Goal: Transaction & Acquisition: Book appointment/travel/reservation

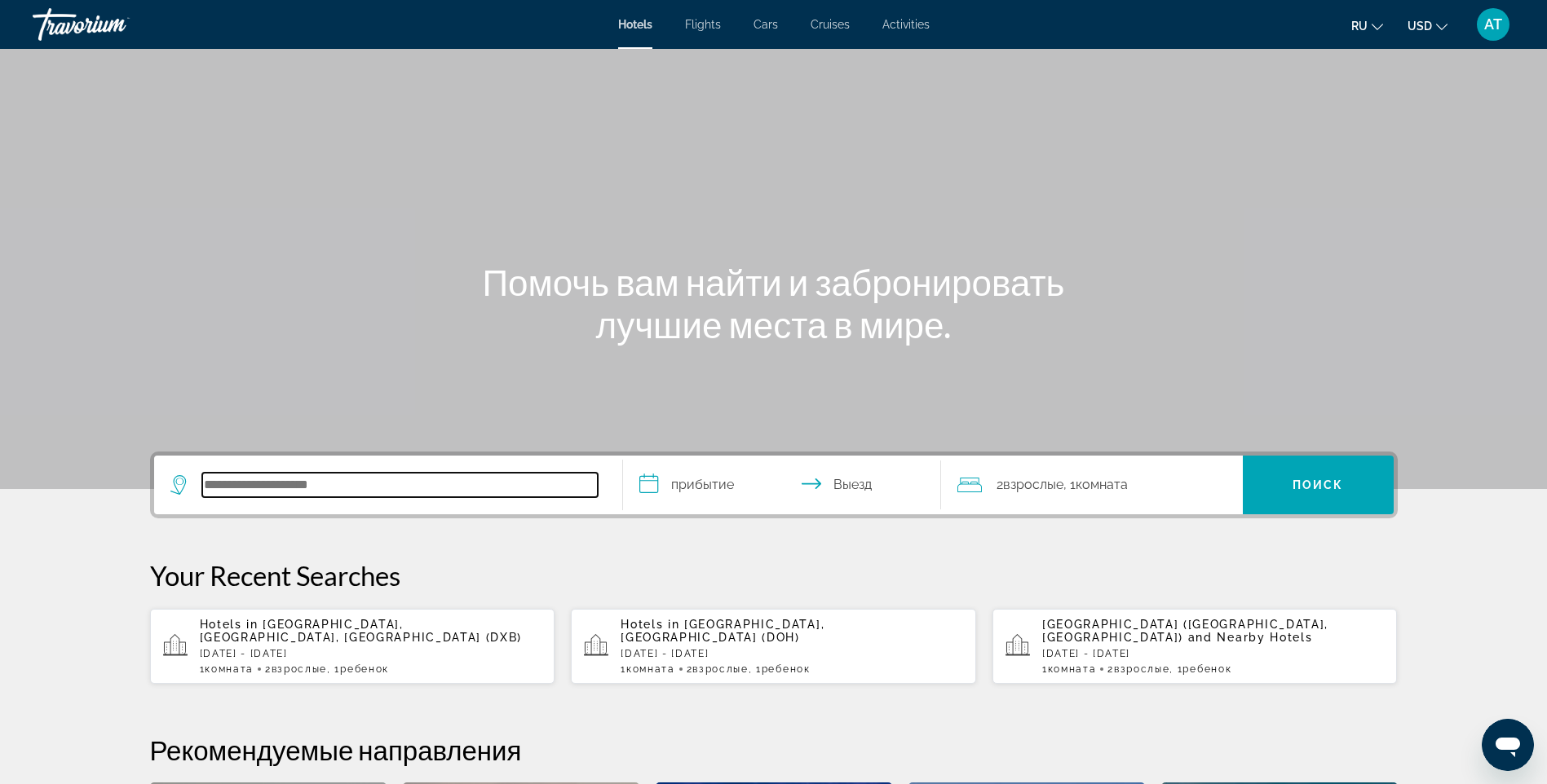
click at [372, 476] on input "Search hotel destination" at bounding box center [400, 484] width 395 height 24
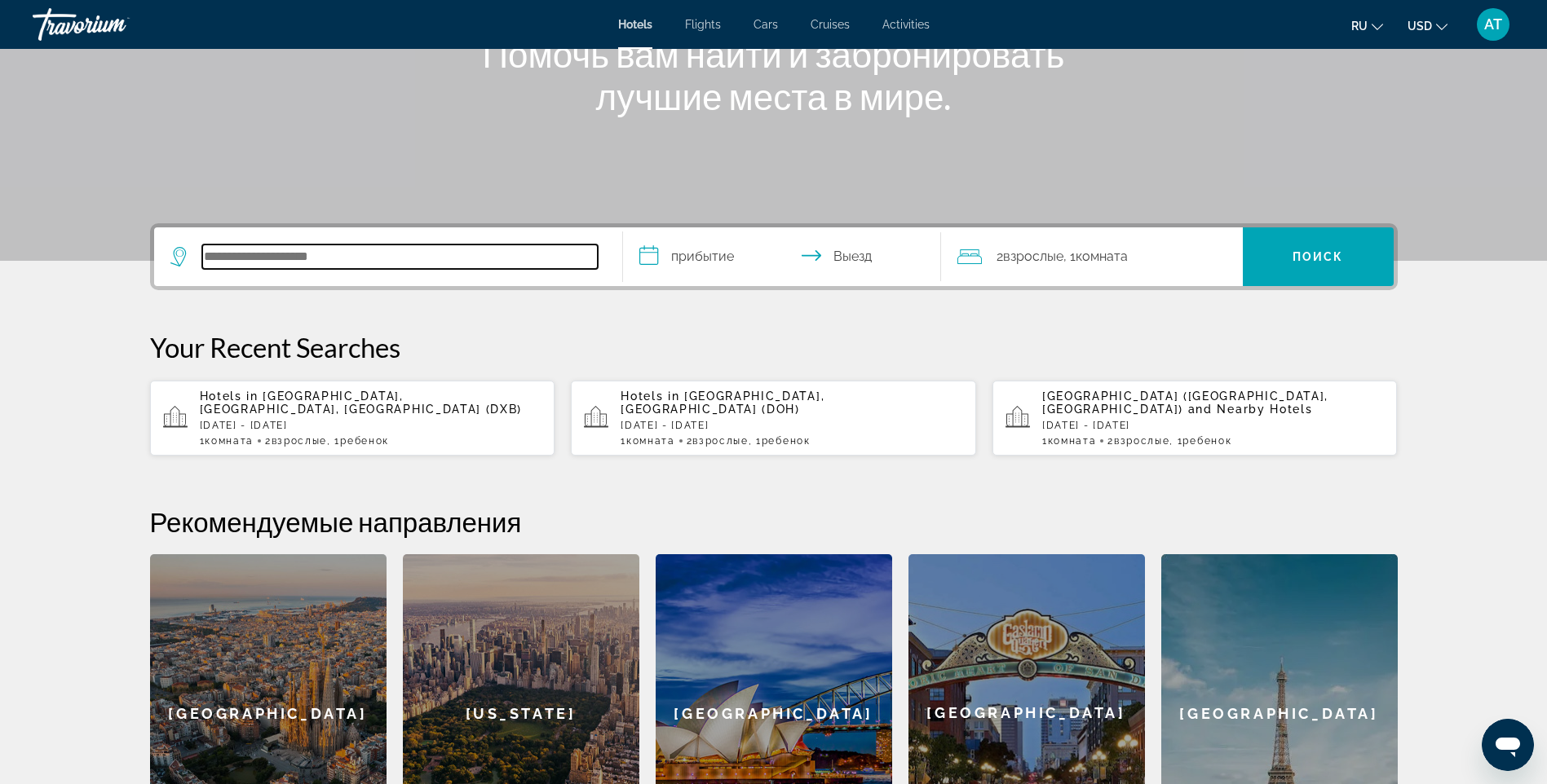
scroll to position [399, 0]
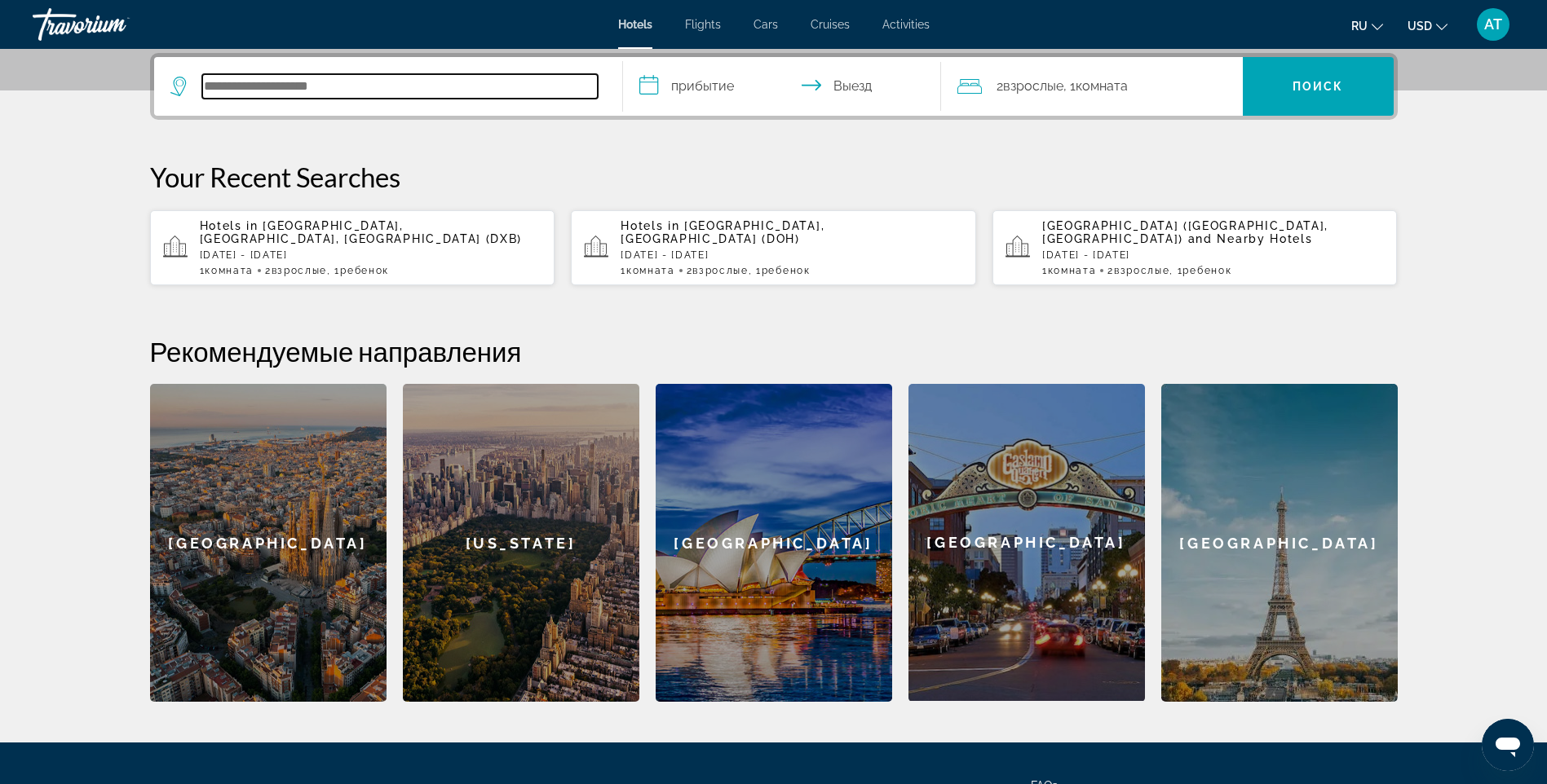
paste input "**********"
type input "**********"
click at [655, 76] on input "**********" at bounding box center [785, 89] width 325 height 64
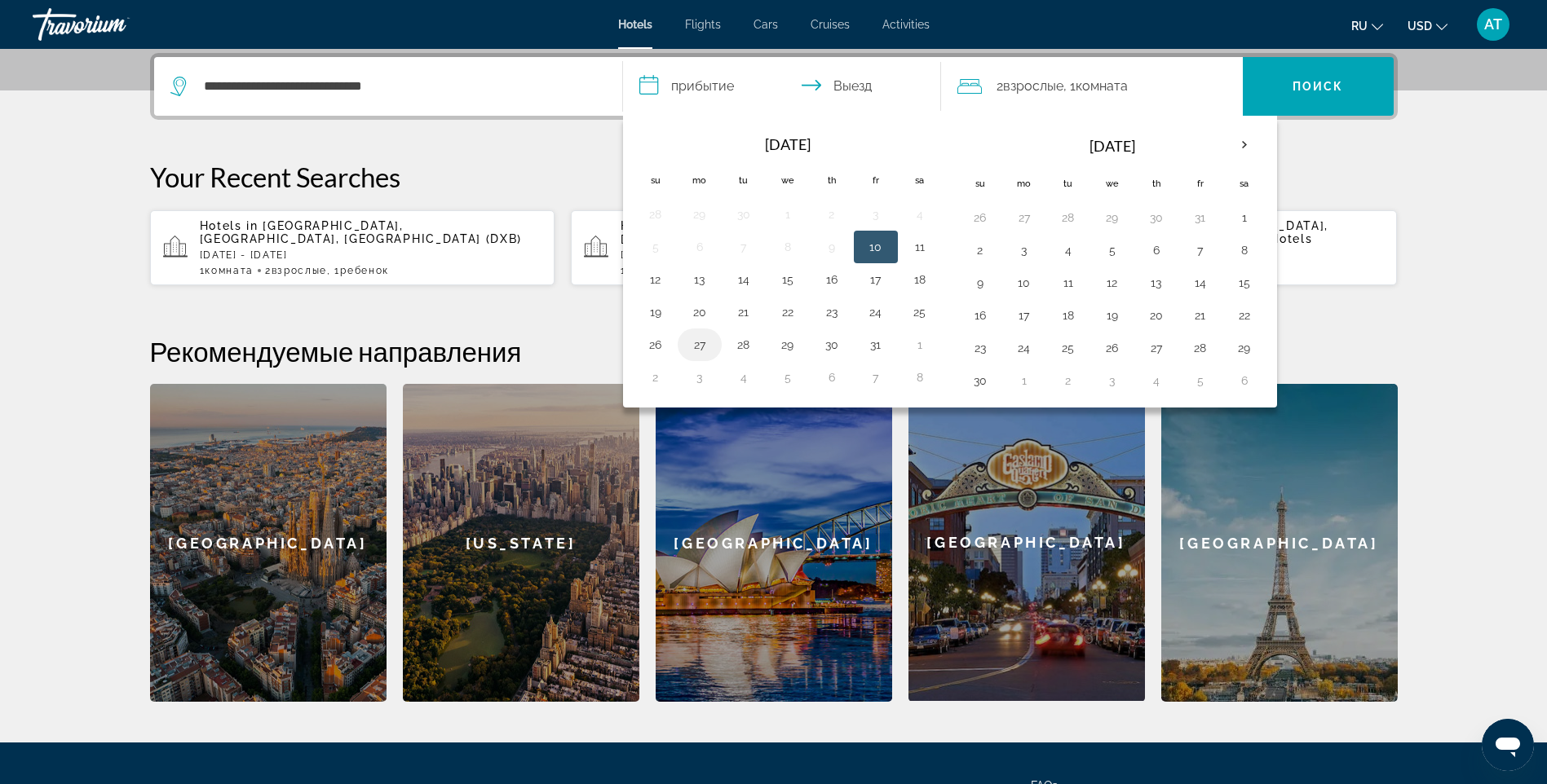
click at [699, 338] on button "27" at bounding box center [699, 345] width 26 height 23
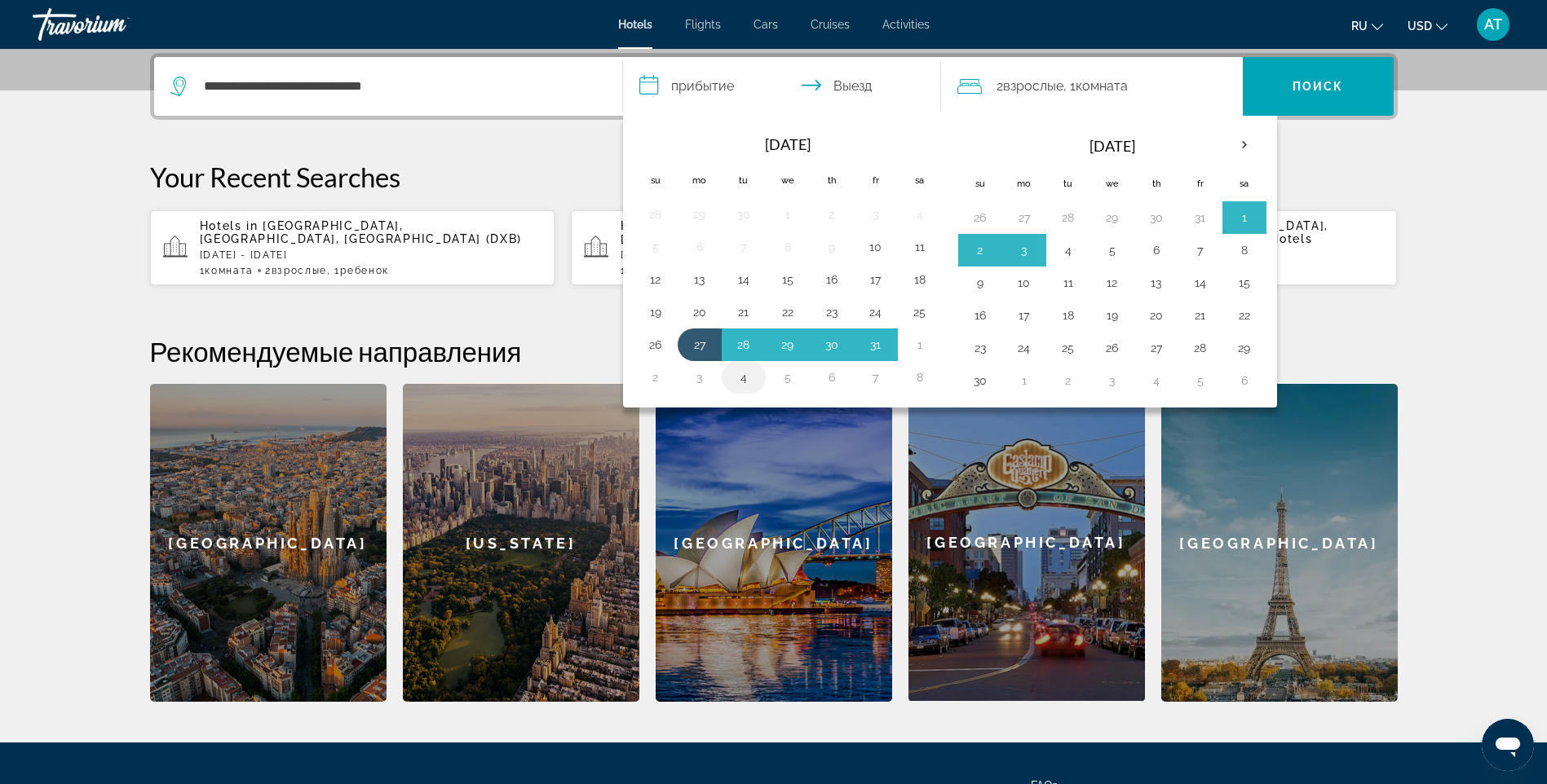
click at [741, 378] on button "4" at bounding box center [743, 378] width 26 height 23
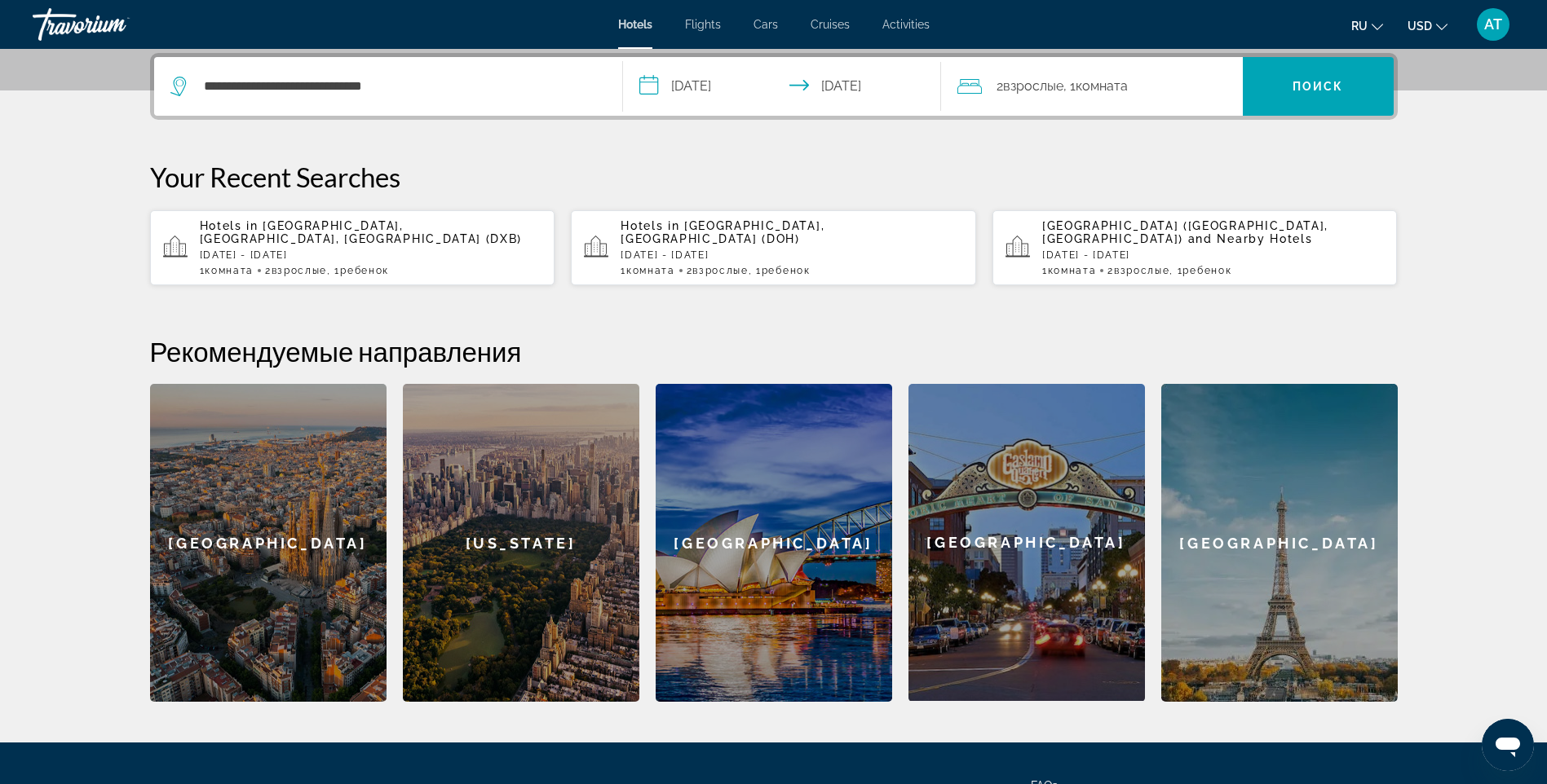
type input "**********"
click at [1282, 78] on span "Search" at bounding box center [1318, 86] width 151 height 39
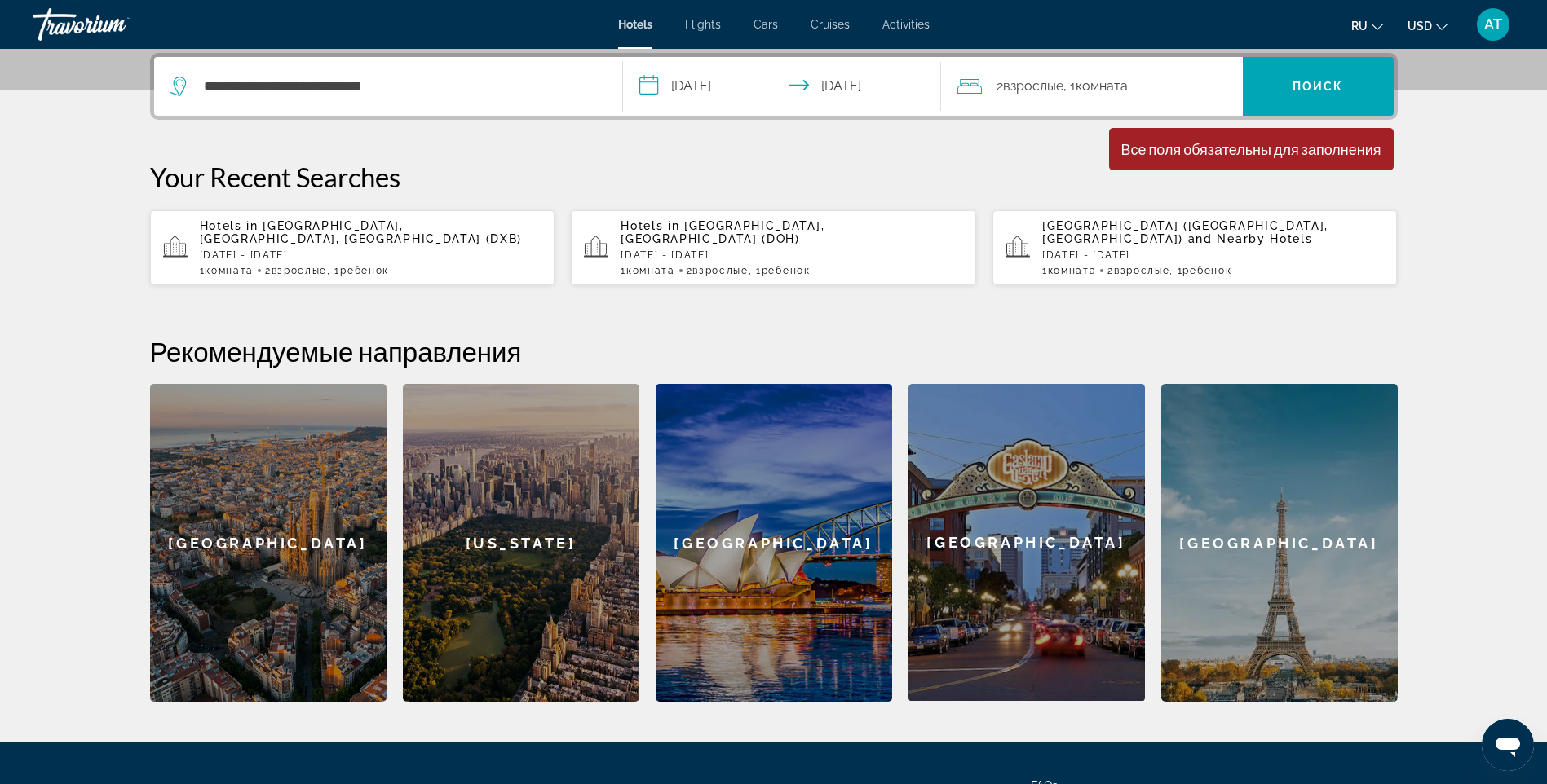
click at [963, 76] on div "2 Взрослый Взрослые , 1 Комната номера" at bounding box center [1100, 87] width 285 height 23
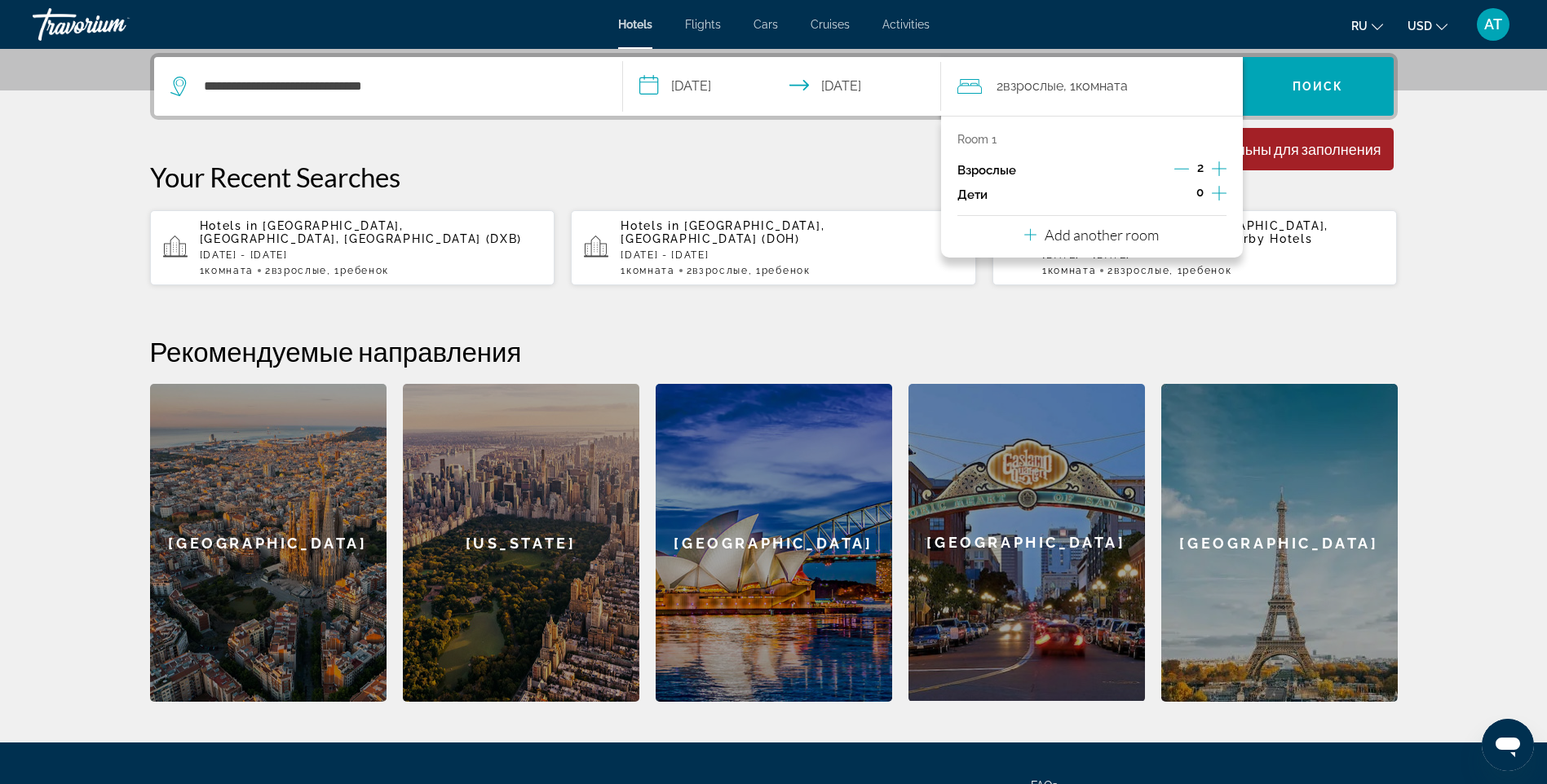
click at [963, 77] on icon "Travelers: 2 adults, 0 children" at bounding box center [969, 87] width 24 height 19
click at [691, 80] on input "**********" at bounding box center [785, 89] width 325 height 64
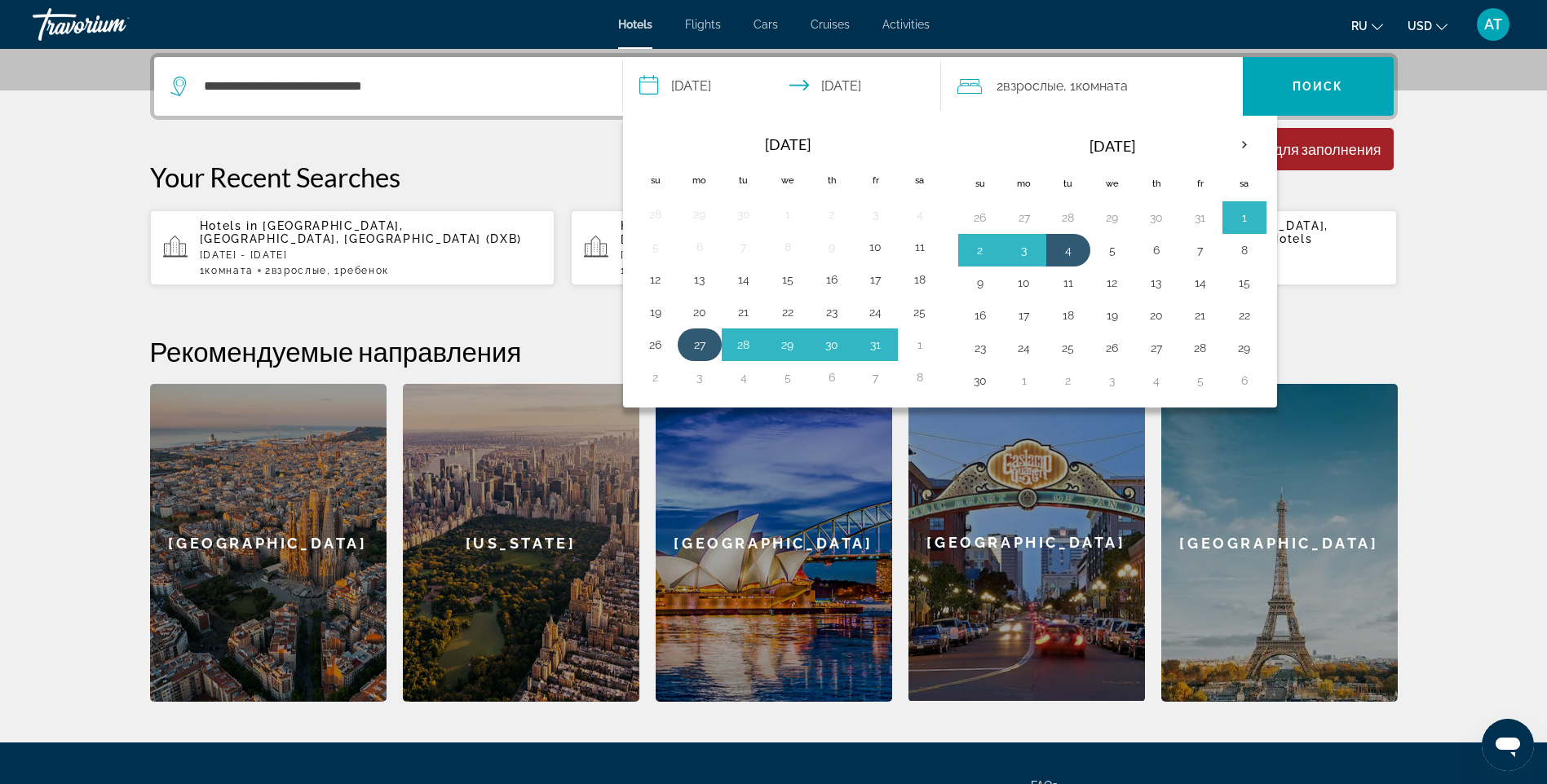
click at [697, 342] on button "27" at bounding box center [699, 345] width 26 height 23
click at [1066, 246] on button "4" at bounding box center [1067, 250] width 26 height 23
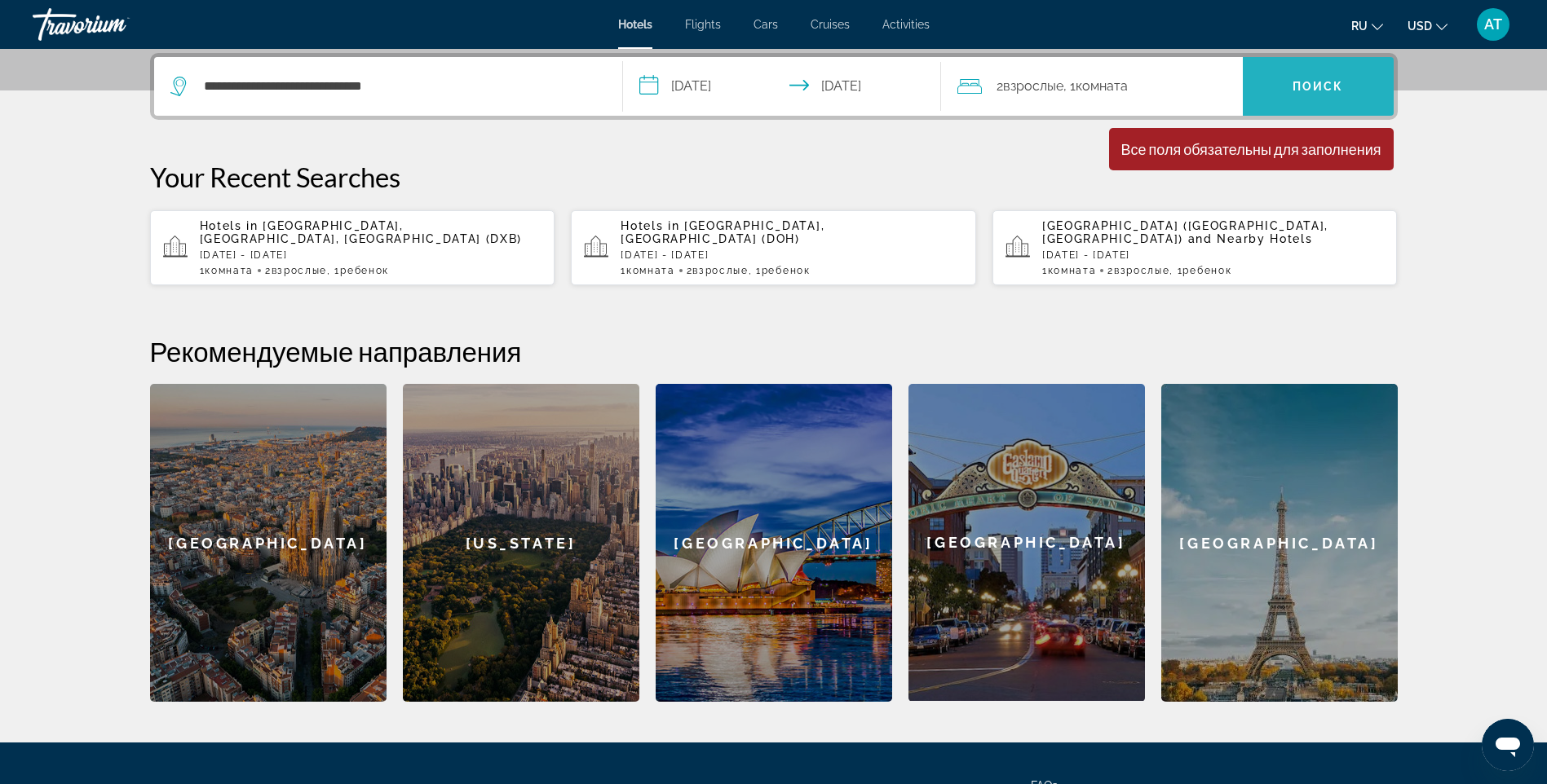
click at [1285, 73] on span "Search" at bounding box center [1318, 86] width 151 height 39
click at [1256, 156] on div "Все поля обязательны для заполнения" at bounding box center [1251, 149] width 260 height 18
click at [1253, 150] on div "Все поля обязательны для заполнения" at bounding box center [1251, 149] width 260 height 18
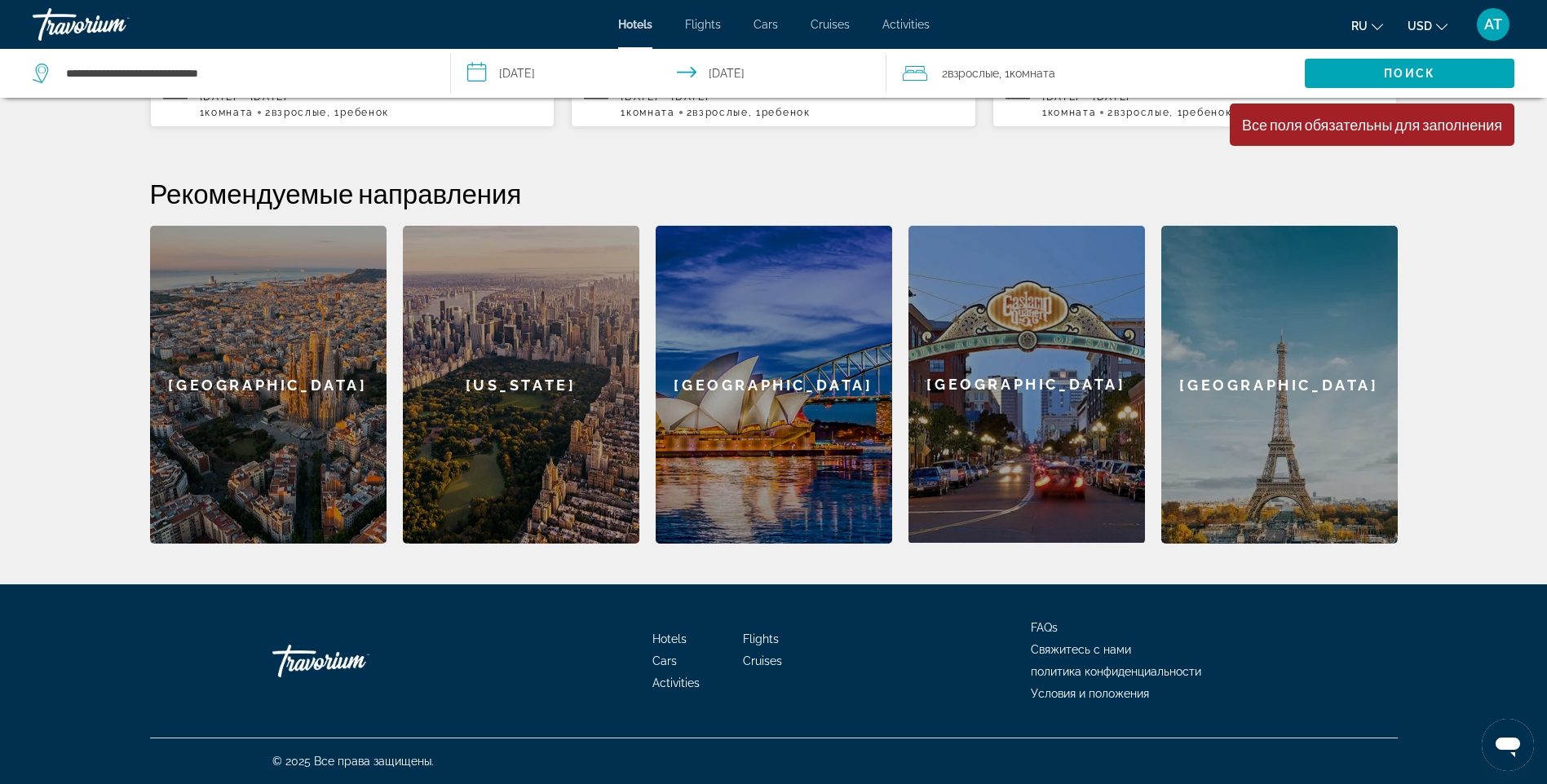
scroll to position [67, 0]
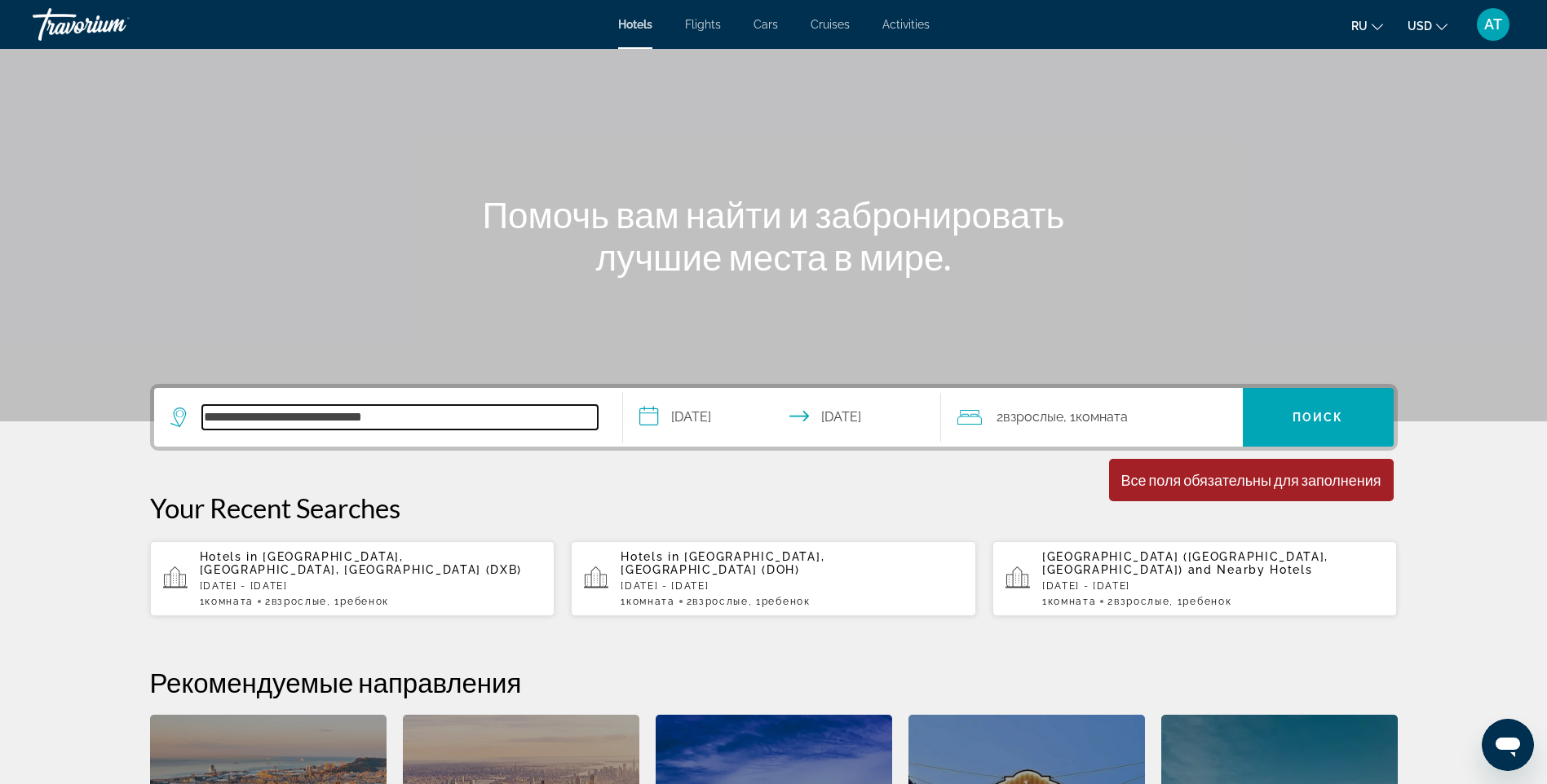
click at [407, 422] on input "**********" at bounding box center [400, 417] width 395 height 24
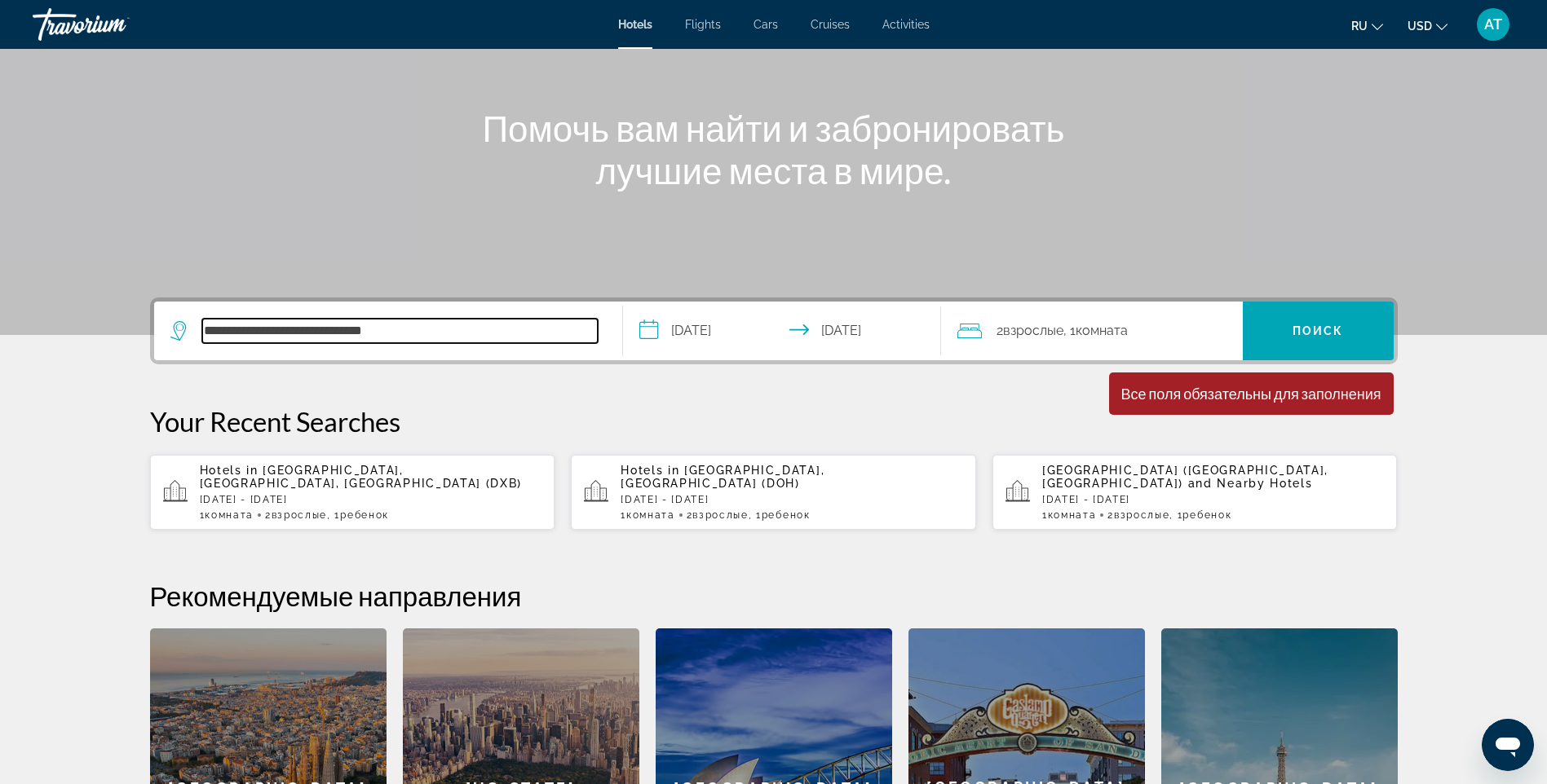
click at [471, 327] on input "**********" at bounding box center [400, 330] width 395 height 24
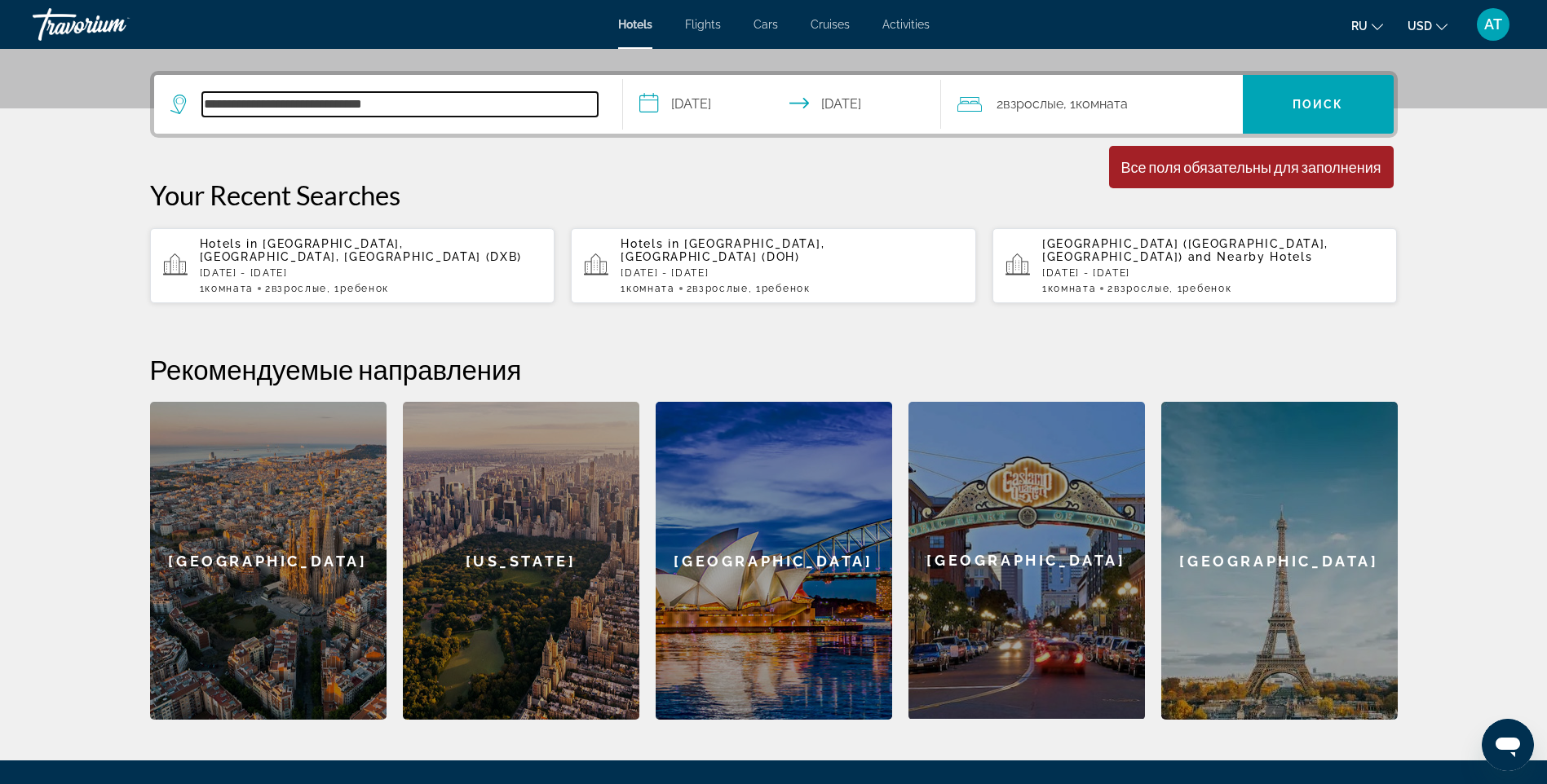
scroll to position [399, 0]
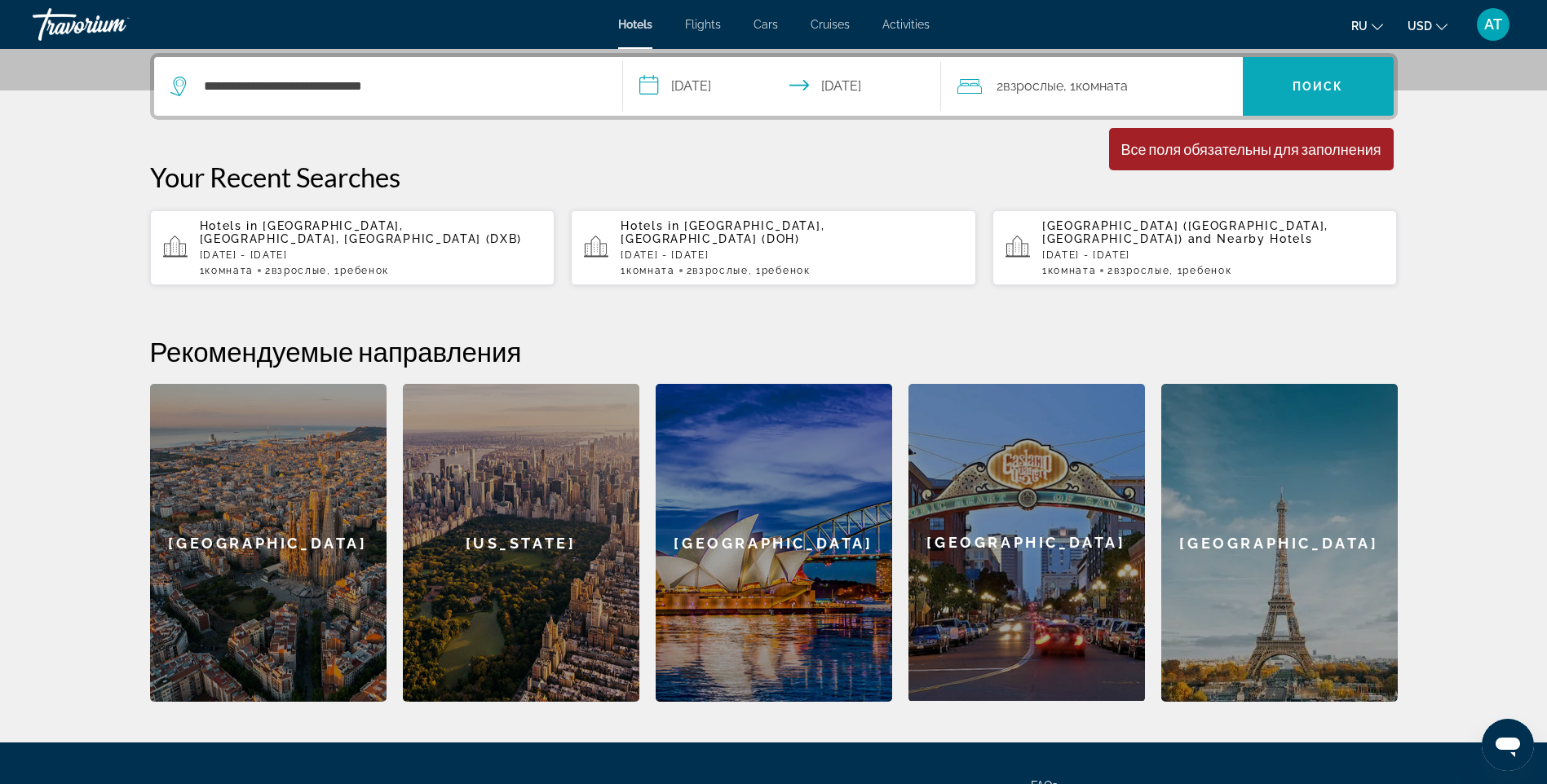
click at [1308, 83] on span "Поиск" at bounding box center [1317, 87] width 51 height 13
click at [1168, 145] on div "Все поля обязательны для заполнения" at bounding box center [1251, 149] width 260 height 18
click at [459, 247] on div "Hotels in [GEOGRAPHIC_DATA], [GEOGRAPHIC_DATA], [GEOGRAPHIC_DATA] (DXB) [DATE] …" at bounding box center [370, 248] width 342 height 57
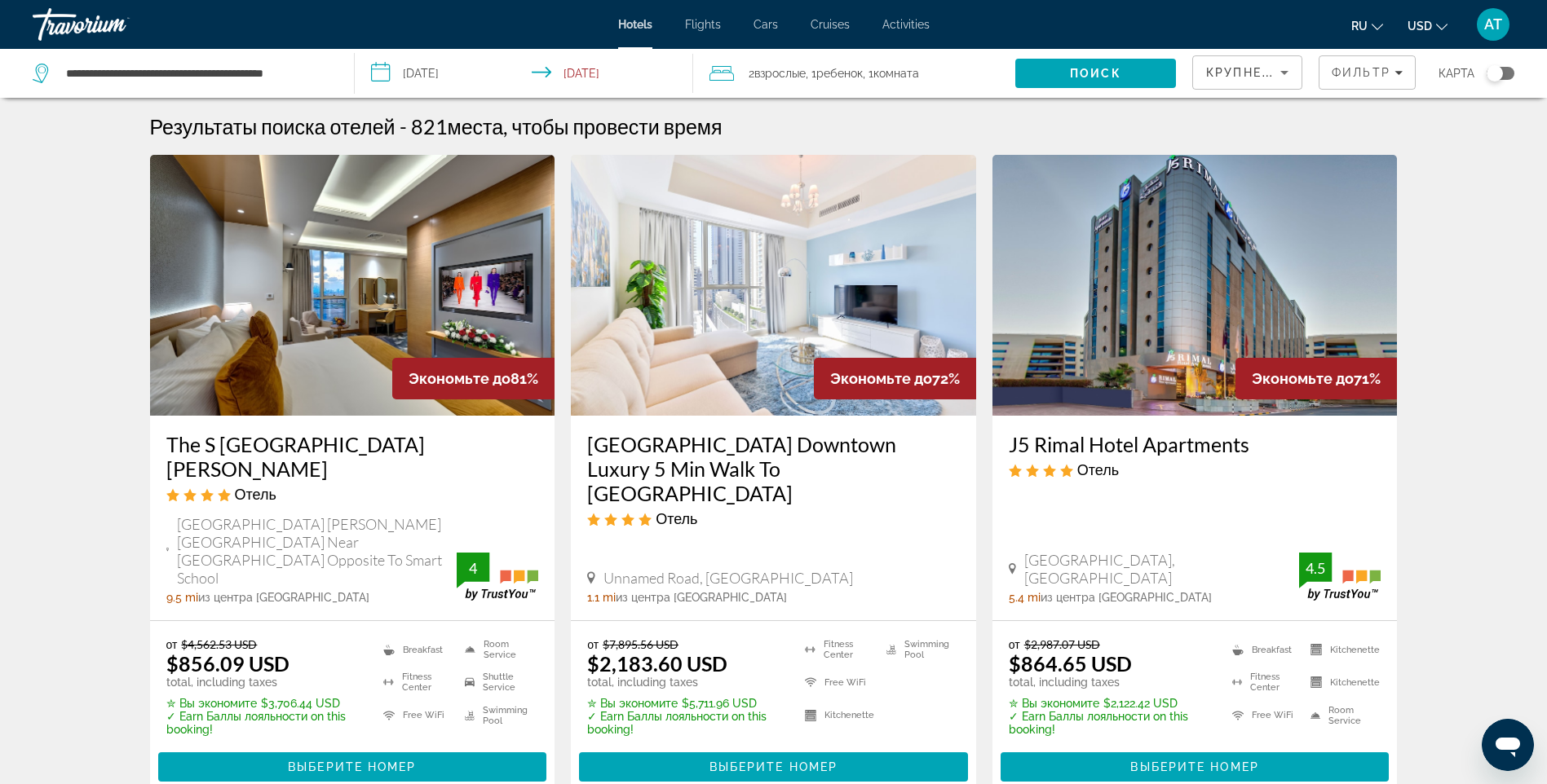
click at [872, 510] on div "Отель" at bounding box center [773, 518] width 373 height 18
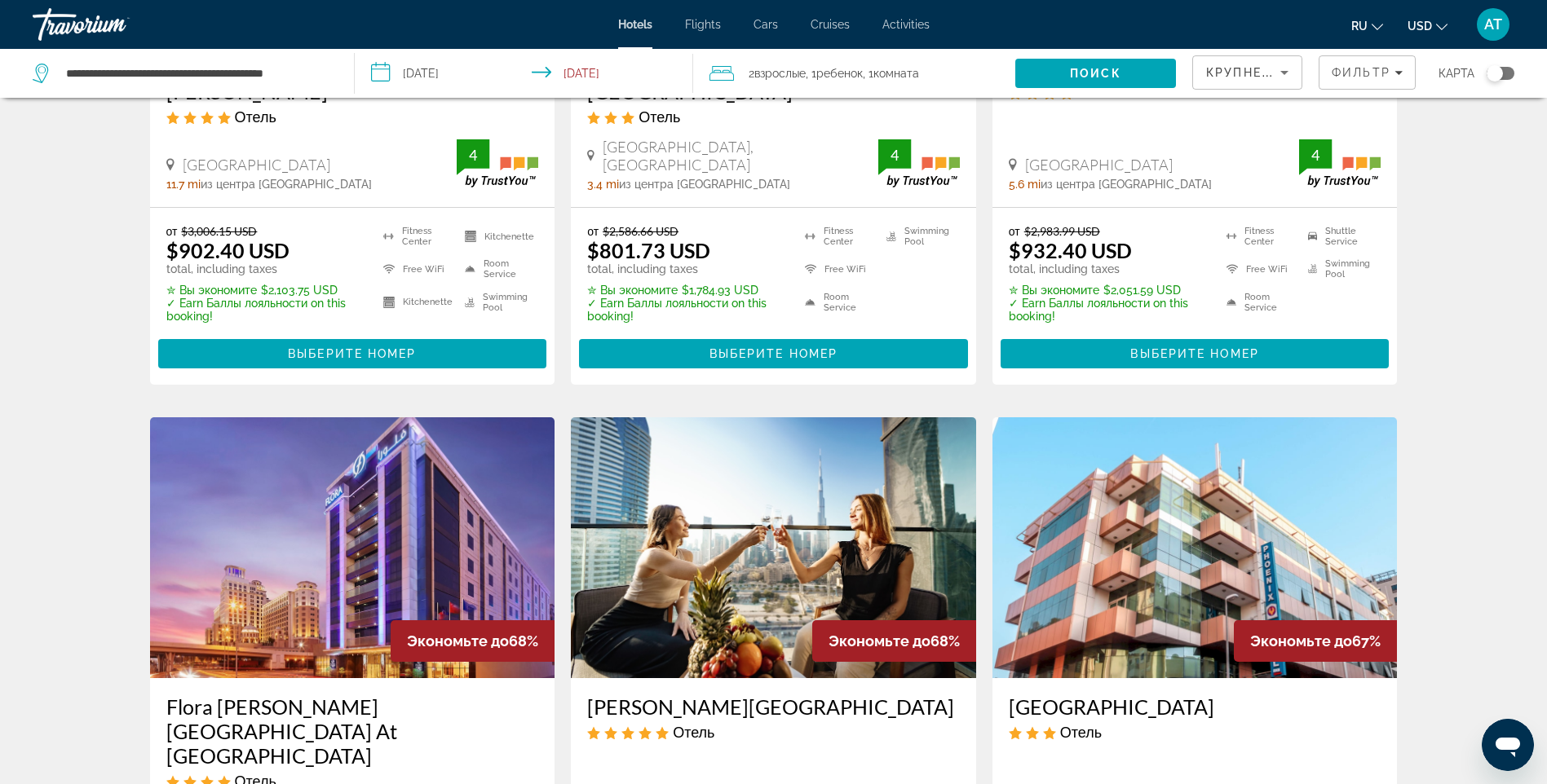
scroll to position [815, 0]
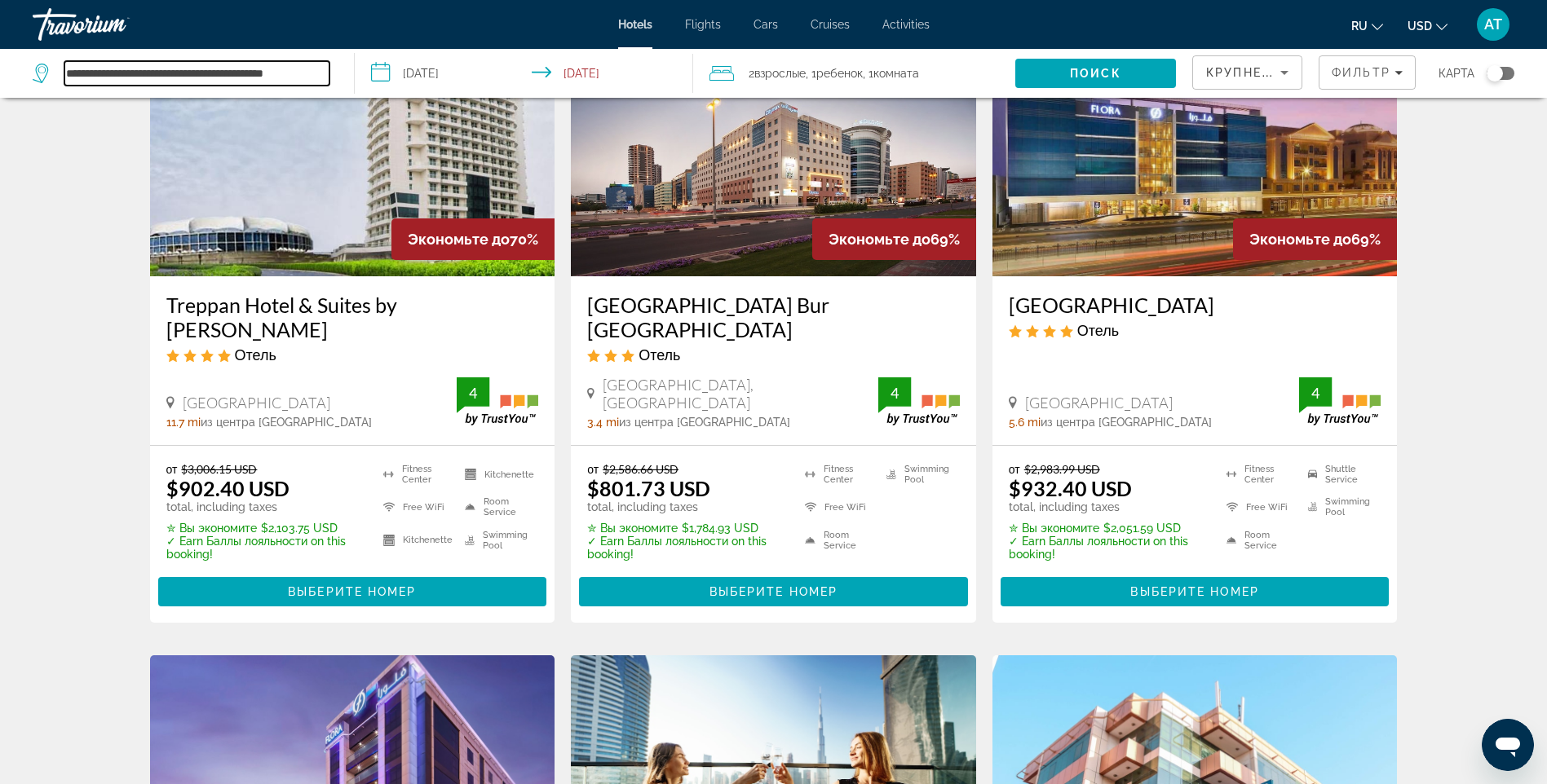
click at [190, 73] on input "**********" at bounding box center [197, 72] width 265 height 24
drag, startPoint x: 172, startPoint y: 69, endPoint x: 62, endPoint y: 75, distance: 110.2
click at [62, 75] on div "**********" at bounding box center [181, 72] width 297 height 24
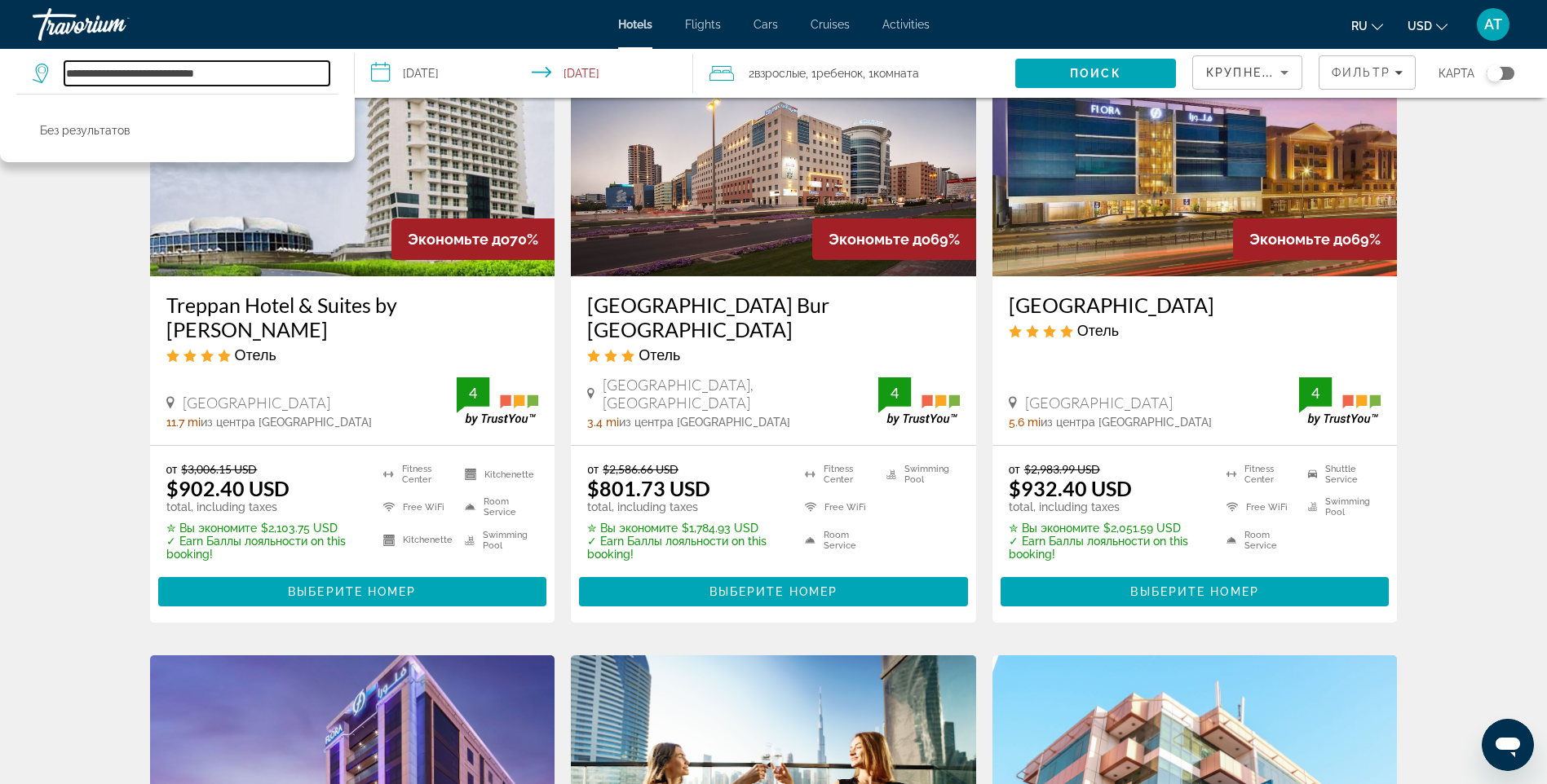
drag, startPoint x: 242, startPoint y: 71, endPoint x: -3, endPoint y: 44, distance: 246.5
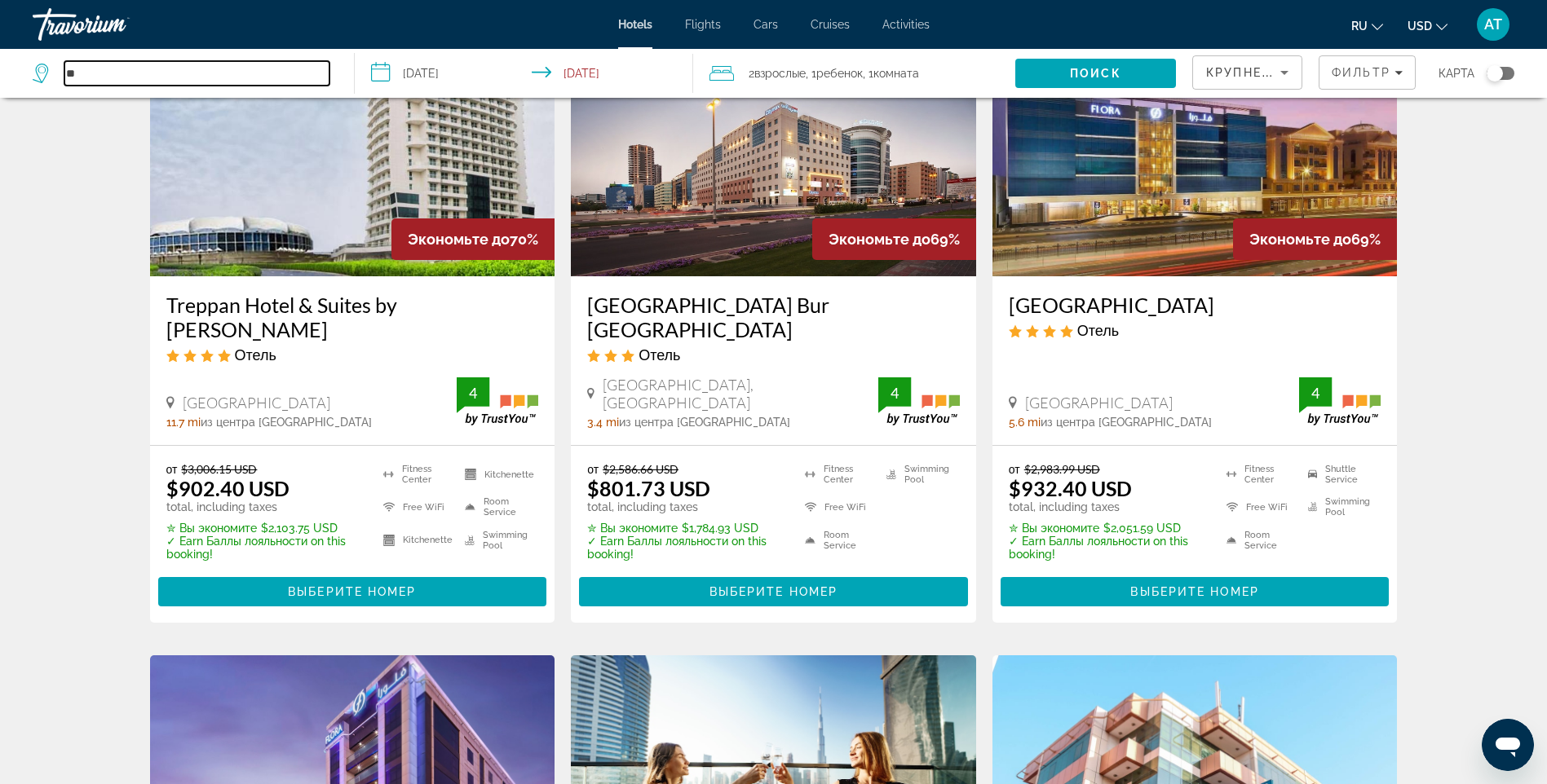
type input "*"
click at [236, 73] on input "Search hotel destination" at bounding box center [197, 72] width 265 height 24
paste input "**********"
type input "**********"
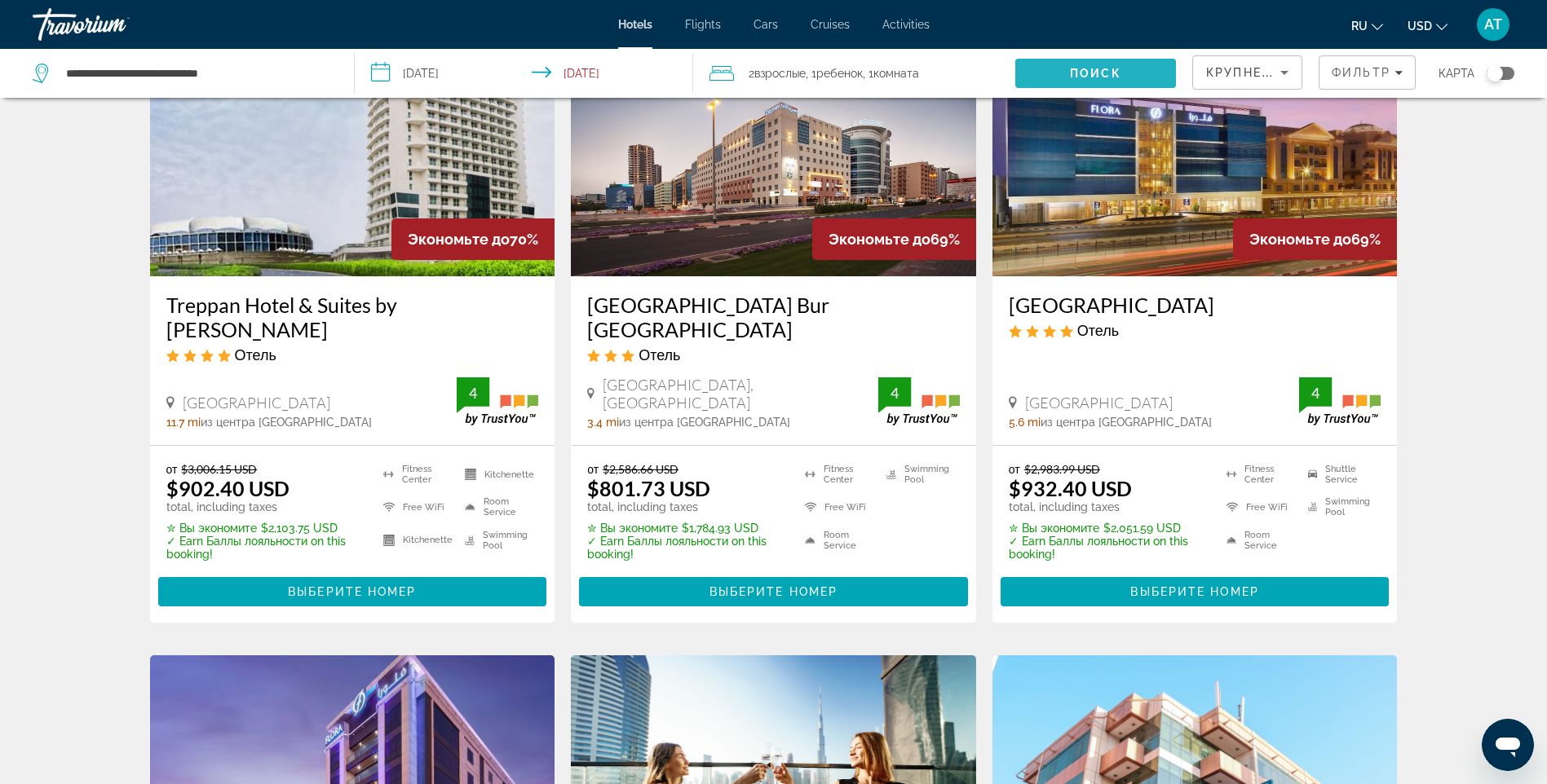
click at [1087, 68] on span "Поиск" at bounding box center [1094, 73] width 51 height 13
click at [1086, 68] on span "Поиск" at bounding box center [1094, 73] width 51 height 13
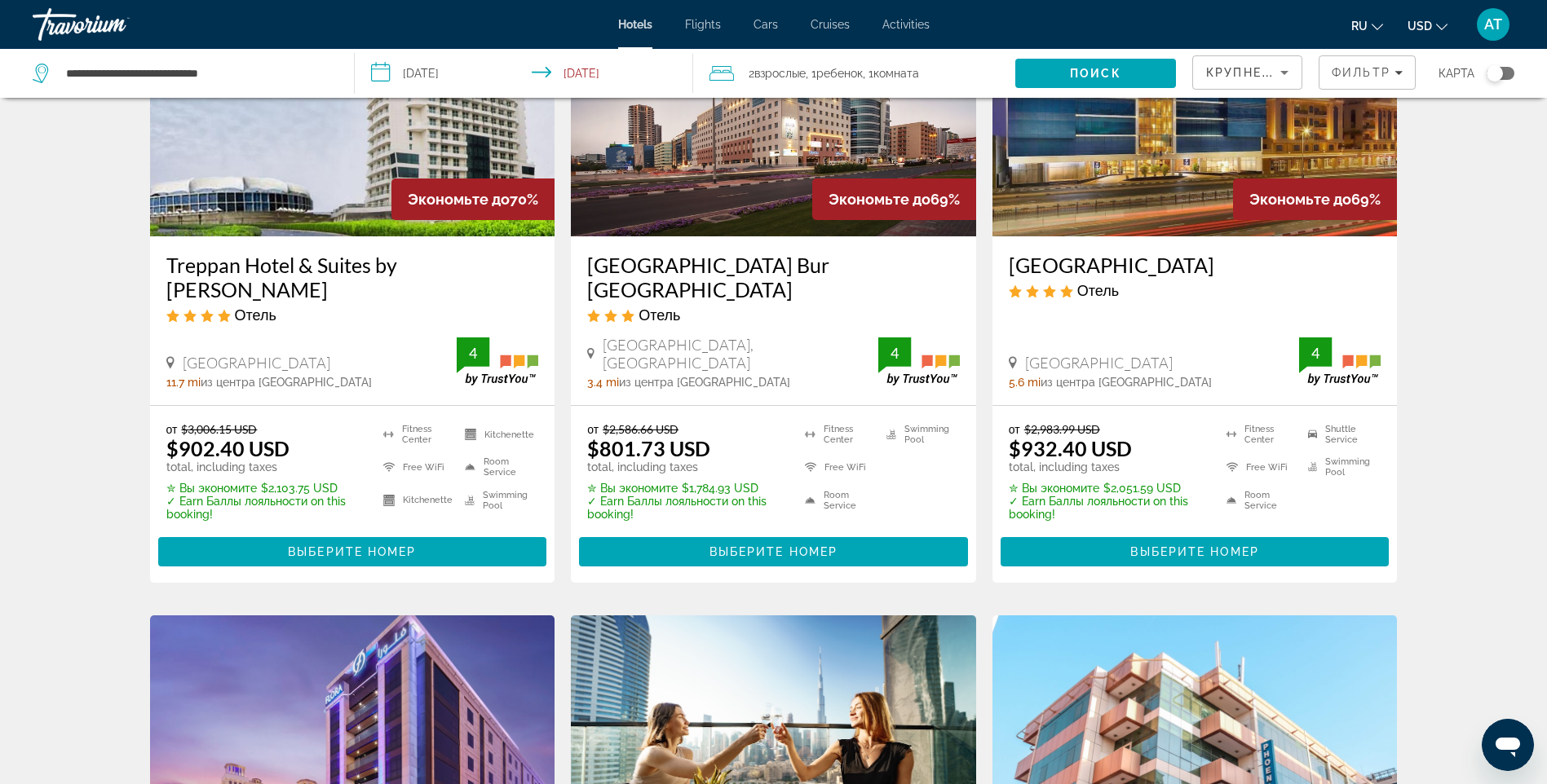
scroll to position [833, 0]
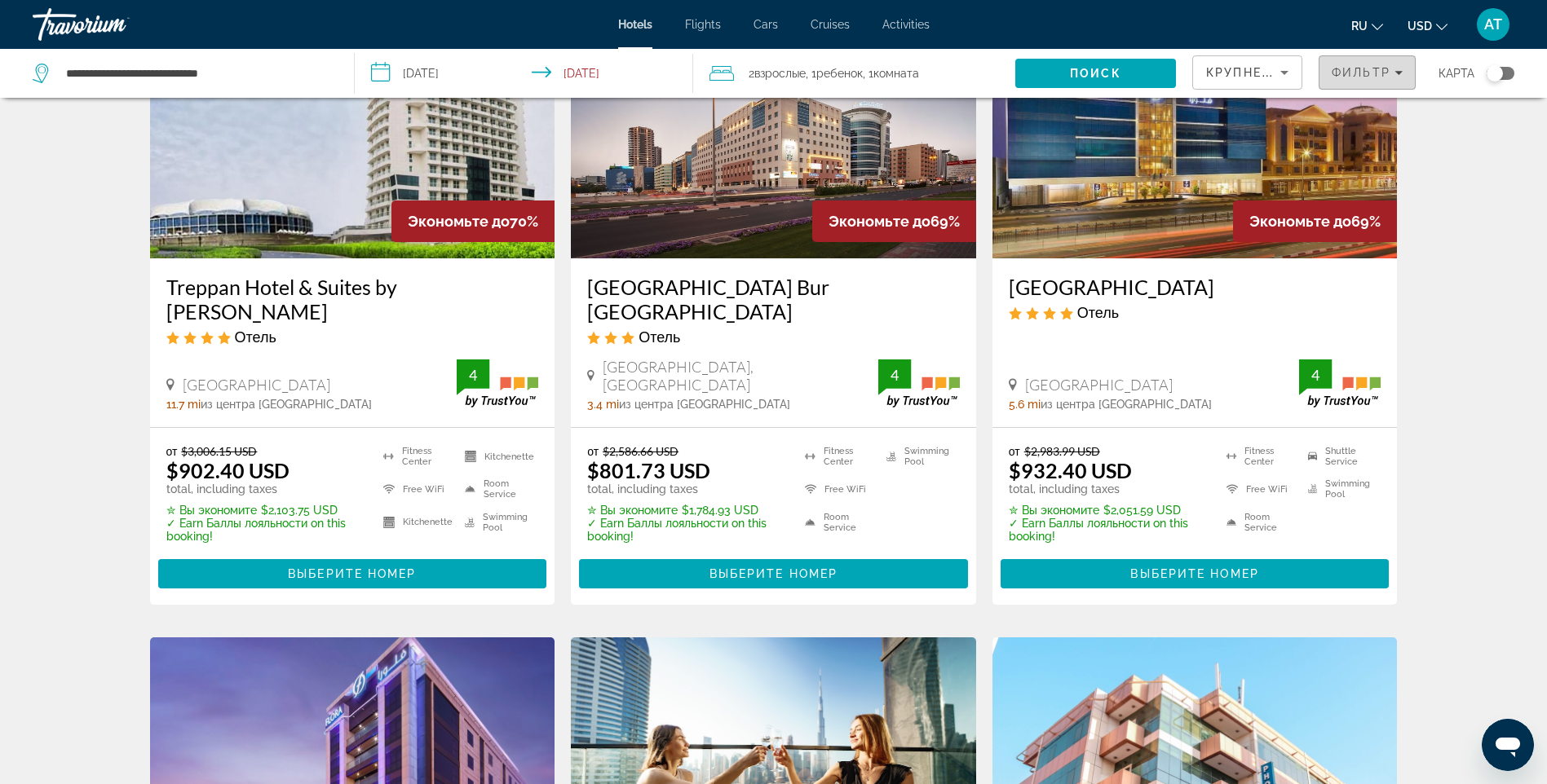
click at [1382, 67] on span "Фильтр" at bounding box center [1360, 73] width 59 height 13
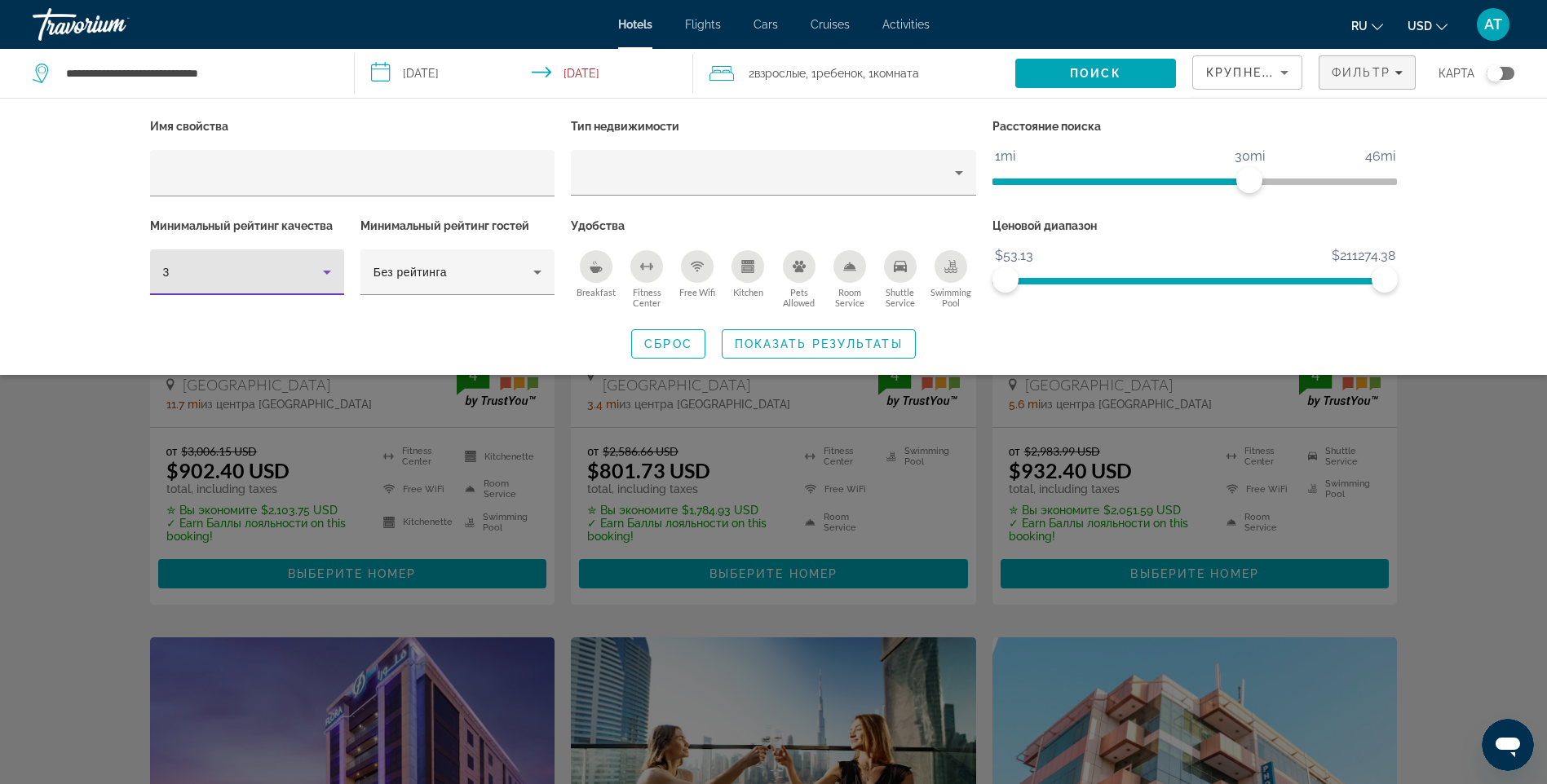
click at [239, 274] on div "3" at bounding box center [243, 273] width 160 height 19
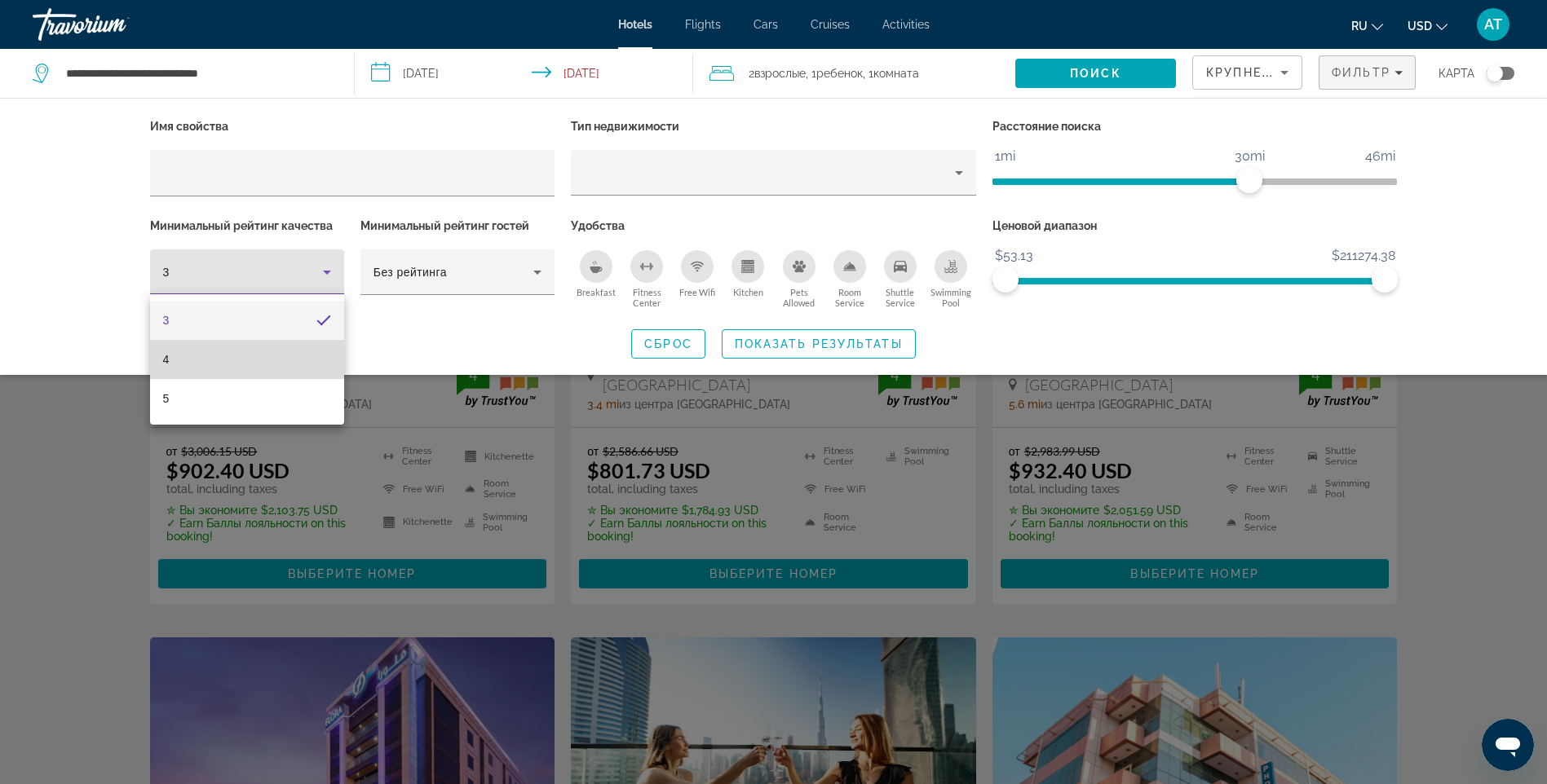
click at [204, 358] on mat-option "4" at bounding box center [247, 359] width 194 height 39
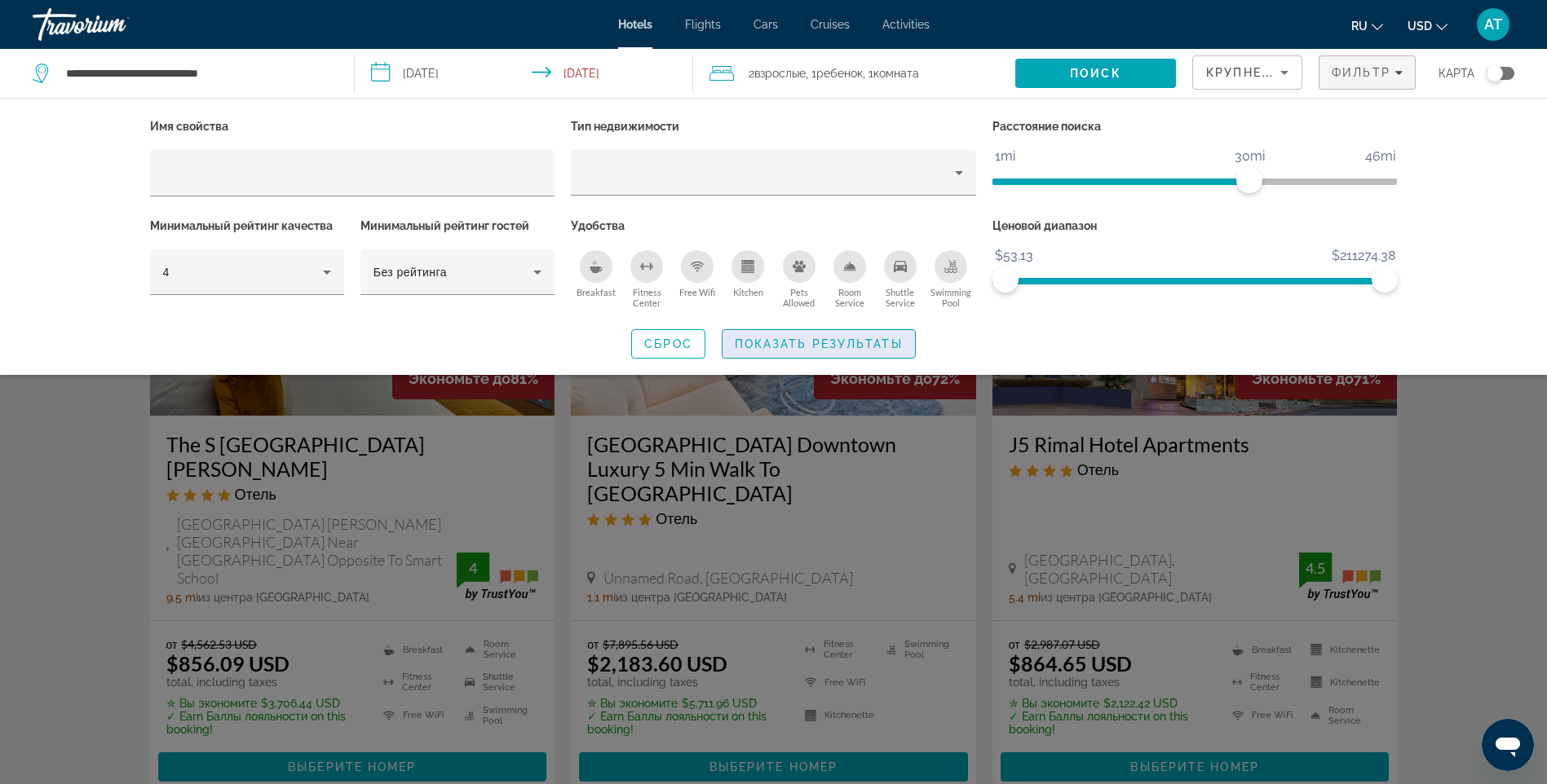
click at [786, 340] on span "Показать результаты" at bounding box center [819, 344] width 168 height 13
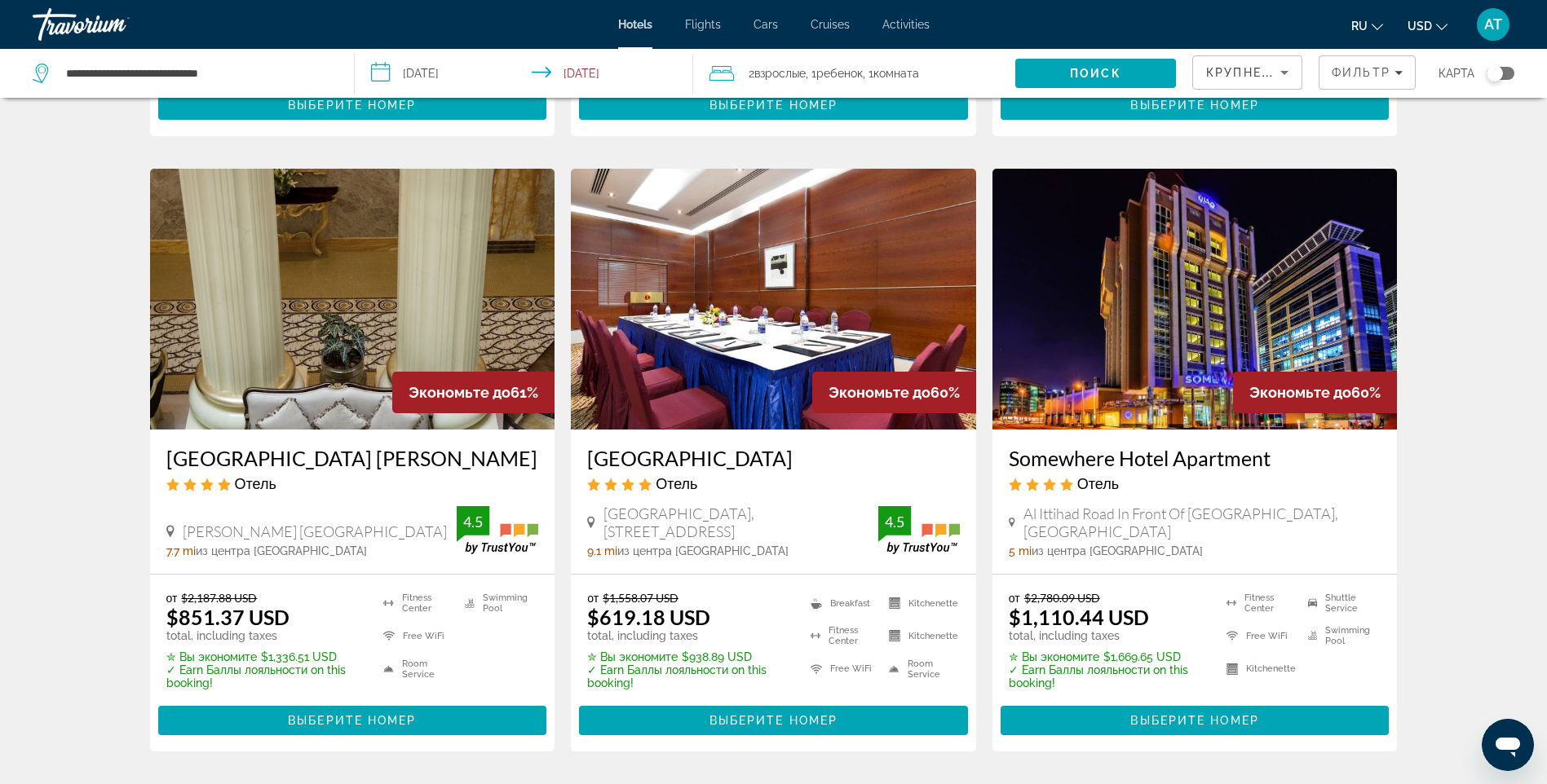
scroll to position [2138, 0]
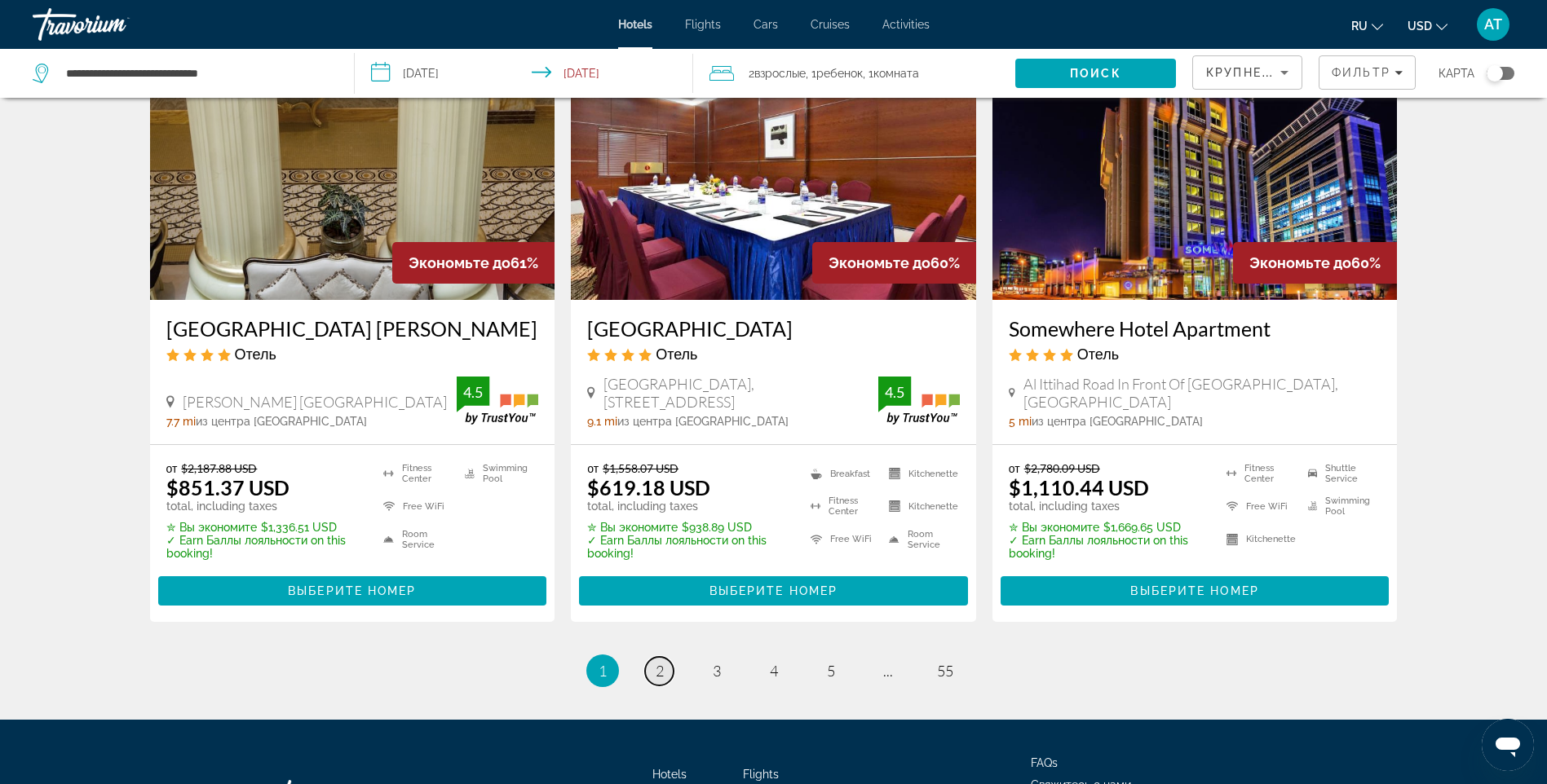
click at [661, 662] on span "2" at bounding box center [659, 670] width 8 height 18
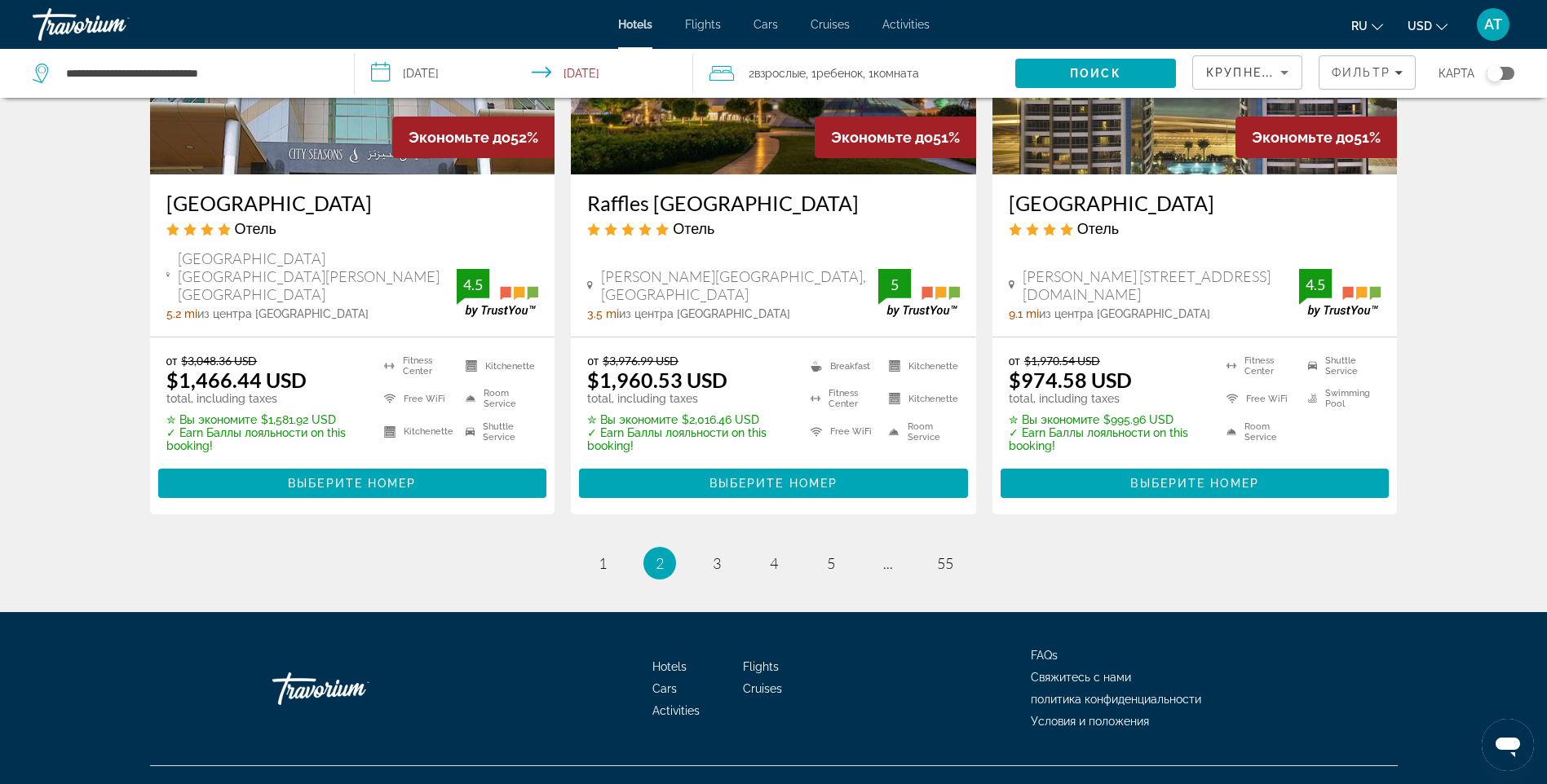
scroll to position [2118, 0]
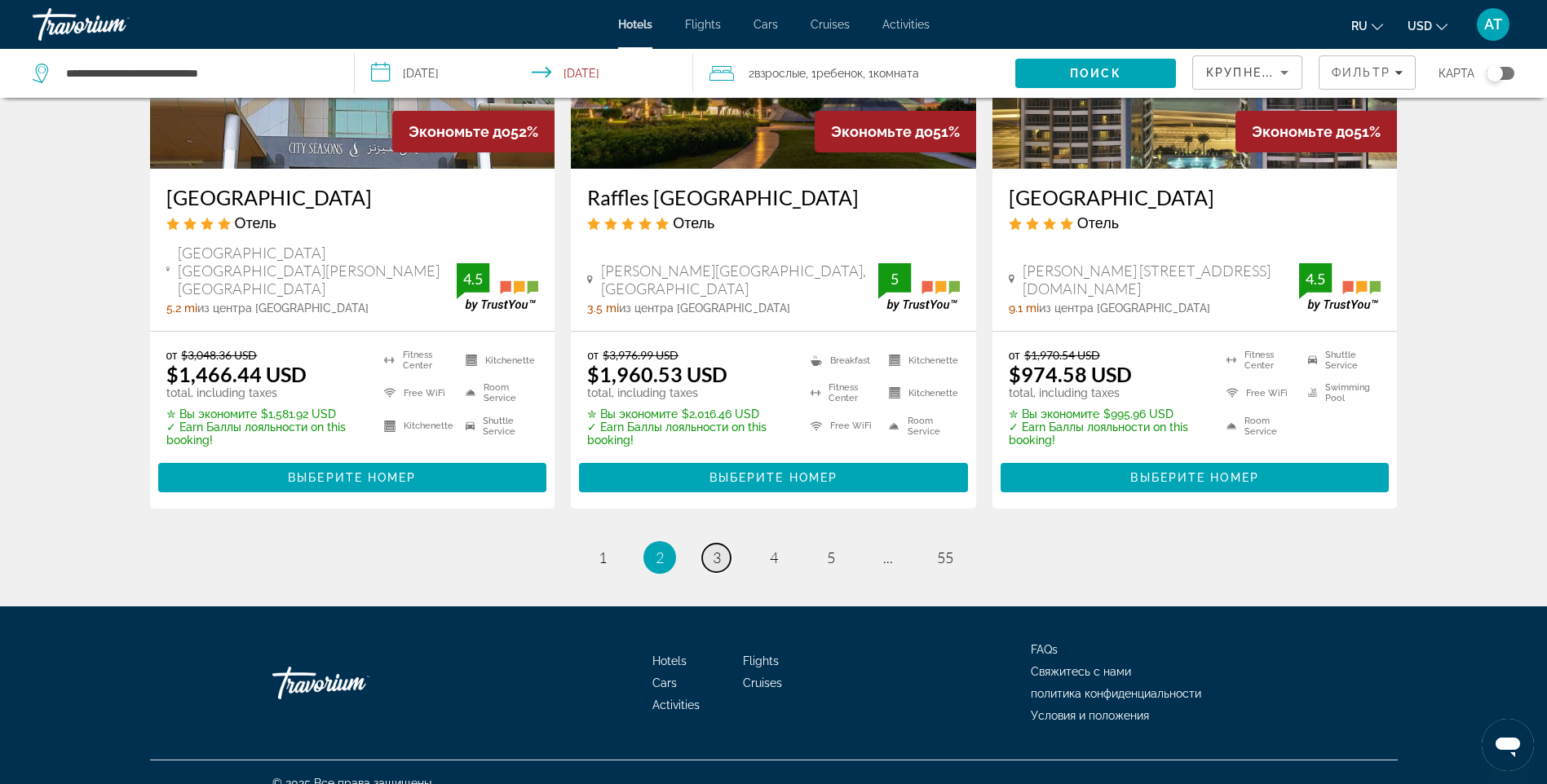
click at [718, 549] on span "3" at bounding box center [717, 558] width 8 height 18
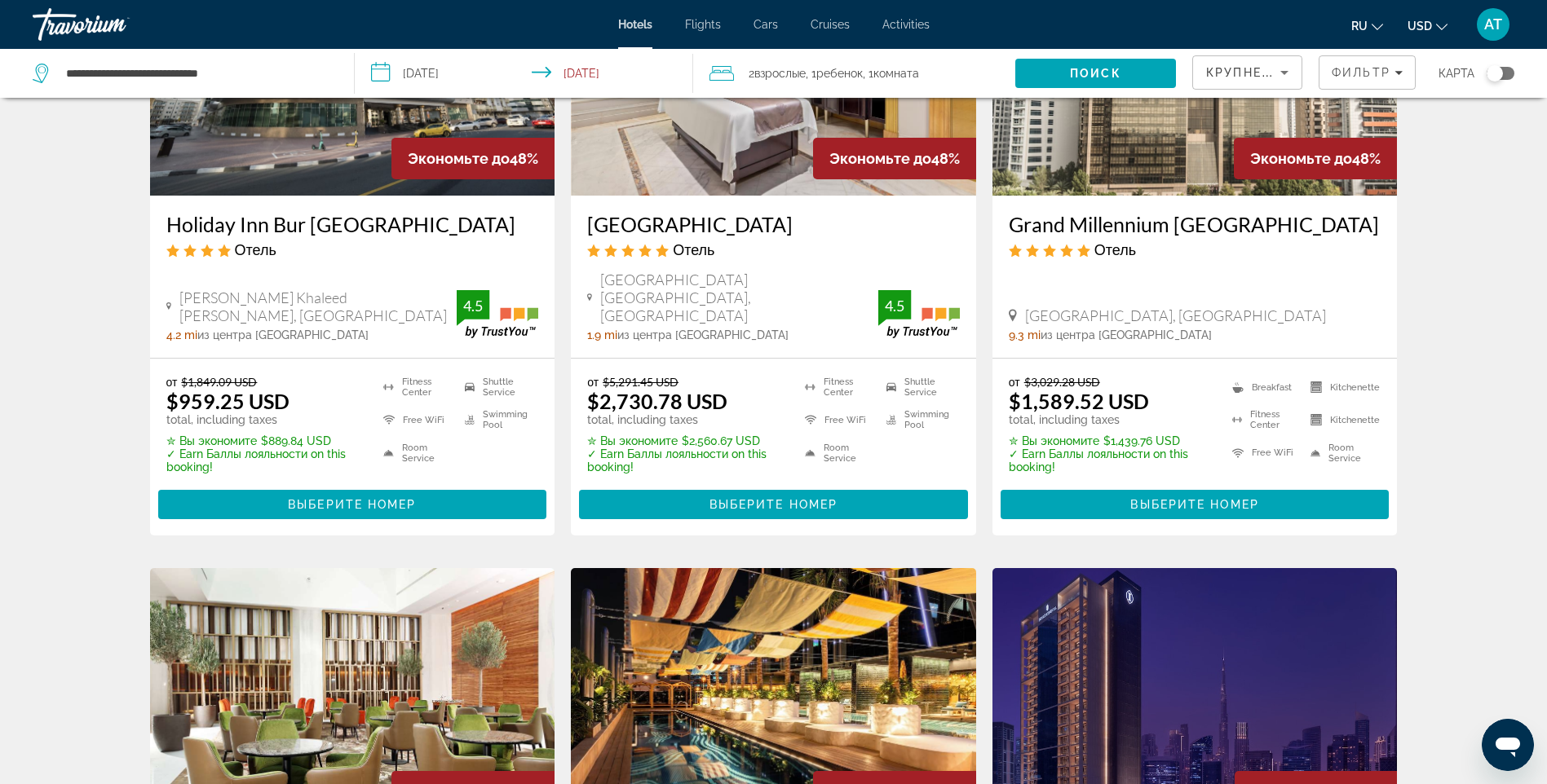
scroll to position [815, 0]
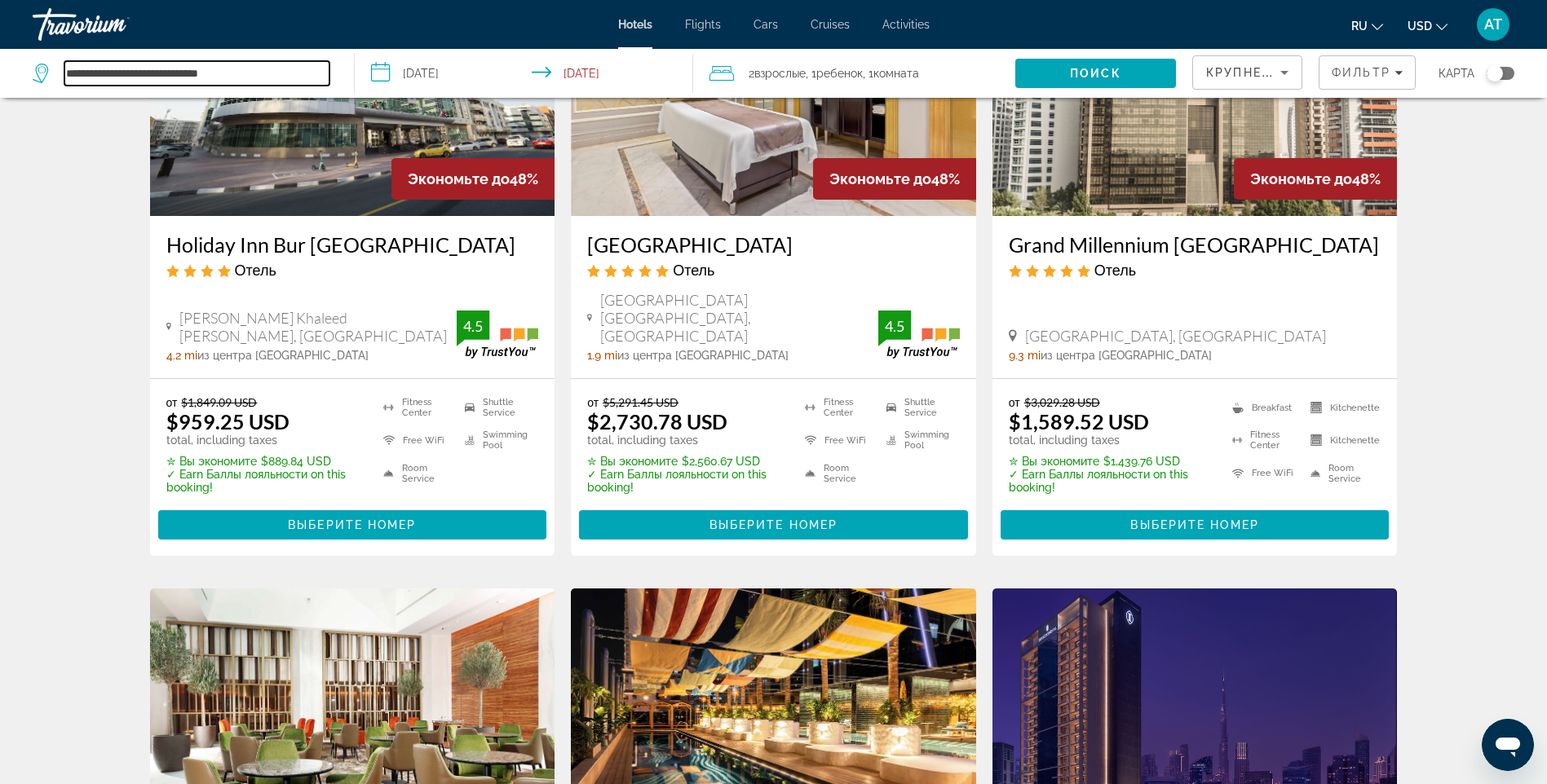
click at [251, 77] on input "**********" at bounding box center [197, 72] width 265 height 24
click at [293, 69] on input "**********" at bounding box center [197, 72] width 265 height 24
drag, startPoint x: 161, startPoint y: 74, endPoint x: 269, endPoint y: 72, distance: 108.0
click at [269, 72] on input "**********" at bounding box center [197, 72] width 265 height 24
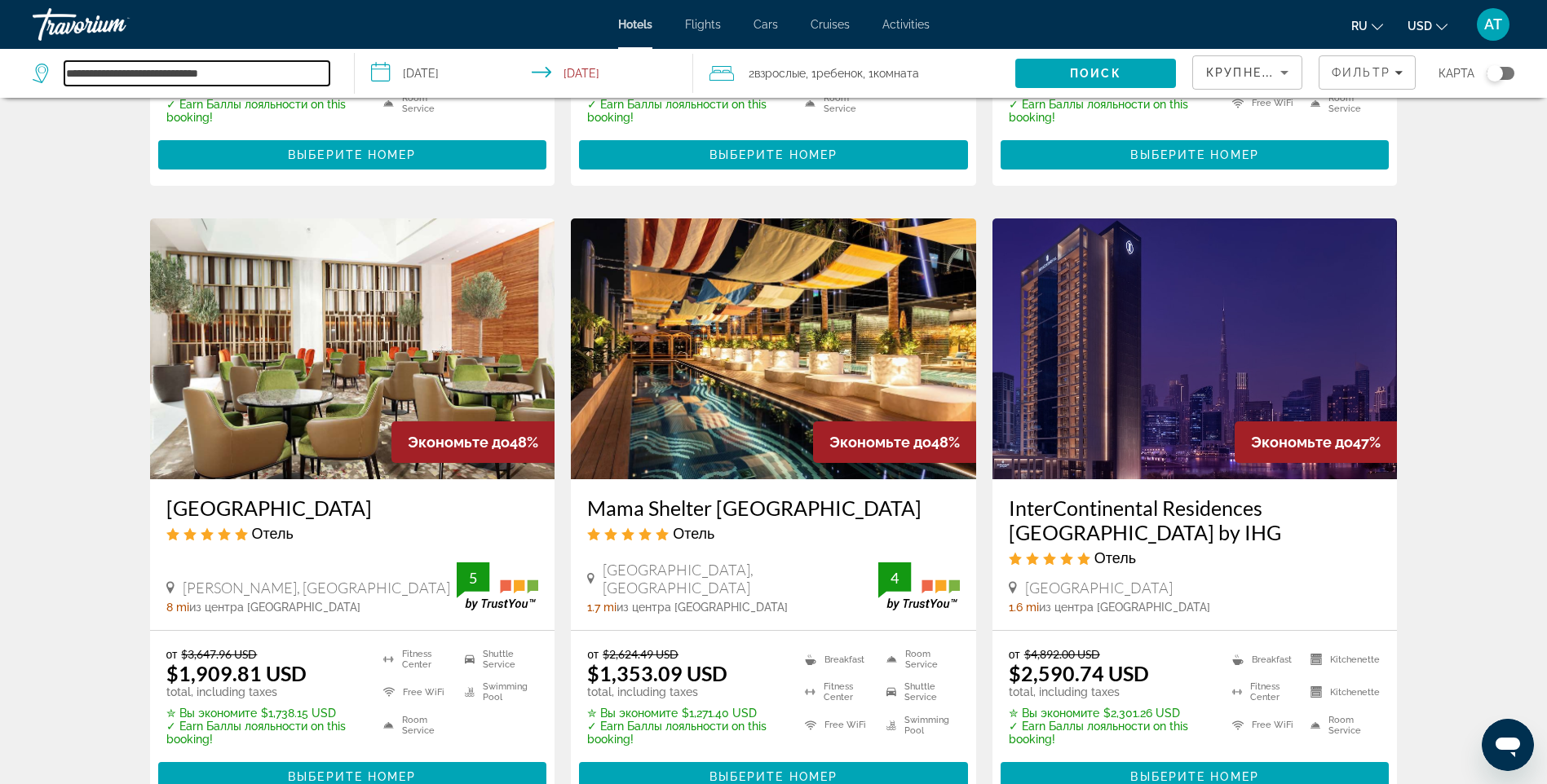
scroll to position [1386, 0]
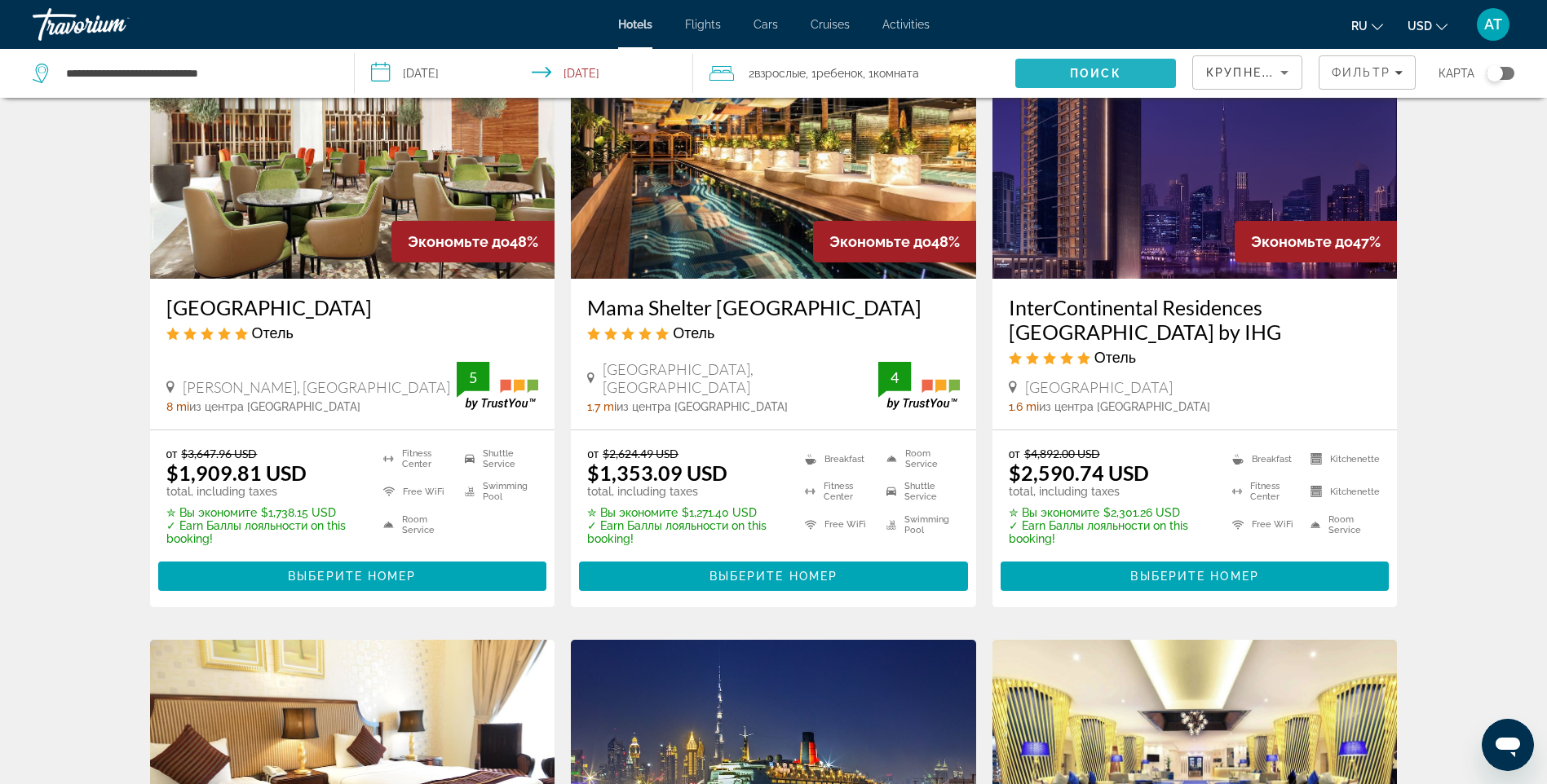
click at [1066, 63] on span "Search" at bounding box center [1095, 73] width 161 height 39
click at [887, 70] on span "Комната" at bounding box center [895, 73] width 45 height 13
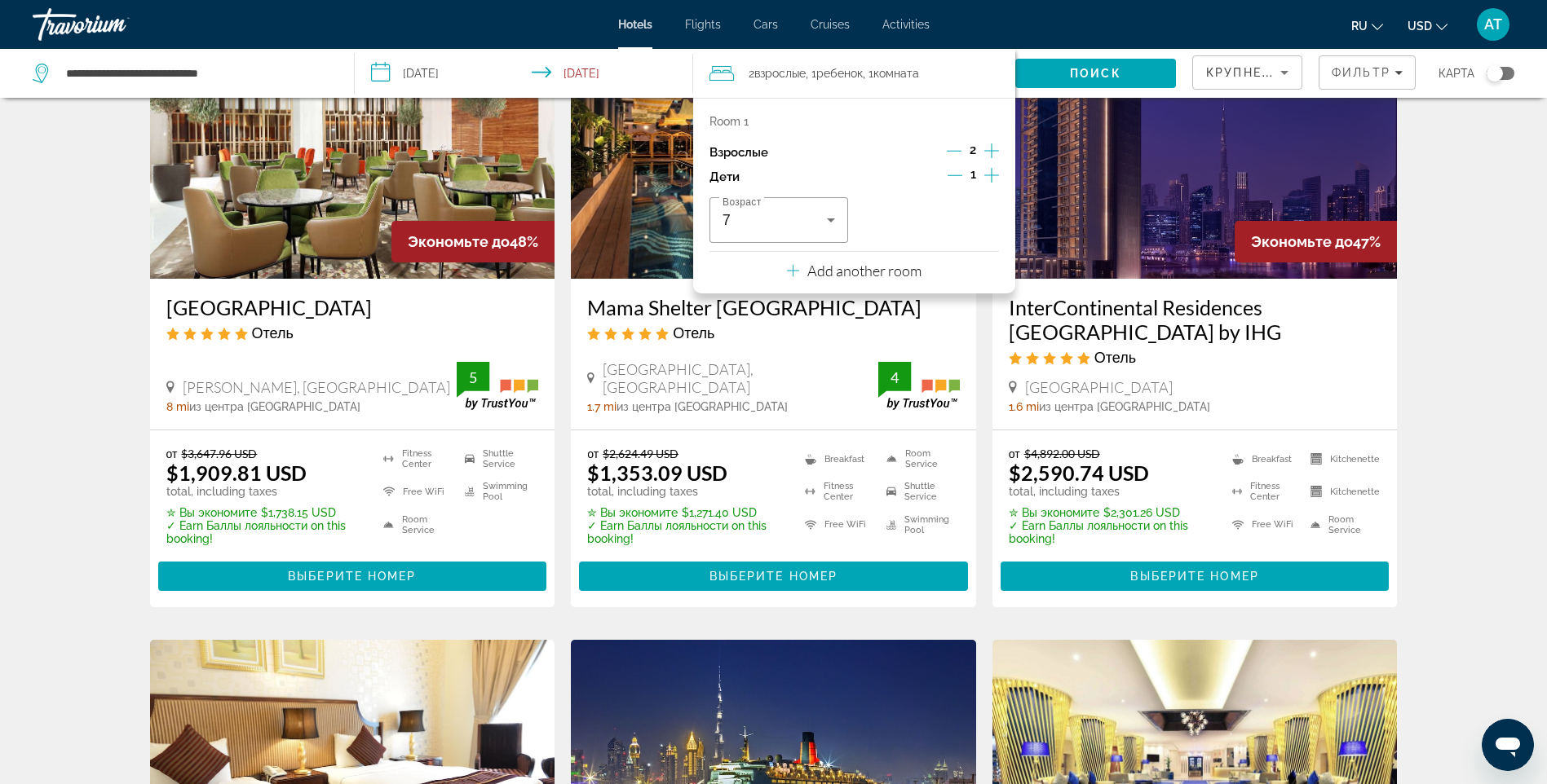
click at [954, 169] on icon "Decrement children" at bounding box center [954, 174] width 14 height 14
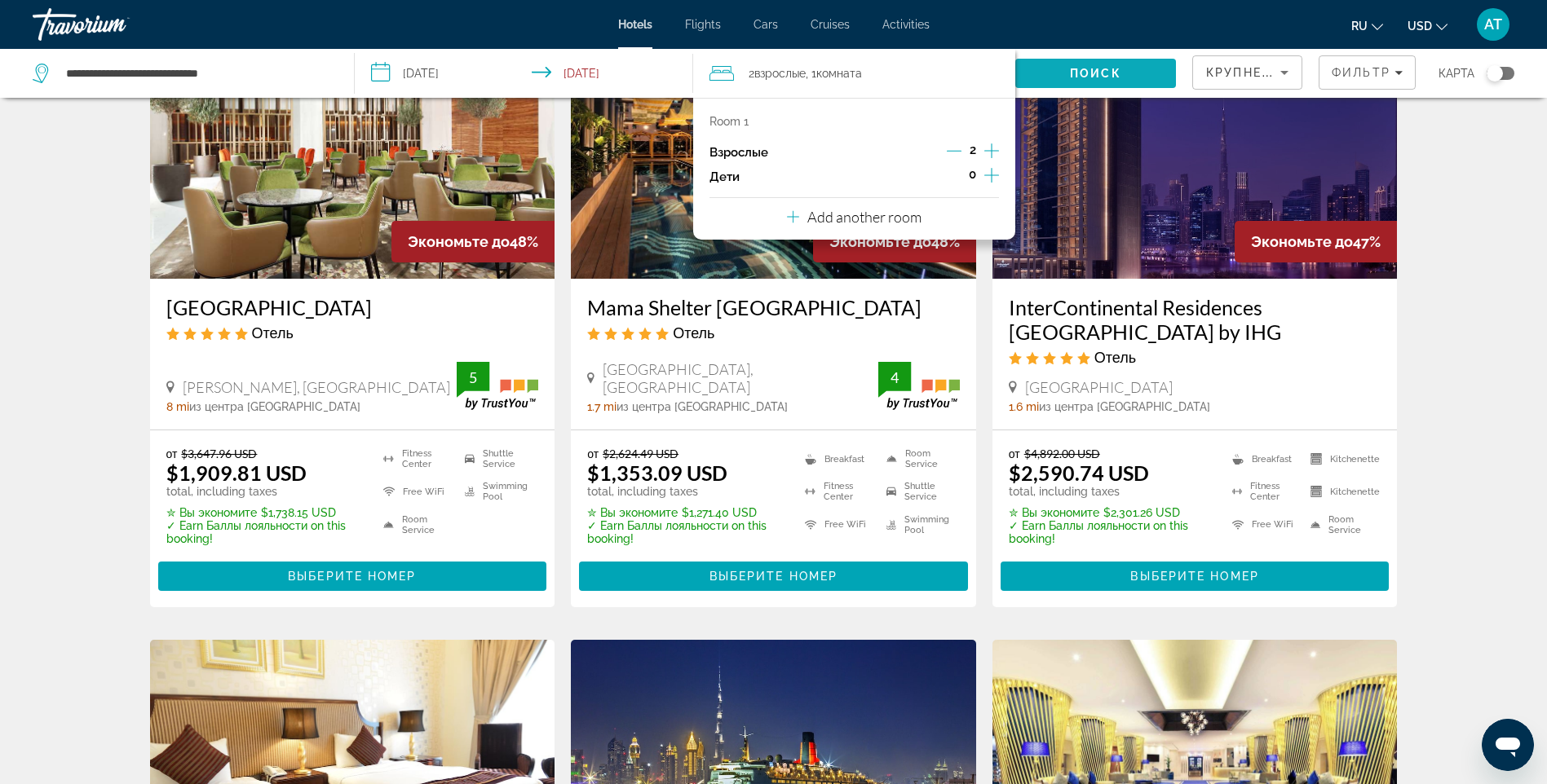
click at [1046, 66] on span "Search" at bounding box center [1095, 73] width 161 height 39
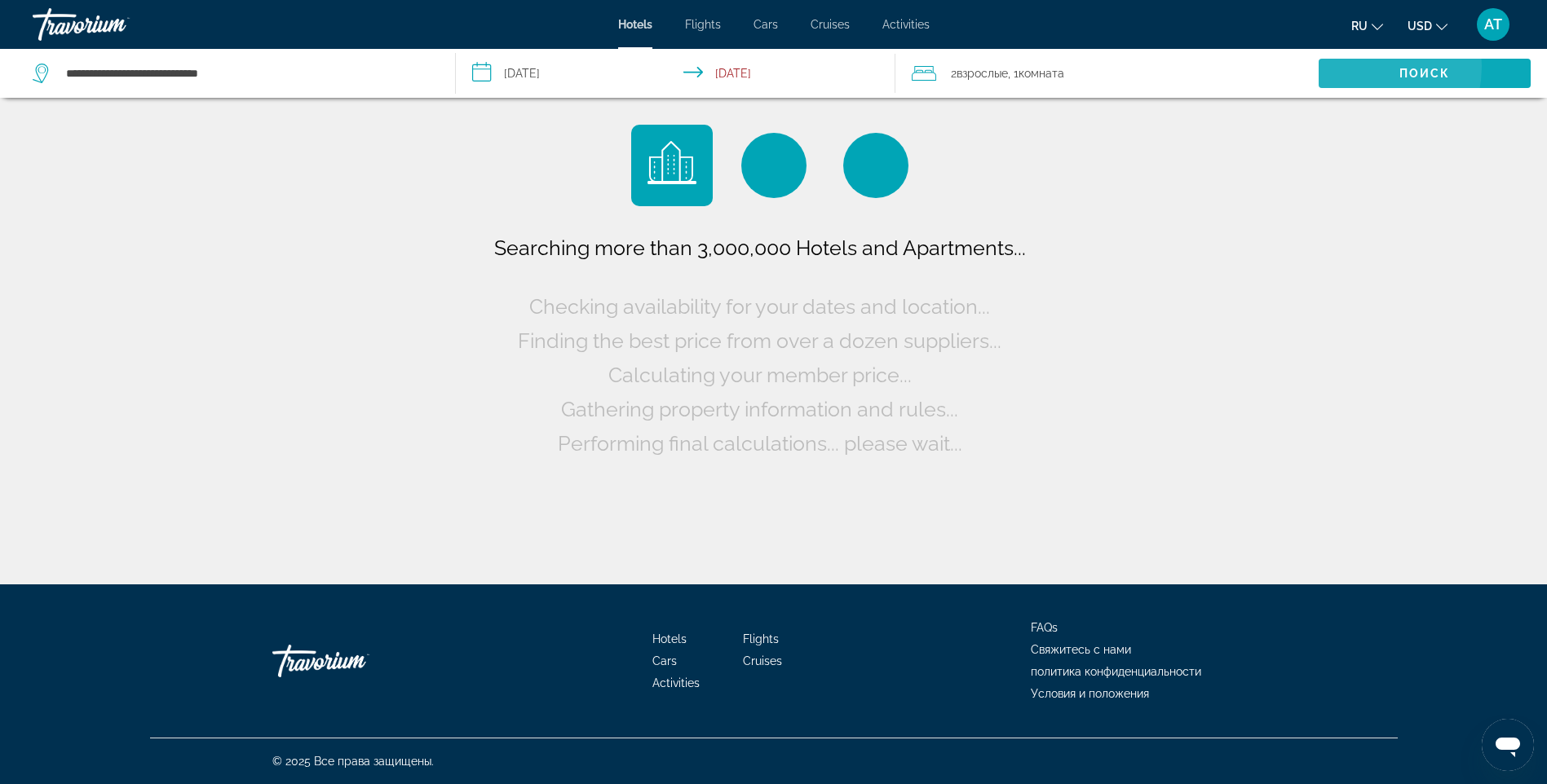
scroll to position [0, 0]
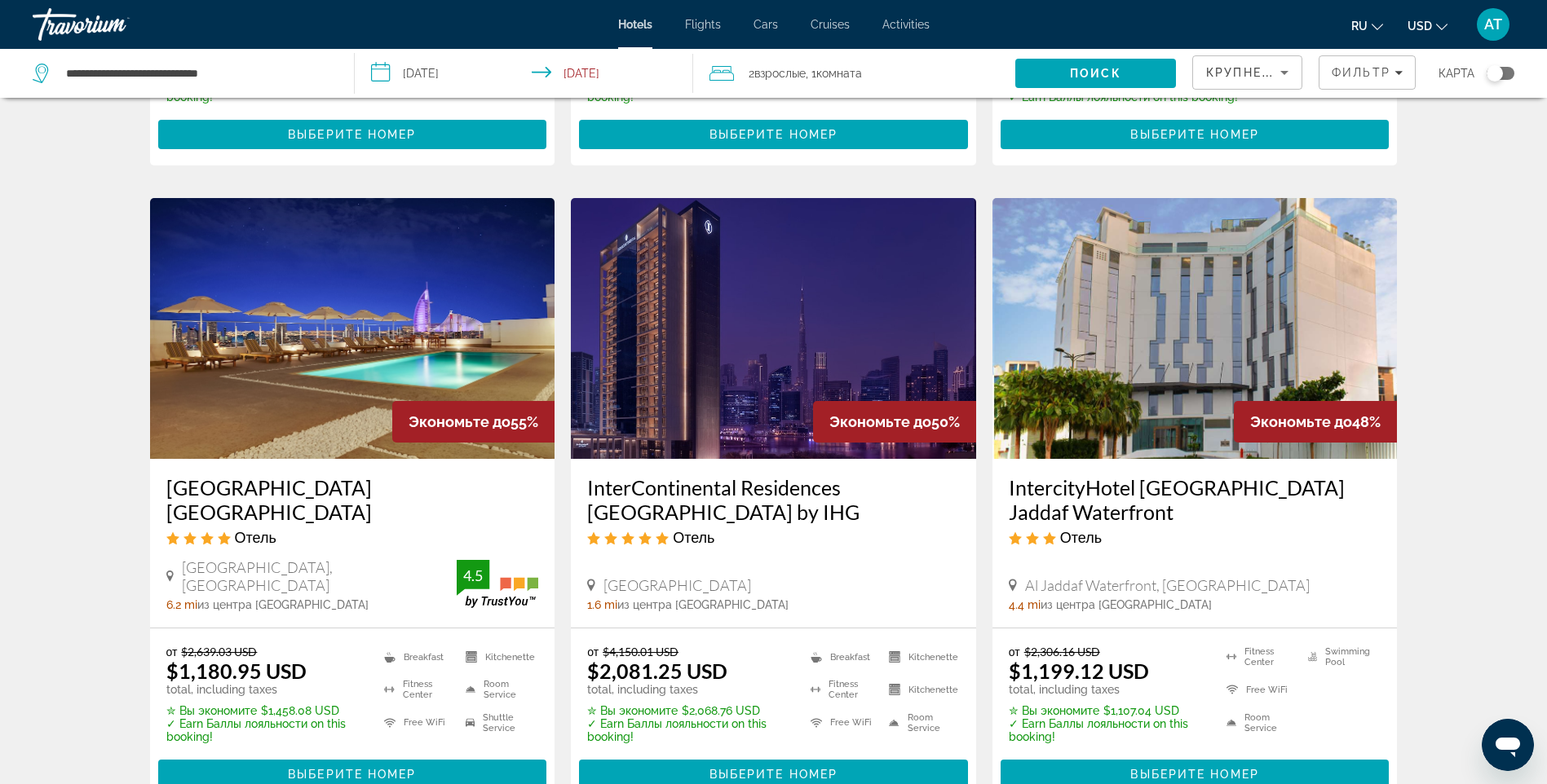
scroll to position [652, 0]
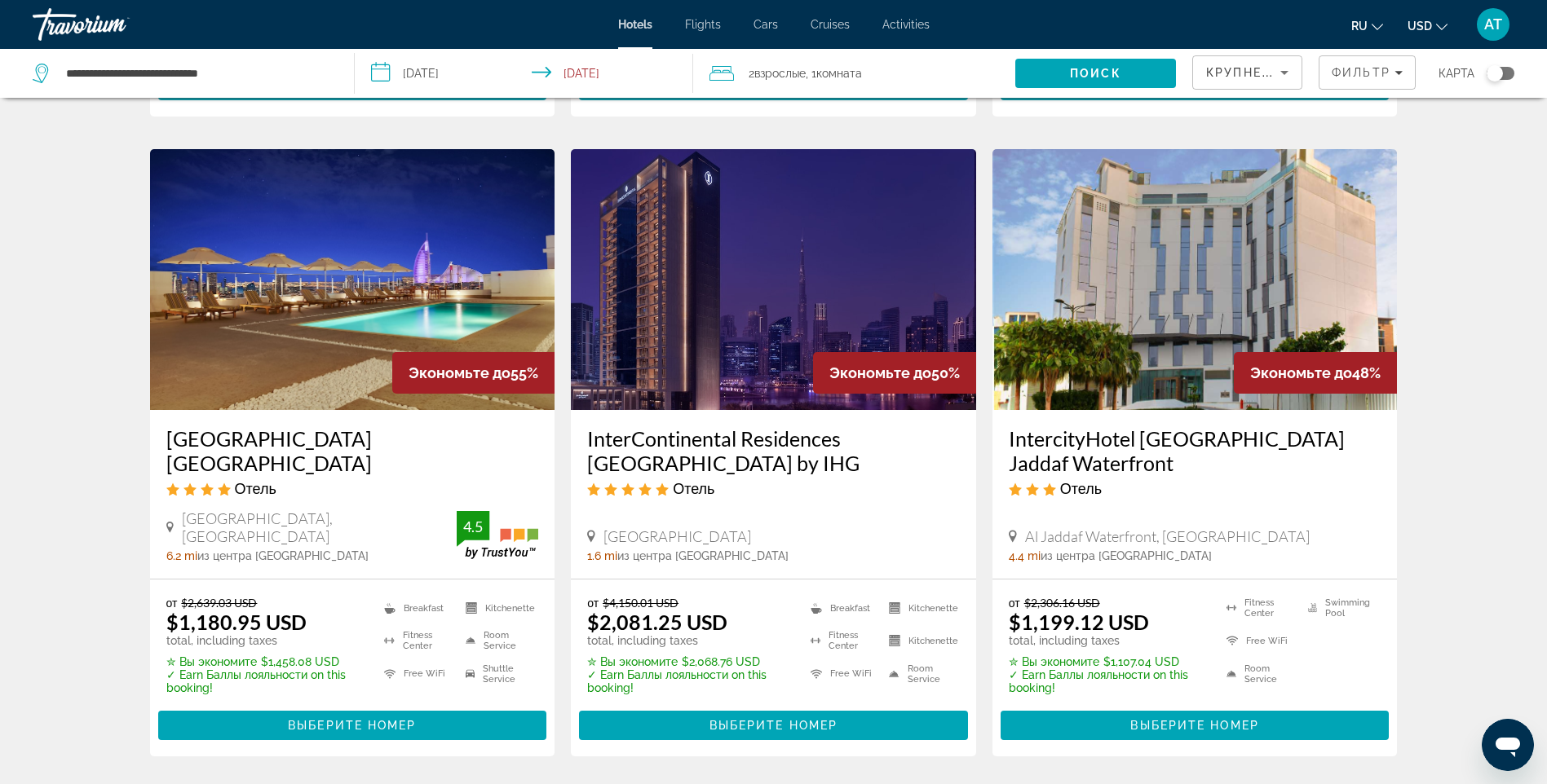
click at [281, 281] on img "Main content" at bounding box center [353, 279] width 406 height 261
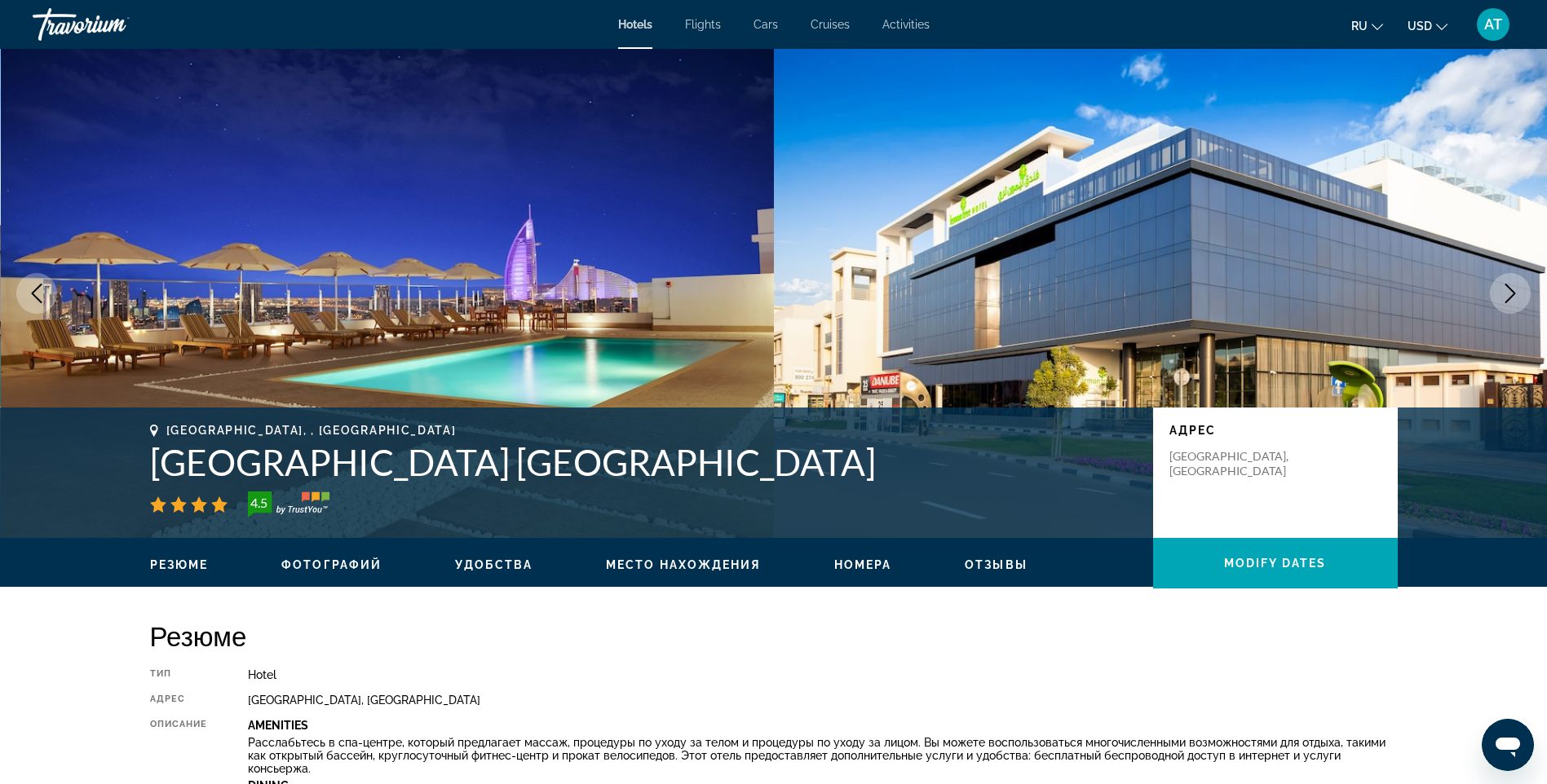
click at [676, 561] on span "Место нахождения" at bounding box center [683, 565] width 155 height 13
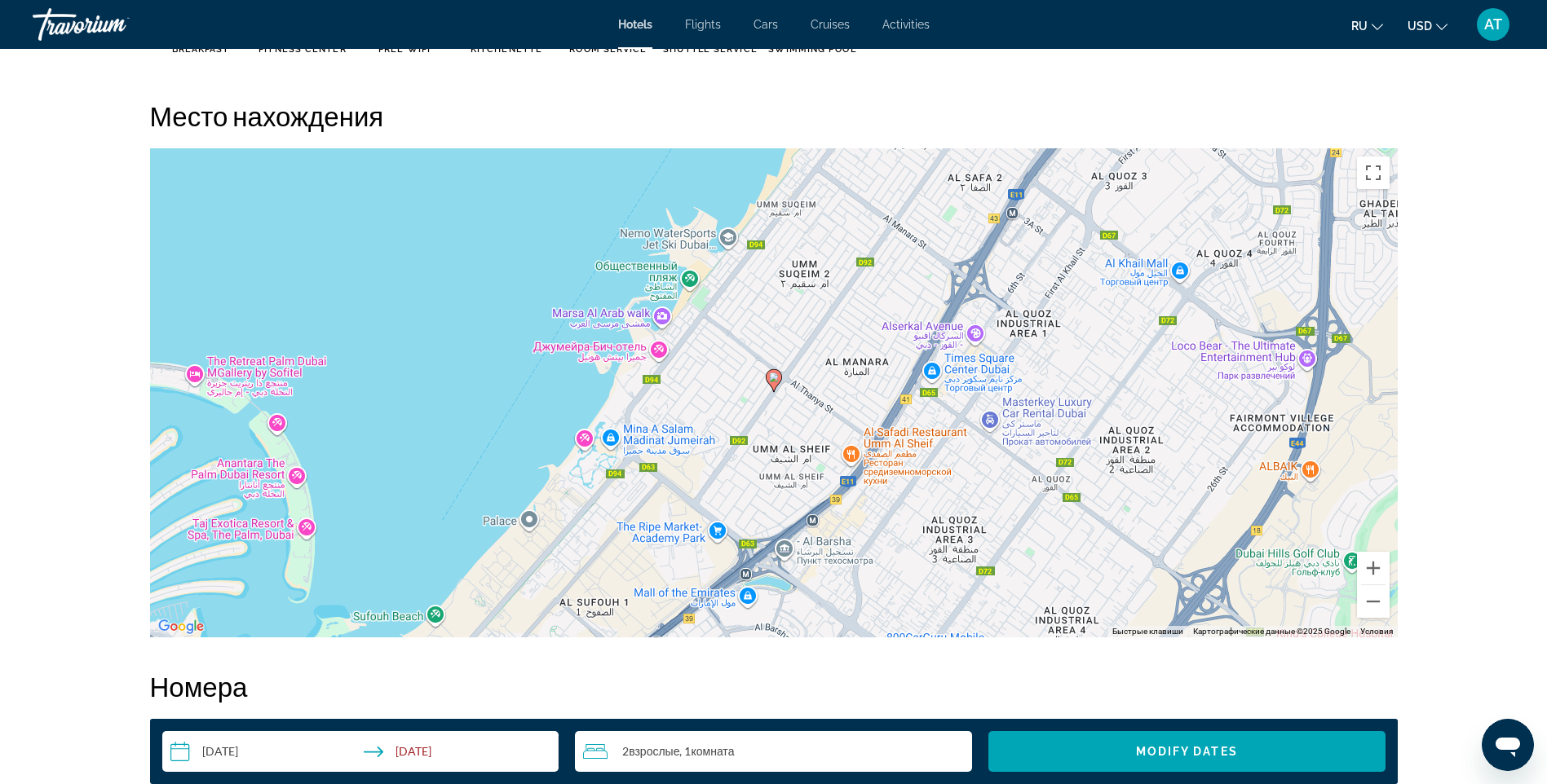
scroll to position [1493, 0]
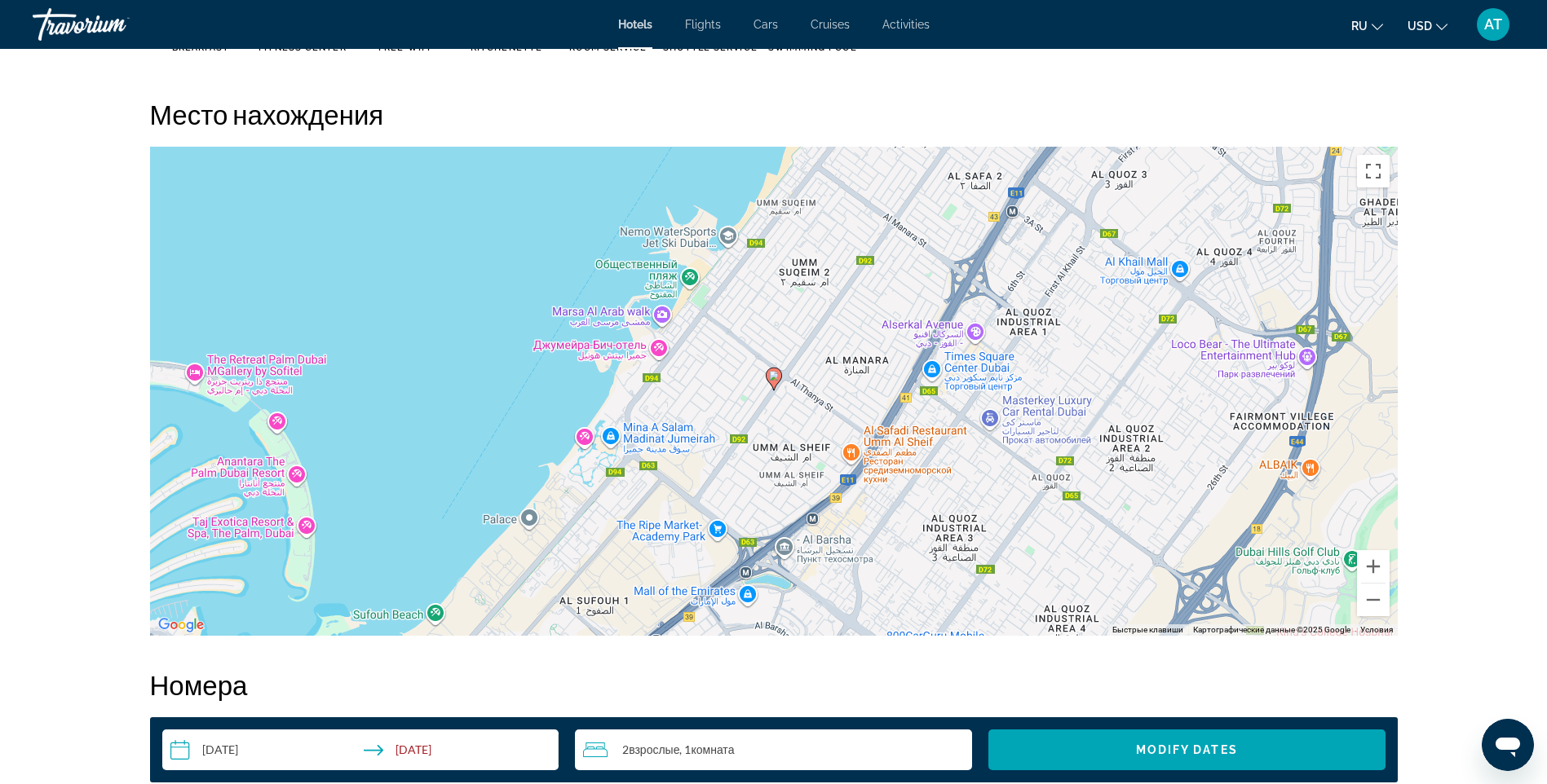
click at [768, 375] on icon "Main content" at bounding box center [773, 379] width 14 height 21
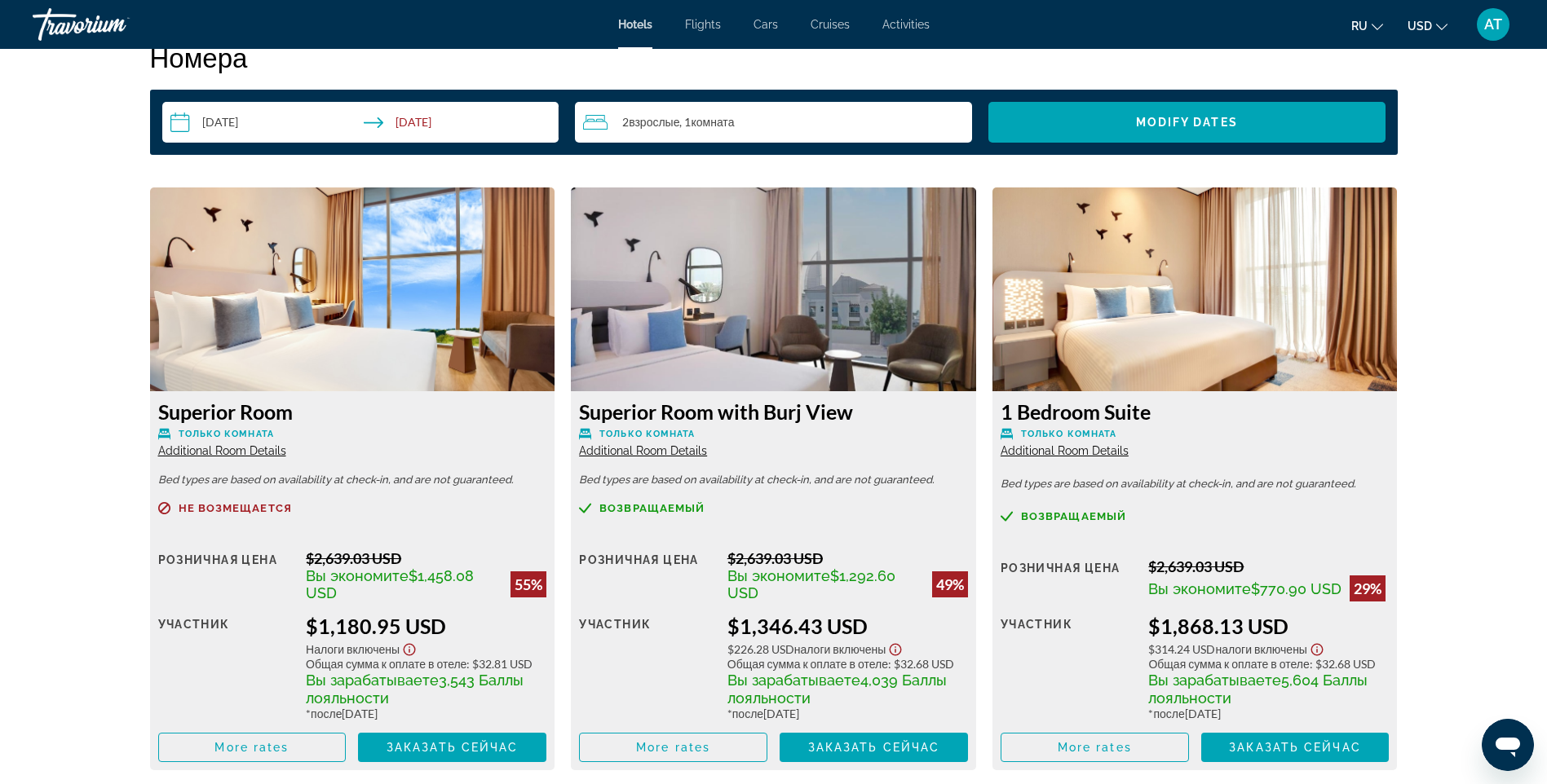
scroll to position [2063, 0]
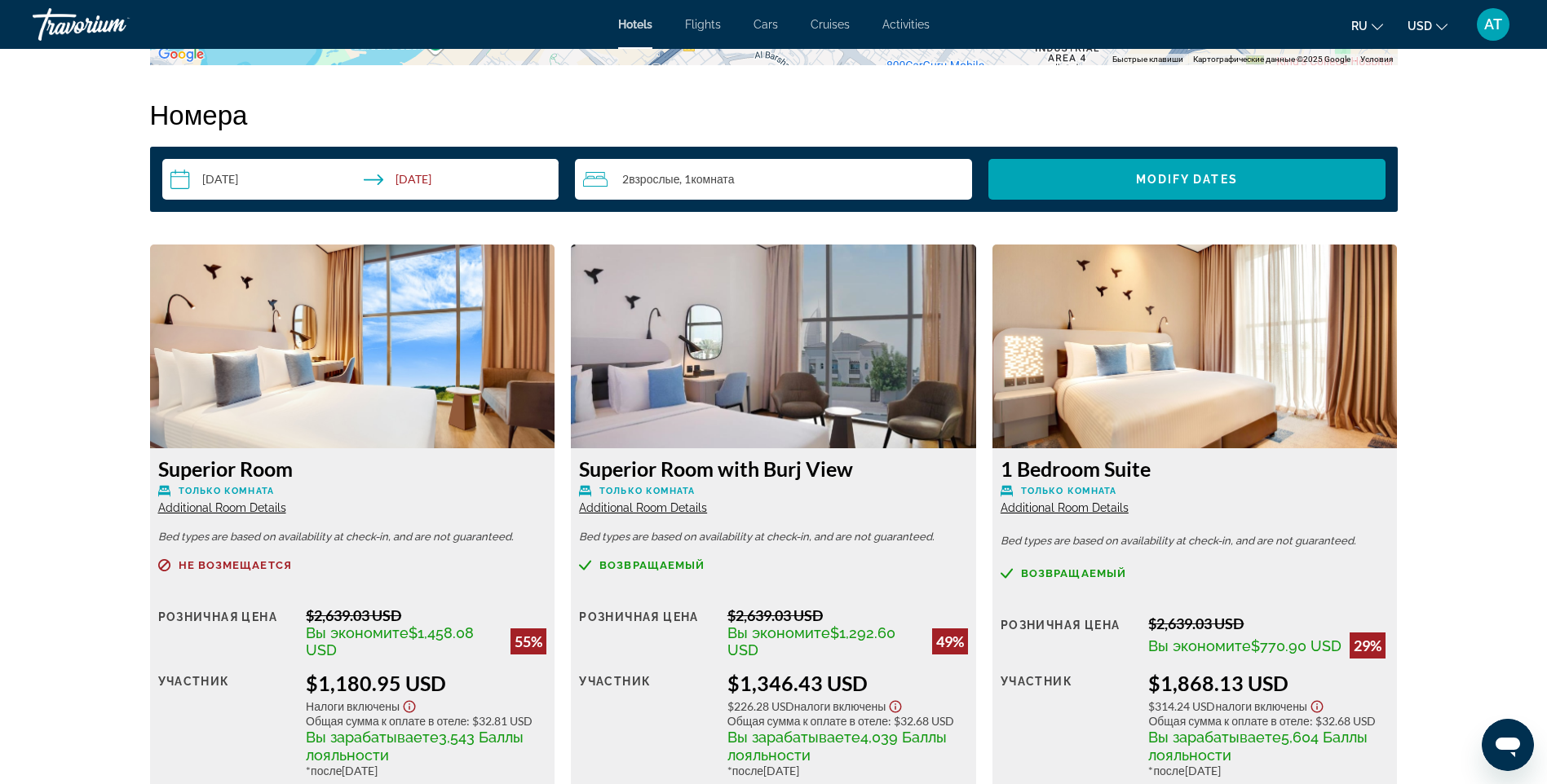
click at [383, 403] on img "Main content" at bounding box center [353, 347] width 406 height 204
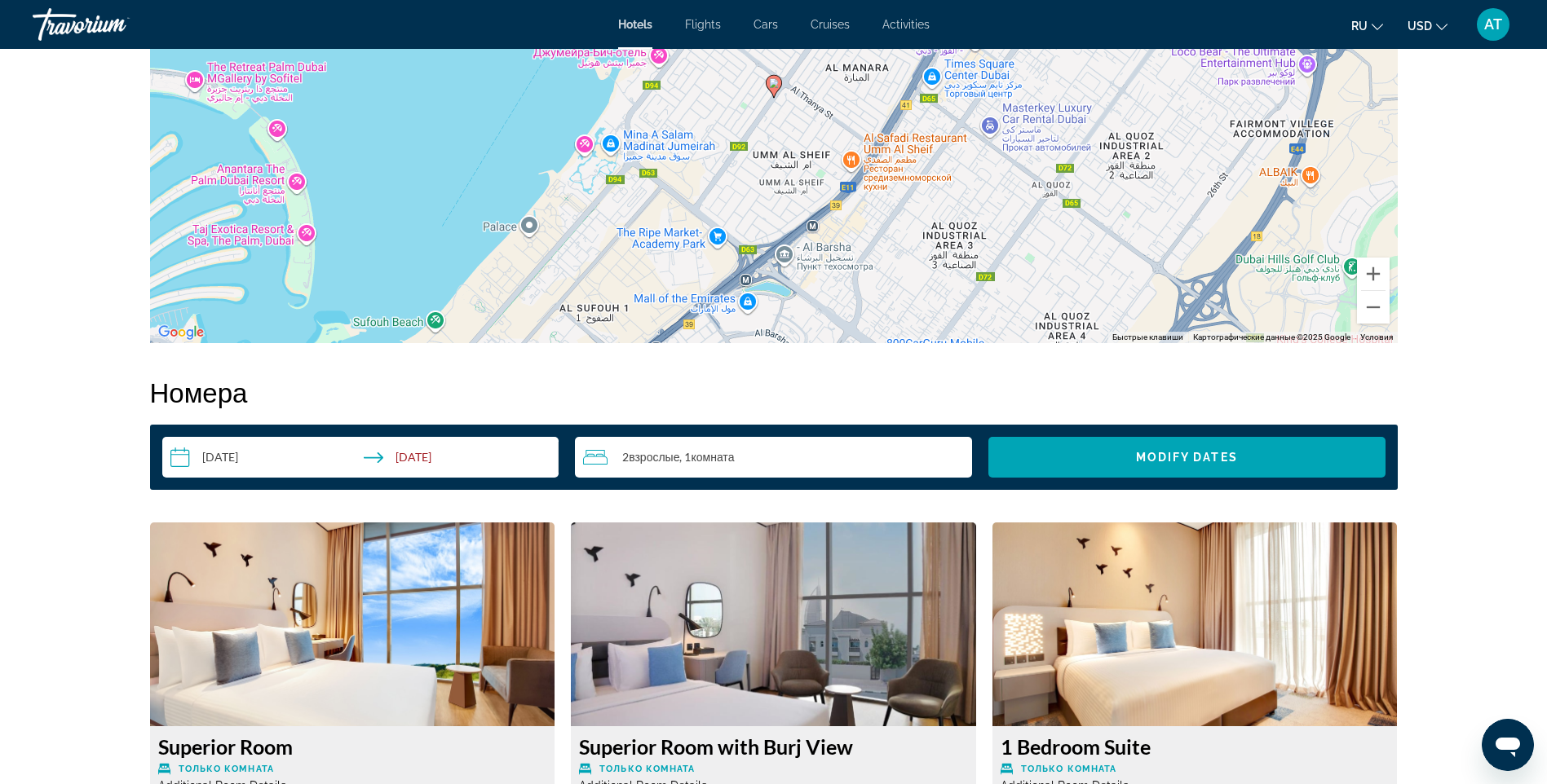
scroll to position [1738, 0]
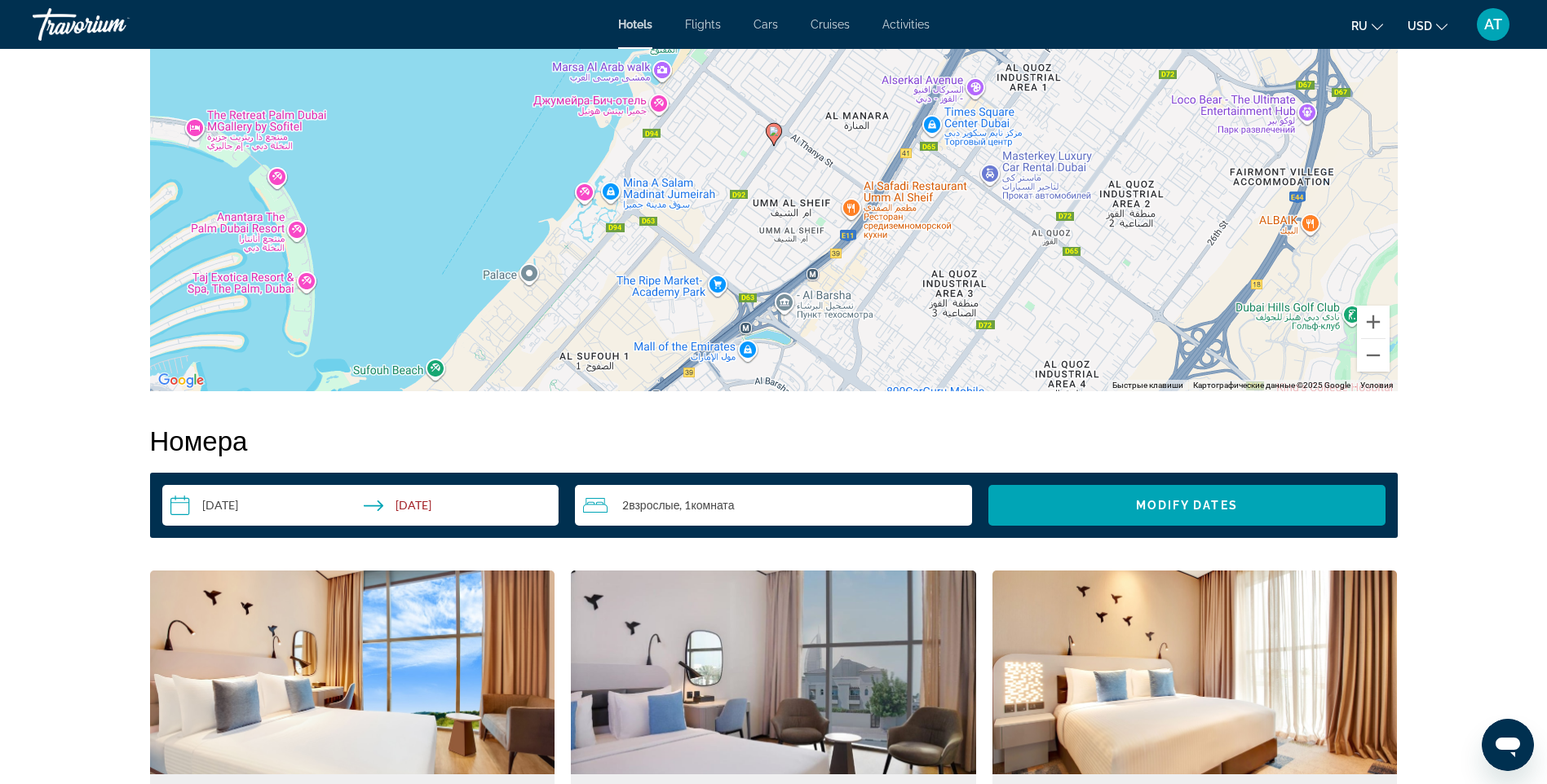
click at [805, 502] on div "2 Взрослый Взрослые , 1 Комната номера" at bounding box center [777, 506] width 389 height 19
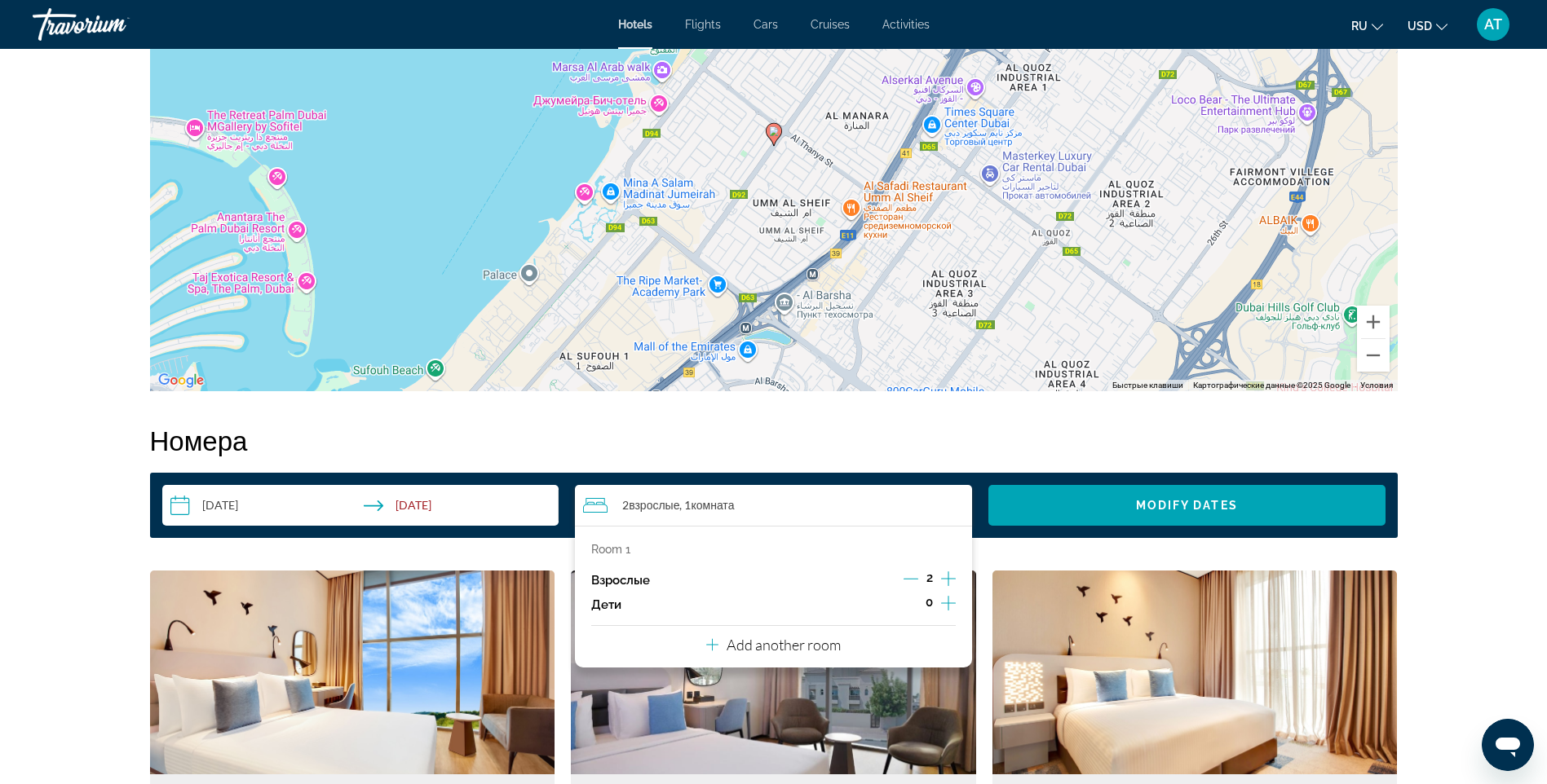
click at [947, 601] on icon "Increment children" at bounding box center [948, 603] width 14 height 19
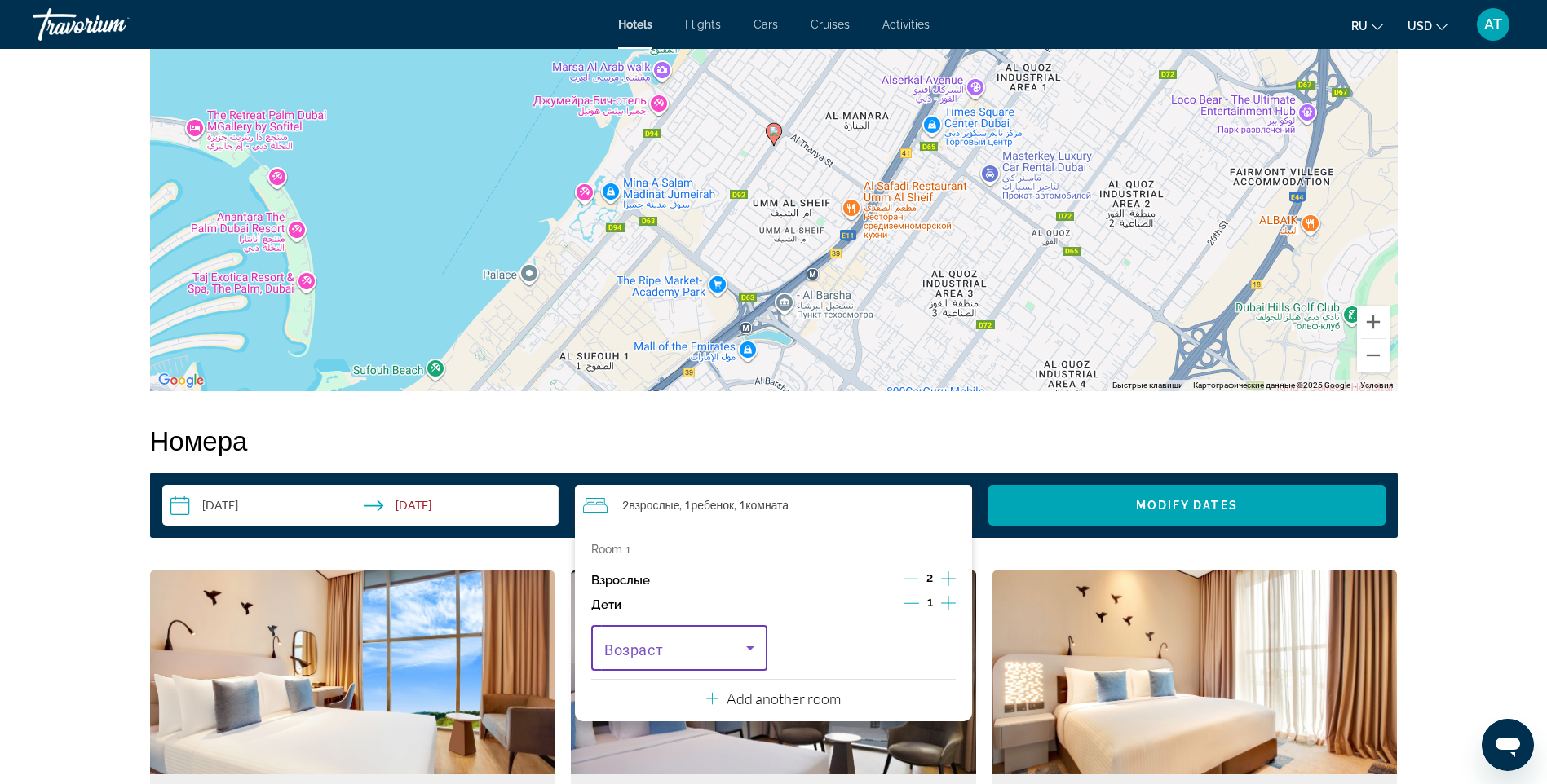
click at [746, 651] on icon "Travelers: 2 adults, 1 child" at bounding box center [749, 648] width 19 height 19
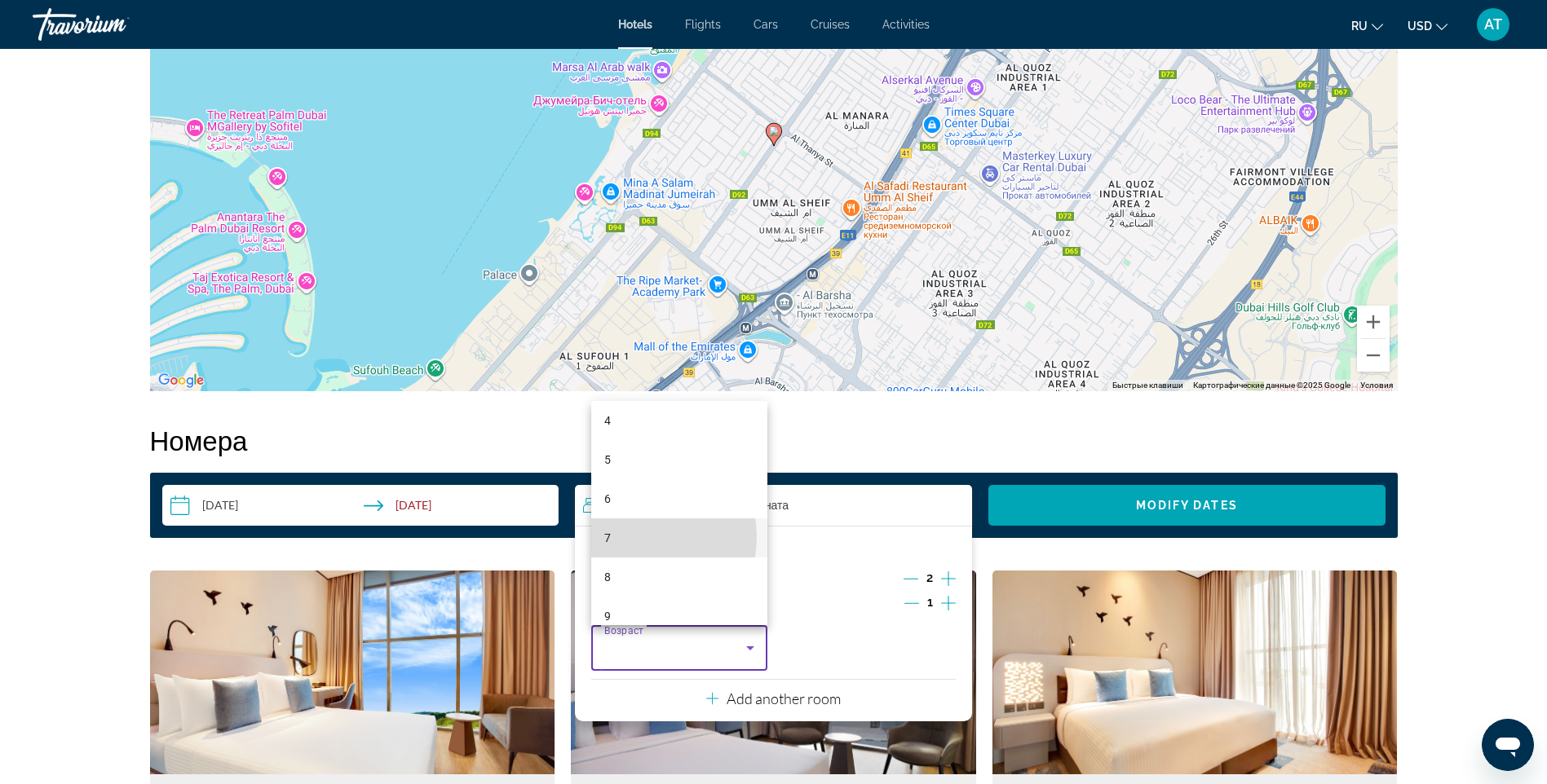
click at [642, 537] on mat-option "7" at bounding box center [679, 537] width 176 height 39
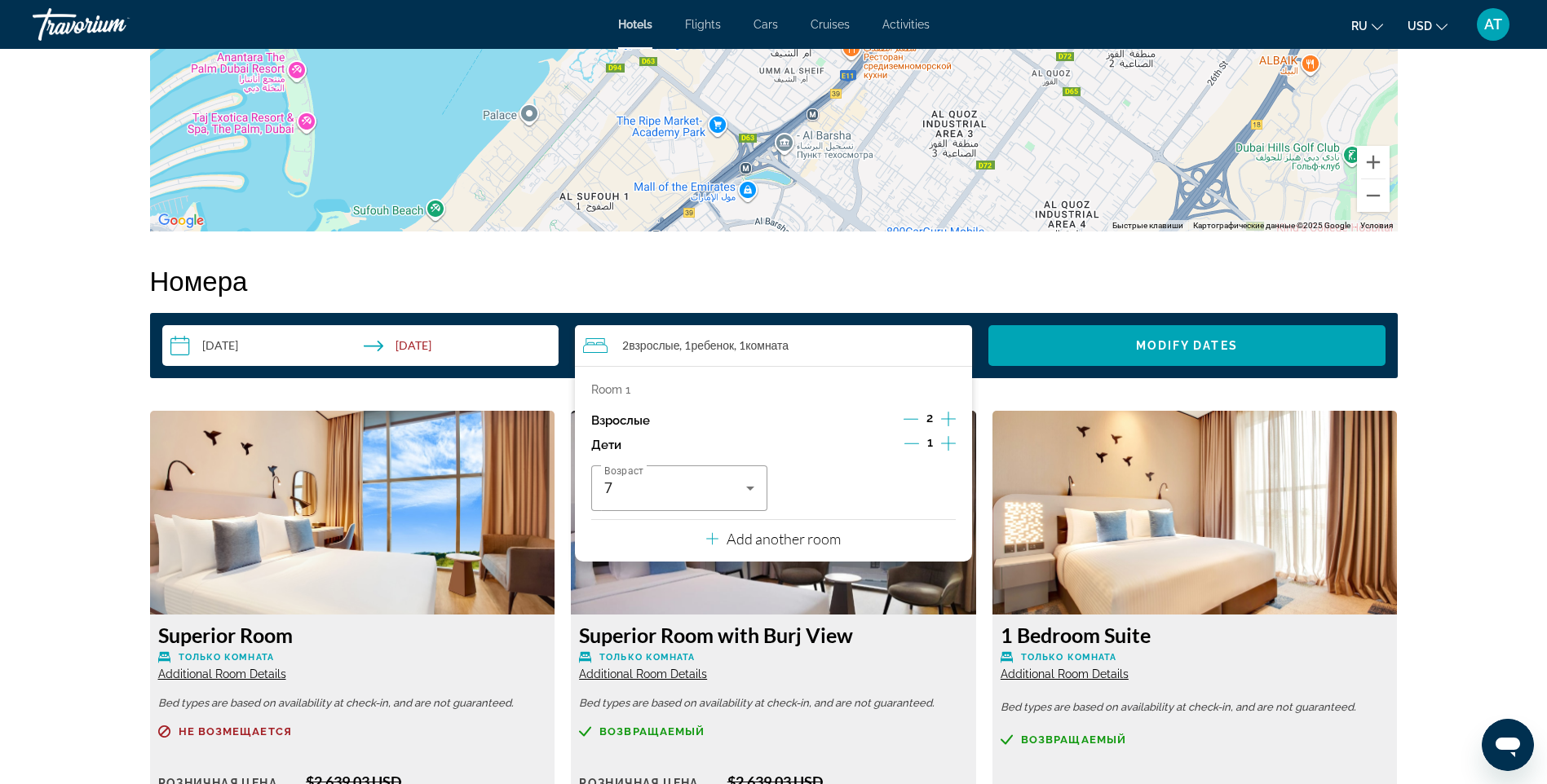
scroll to position [1900, 0]
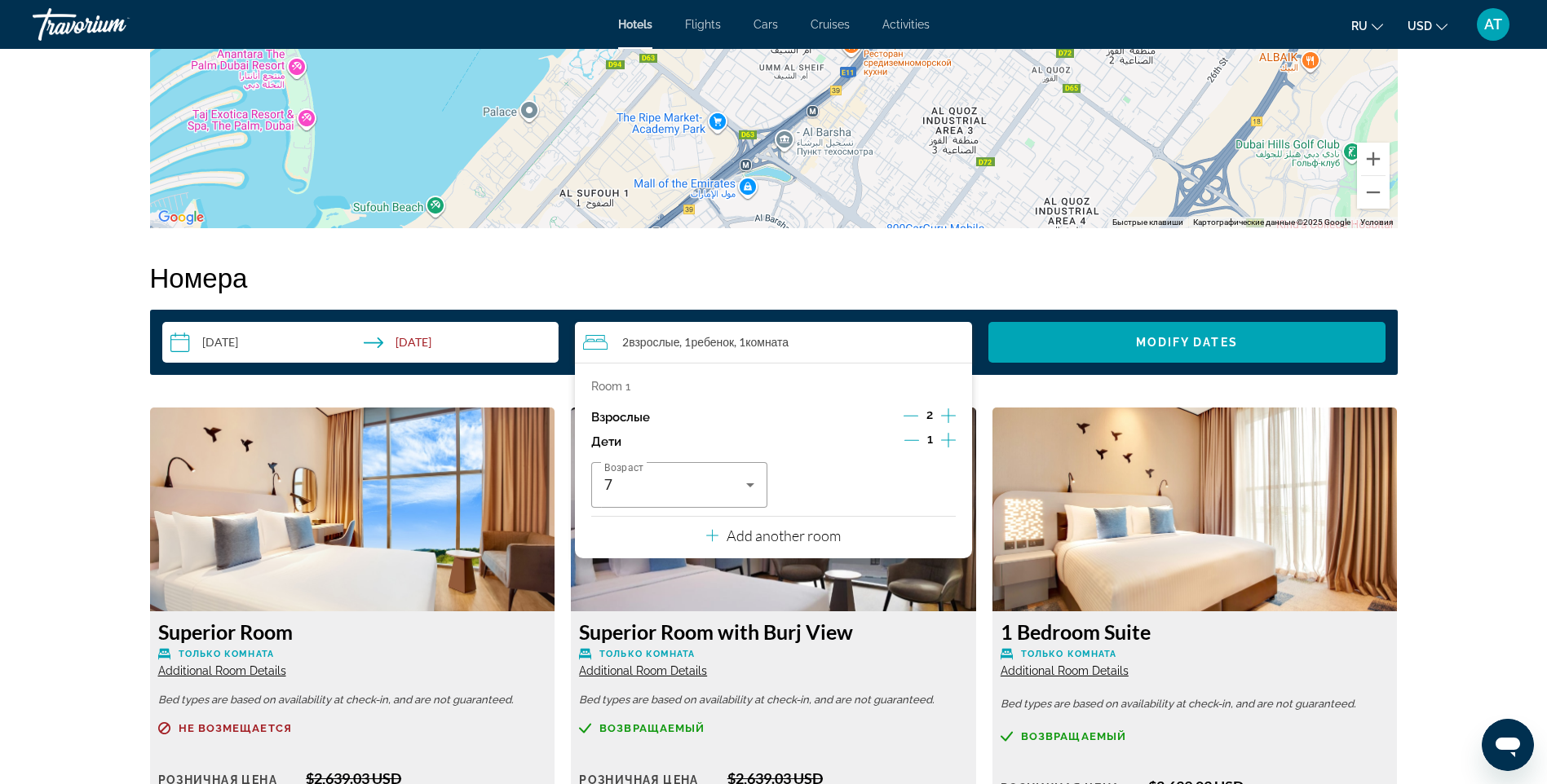
click at [1484, 547] on div "prev next [GEOGRAPHIC_DATA], , [GEOGRAPHIC_DATA] [GEOGRAPHIC_DATA] [GEOGRAPHIC_…" at bounding box center [774, 325] width 1547 height 4352
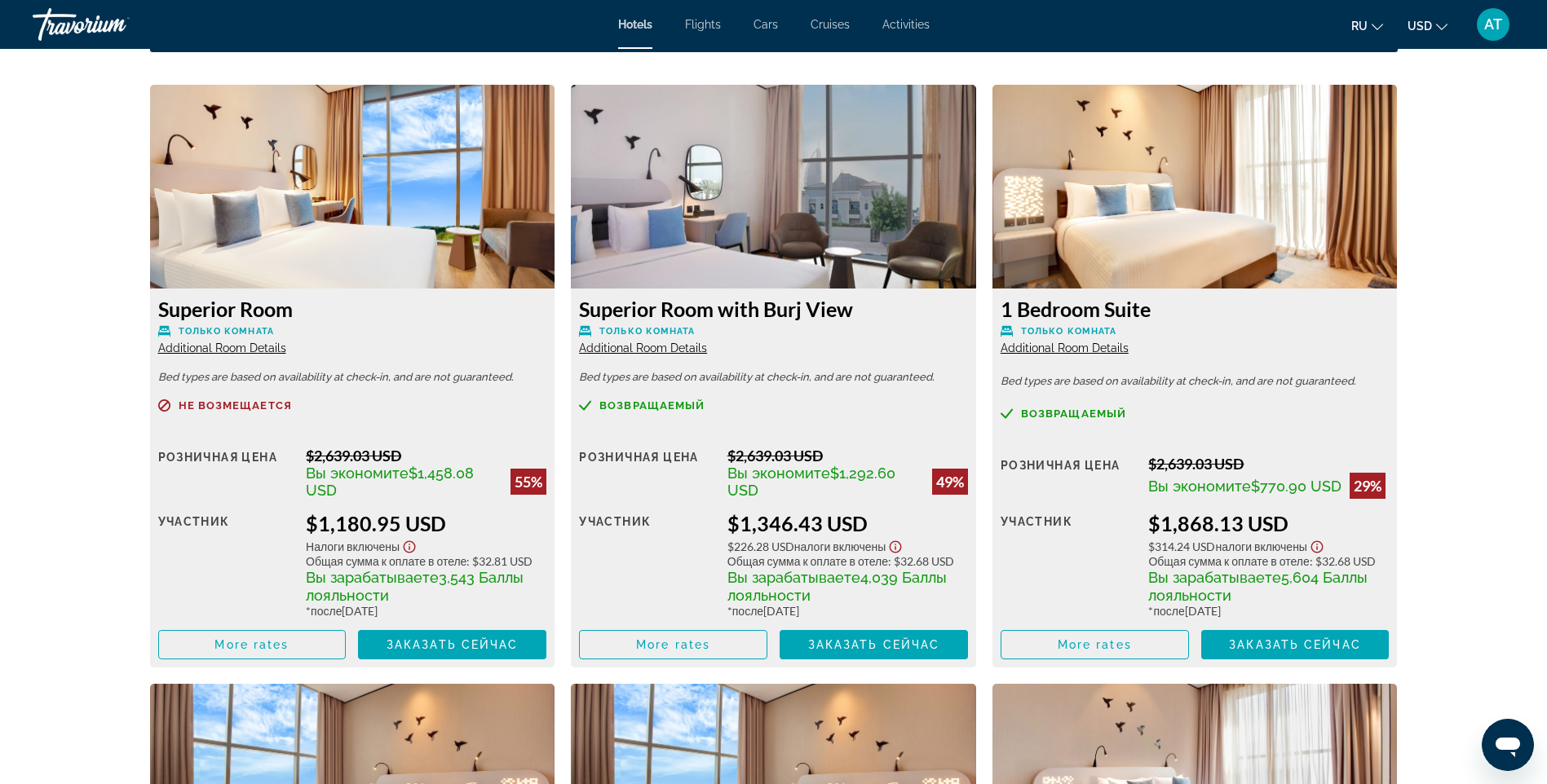
scroll to position [2226, 0]
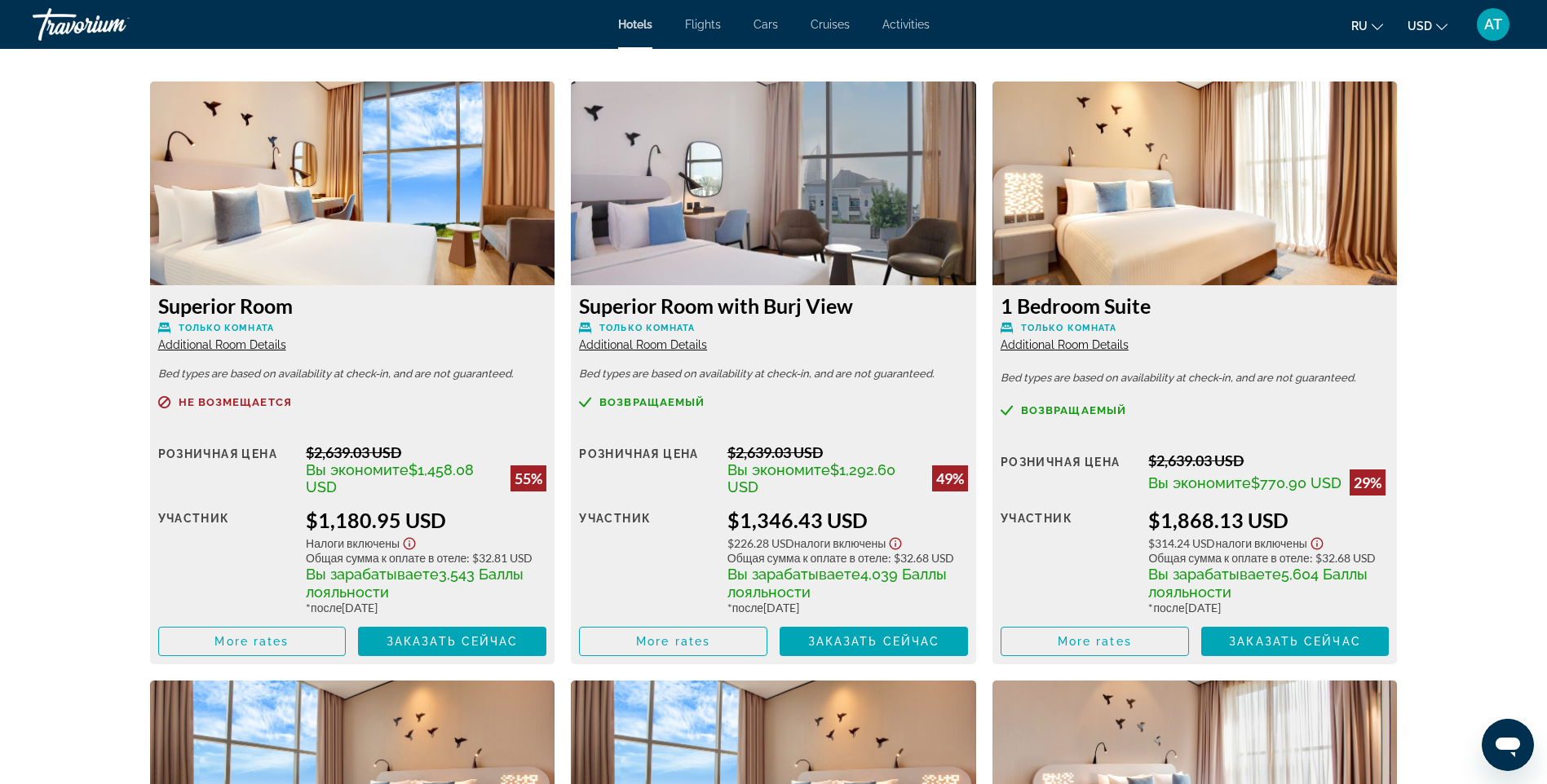
click at [406, 245] on img "Main content" at bounding box center [353, 184] width 406 height 204
click at [271, 640] on span "More rates" at bounding box center [251, 641] width 74 height 13
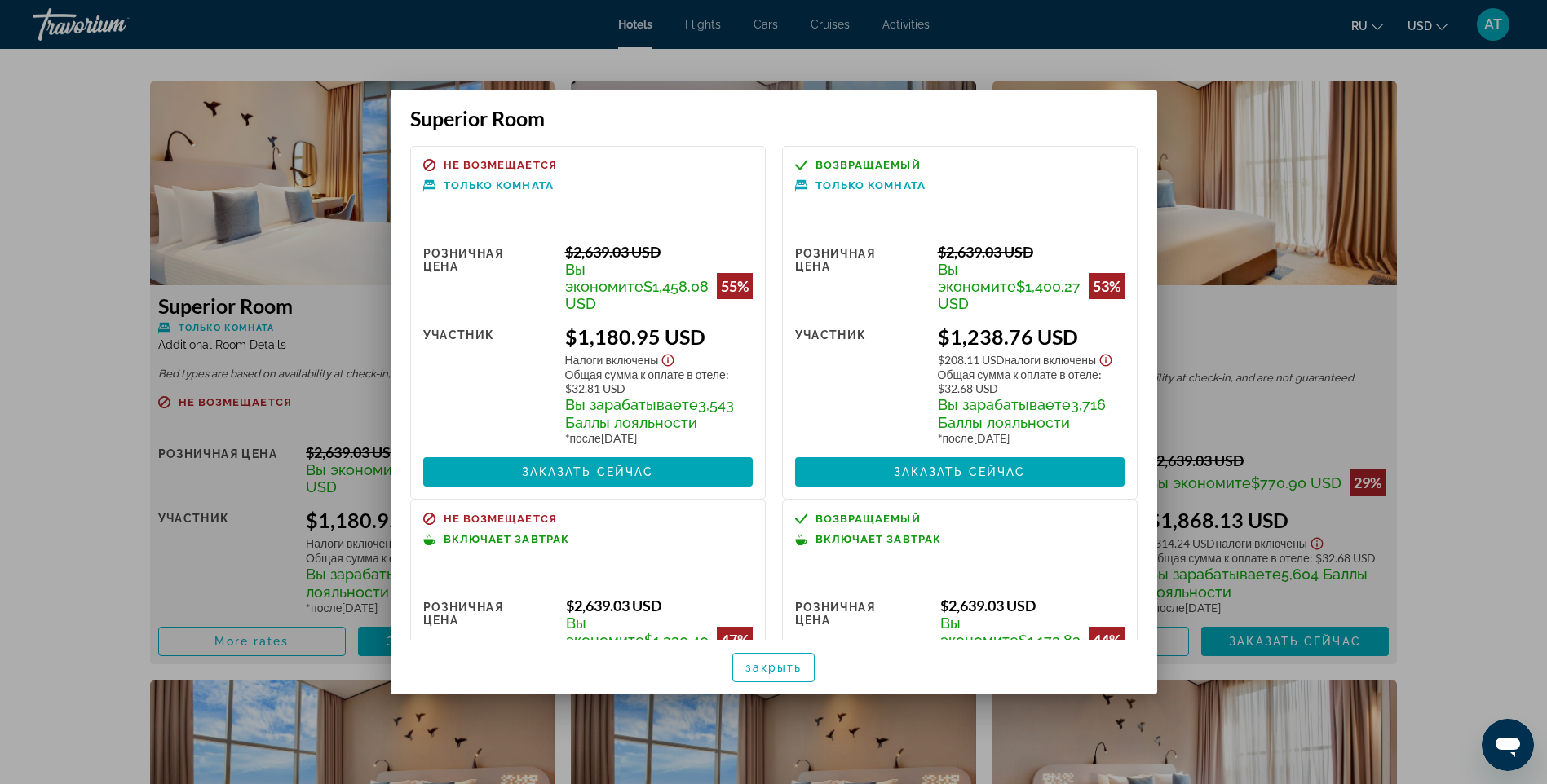
scroll to position [0, 0]
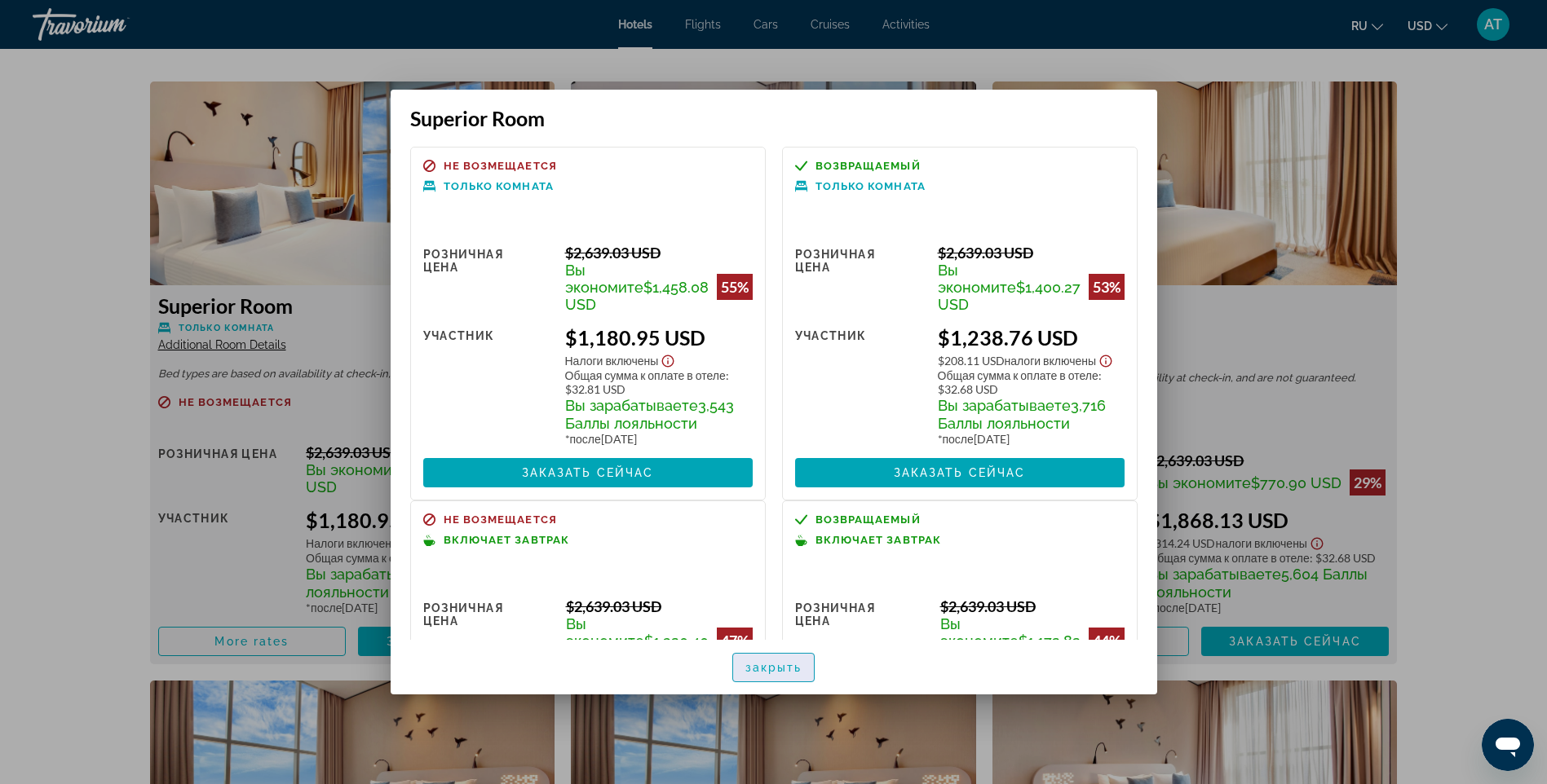
click at [783, 666] on span "закрыть" at bounding box center [774, 667] width 57 height 13
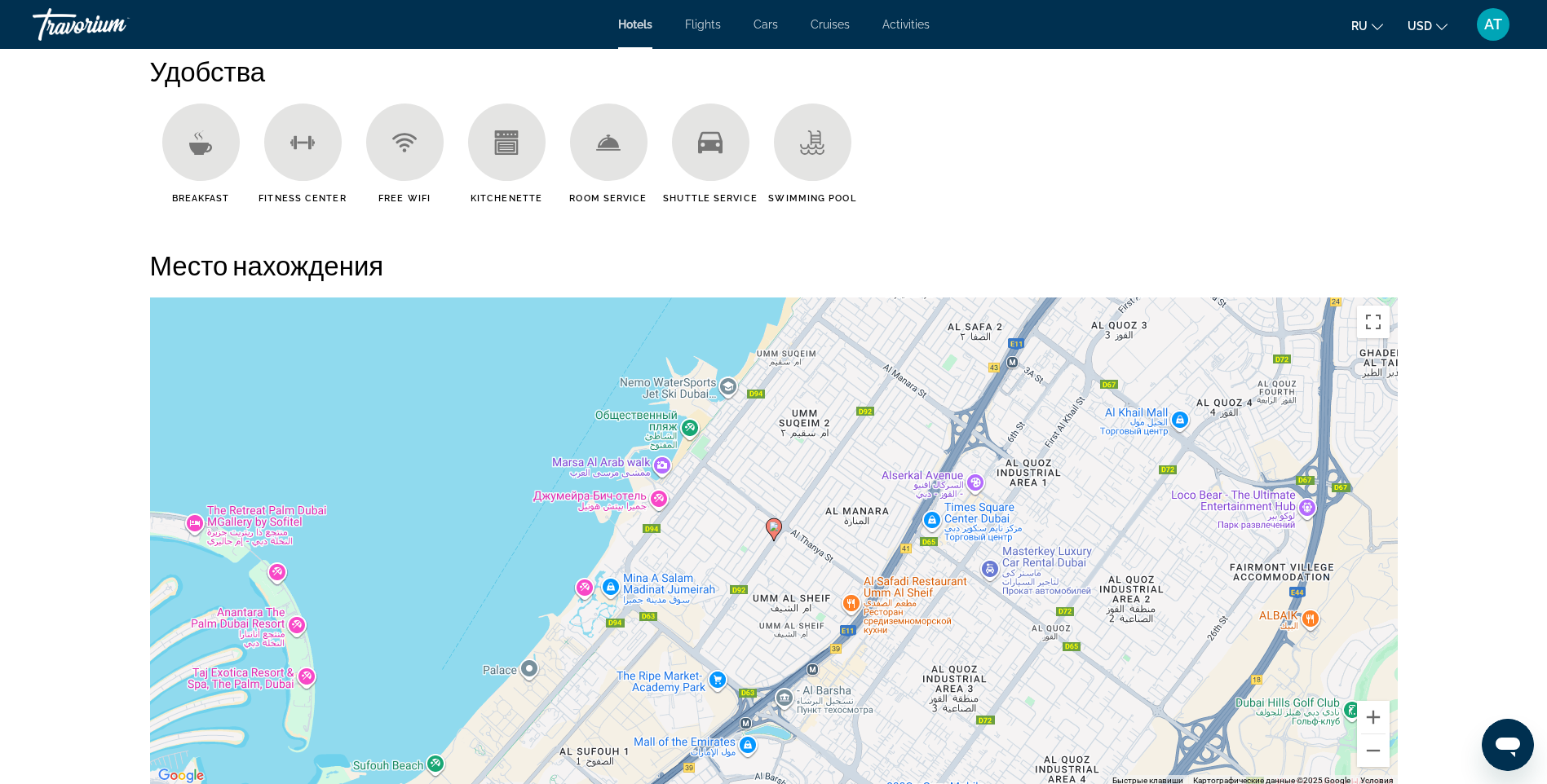
scroll to position [1329, 0]
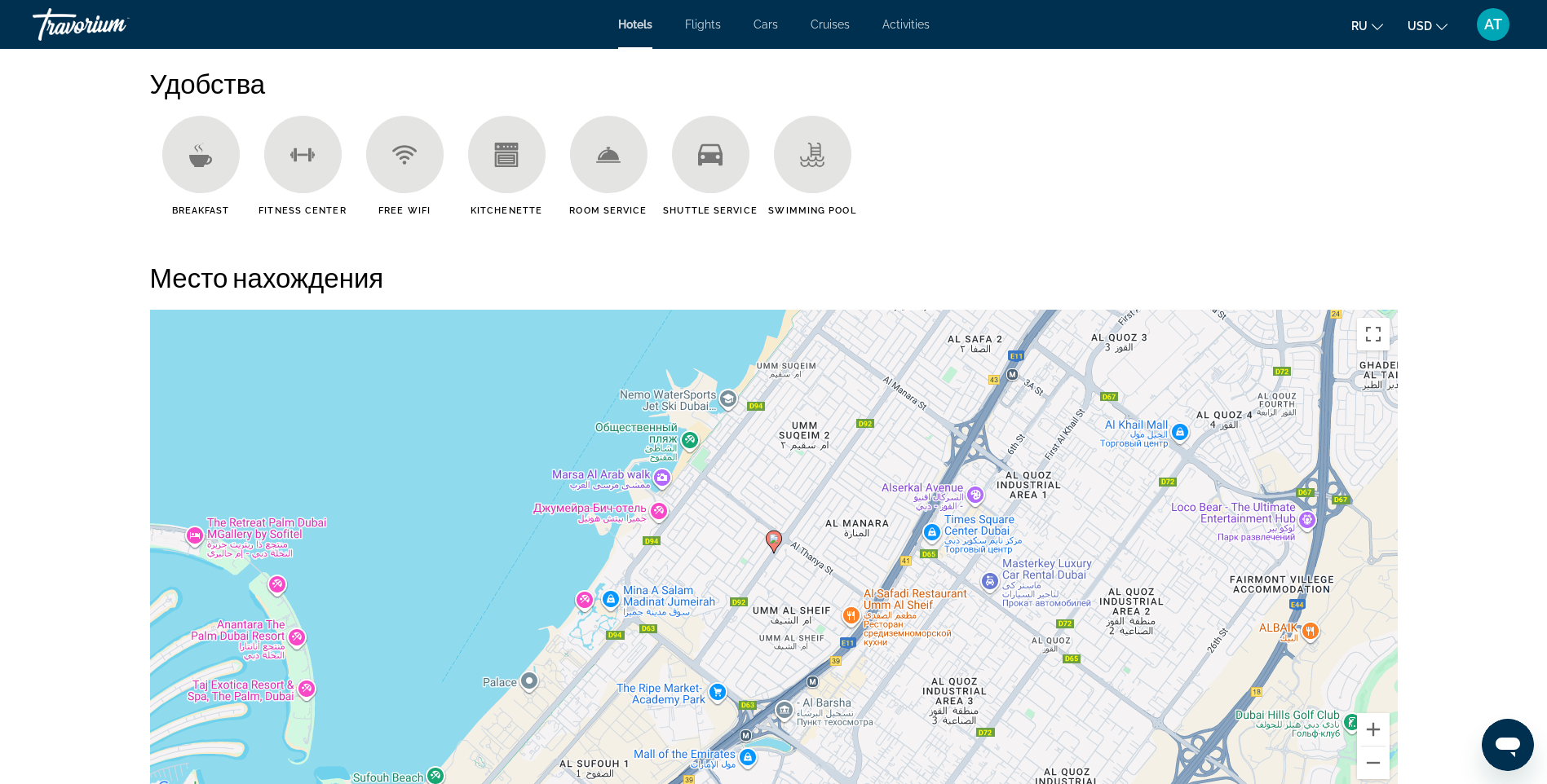
click at [772, 539] on image "Main content" at bounding box center [774, 538] width 10 height 10
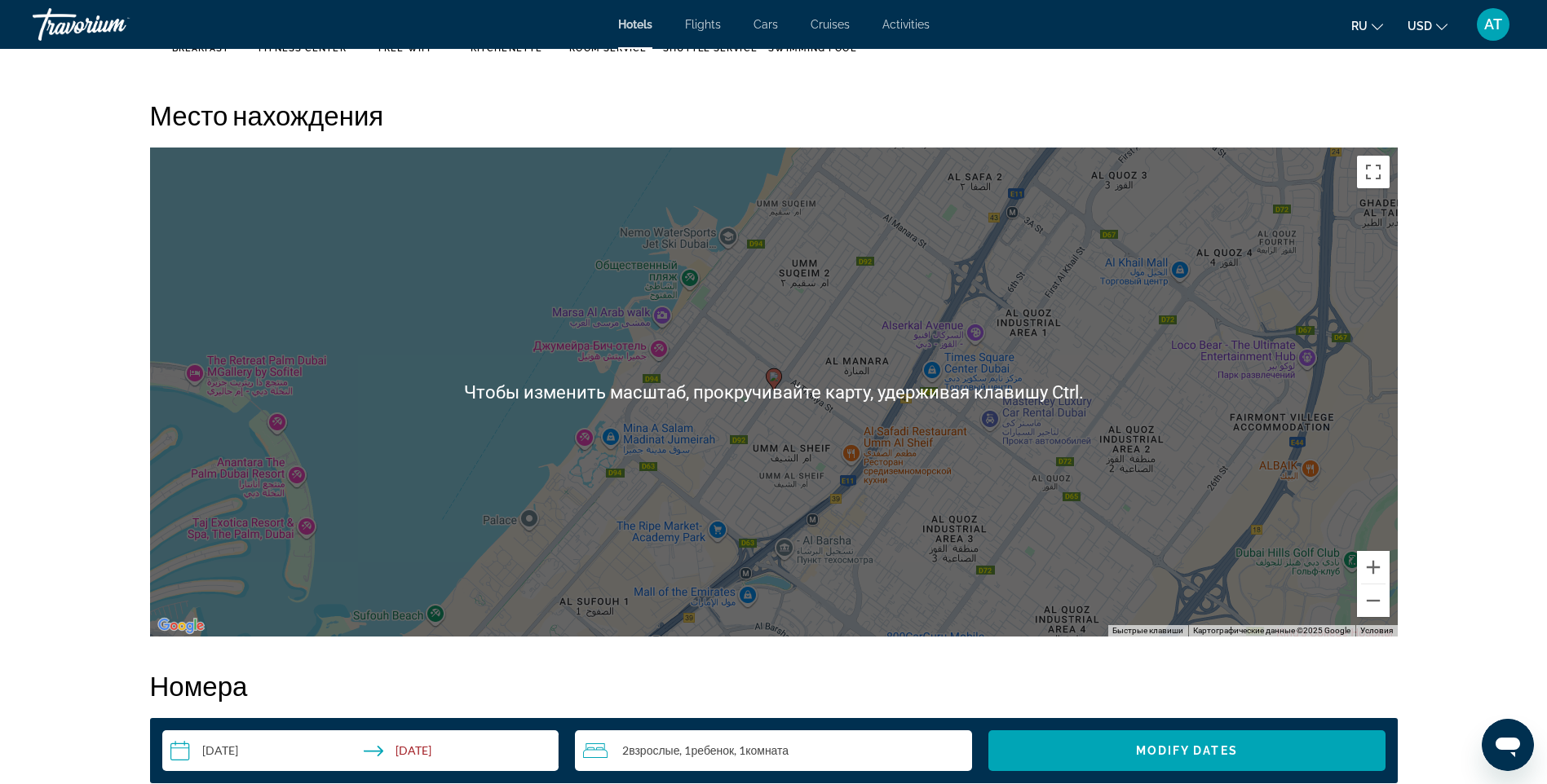
scroll to position [1493, 0]
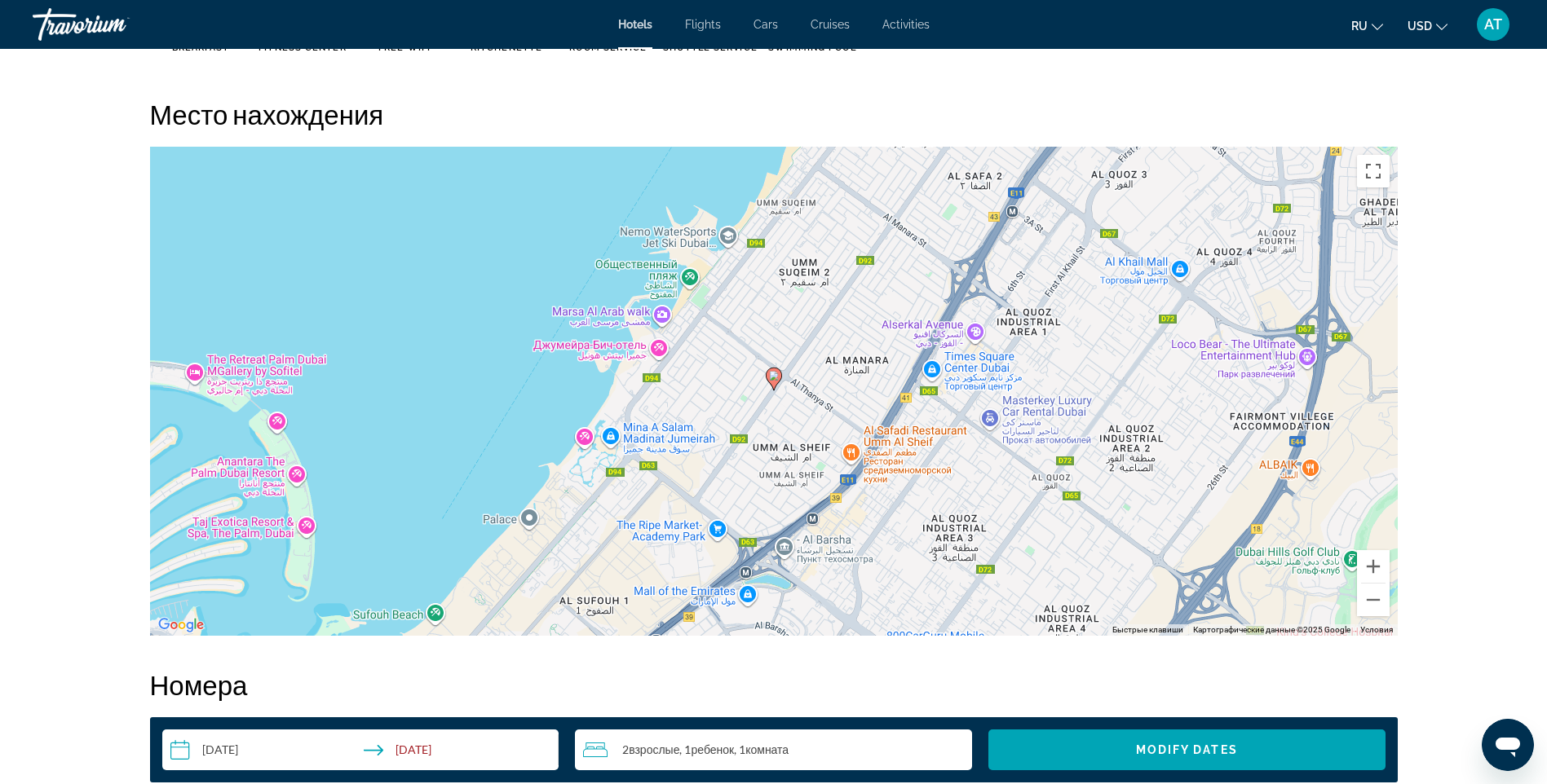
click at [724, 506] on div "Чтобы активировать перетаскивание с помощью клавиатуры, нажмите Alt + Ввод. Пос…" at bounding box center [774, 391] width 1247 height 489
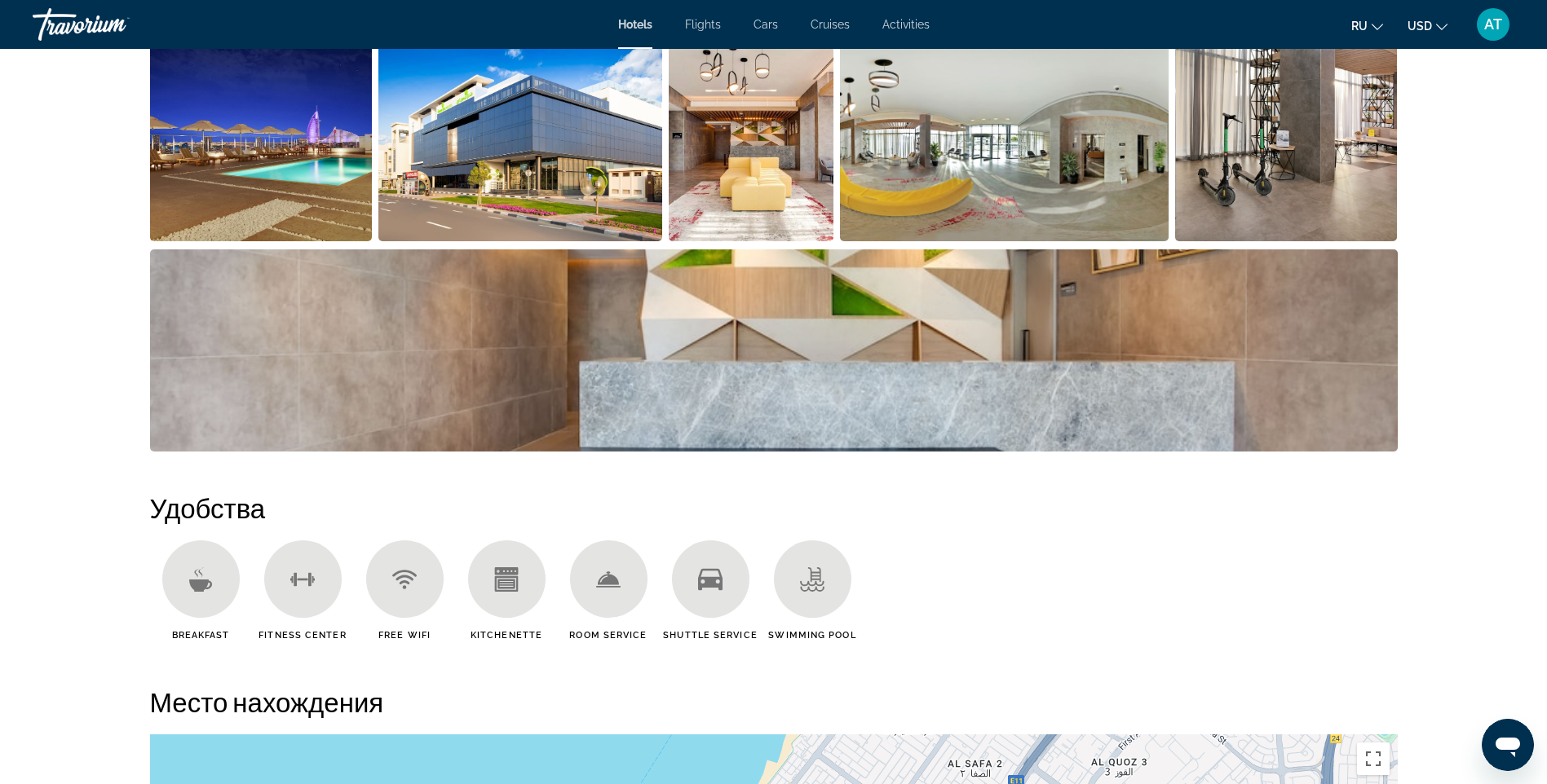
scroll to position [922, 0]
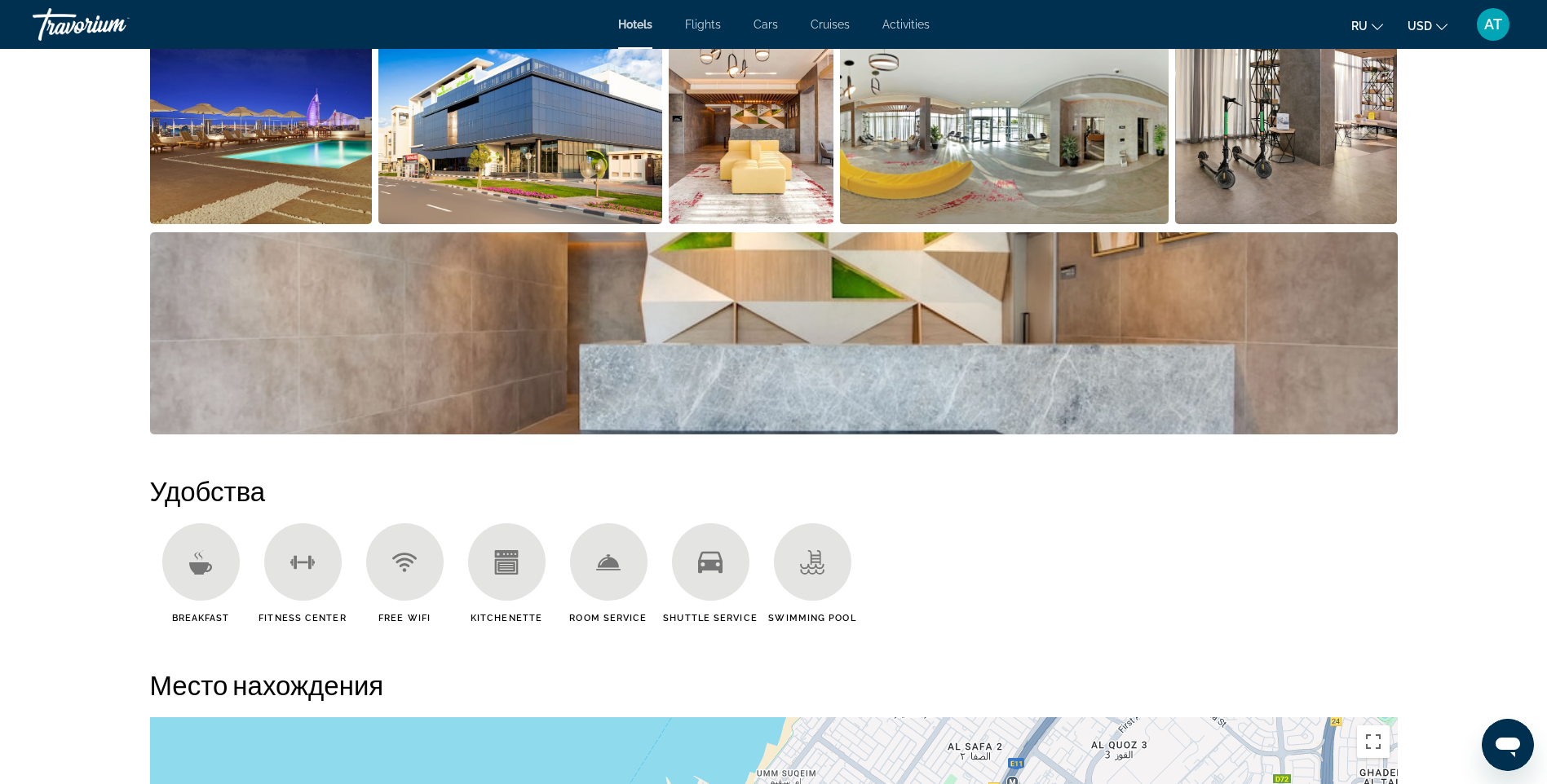
click at [711, 571] on icon "Main content" at bounding box center [709, 562] width 24 height 24
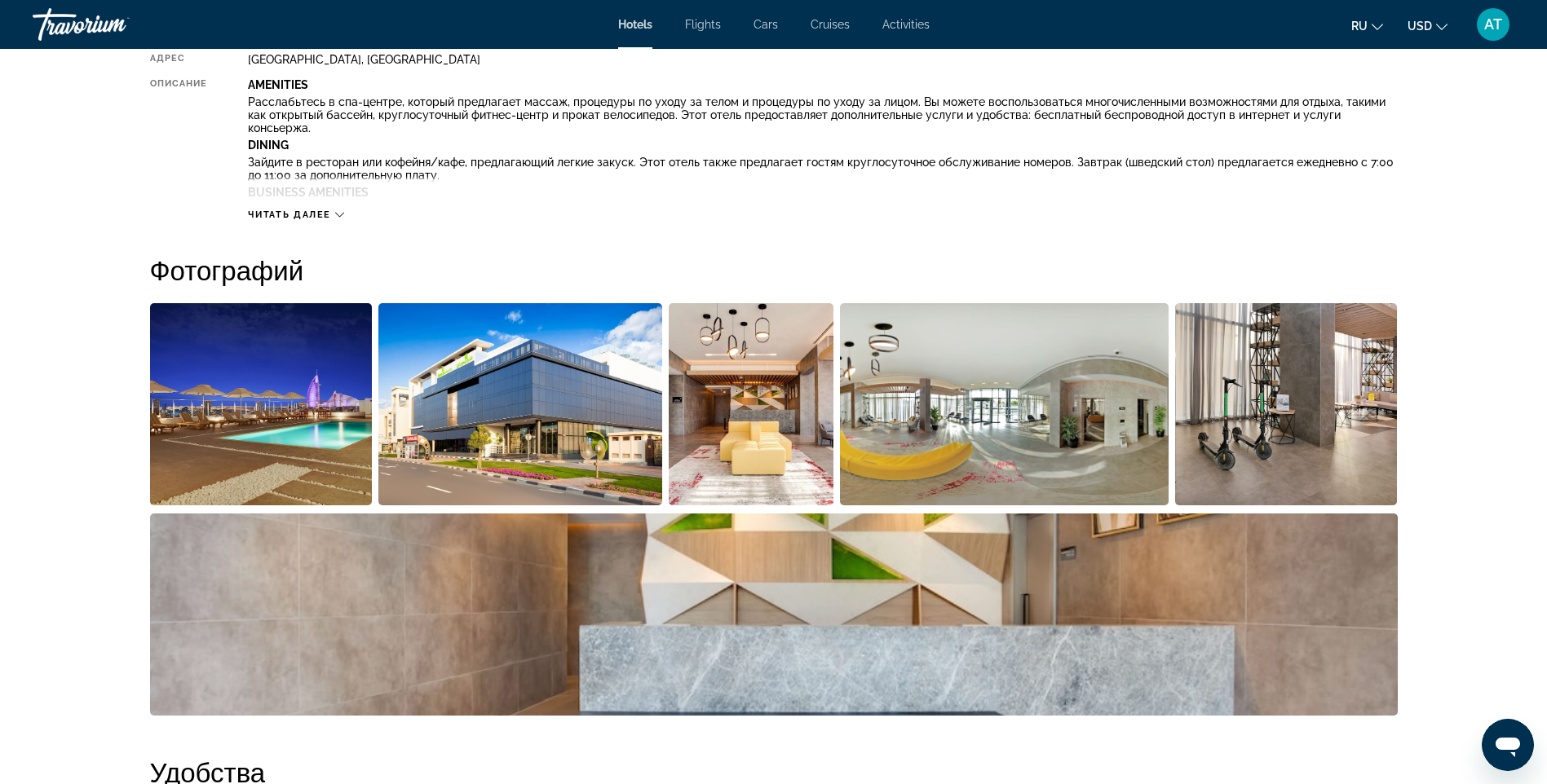
scroll to position [596, 0]
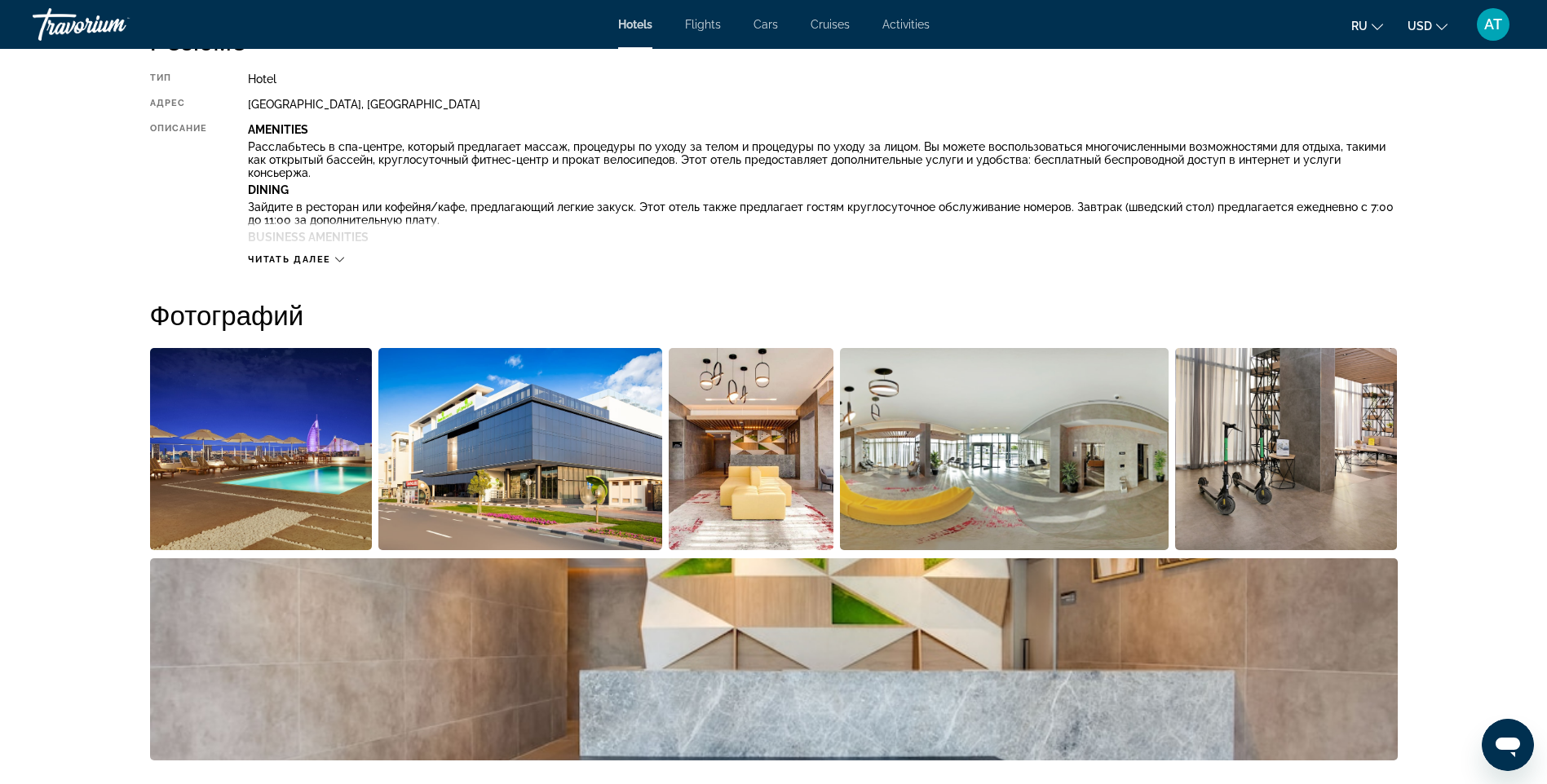
click at [323, 483] on img "Open full-screen image slider" at bounding box center [261, 449] width 223 height 202
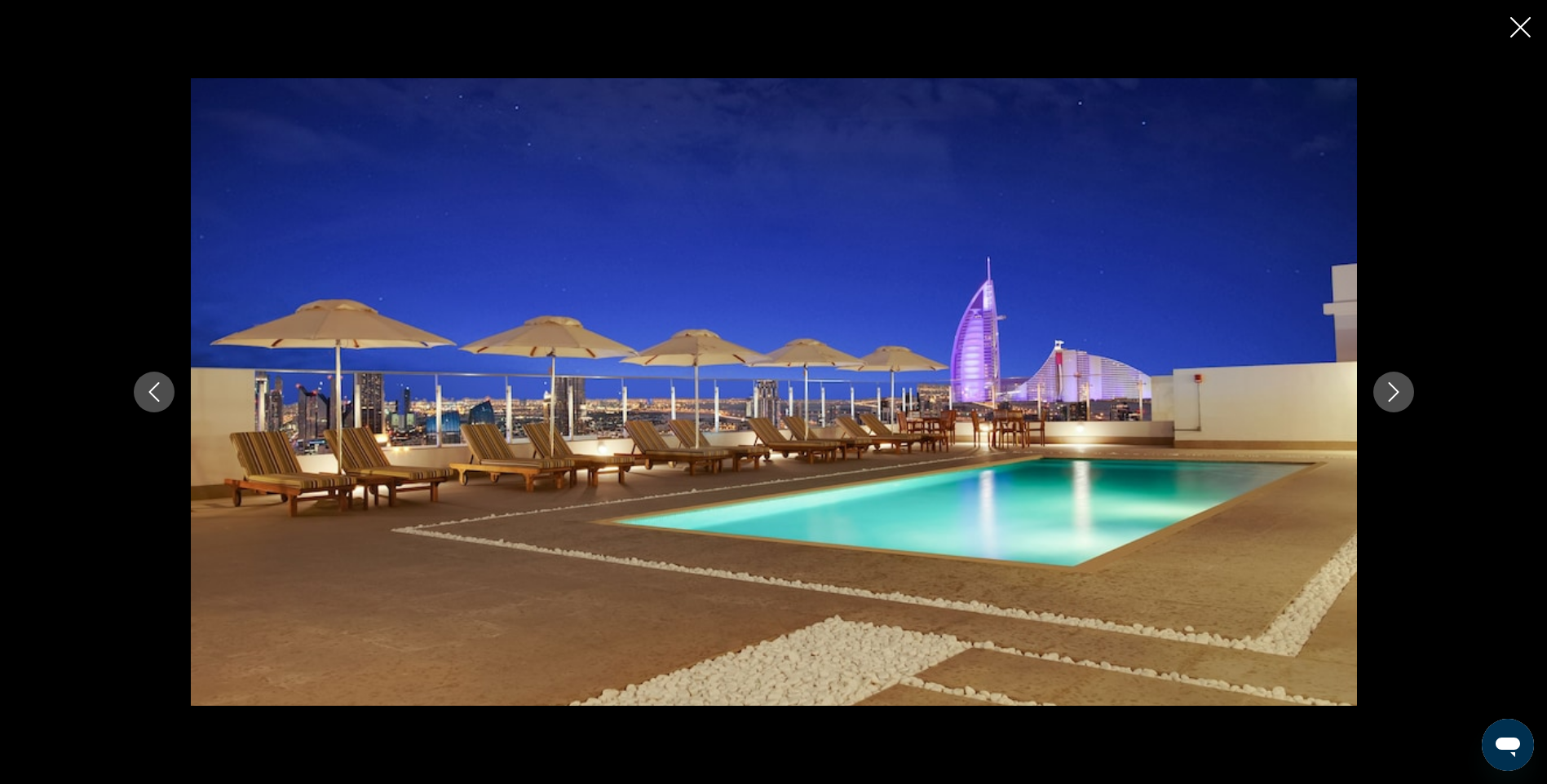
click at [1402, 392] on icon "Next image" at bounding box center [1393, 392] width 19 height 19
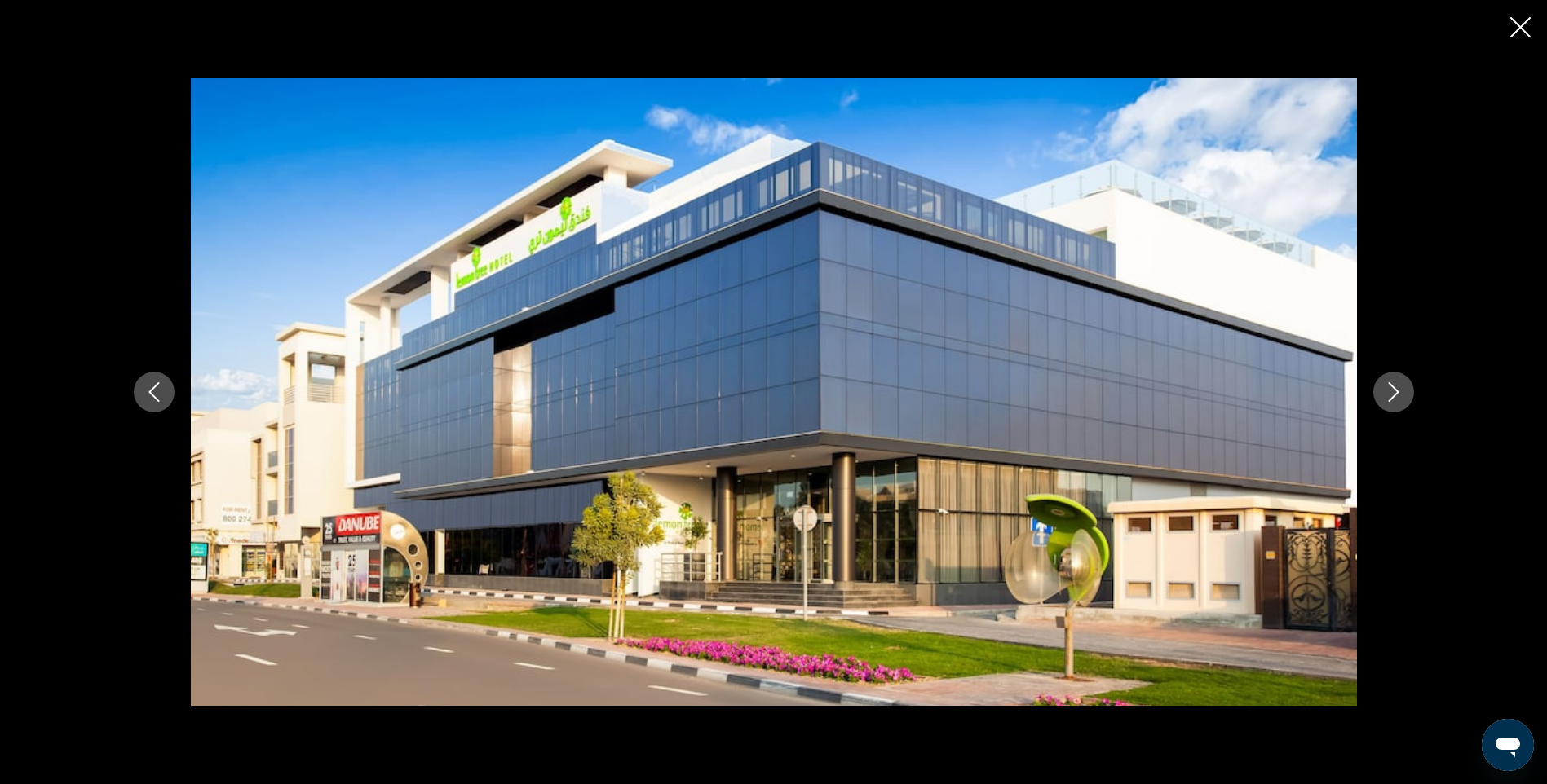
click at [1401, 391] on icon "Next image" at bounding box center [1393, 392] width 19 height 19
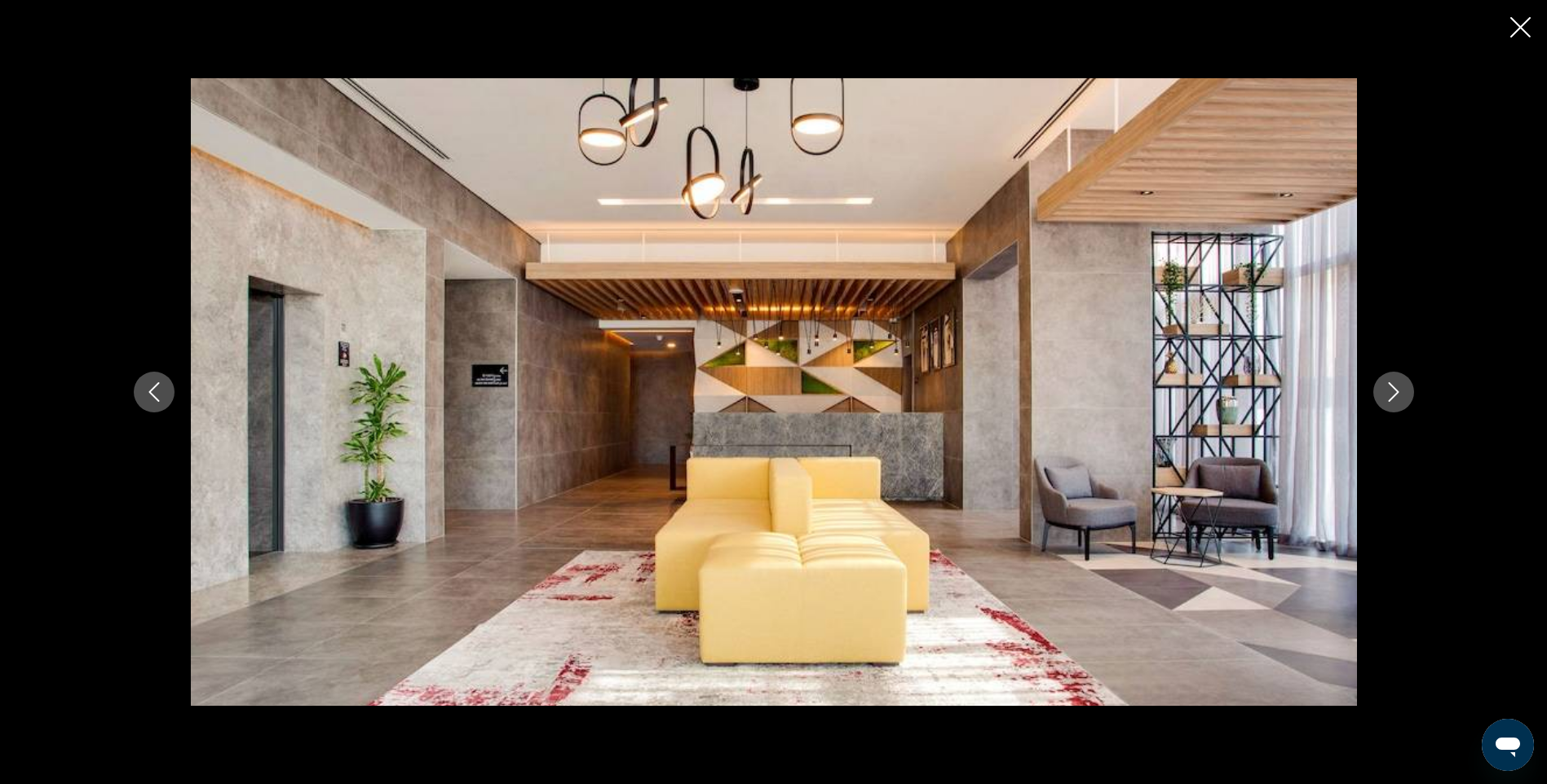
click at [1401, 391] on icon "Next image" at bounding box center [1393, 392] width 19 height 19
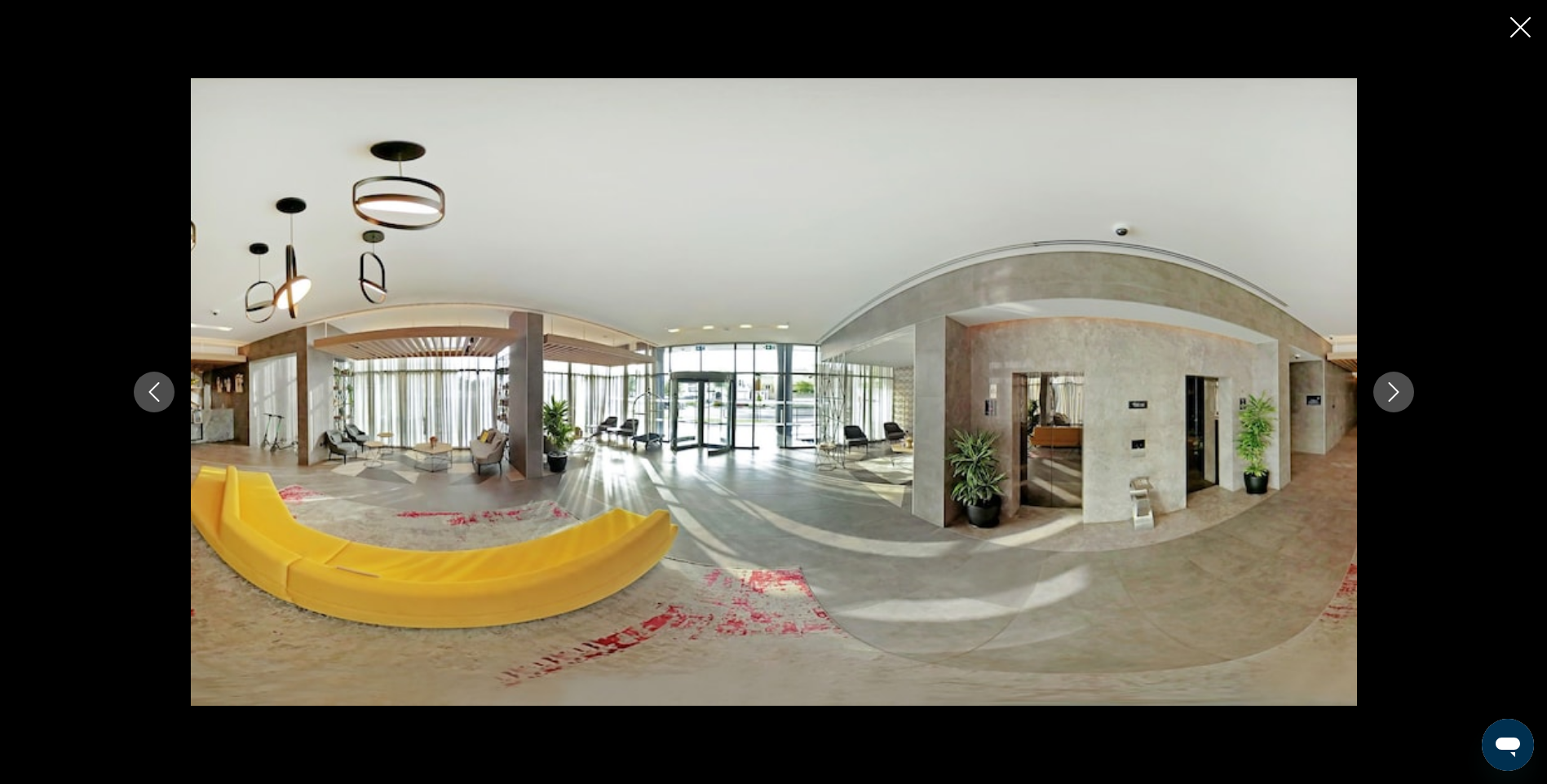
click at [1401, 391] on icon "Next image" at bounding box center [1393, 392] width 19 height 19
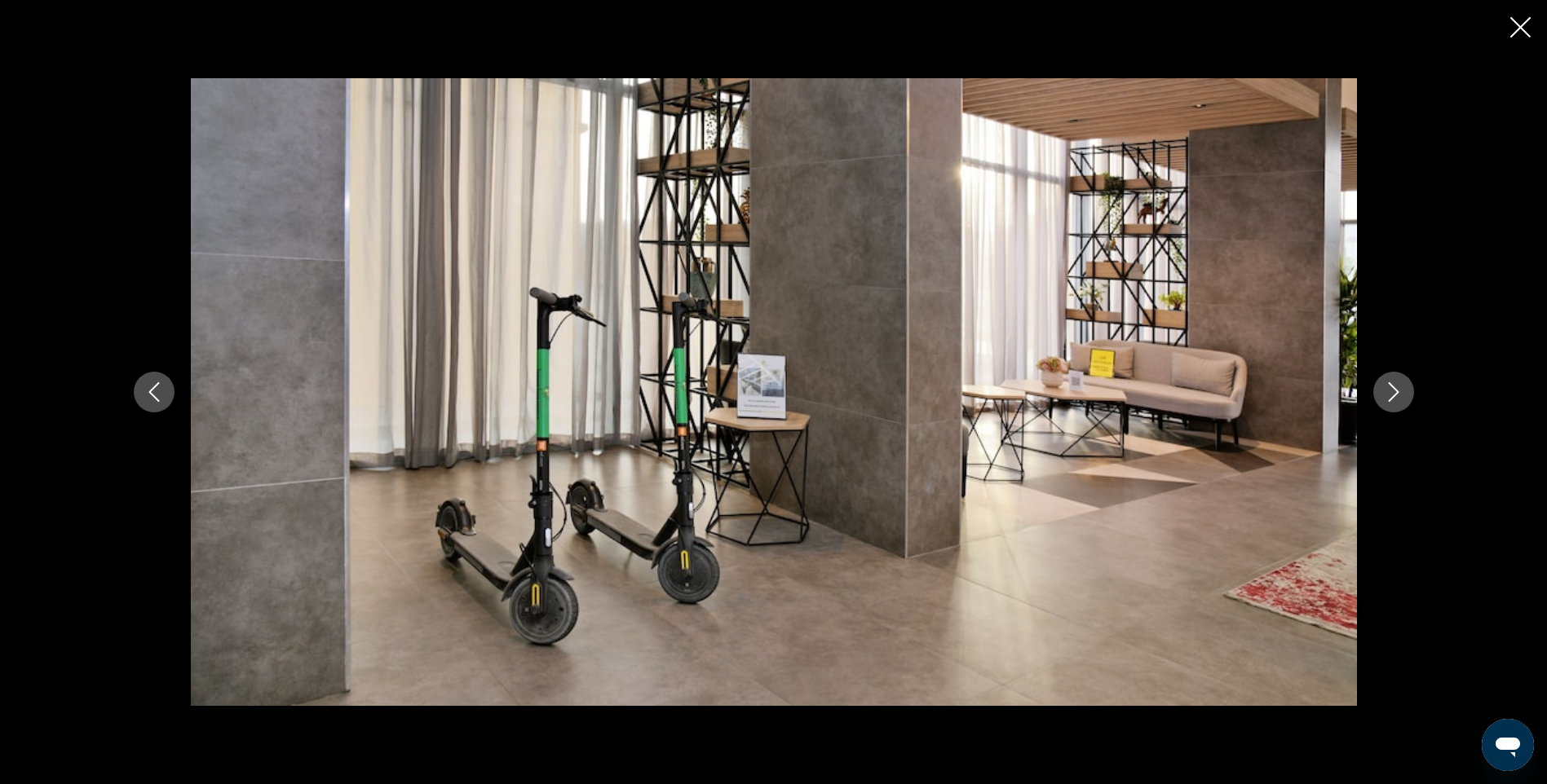
click at [1401, 391] on icon "Next image" at bounding box center [1393, 392] width 19 height 19
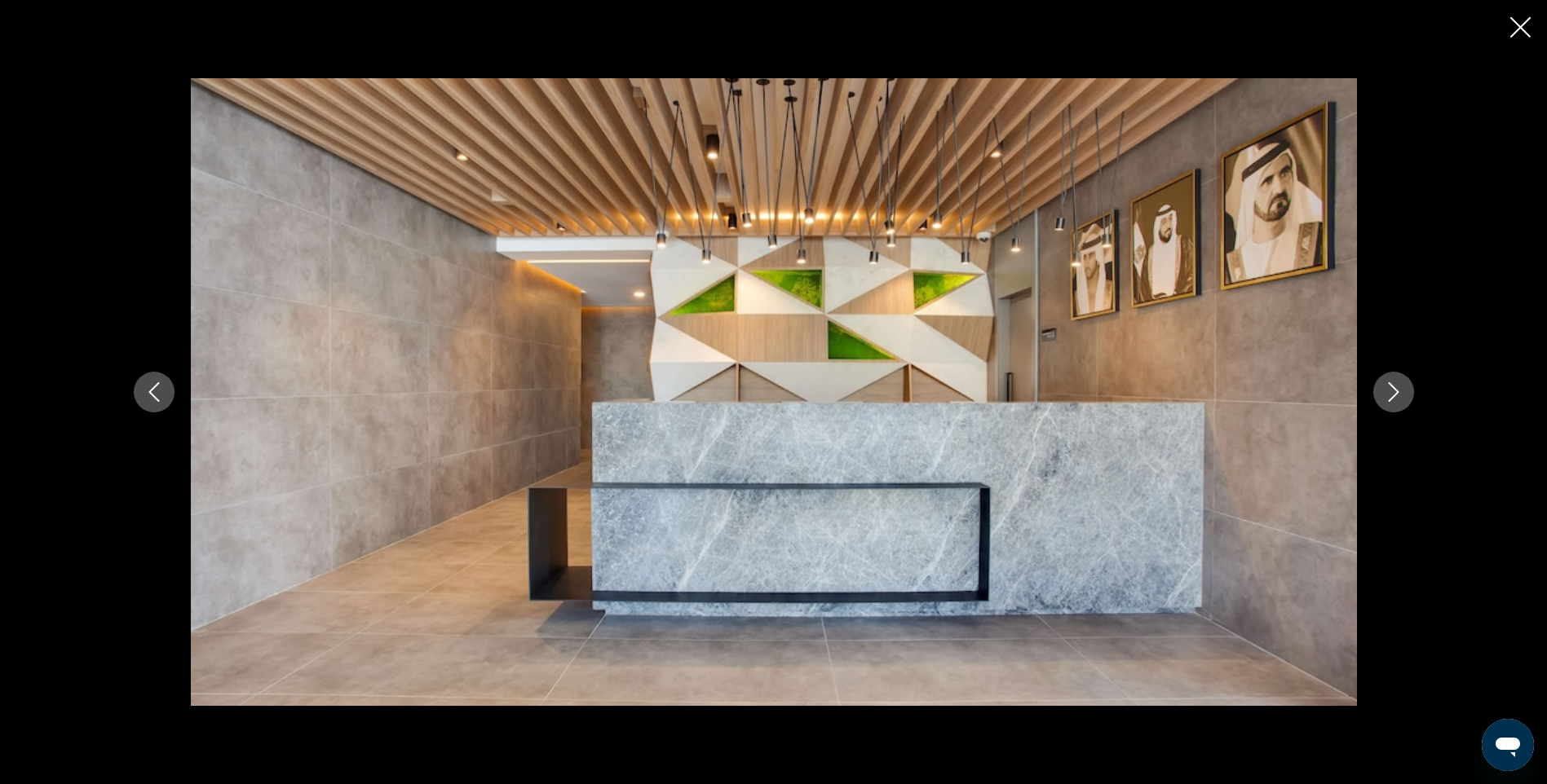
click at [1401, 391] on icon "Next image" at bounding box center [1393, 392] width 19 height 19
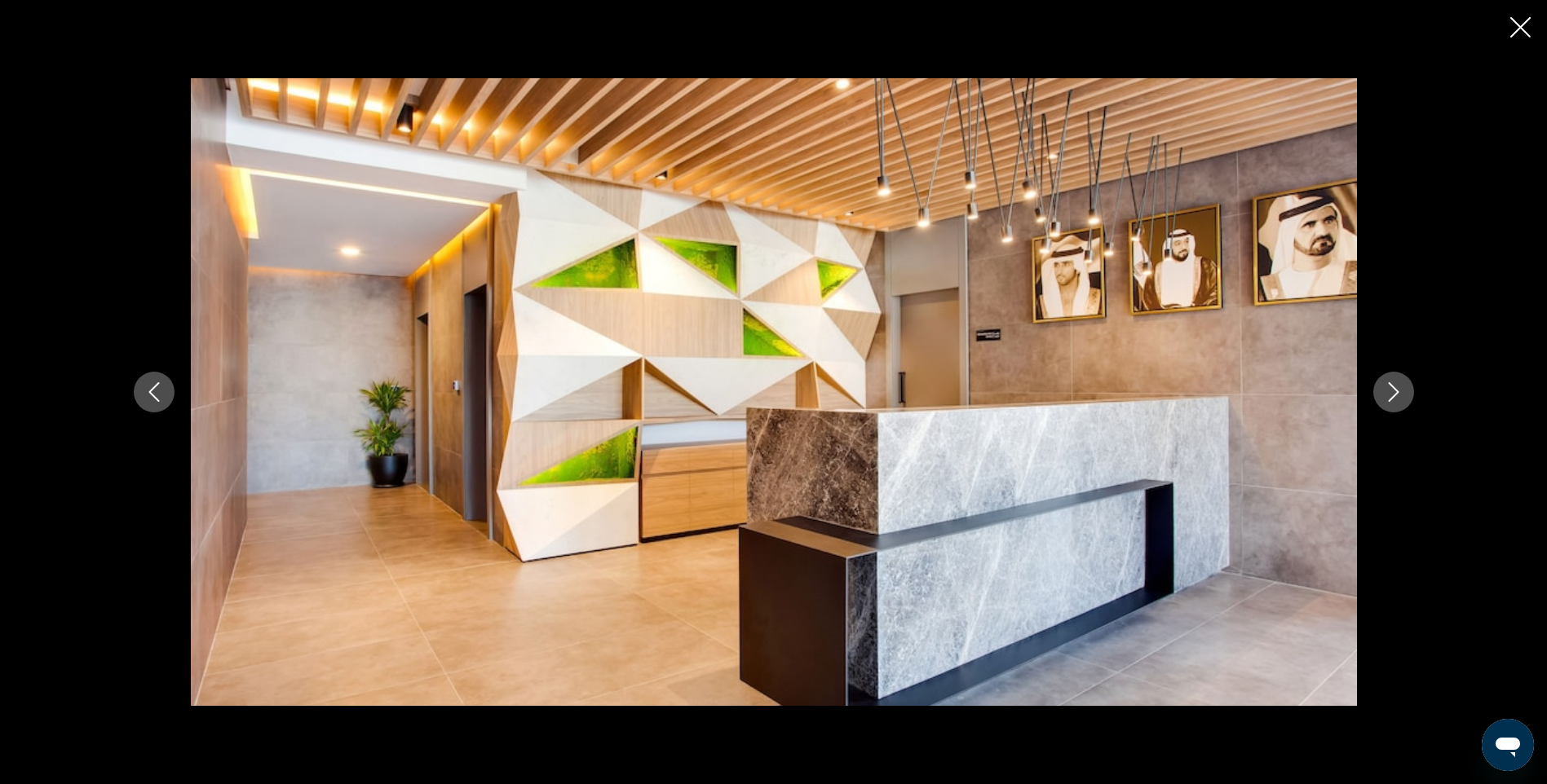
click at [1401, 391] on icon "Next image" at bounding box center [1393, 392] width 19 height 19
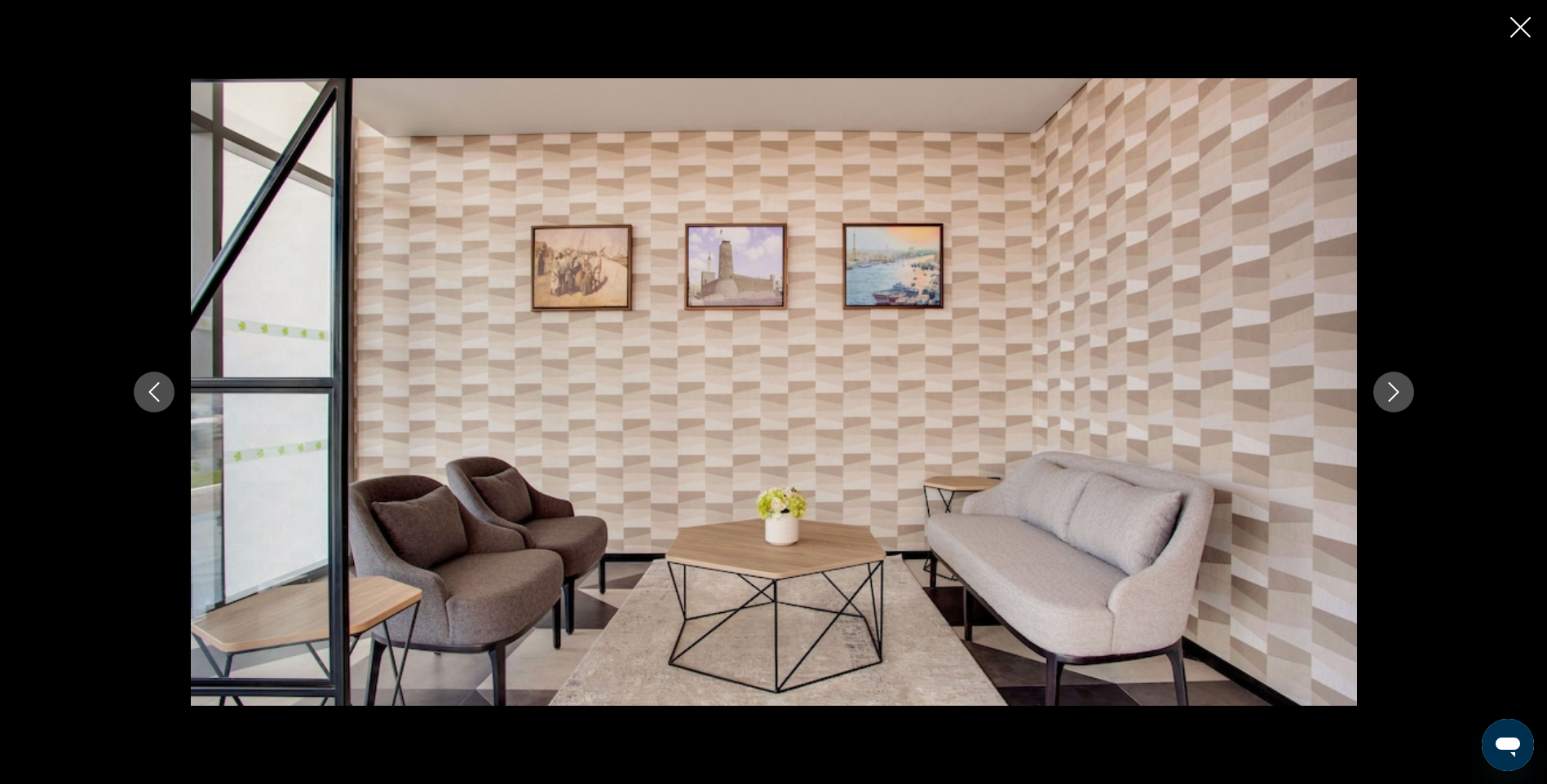
click at [1401, 391] on icon "Next image" at bounding box center [1393, 392] width 19 height 19
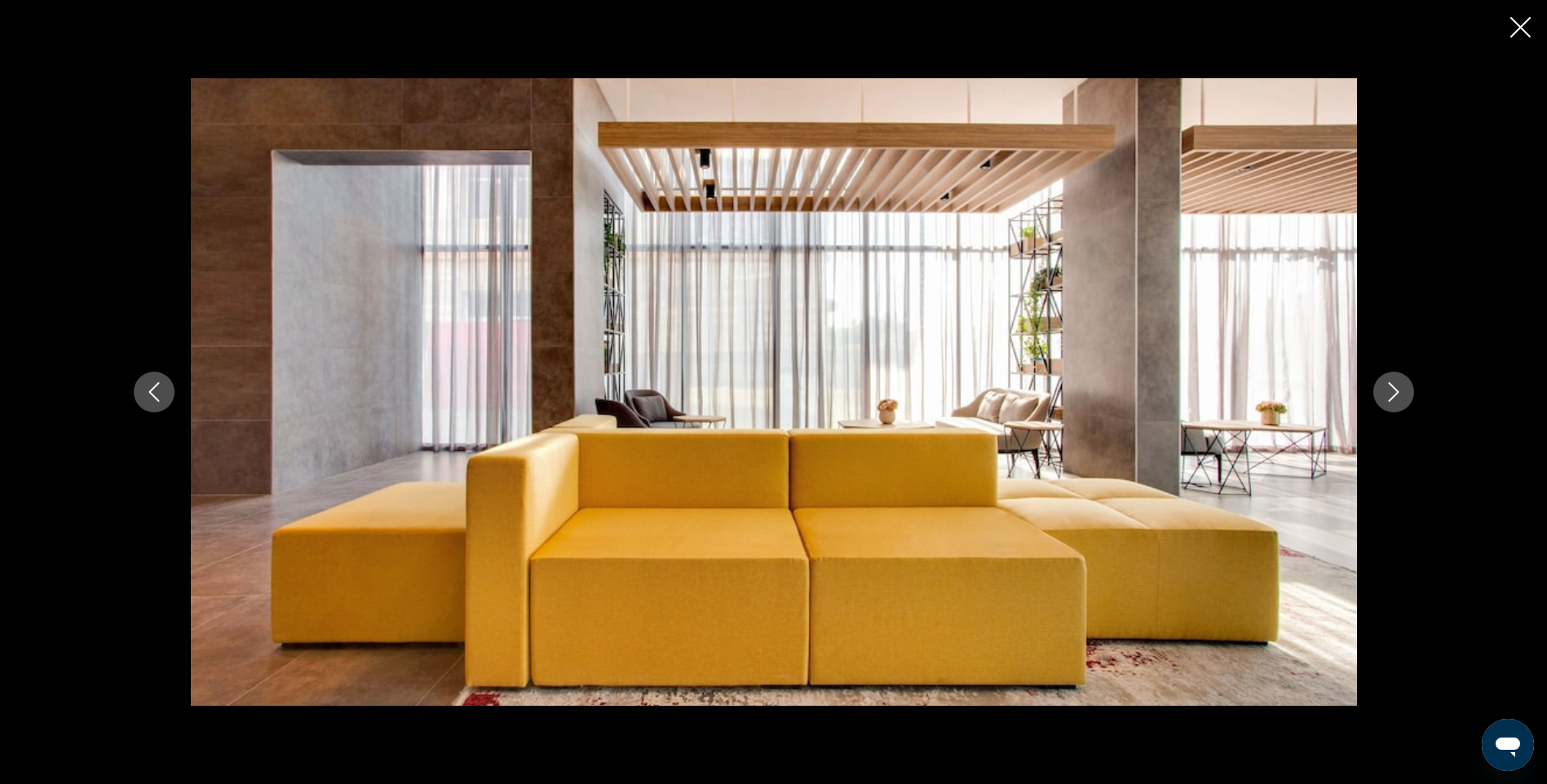
click at [1401, 391] on icon "Next image" at bounding box center [1393, 392] width 19 height 19
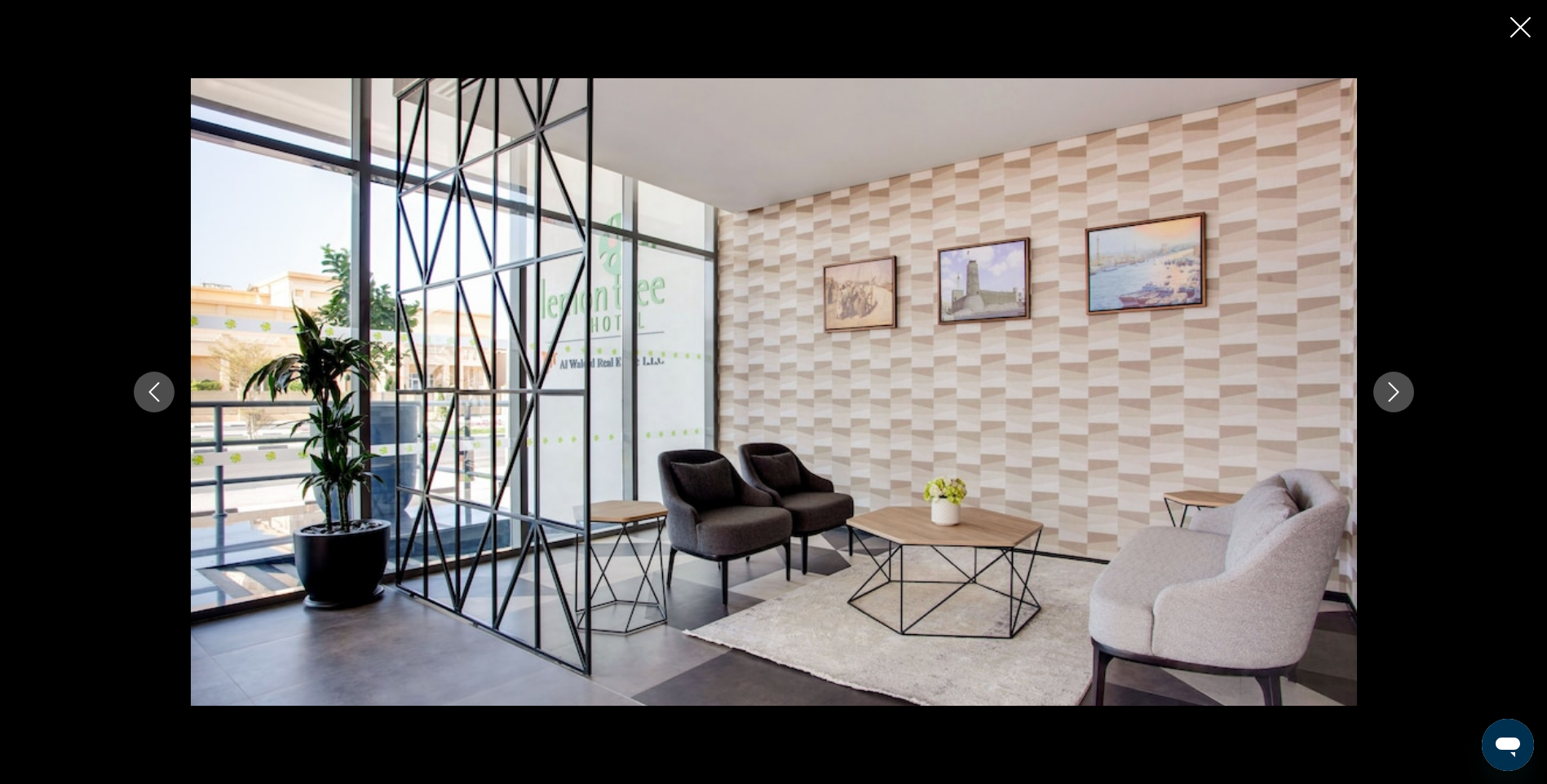
click at [1401, 391] on icon "Next image" at bounding box center [1393, 392] width 19 height 19
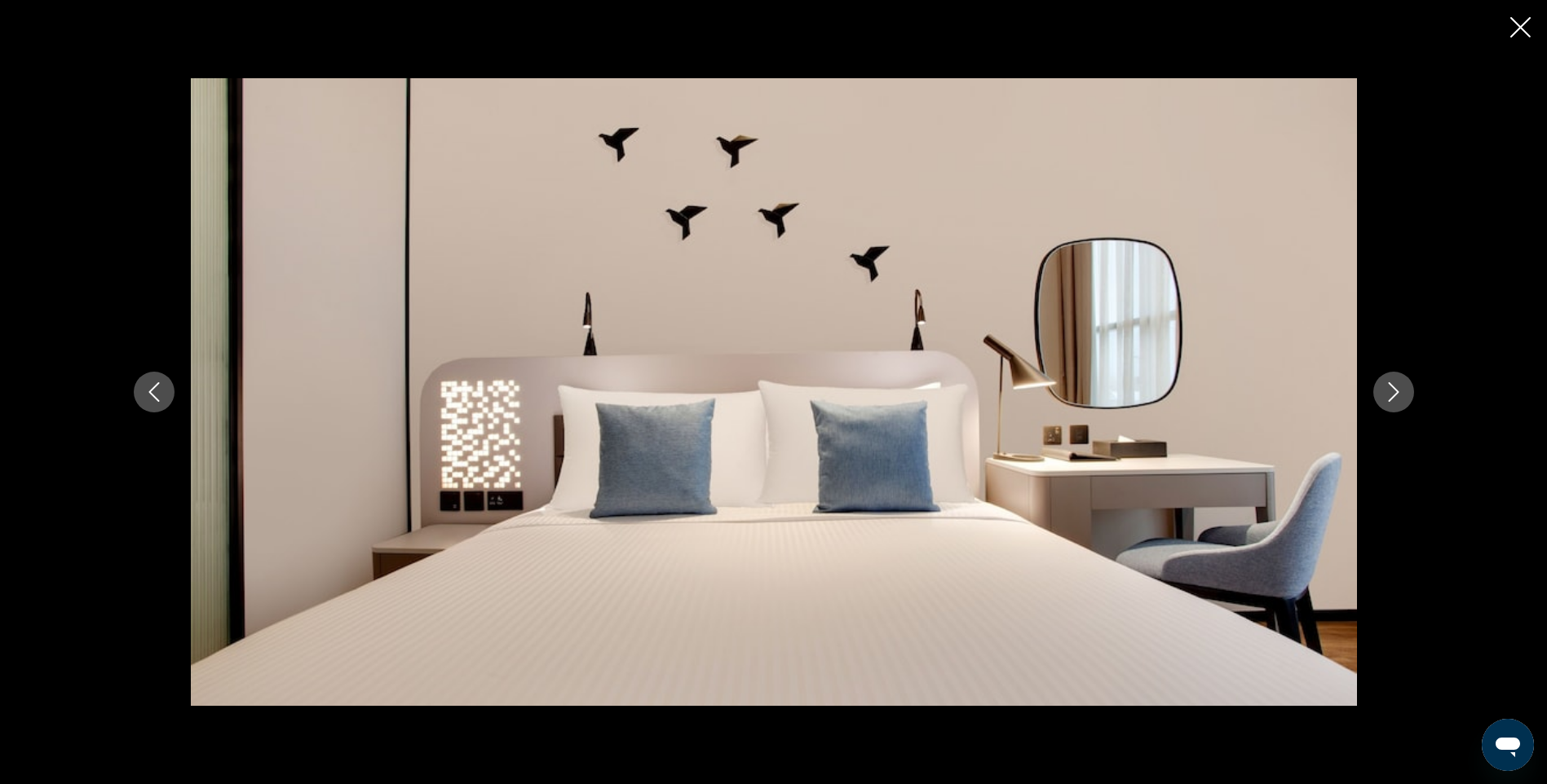
click at [1401, 391] on icon "Next image" at bounding box center [1393, 392] width 19 height 19
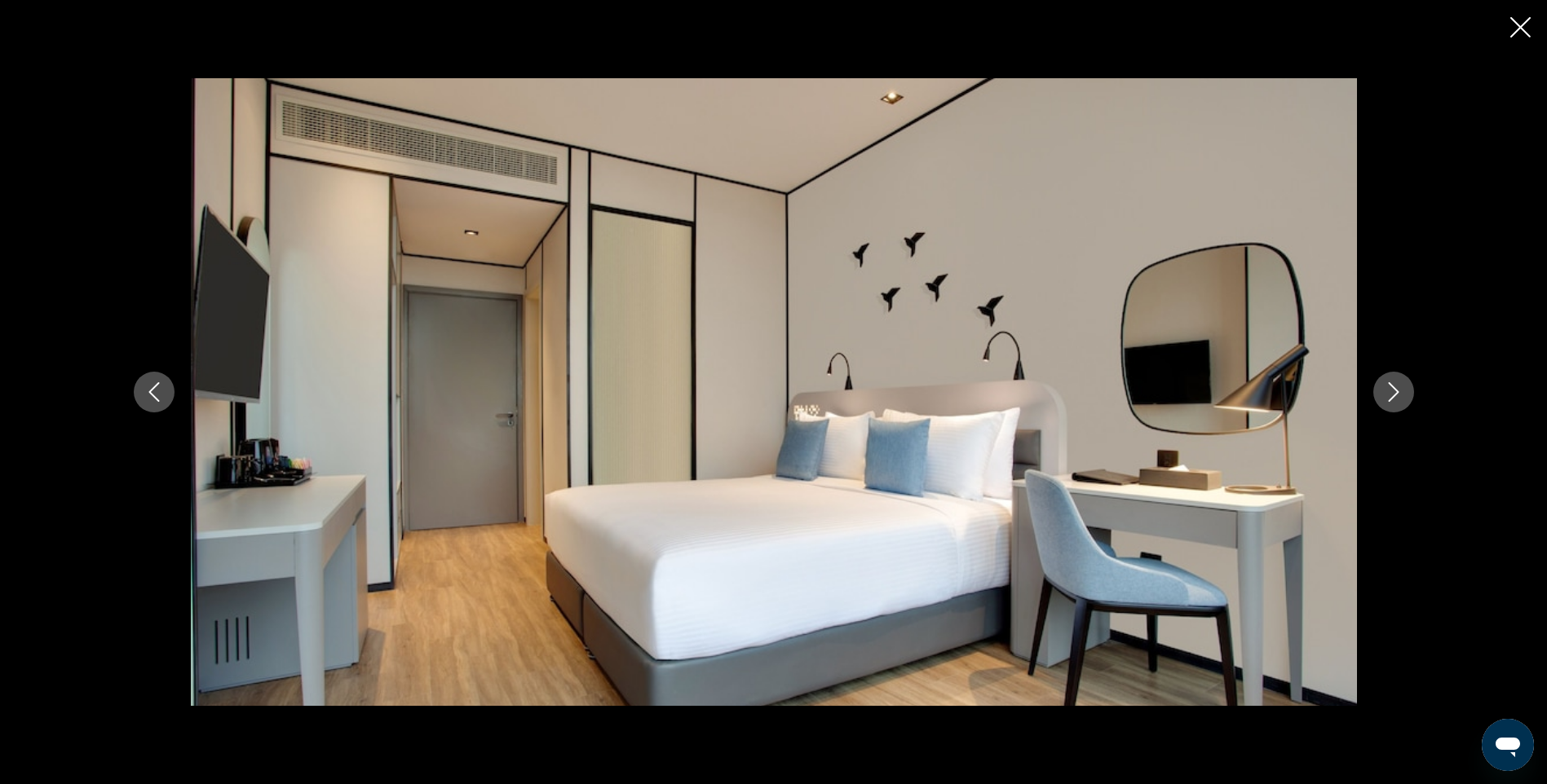
click at [1401, 391] on icon "Next image" at bounding box center [1393, 392] width 19 height 19
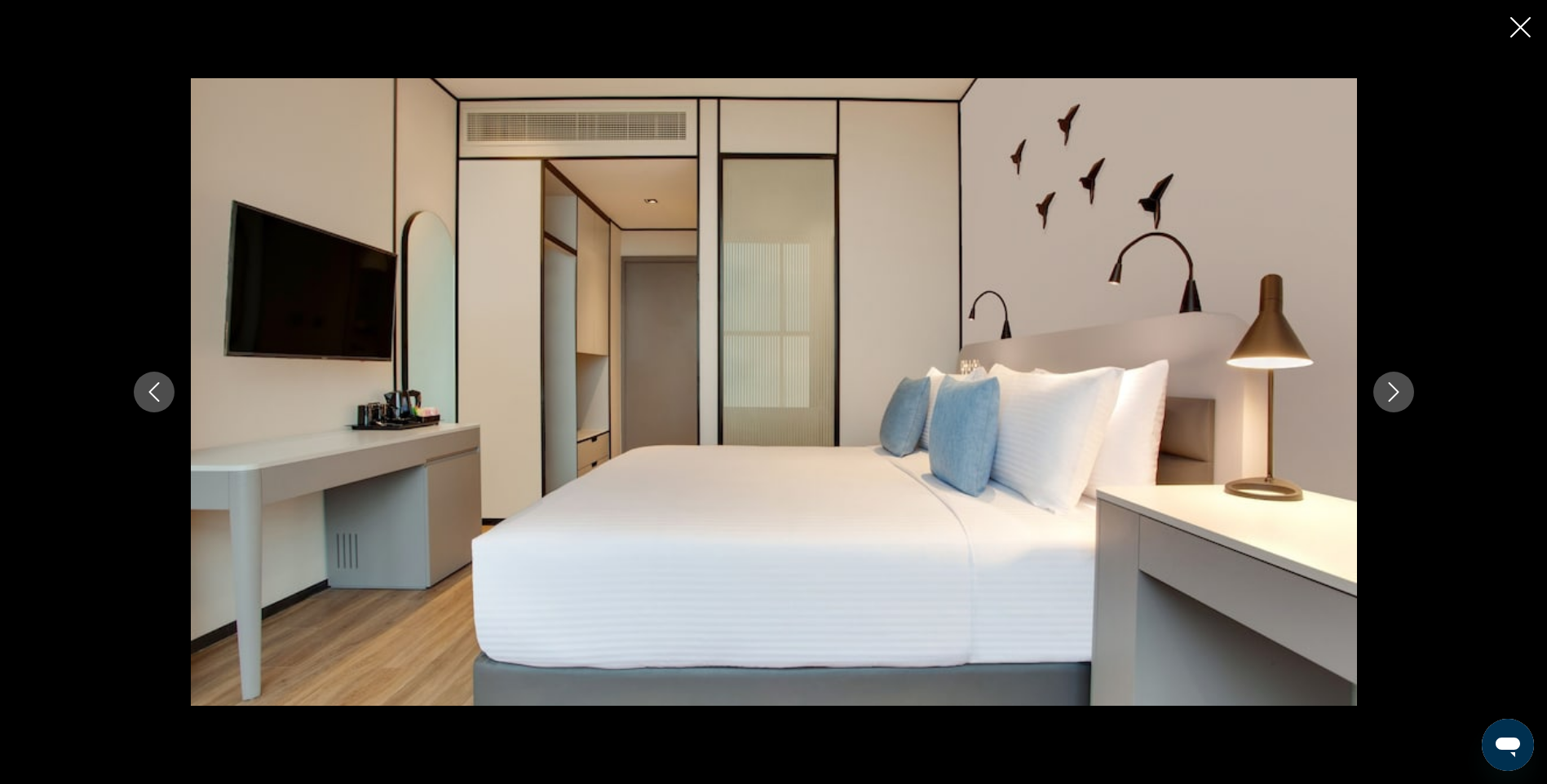
click at [1401, 391] on icon "Next image" at bounding box center [1393, 392] width 19 height 19
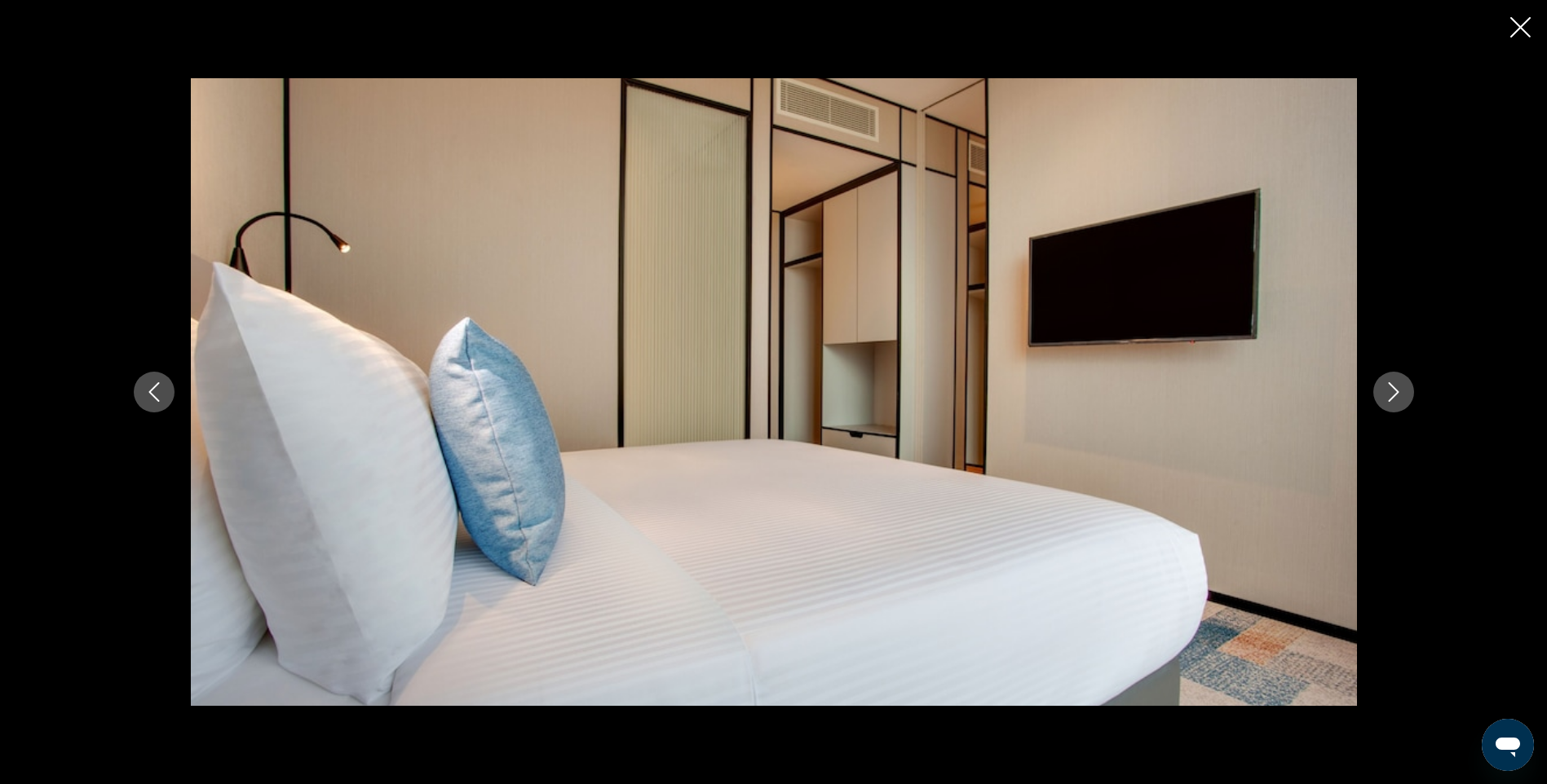
click at [1401, 391] on icon "Next image" at bounding box center [1393, 392] width 19 height 19
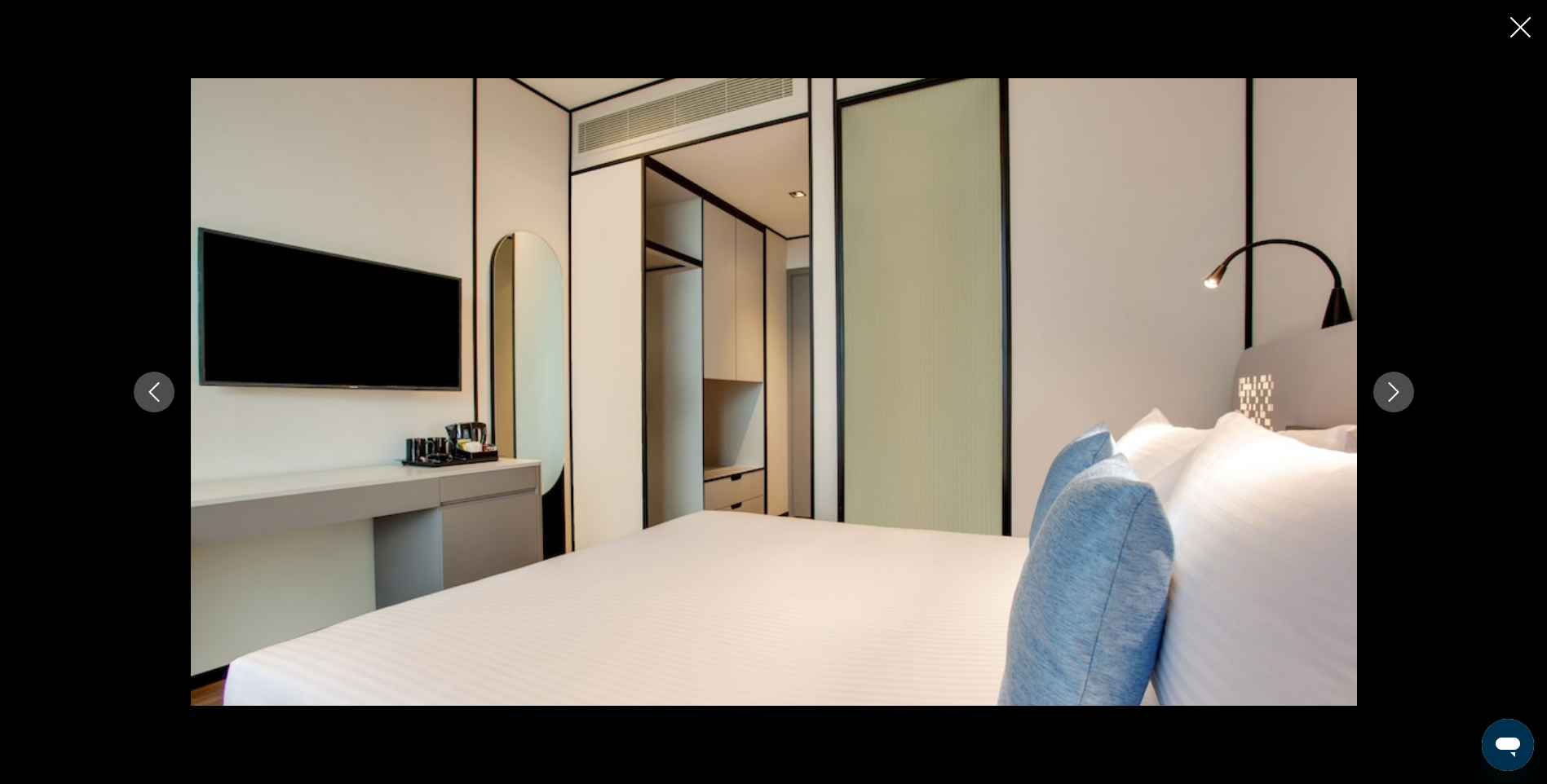
click at [1401, 391] on icon "Next image" at bounding box center [1393, 392] width 19 height 19
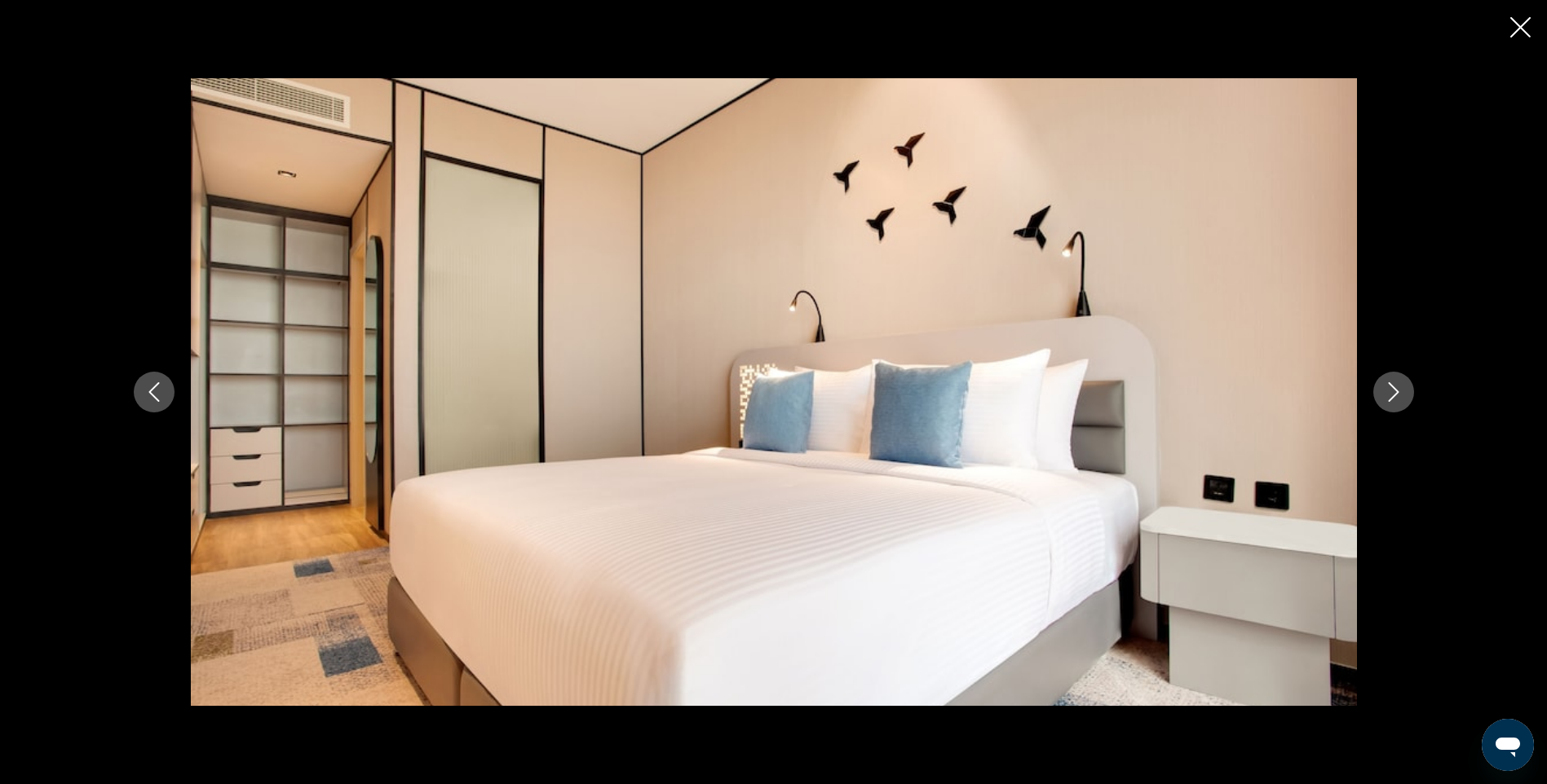
click at [1401, 391] on icon "Next image" at bounding box center [1393, 392] width 19 height 19
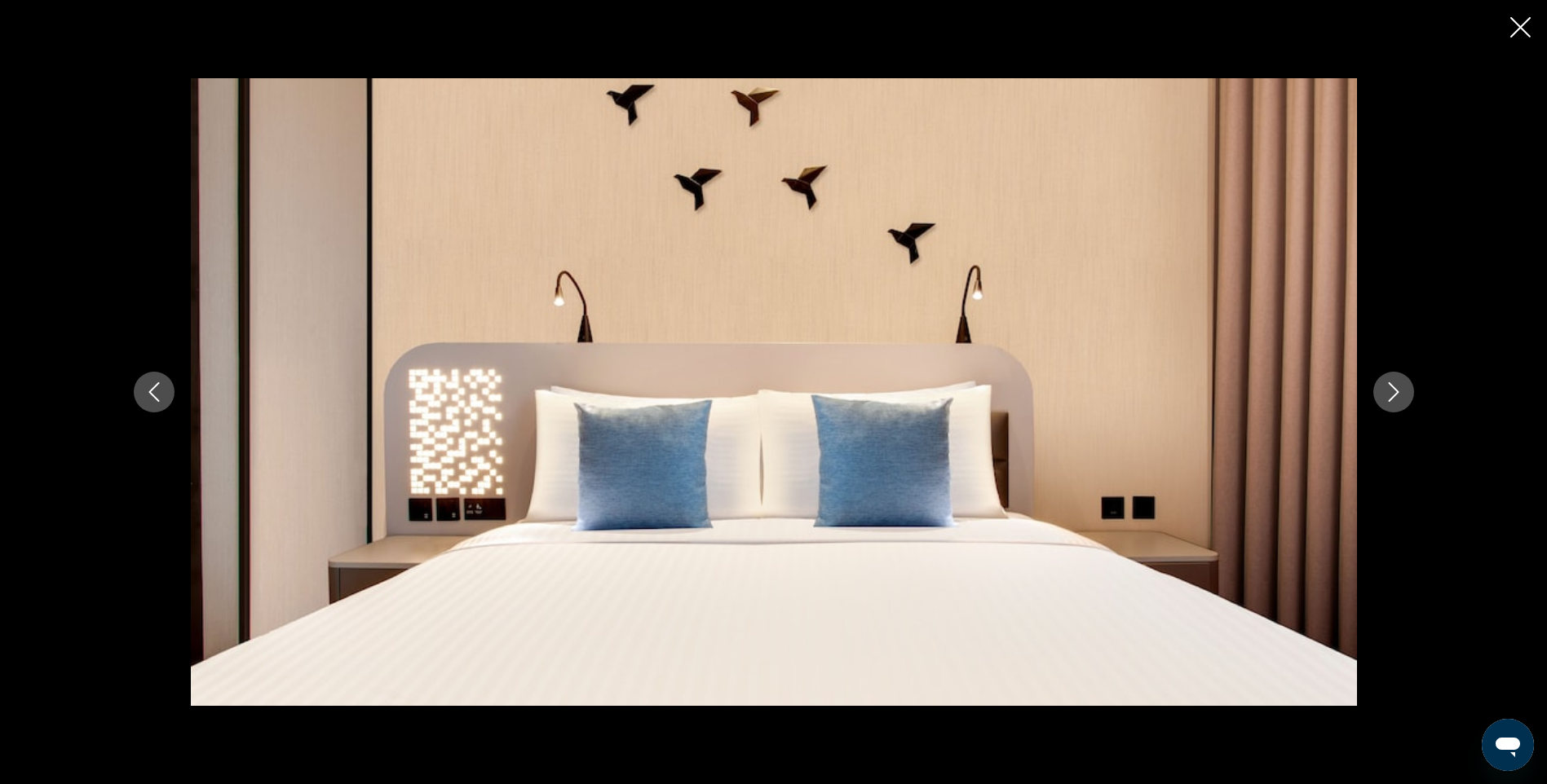
click at [1401, 391] on icon "Next image" at bounding box center [1393, 392] width 19 height 19
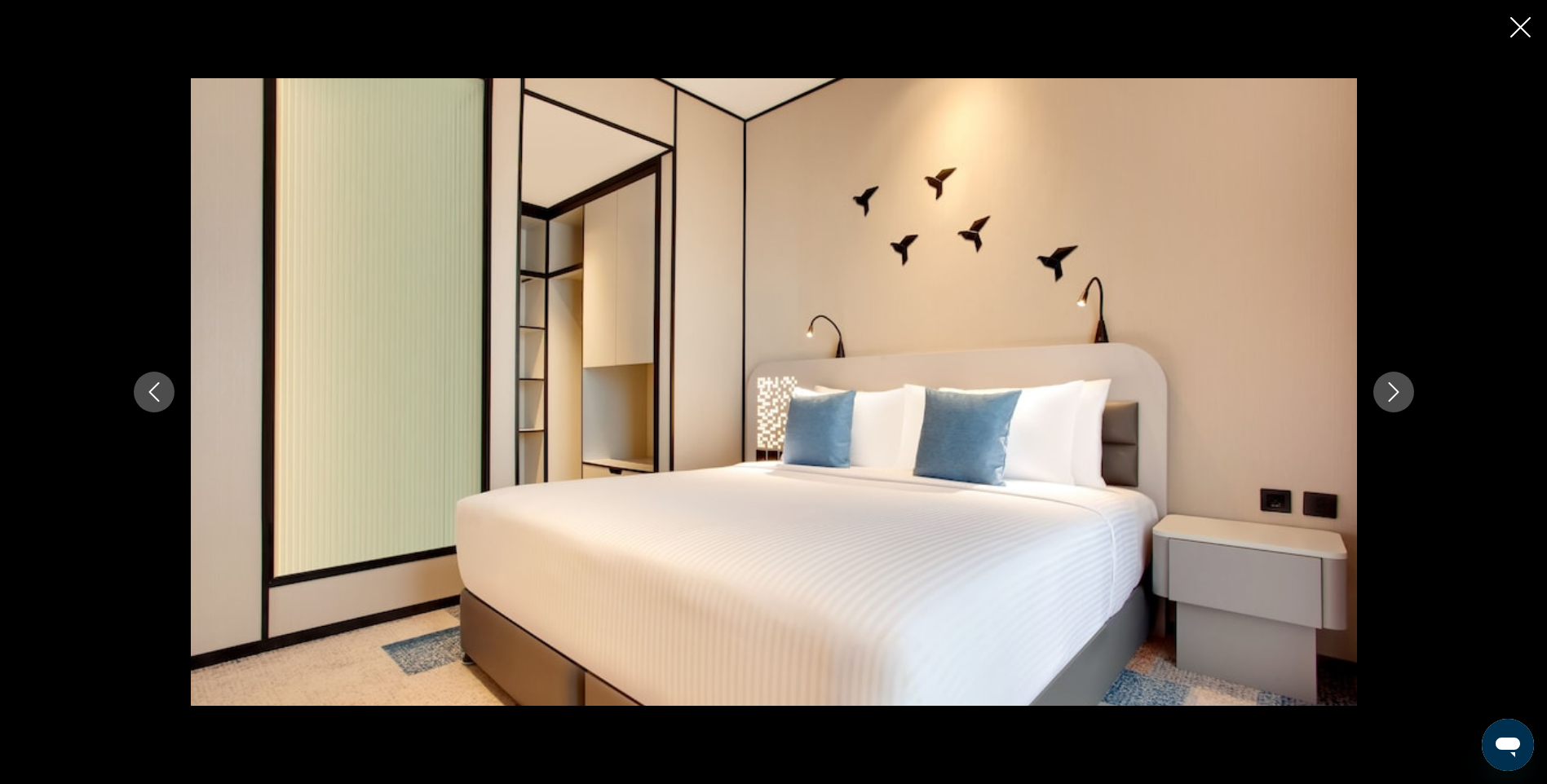
click at [1401, 391] on icon "Next image" at bounding box center [1393, 392] width 19 height 19
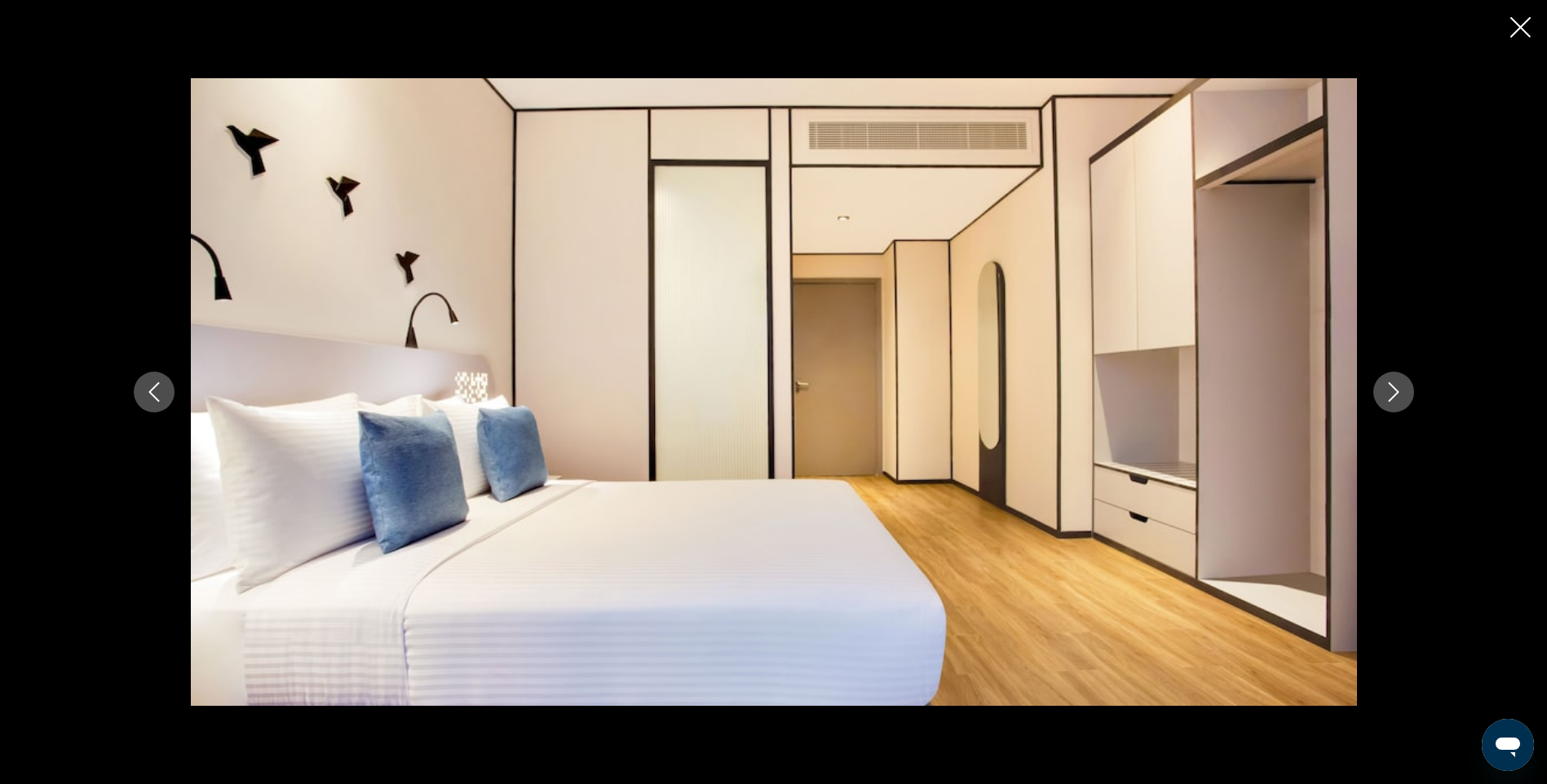
click at [1401, 391] on icon "Next image" at bounding box center [1393, 392] width 19 height 19
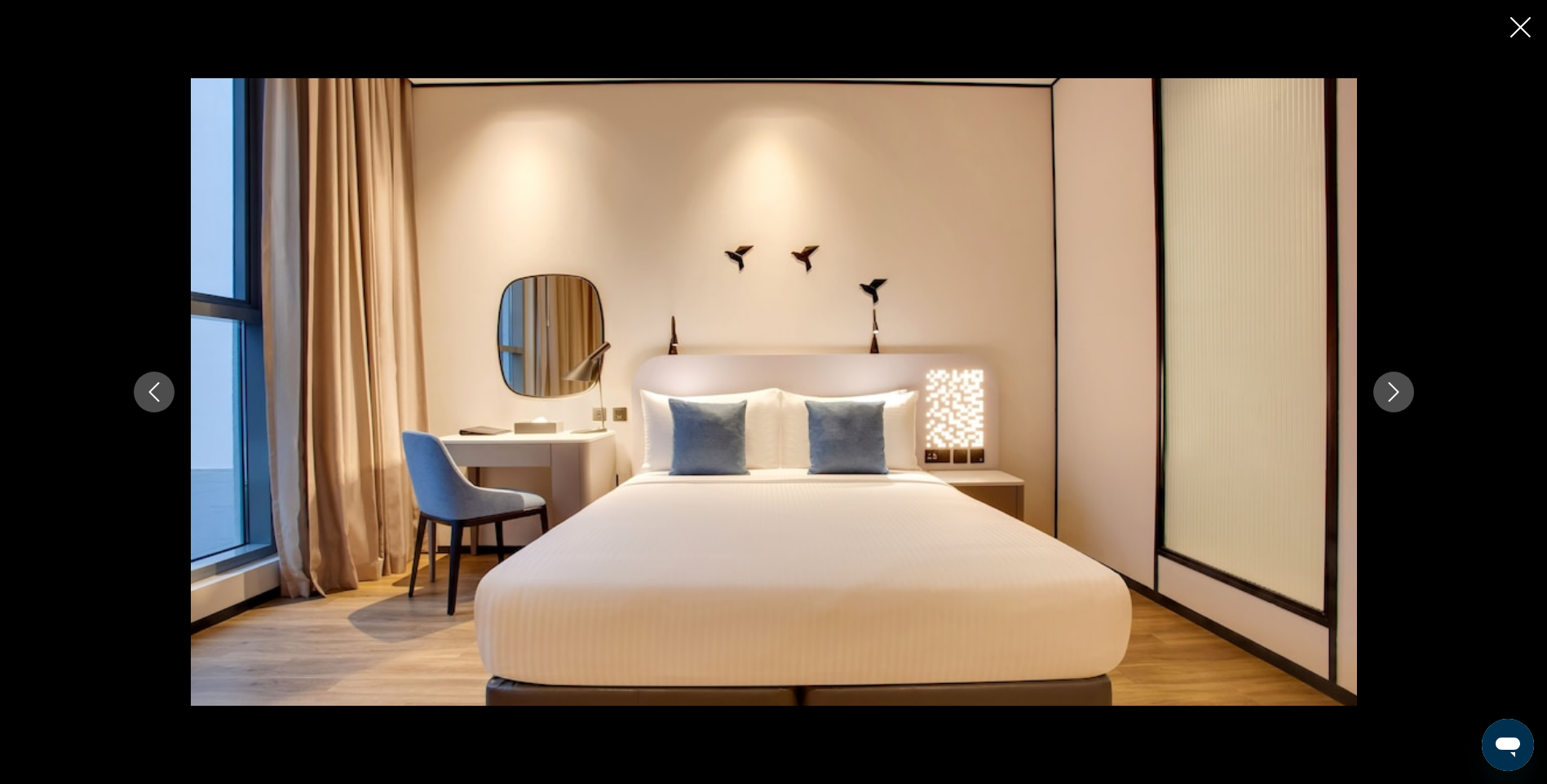
click at [1517, 22] on icon "Close slideshow" at bounding box center [1519, 27] width 20 height 20
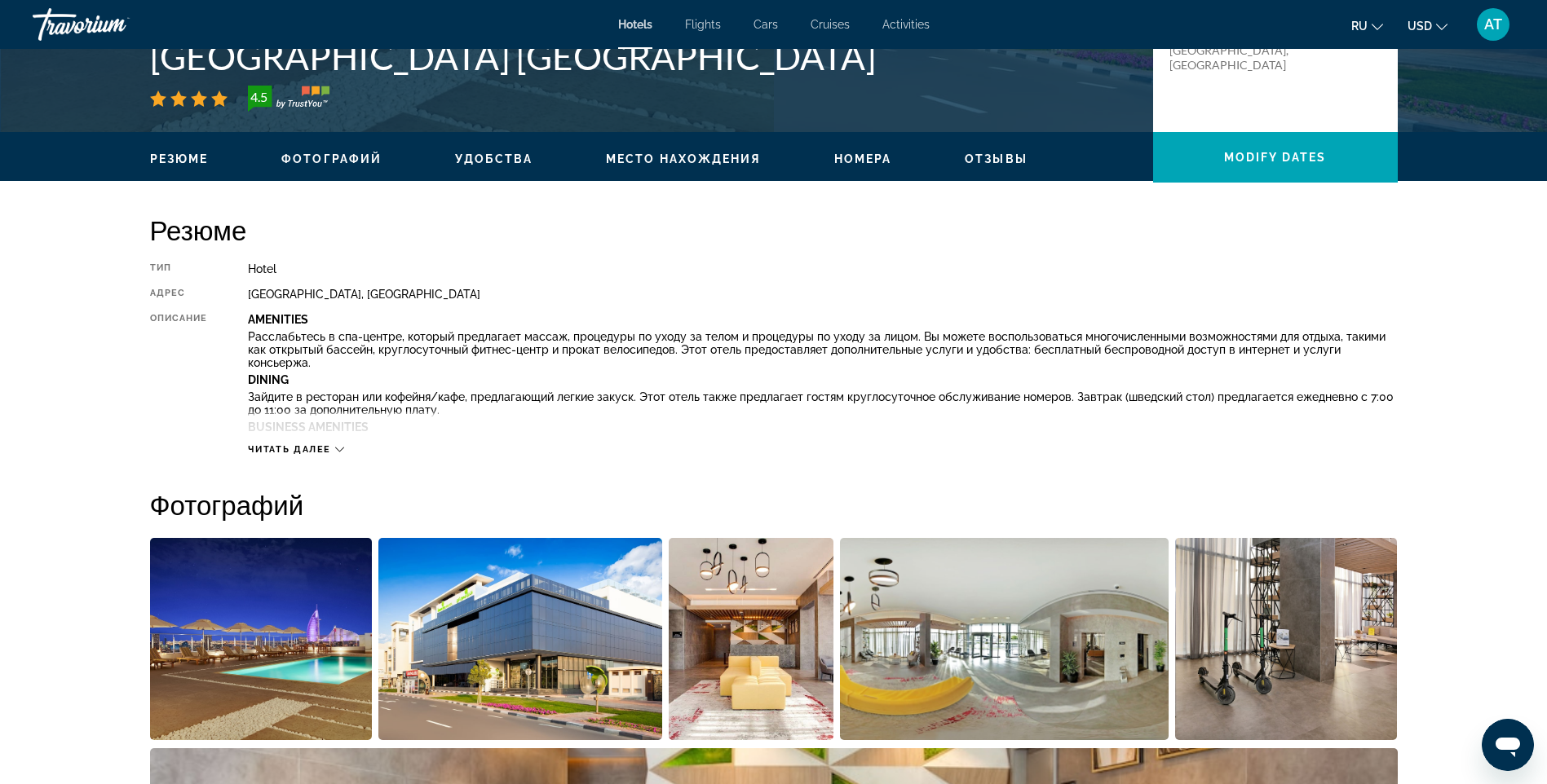
scroll to position [407, 0]
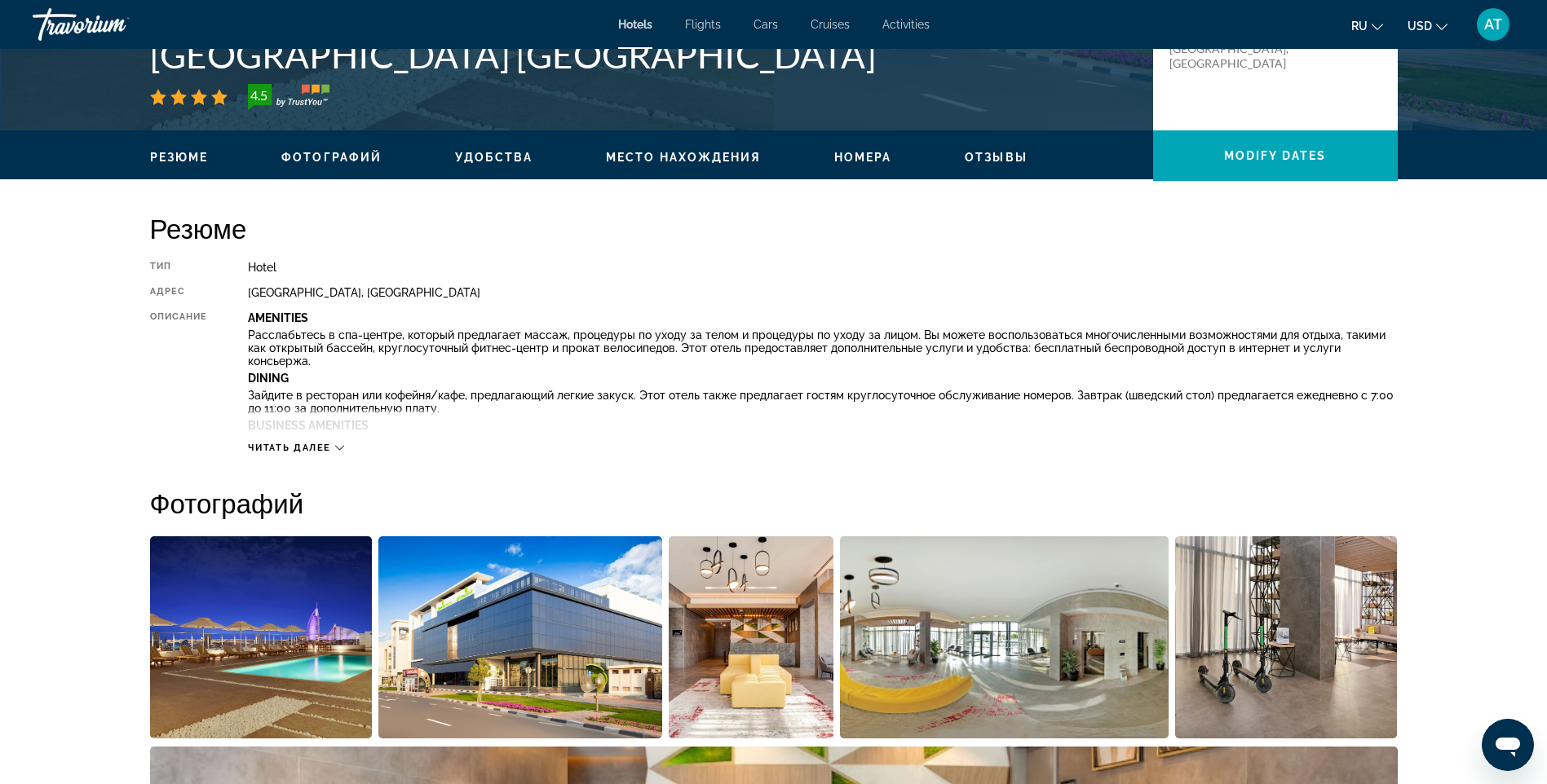
click at [643, 159] on span "Место нахождения" at bounding box center [683, 158] width 155 height 13
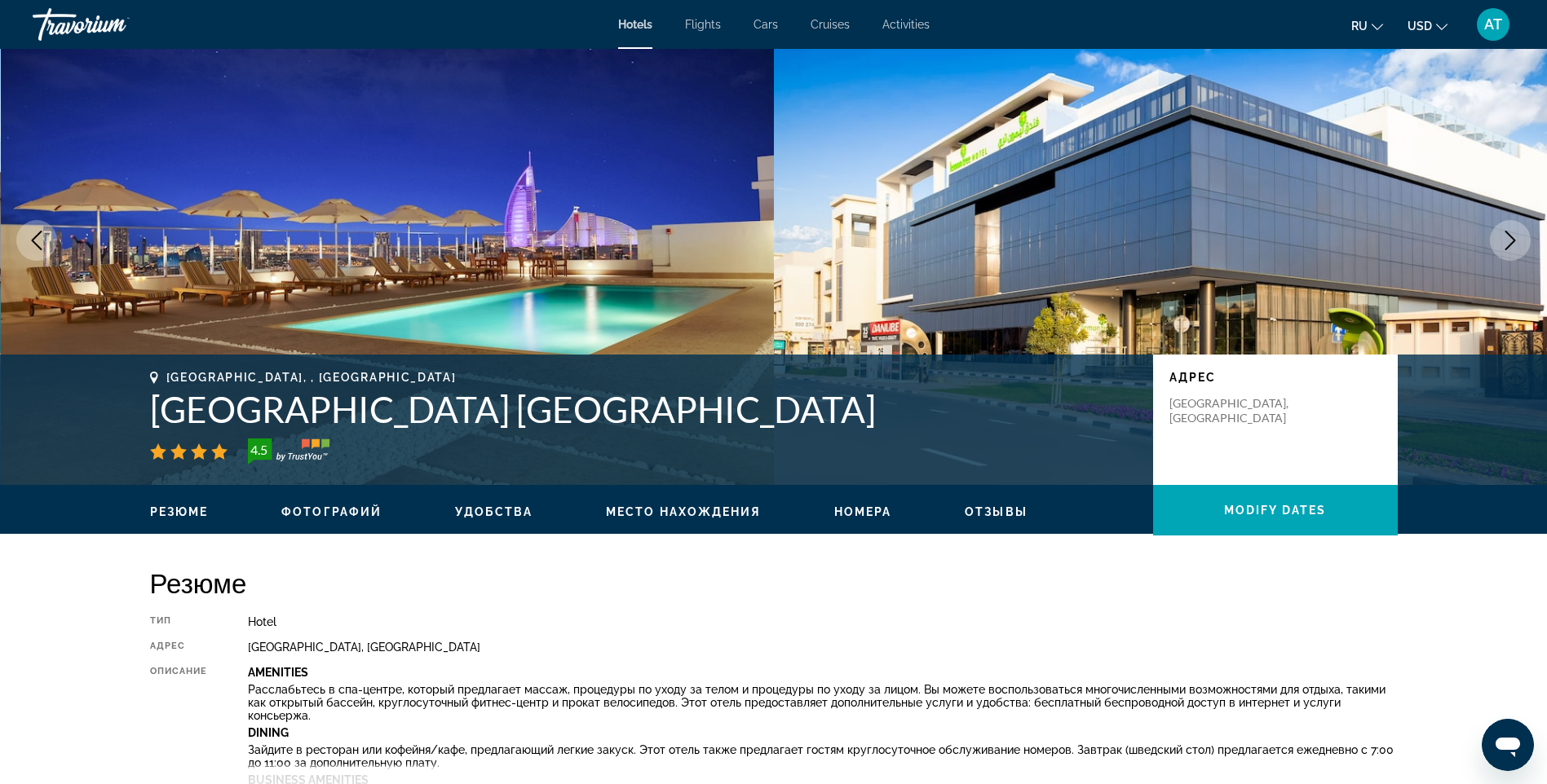
scroll to position [0, 0]
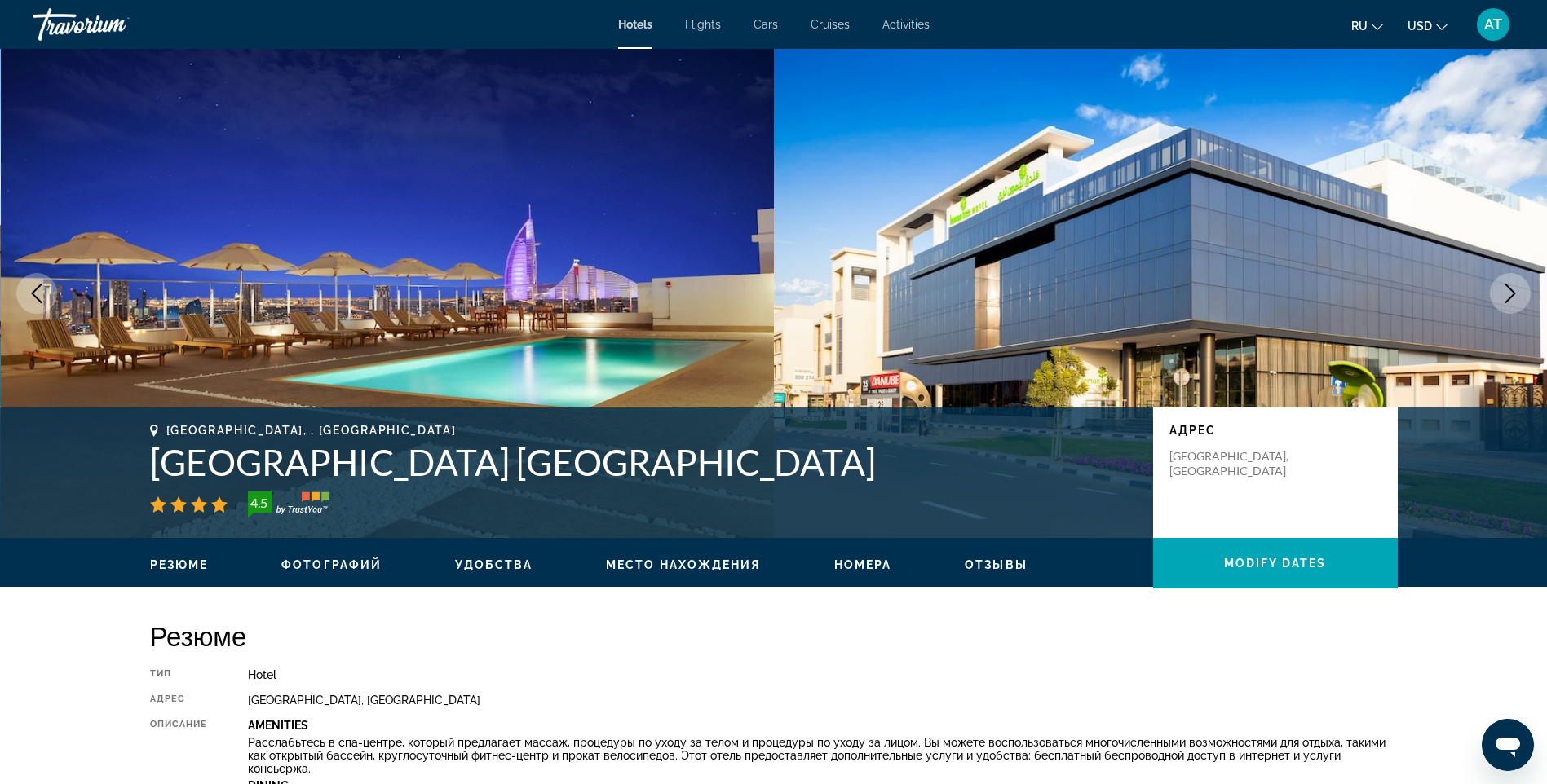
click at [986, 562] on span "Отзывы" at bounding box center [995, 565] width 63 height 13
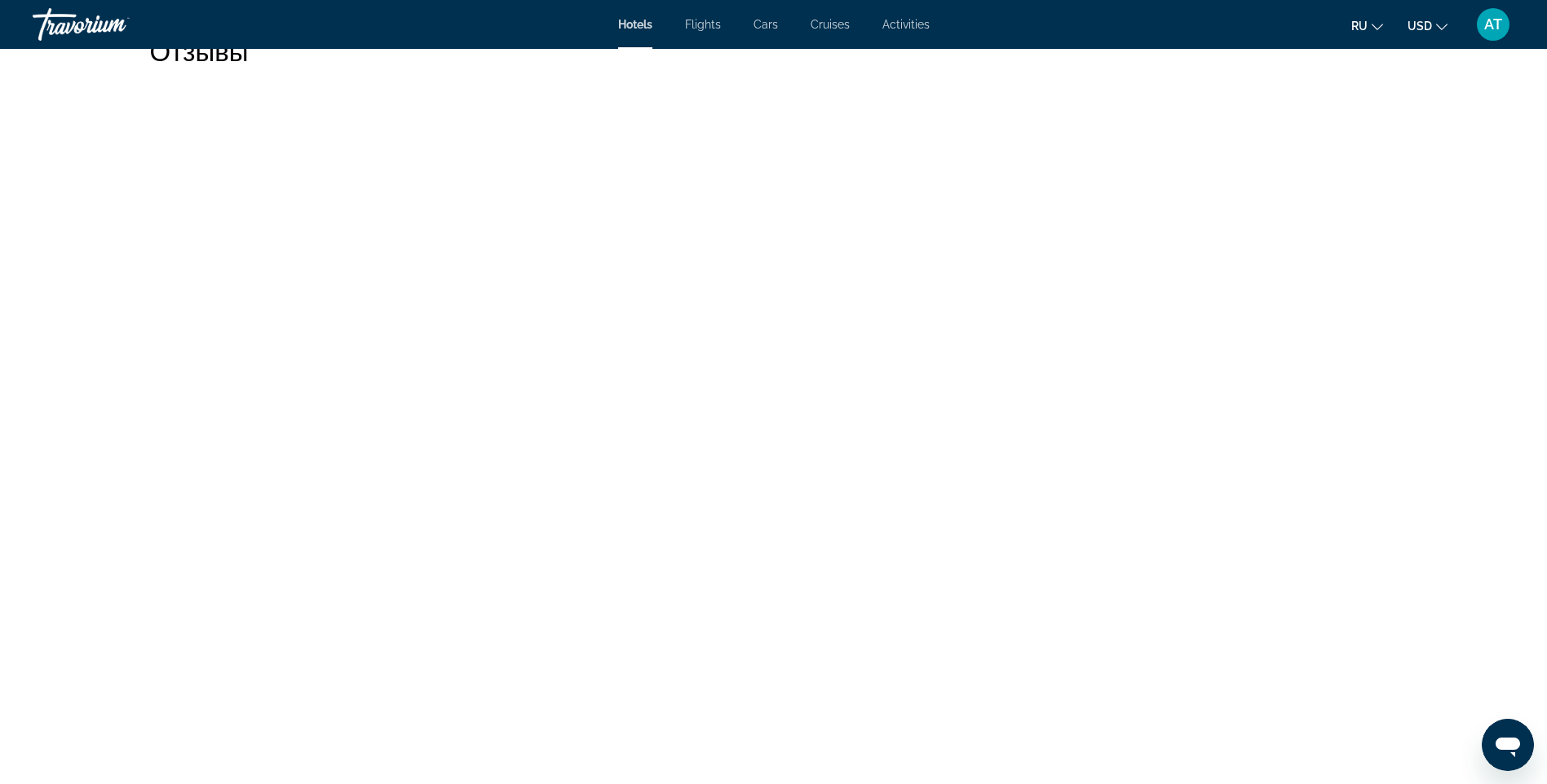
scroll to position [3680, 0]
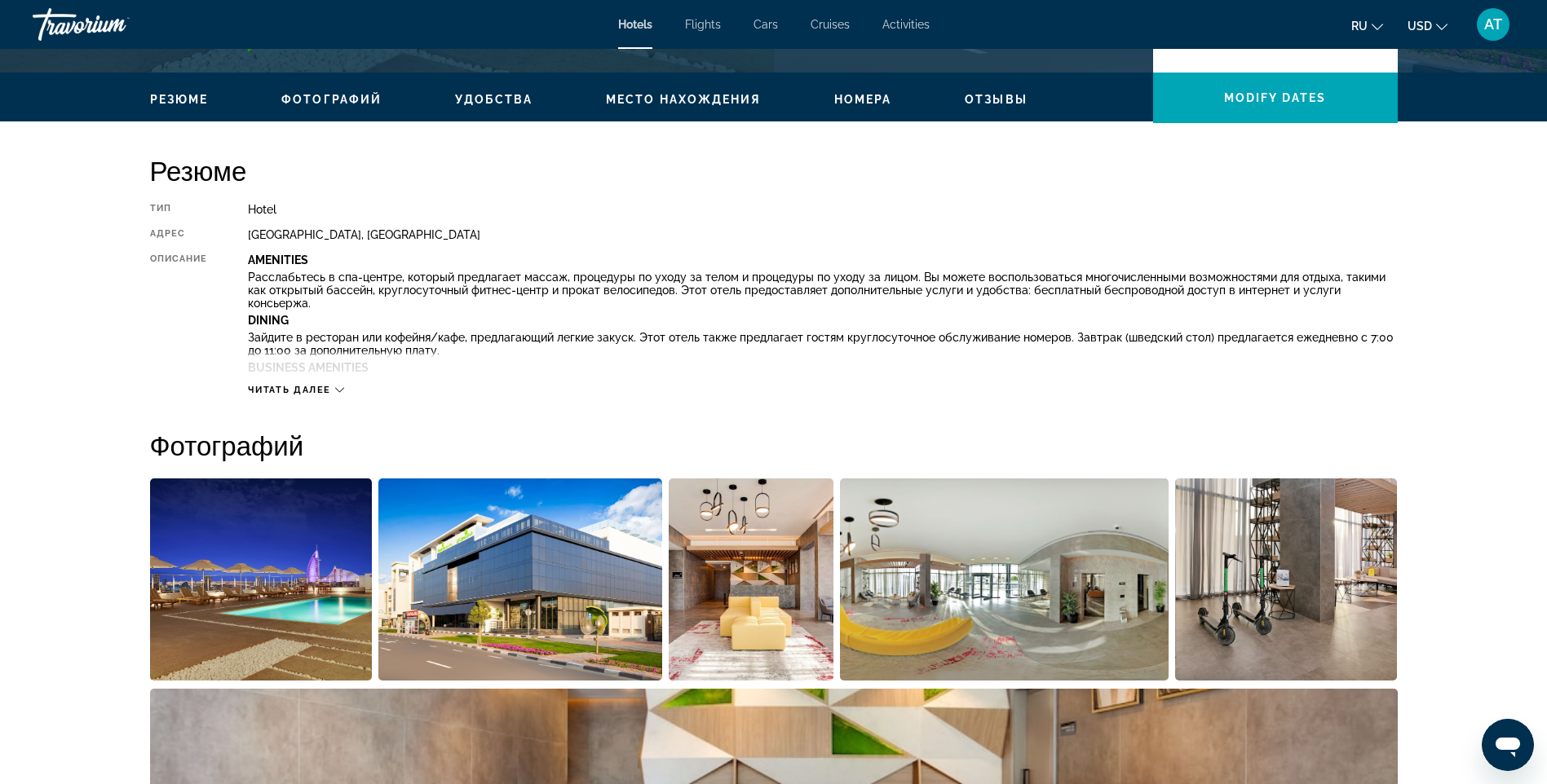
scroll to position [175, 0]
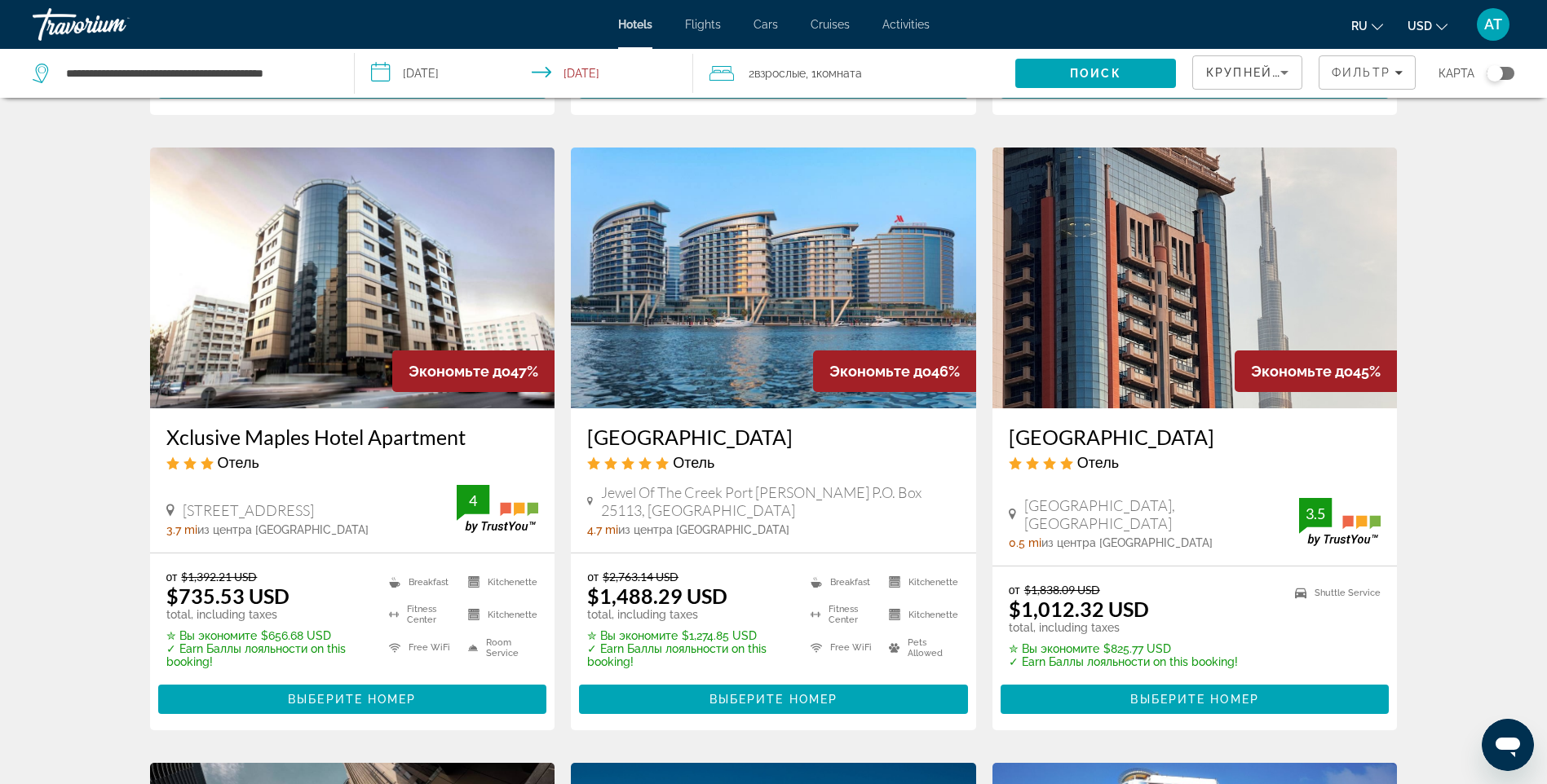
scroll to position [1304, 0]
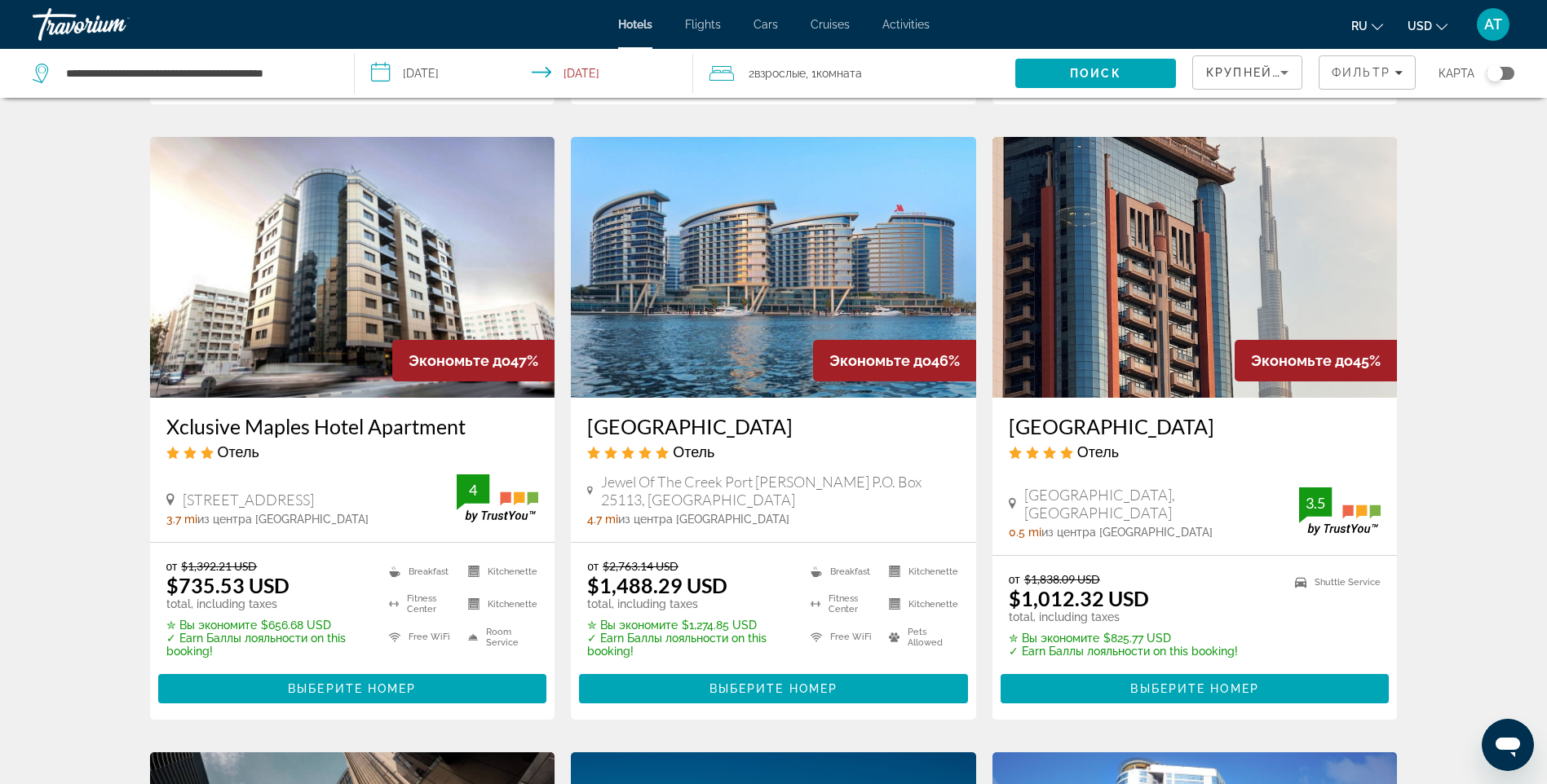
click at [749, 284] on img "Main content" at bounding box center [773, 267] width 406 height 261
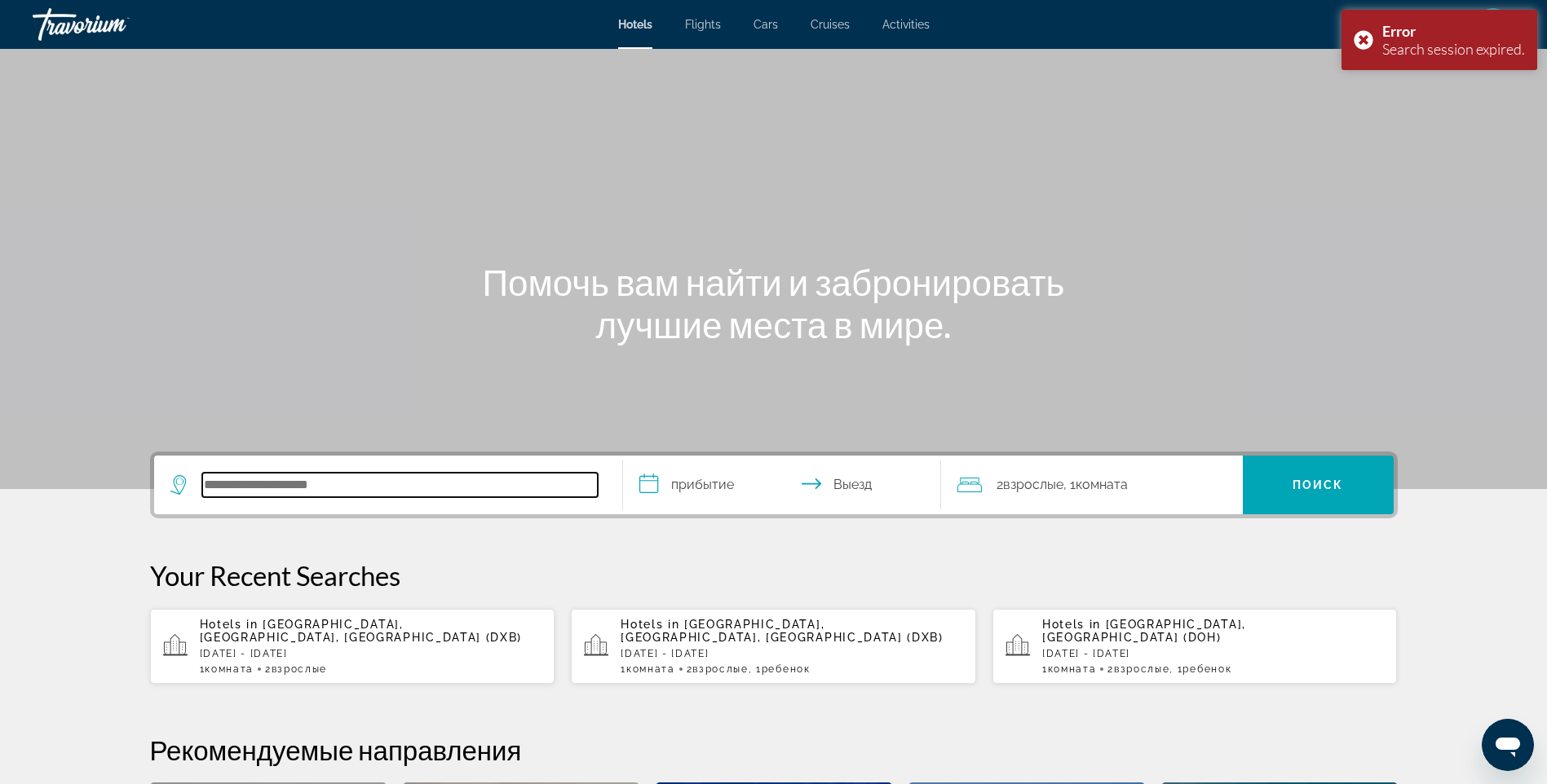
click at [335, 480] on input "Search hotel destination" at bounding box center [400, 484] width 395 height 24
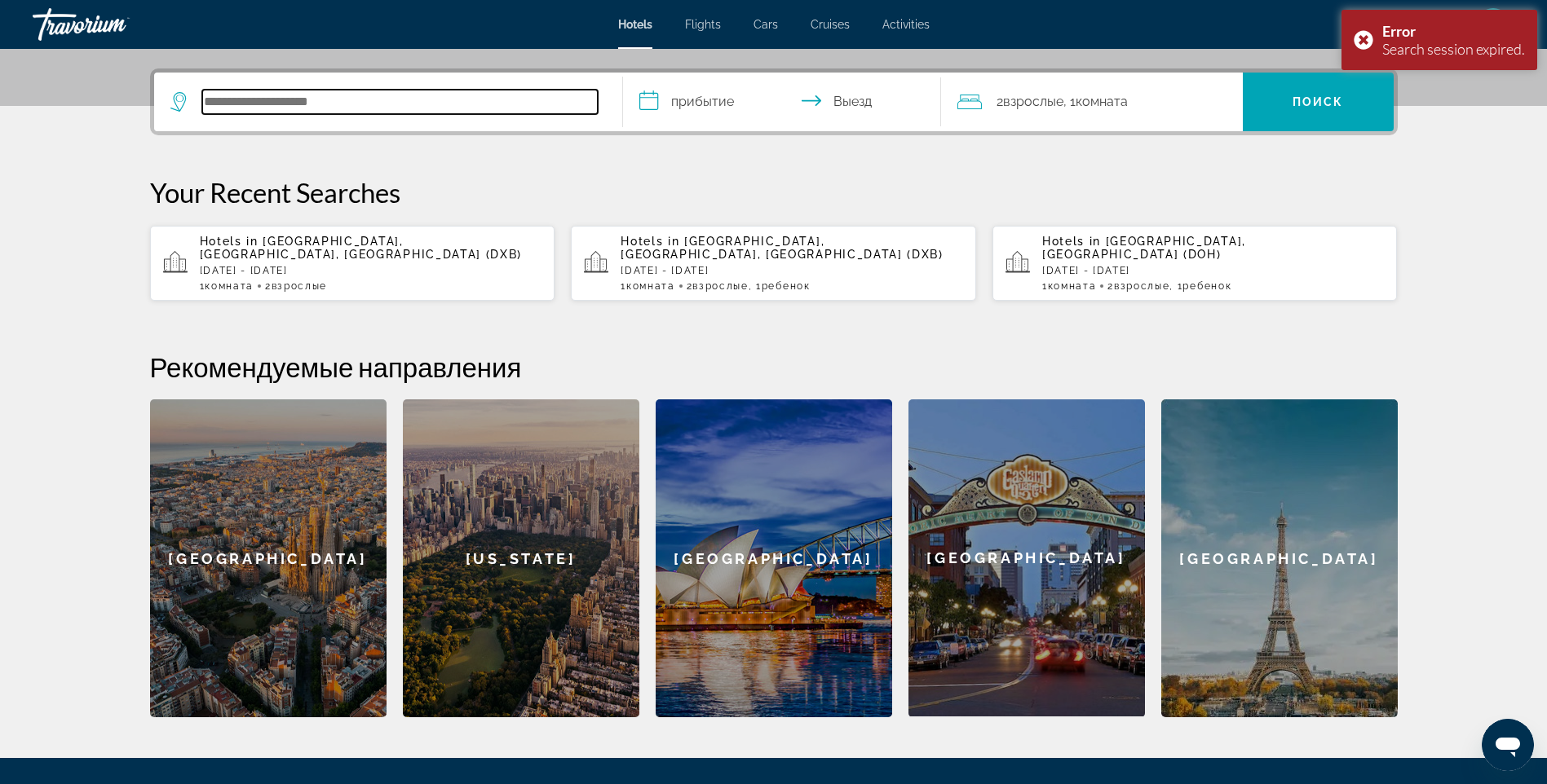
scroll to position [399, 0]
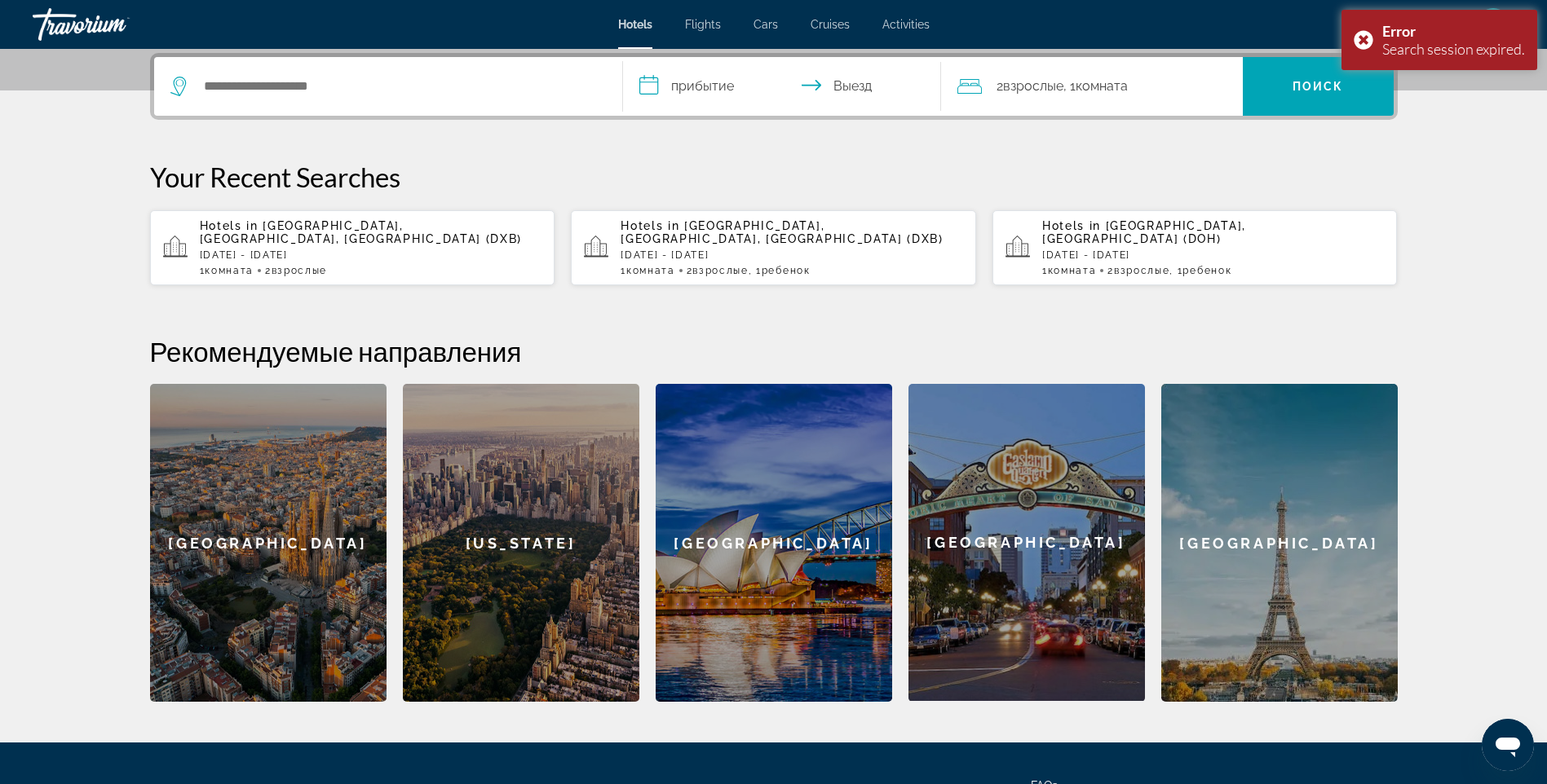
click at [295, 254] on p "[DATE] - [DATE]" at bounding box center [370, 255] width 342 height 12
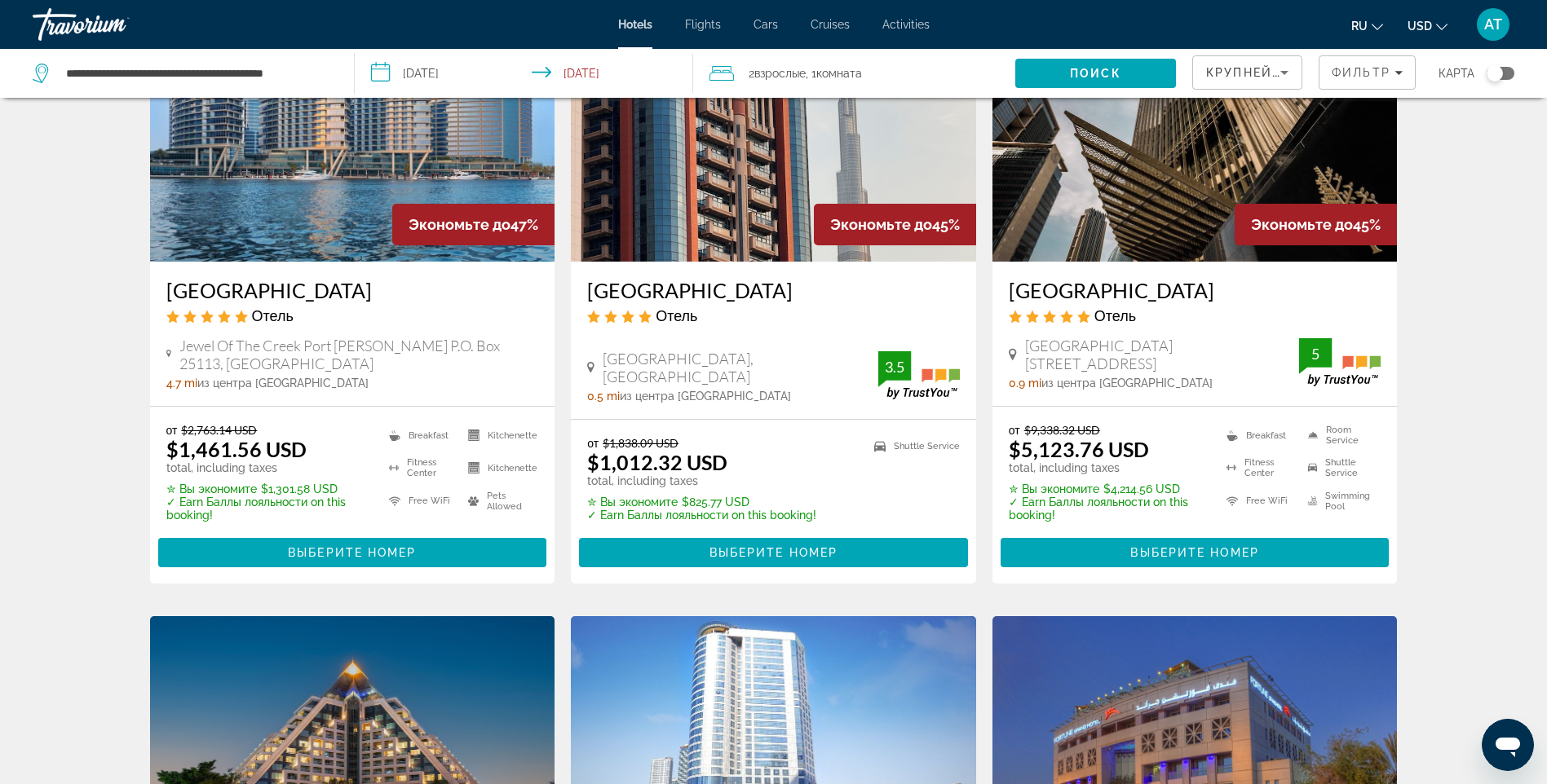
scroll to position [1467, 0]
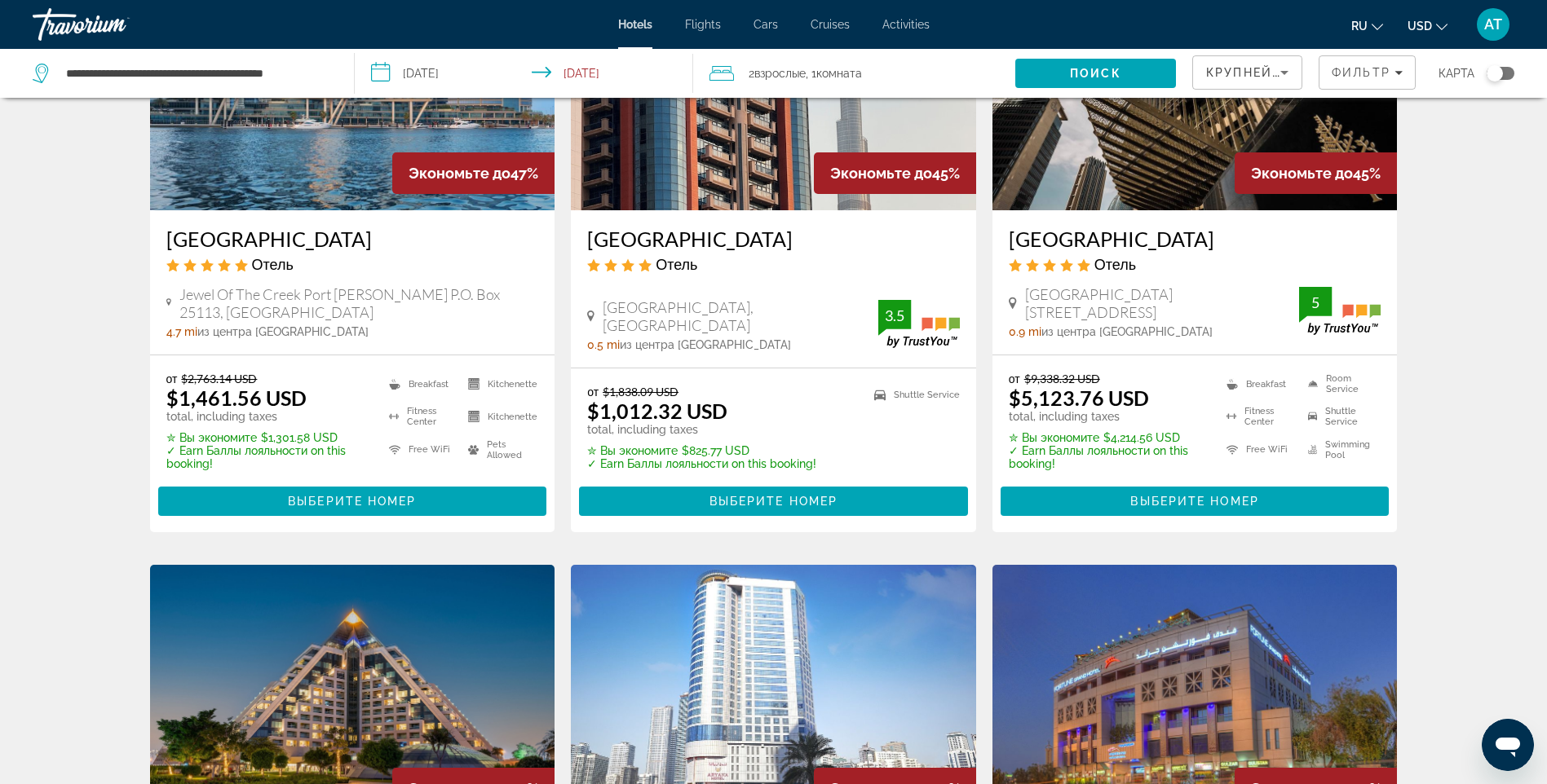
drag, startPoint x: 163, startPoint y: 216, endPoint x: 459, endPoint y: 217, distance: 296.0
click at [459, 217] on div "[GEOGRAPHIC_DATA] Отель Jewel Of The Creek Port [PERSON_NAME] P.O. [GEOGRAPHIC_…" at bounding box center [353, 282] width 406 height 144
drag, startPoint x: 459, startPoint y: 217, endPoint x: 422, endPoint y: 214, distance: 37.1
copy h3 "[GEOGRAPHIC_DATA]"
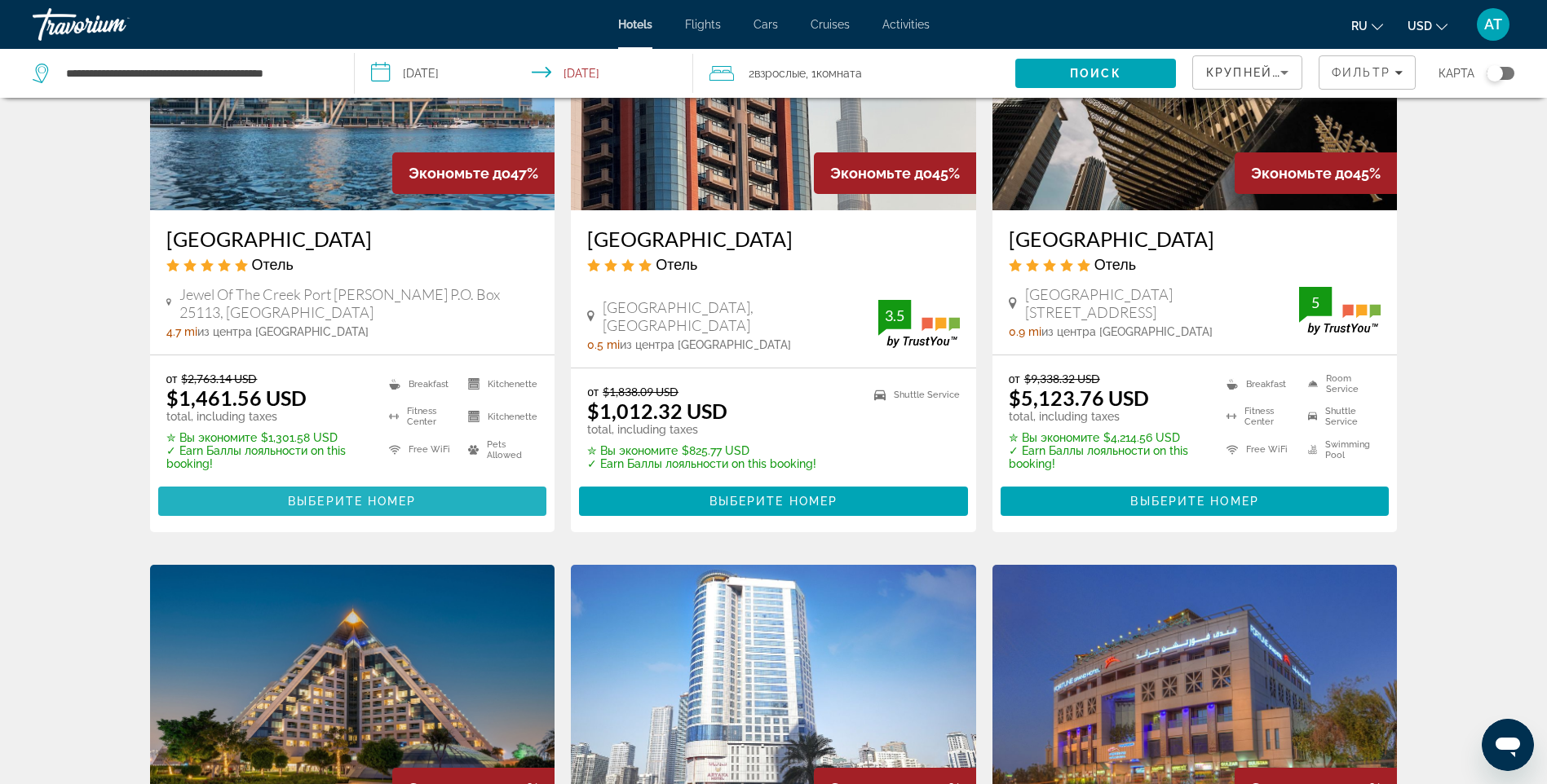
click at [300, 492] on span "Main content" at bounding box center [353, 501] width 389 height 39
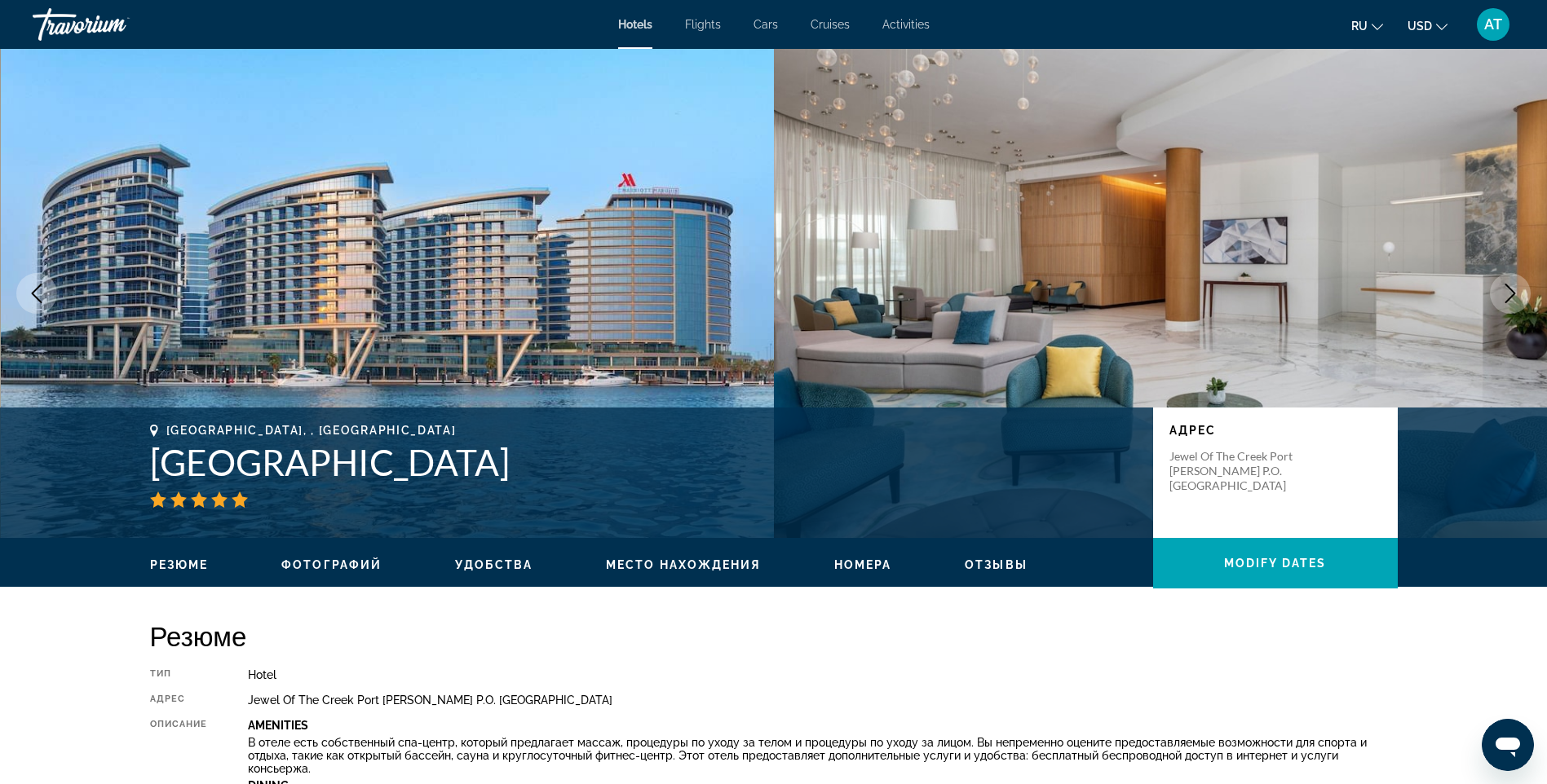
click at [659, 560] on span "Место нахождения" at bounding box center [683, 565] width 155 height 13
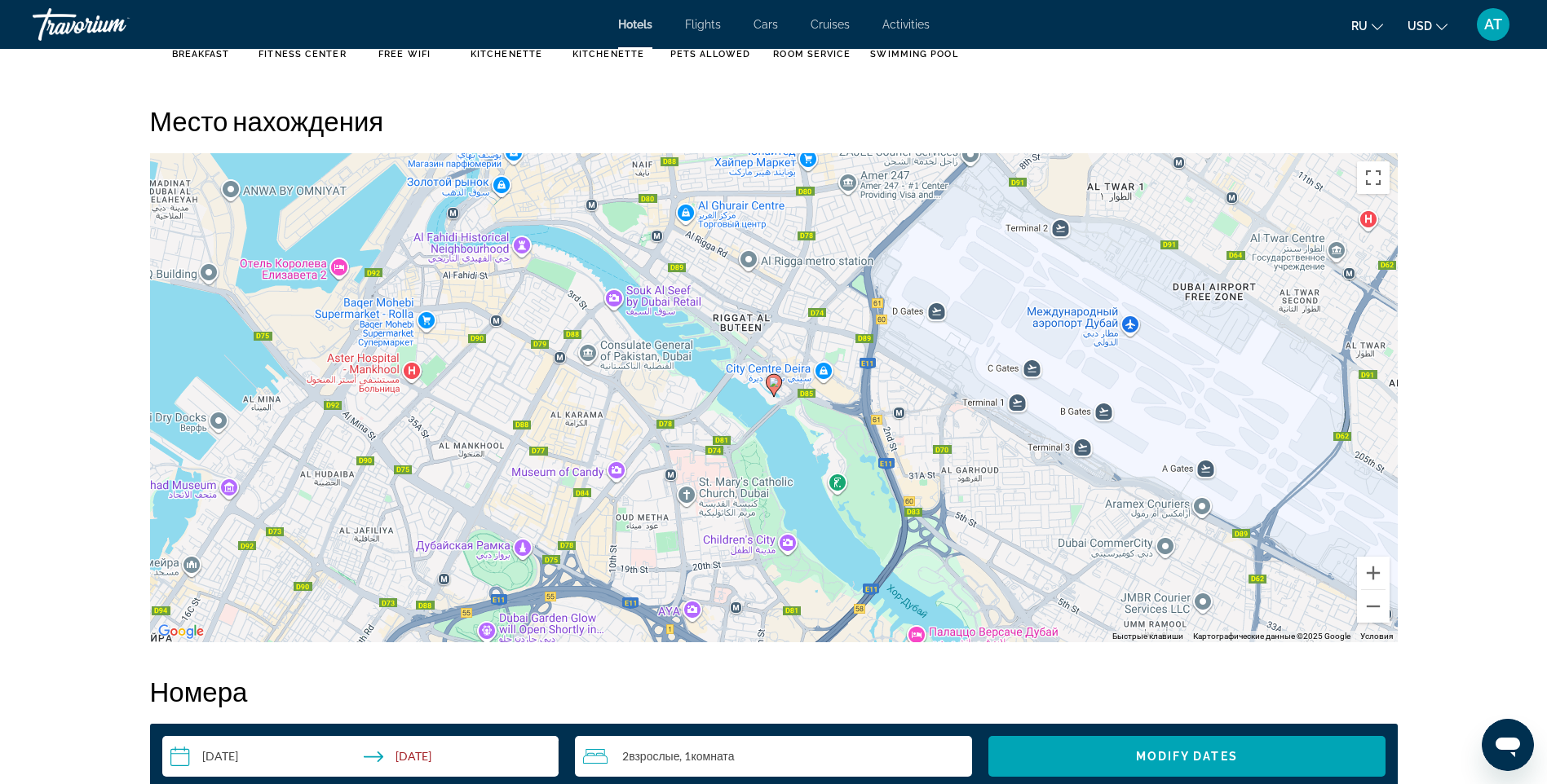
scroll to position [1493, 0]
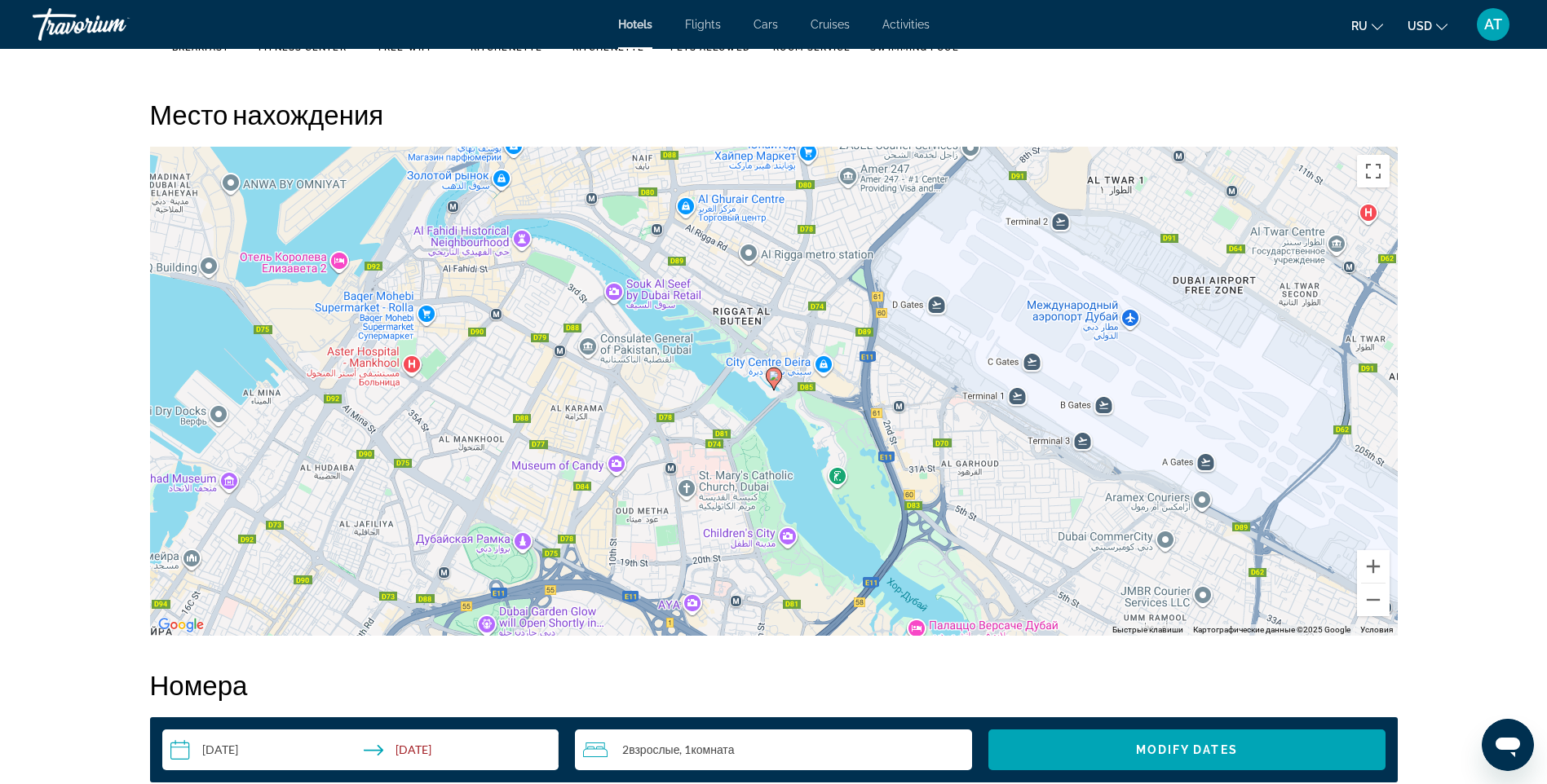
click at [774, 391] on div "Чтобы активировать перетаскивание с помощью клавиатуры, нажмите Alt + Ввод. Пос…" at bounding box center [774, 391] width 1247 height 489
click at [774, 379] on image "Main content" at bounding box center [774, 376] width 10 height 10
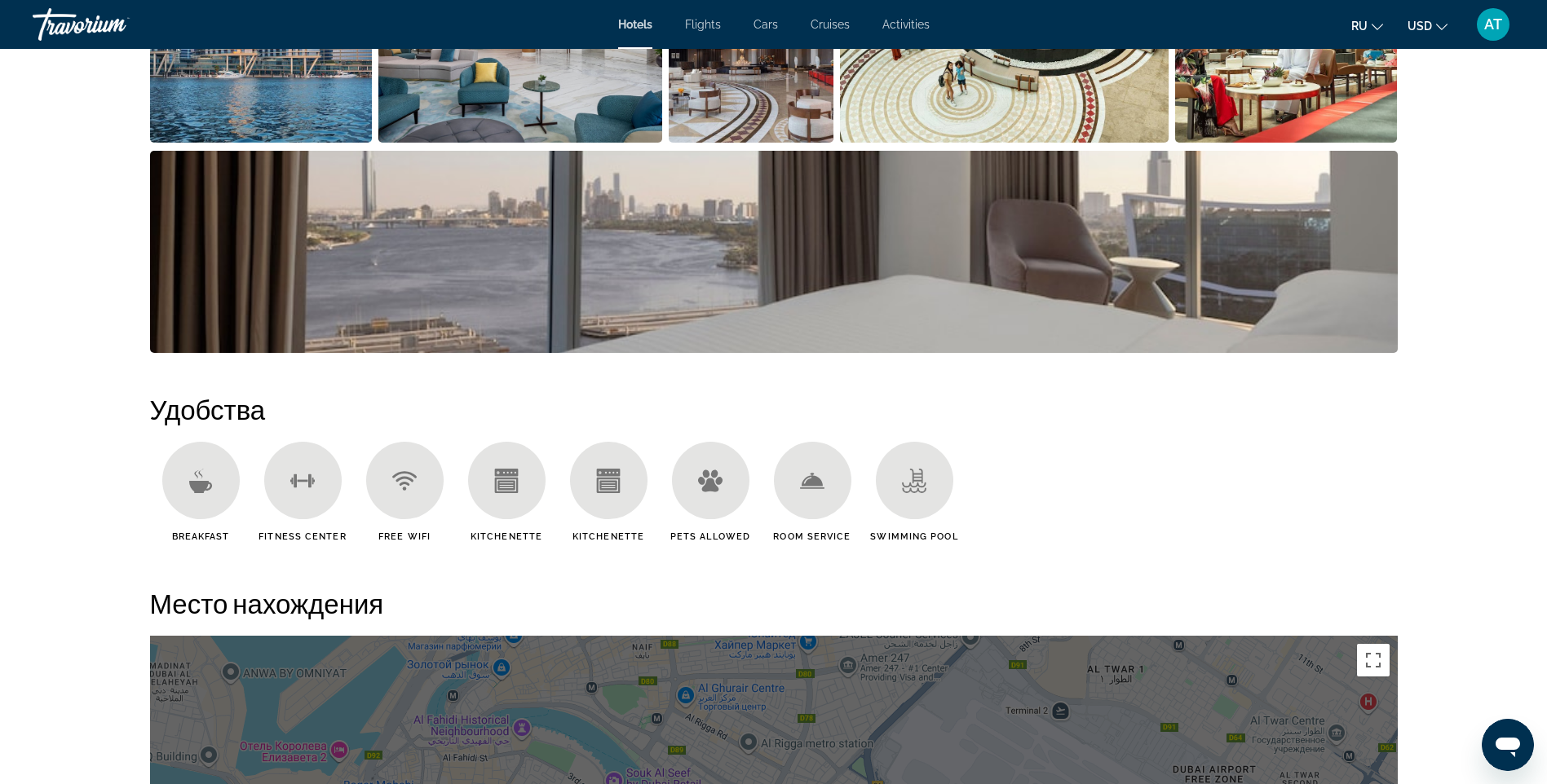
scroll to position [514, 0]
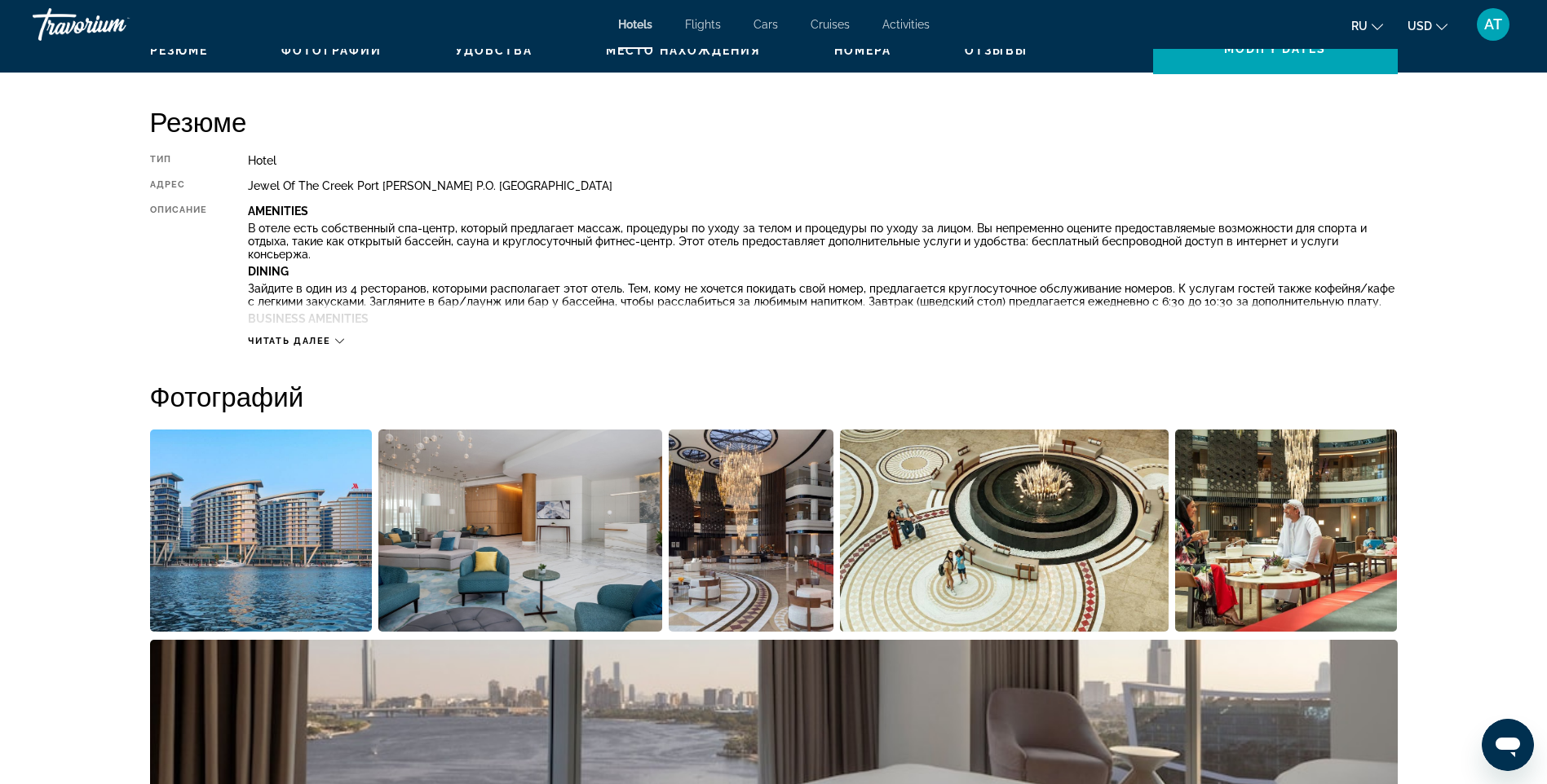
click at [299, 338] on span "Читать далее" at bounding box center [289, 341] width 83 height 11
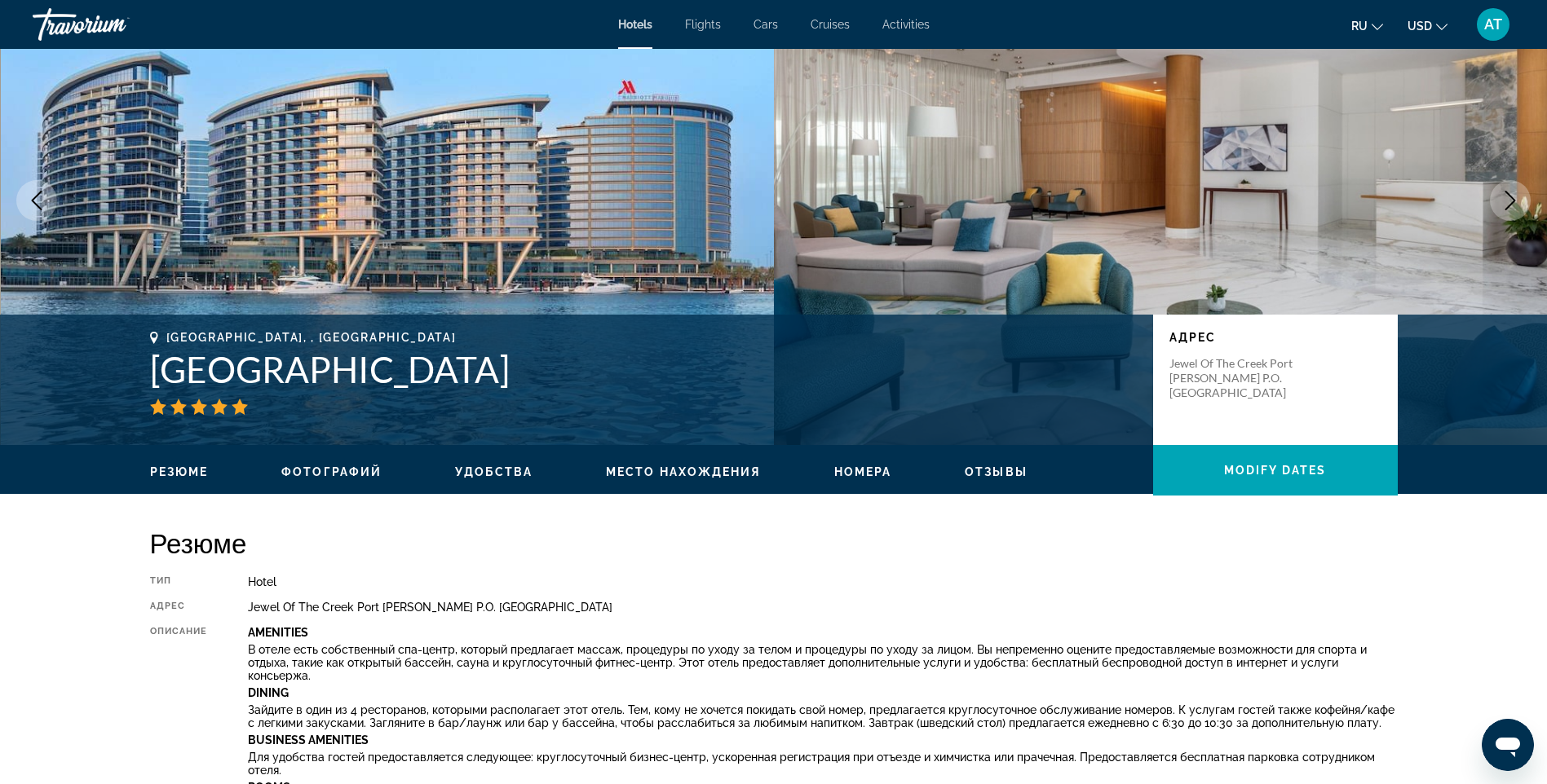
scroll to position [0, 0]
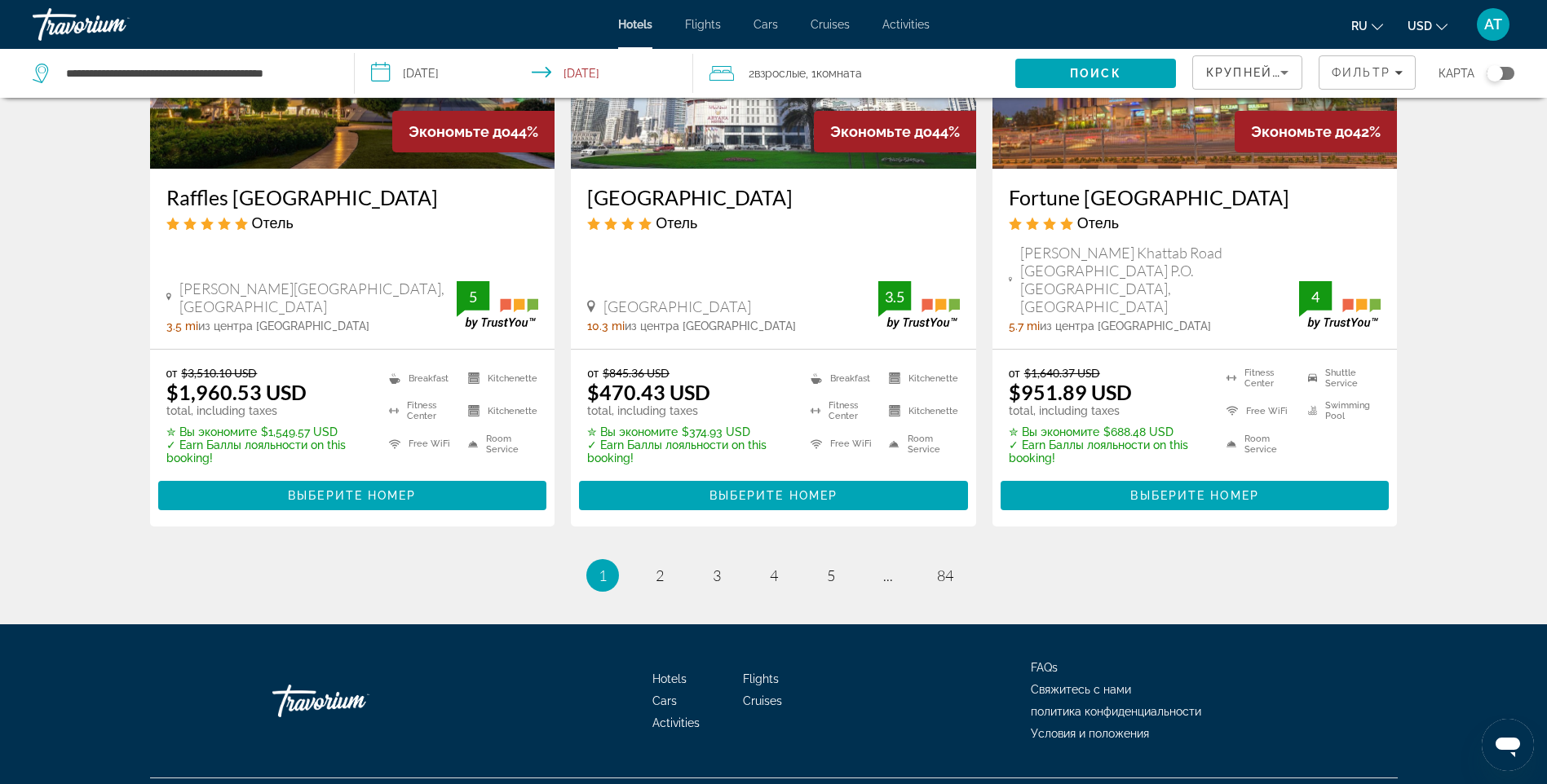
scroll to position [2127, 0]
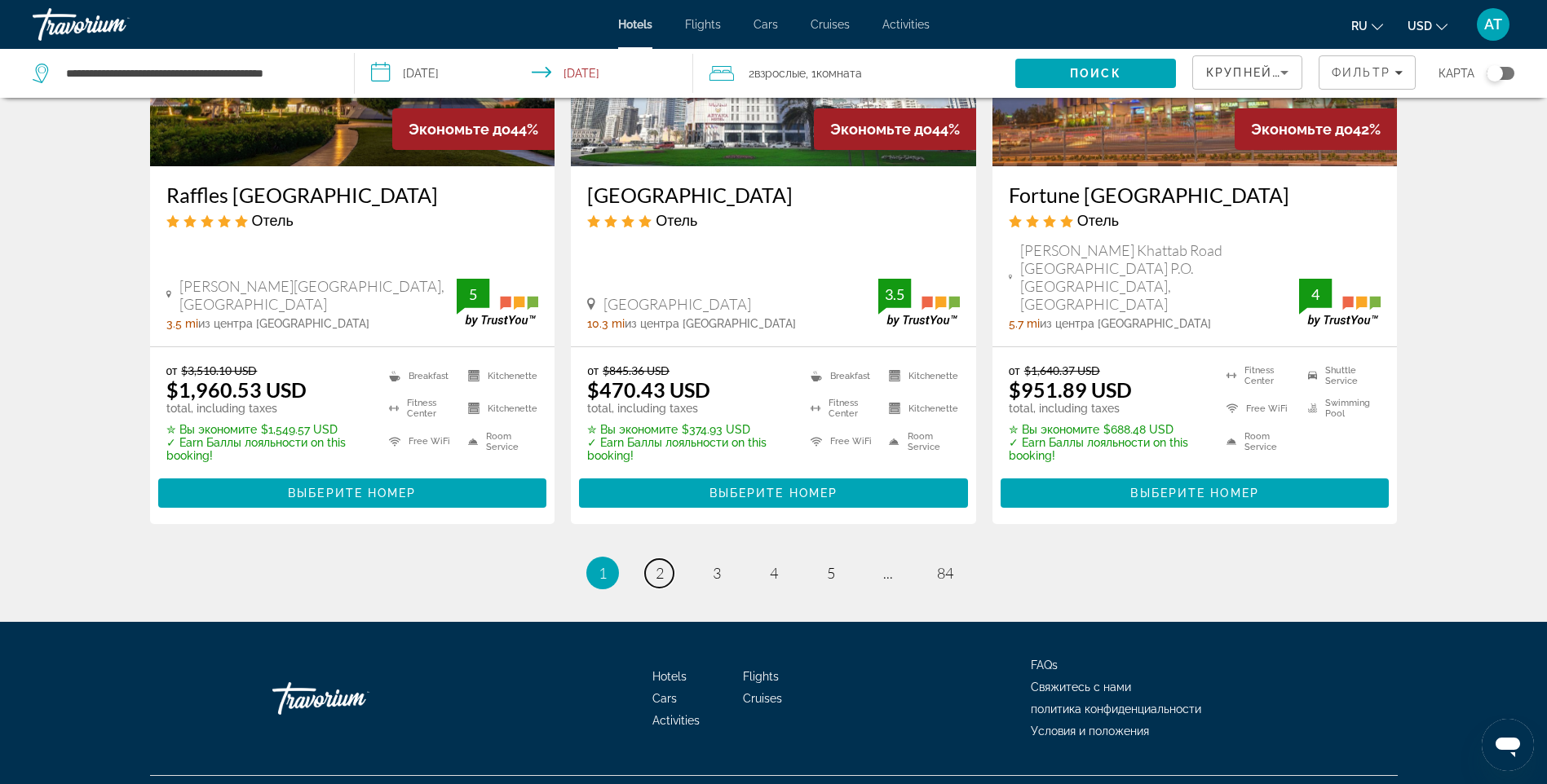
click at [646, 560] on link "page 2" at bounding box center [659, 574] width 29 height 29
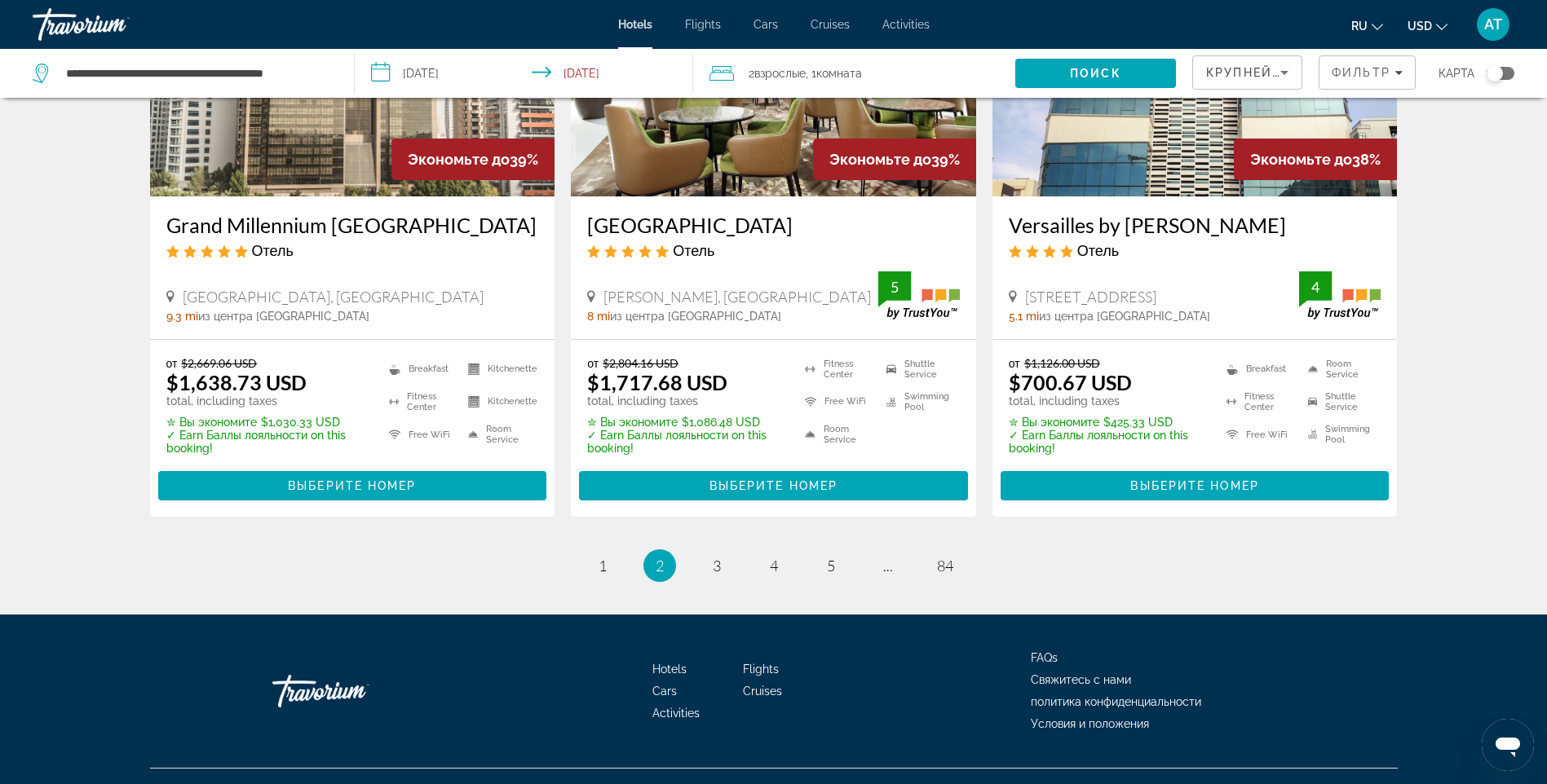
scroll to position [2102, 0]
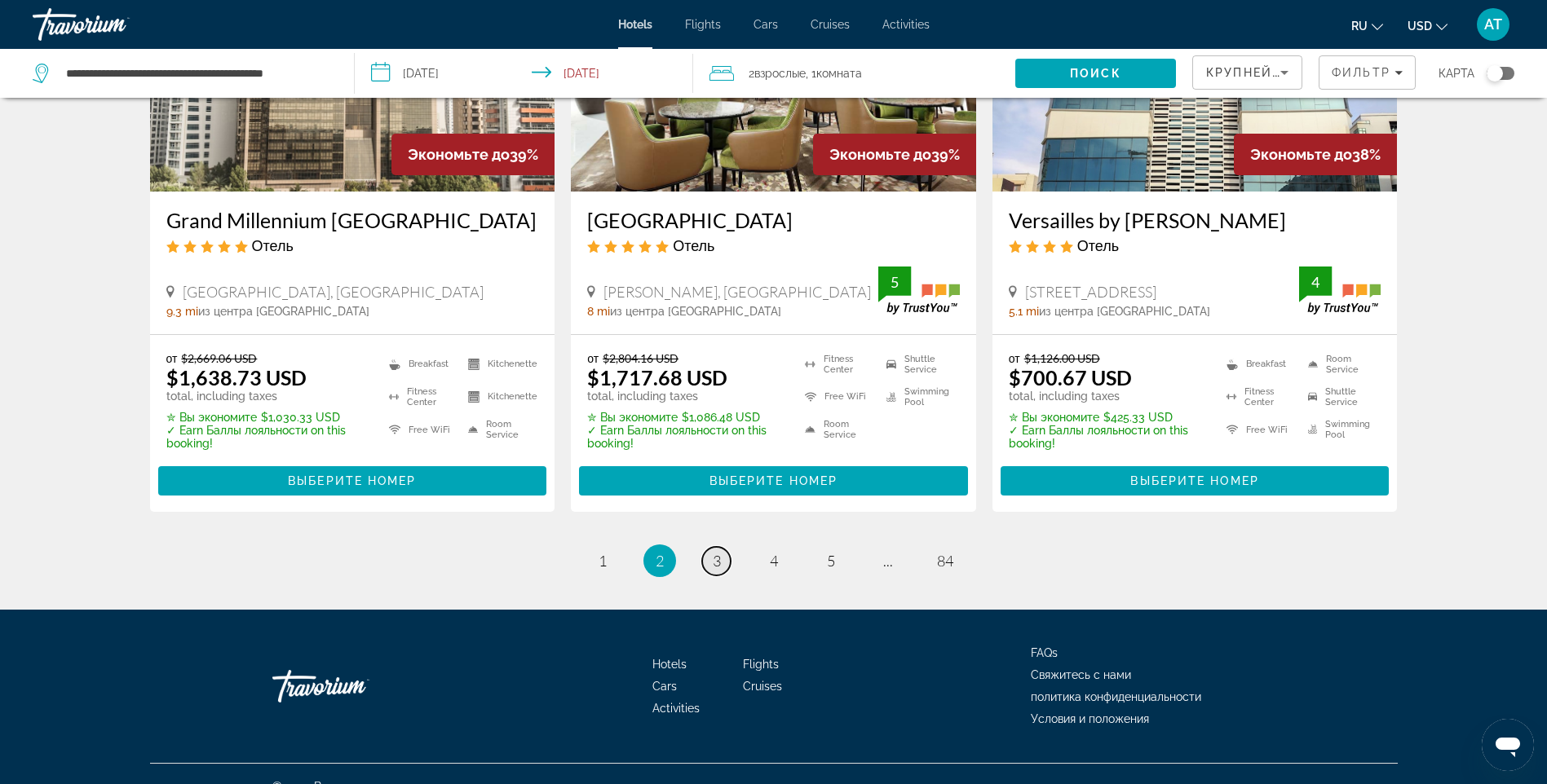
click at [719, 552] on span "3" at bounding box center [717, 561] width 8 height 18
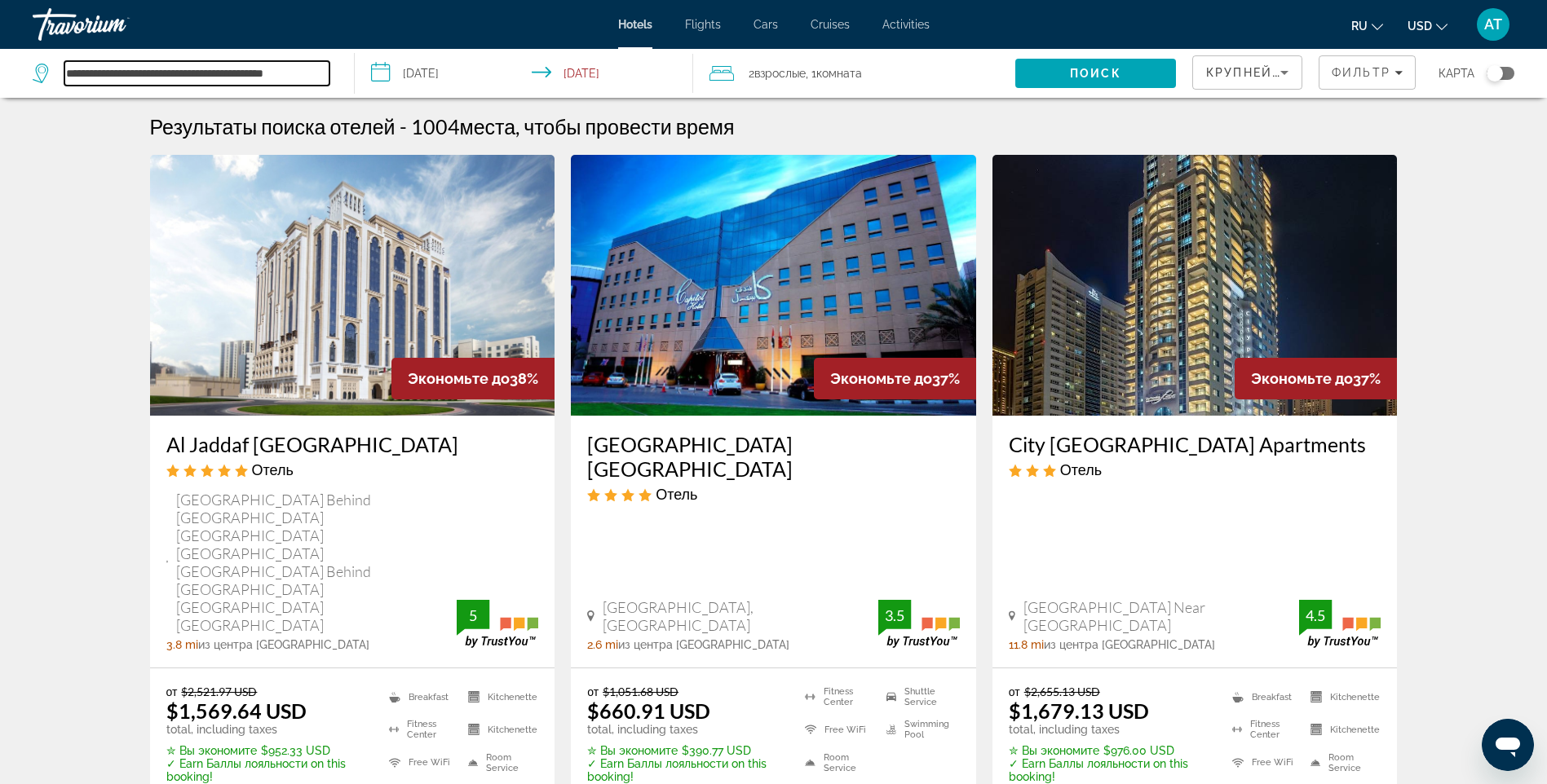
click at [294, 75] on input "**********" at bounding box center [197, 72] width 265 height 24
drag, startPoint x: 321, startPoint y: 75, endPoint x: -3, endPoint y: 71, distance: 324.0
click at [0, 71] on html "**********" at bounding box center [774, 392] width 1547 height 784
paste input "Search hotel destination"
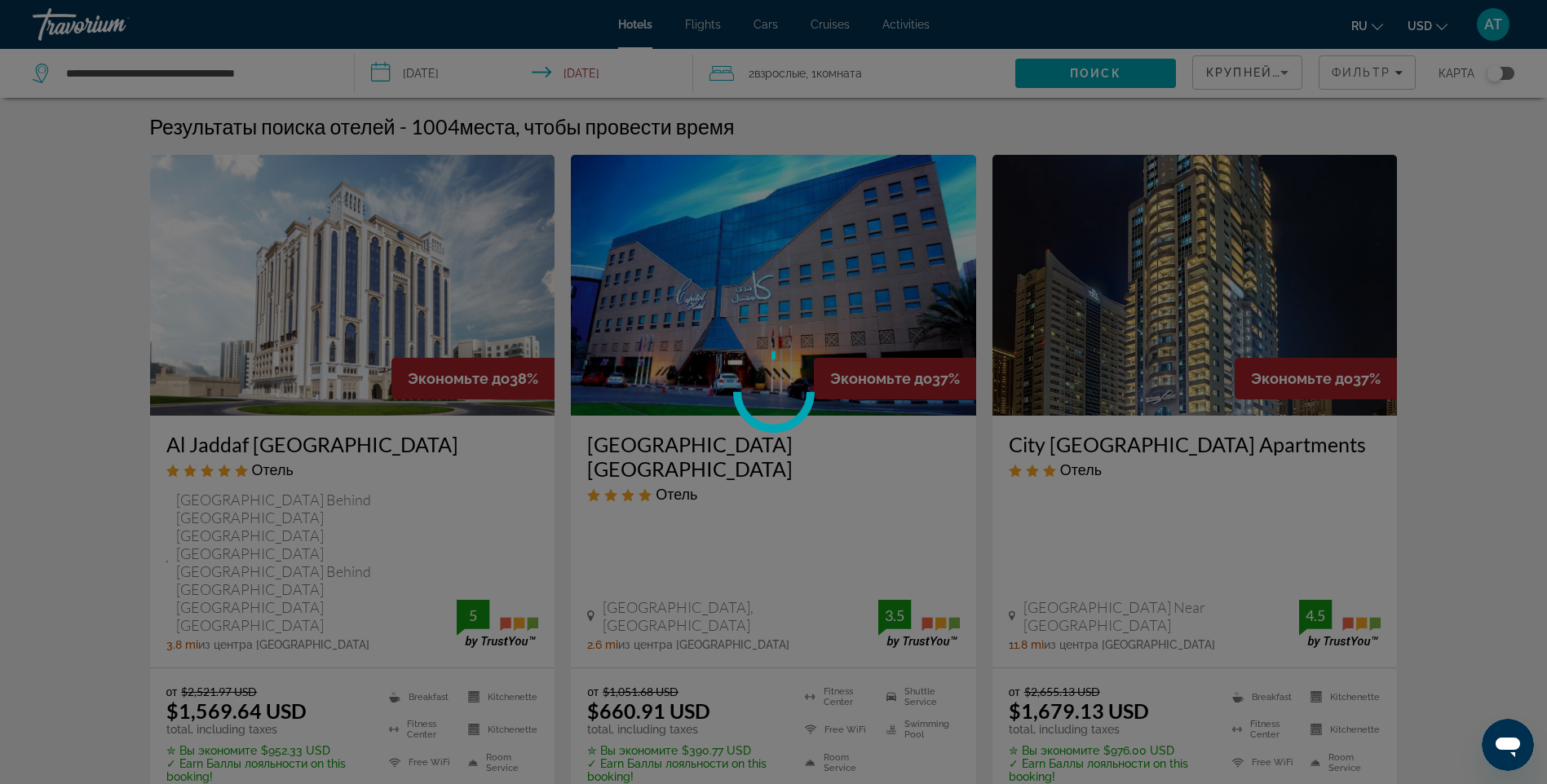
click at [1129, 69] on div "**********" at bounding box center [774, 392] width 1547 height 784
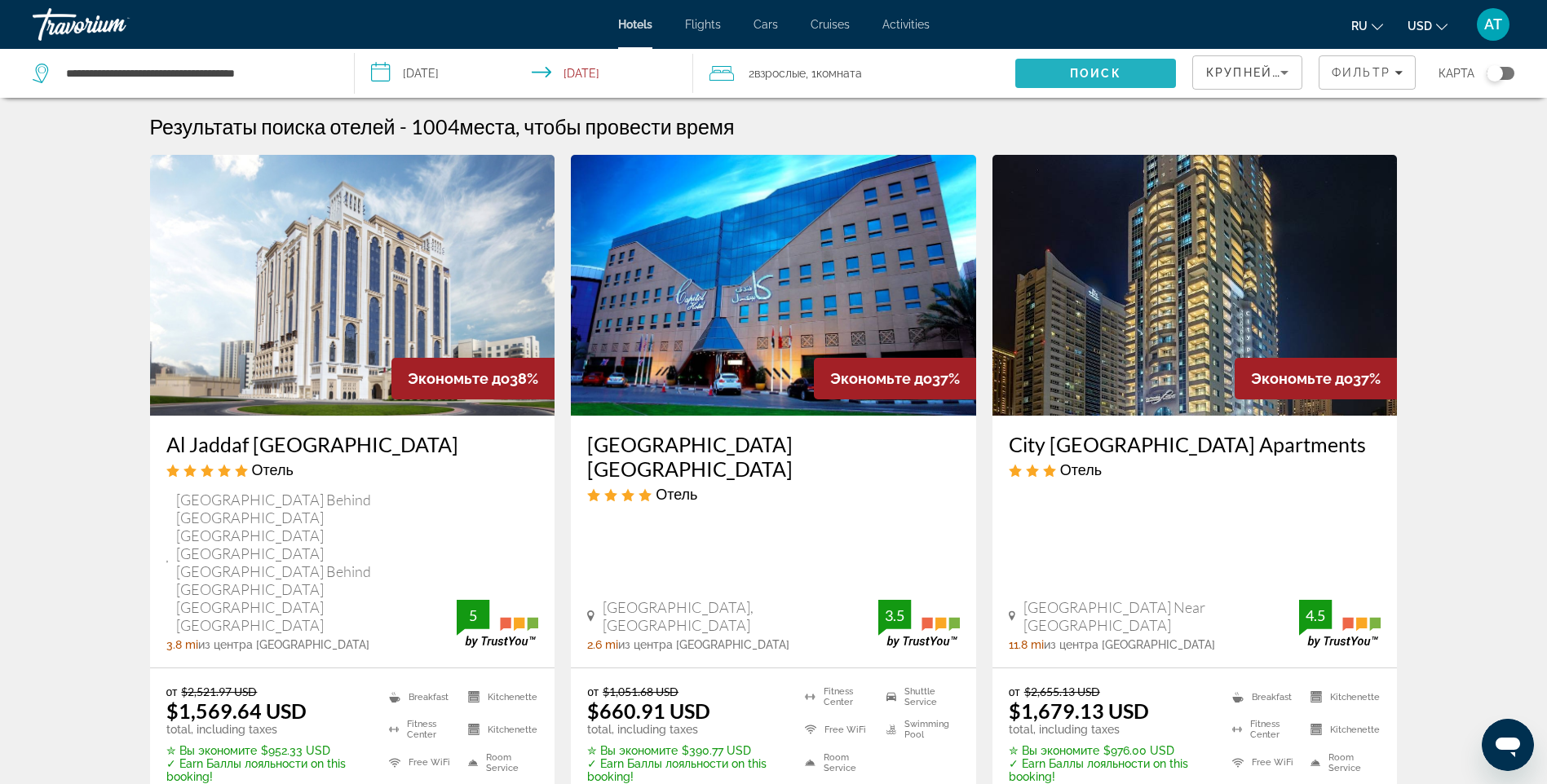
click at [1122, 65] on span "Search" at bounding box center [1095, 73] width 161 height 39
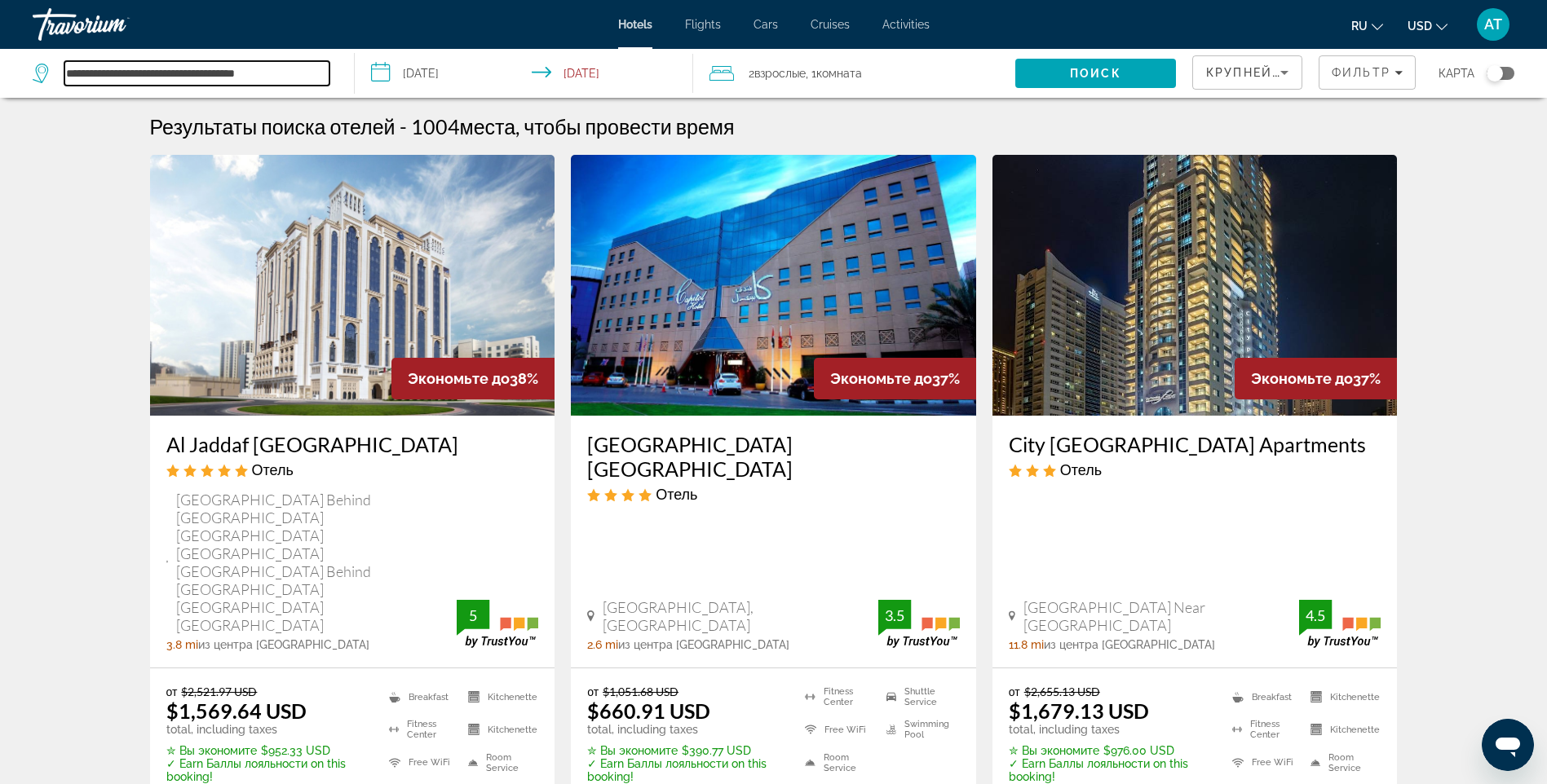
click at [103, 68] on input "**********" at bounding box center [197, 72] width 265 height 24
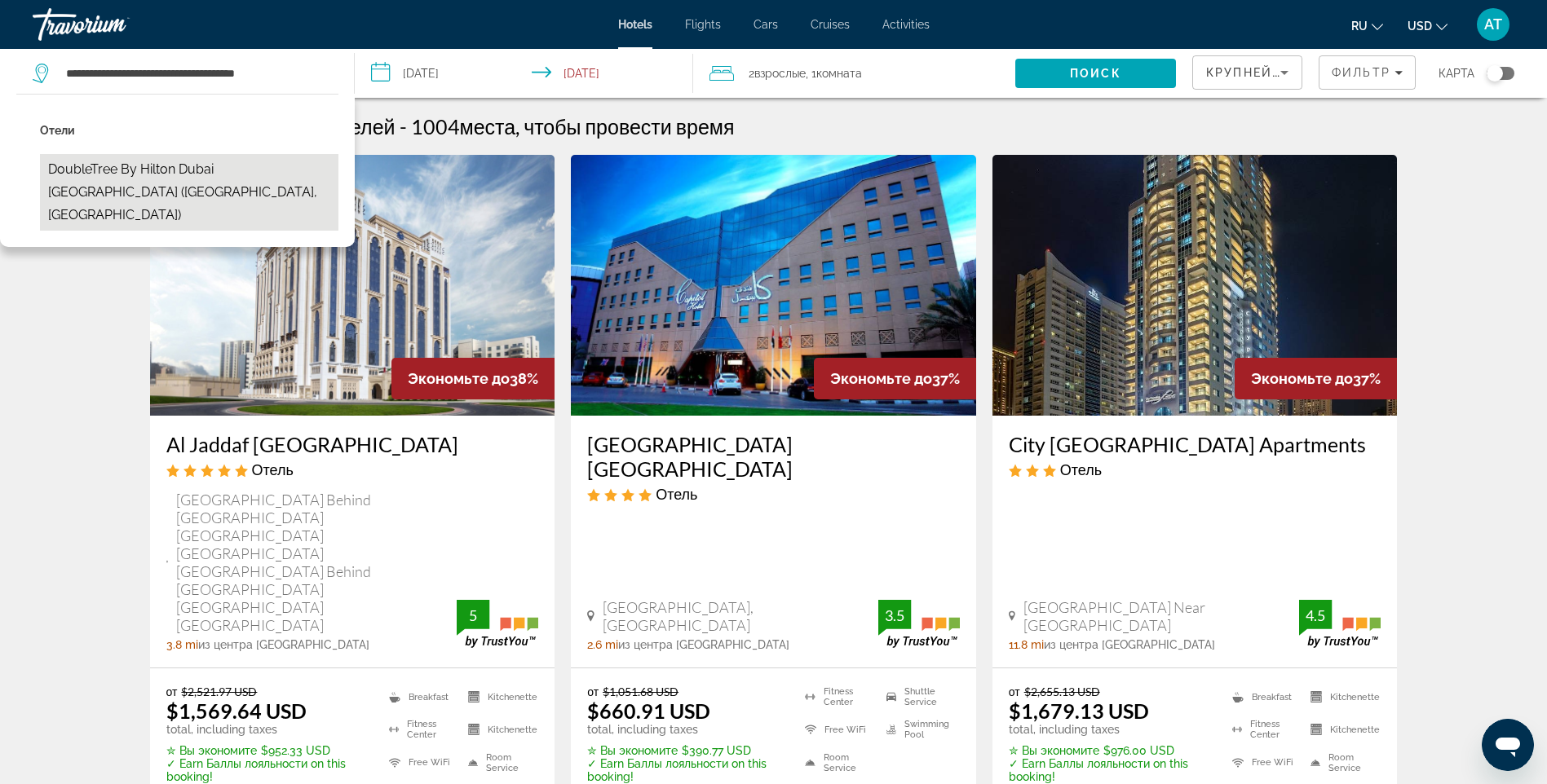
click at [101, 167] on button "DoubleTree by Hilton Dubai [GEOGRAPHIC_DATA] ([GEOGRAPHIC_DATA], [GEOGRAPHIC_DA…" at bounding box center [189, 193] width 299 height 77
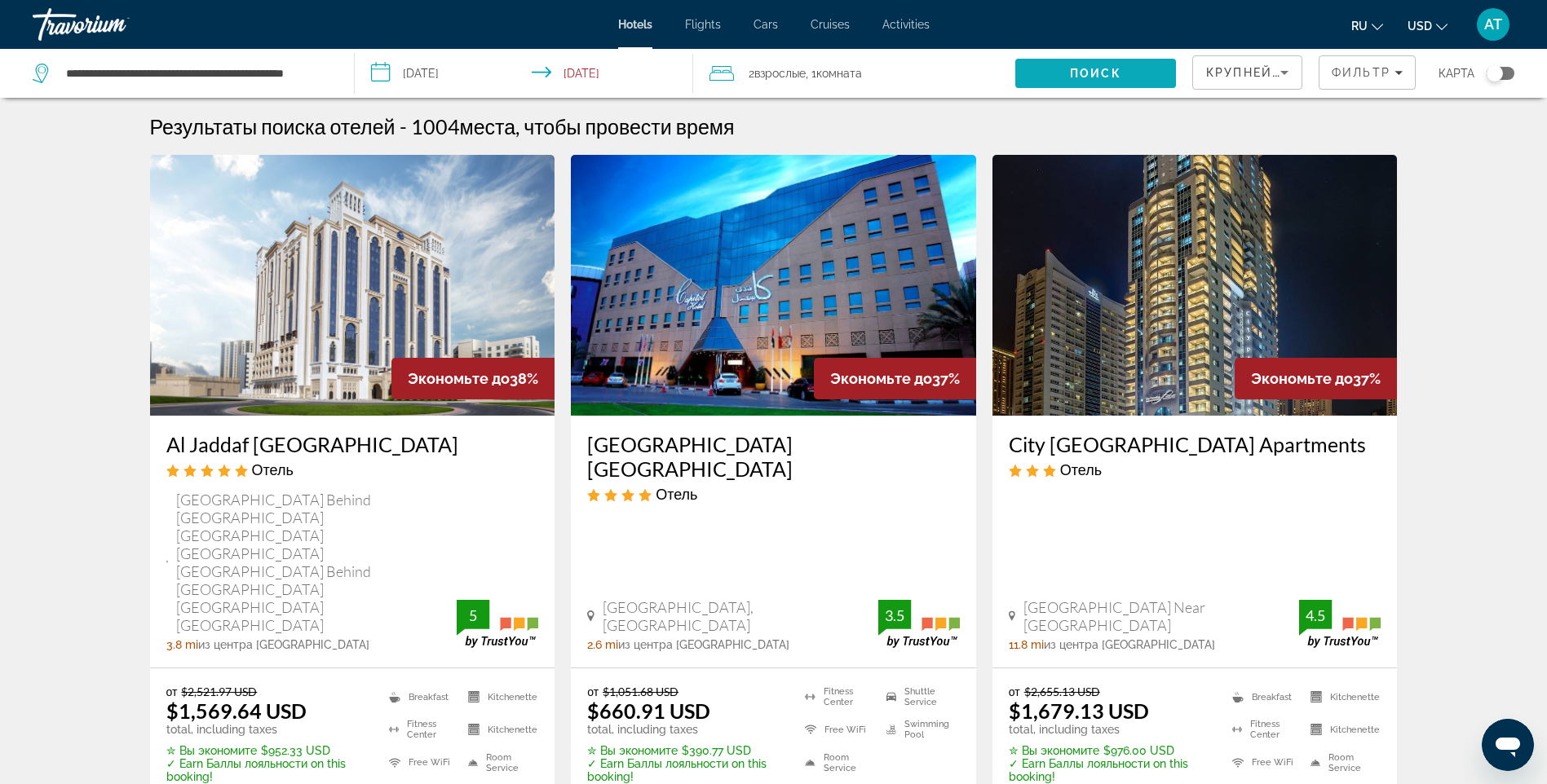
click at [1047, 67] on span "Search" at bounding box center [1095, 73] width 161 height 39
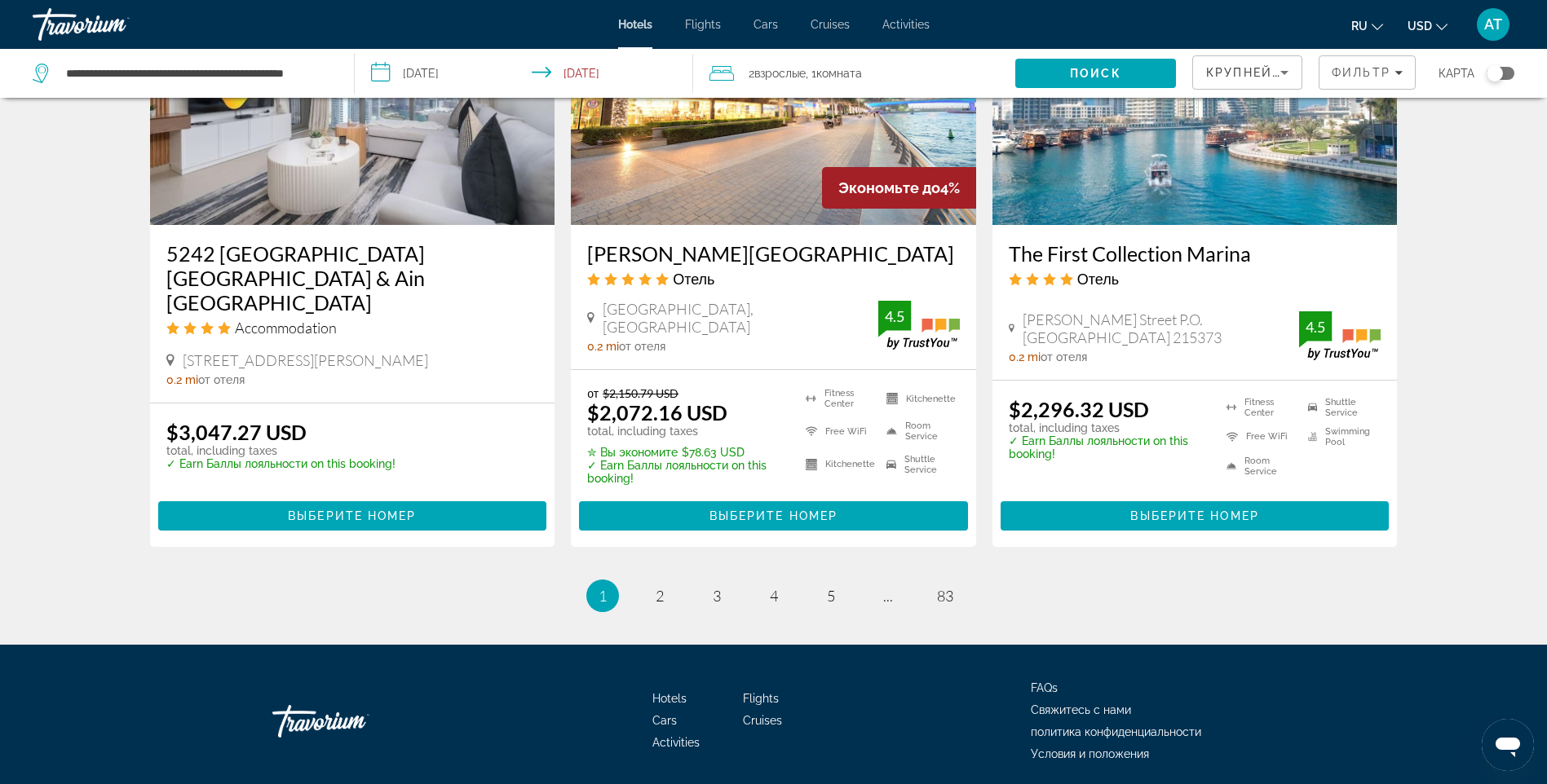
scroll to position [2141, 0]
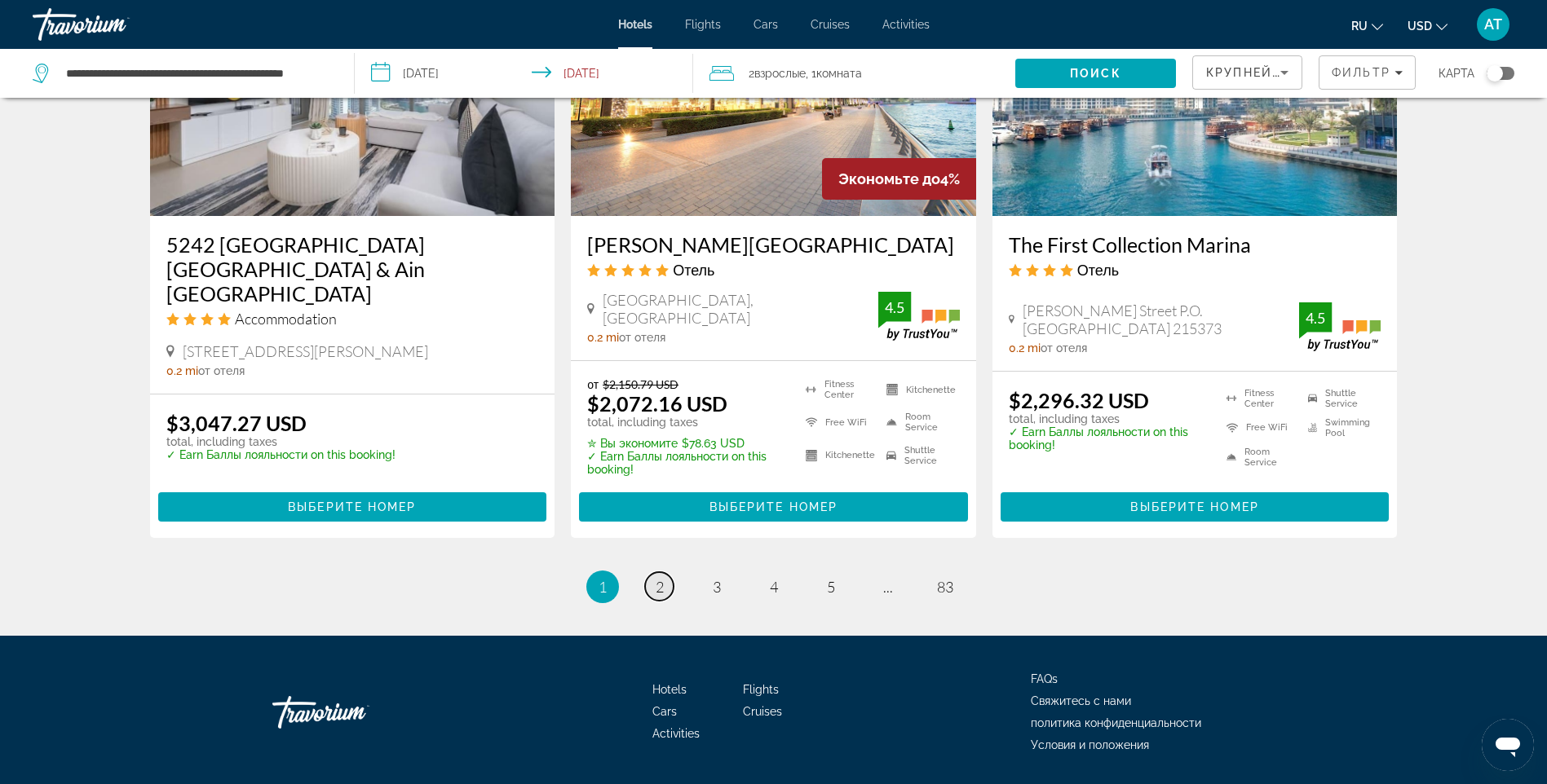
click at [656, 578] on span "2" at bounding box center [659, 587] width 8 height 18
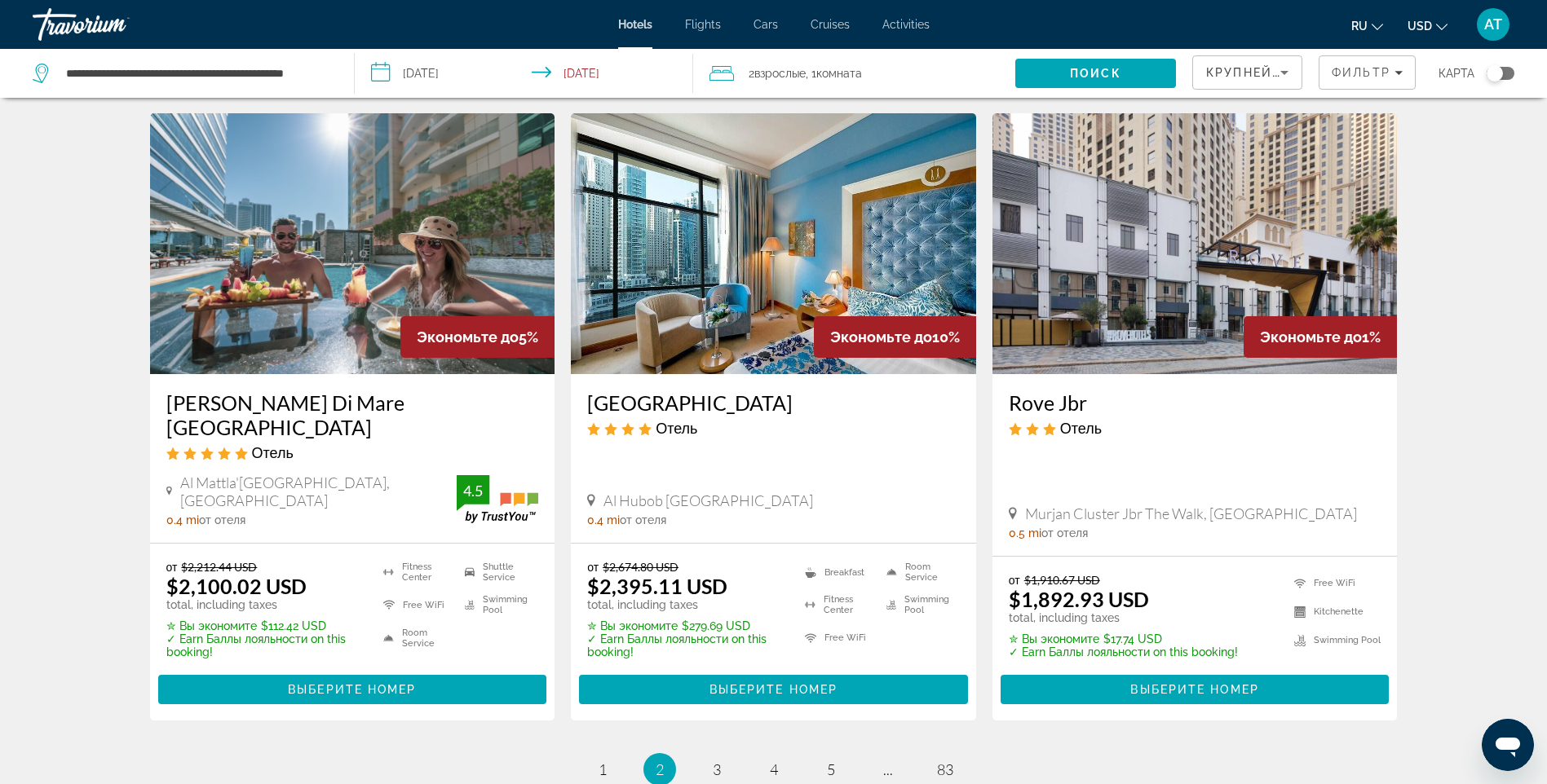
scroll to position [1956, 0]
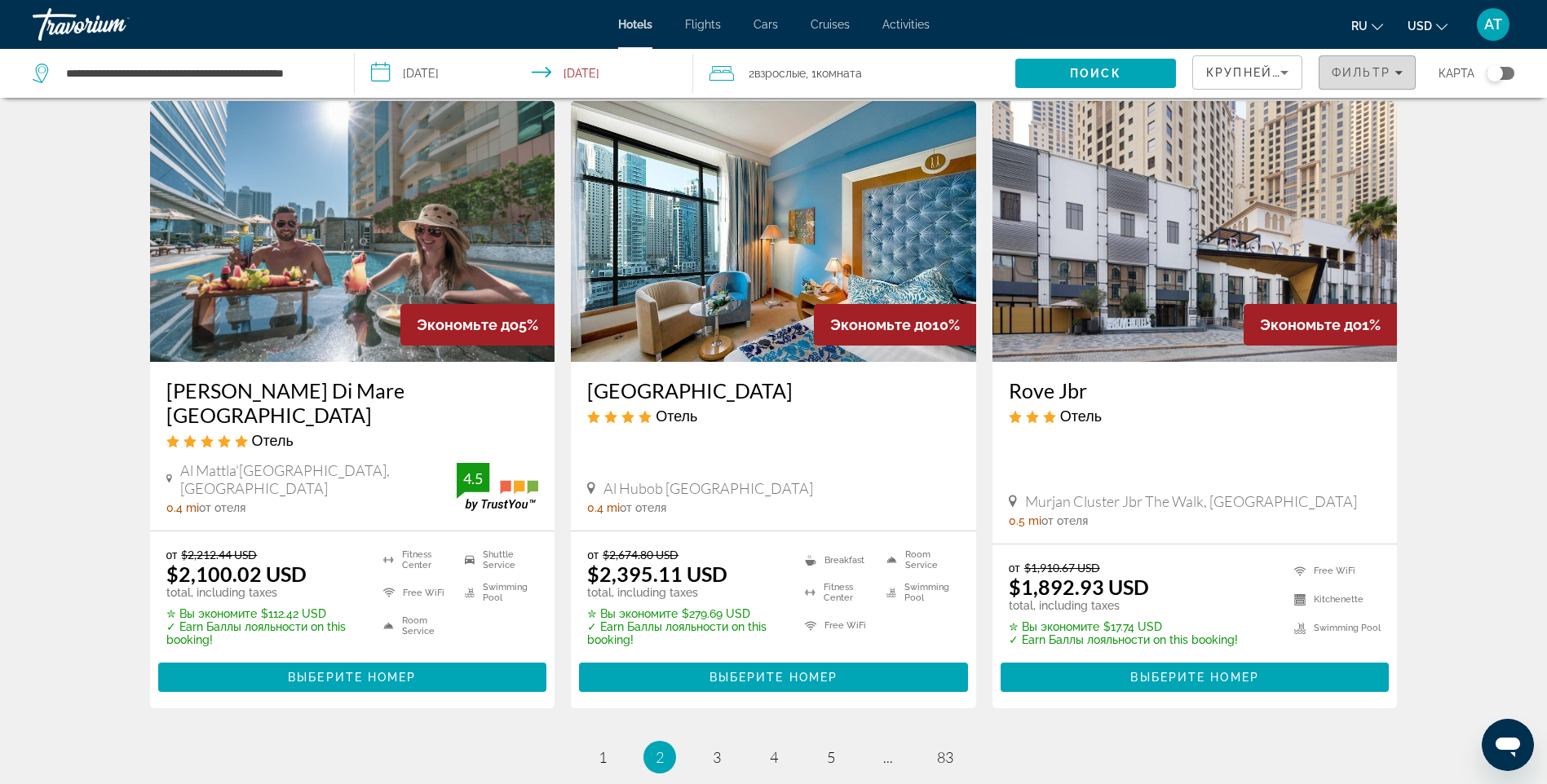
click at [1387, 65] on span "Filters" at bounding box center [1366, 72] width 95 height 39
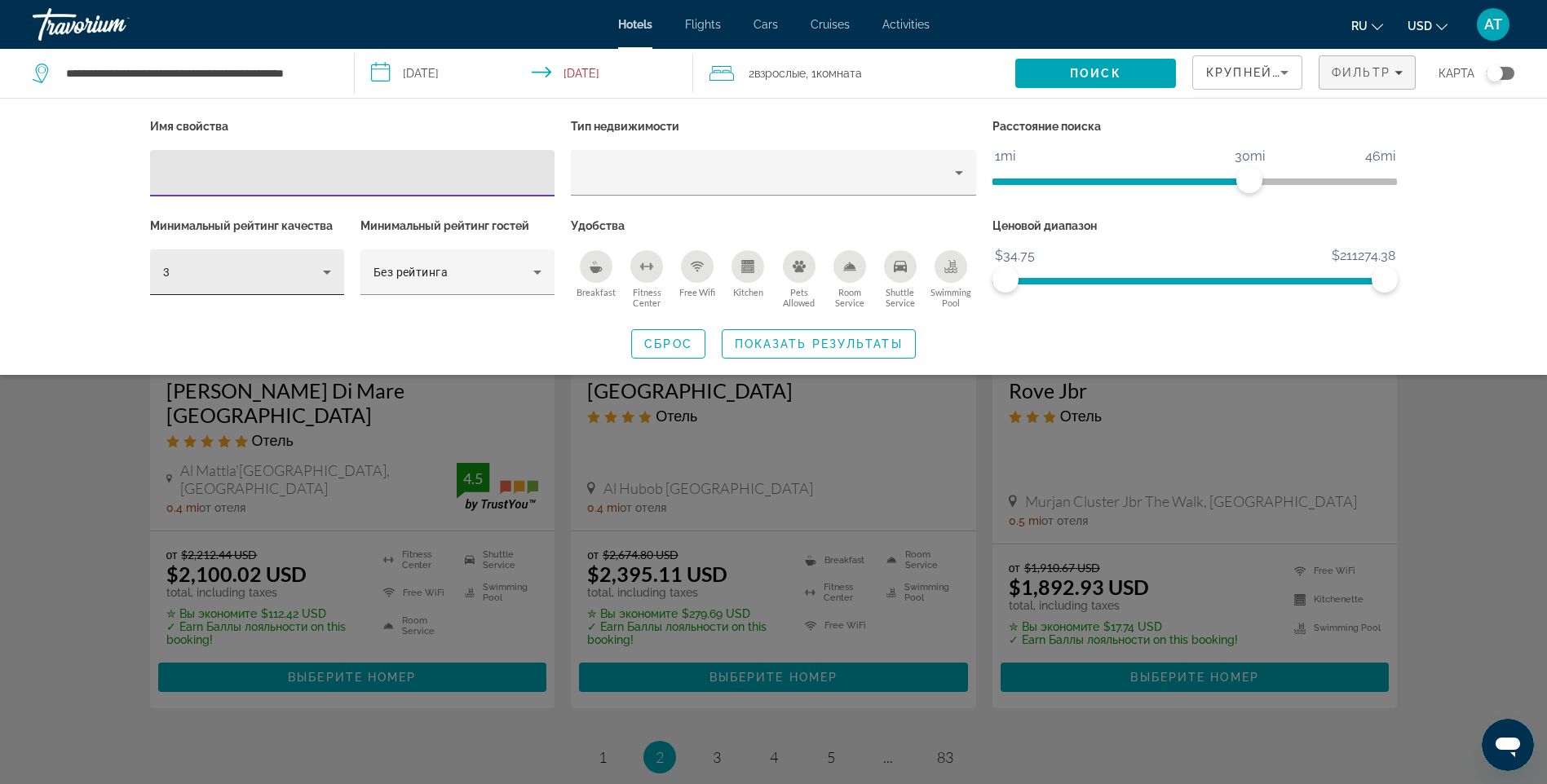
click at [325, 271] on icon "Hotel Filters" at bounding box center [327, 273] width 8 height 4
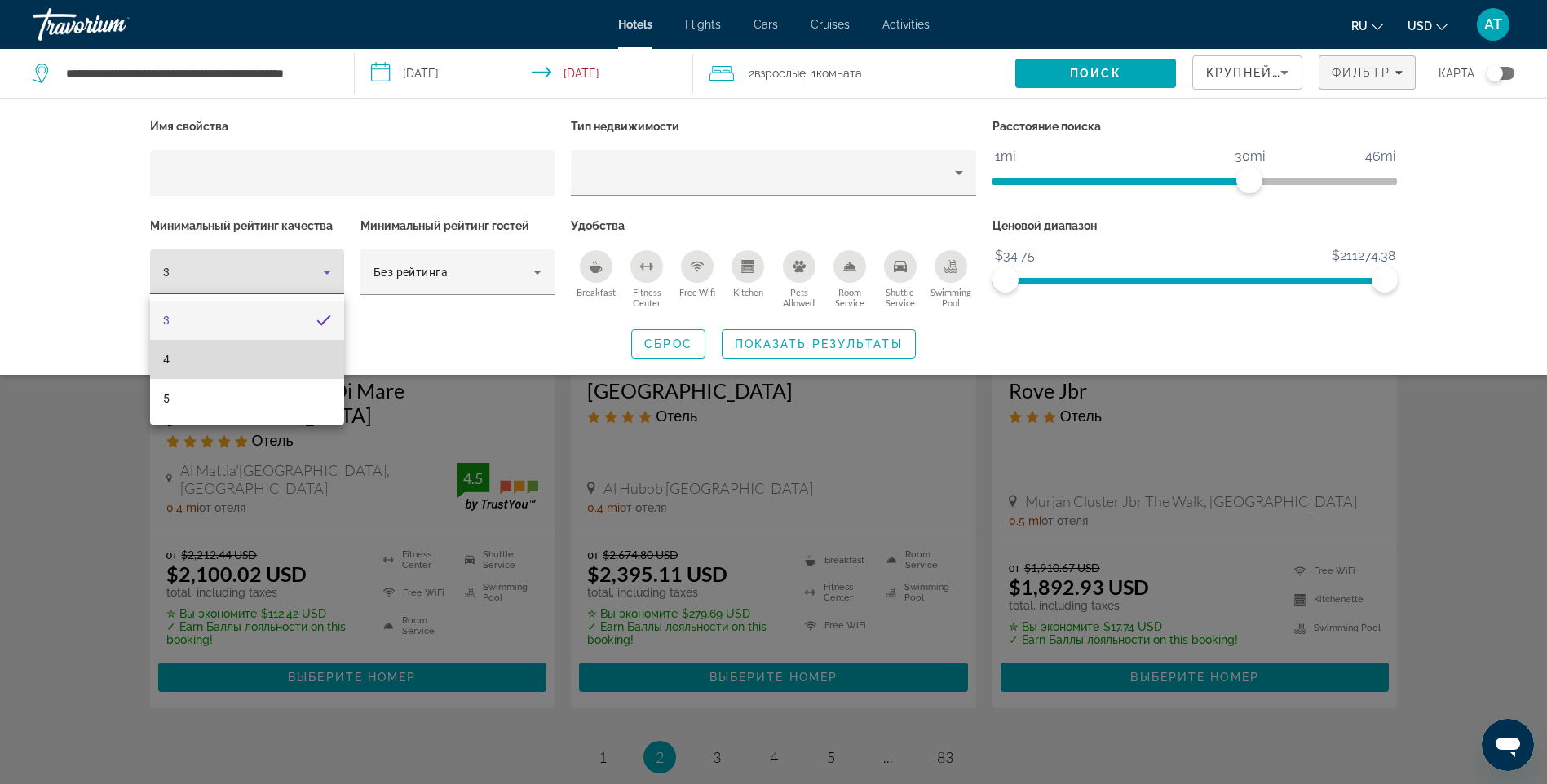
click at [237, 355] on mat-option "4" at bounding box center [247, 359] width 194 height 39
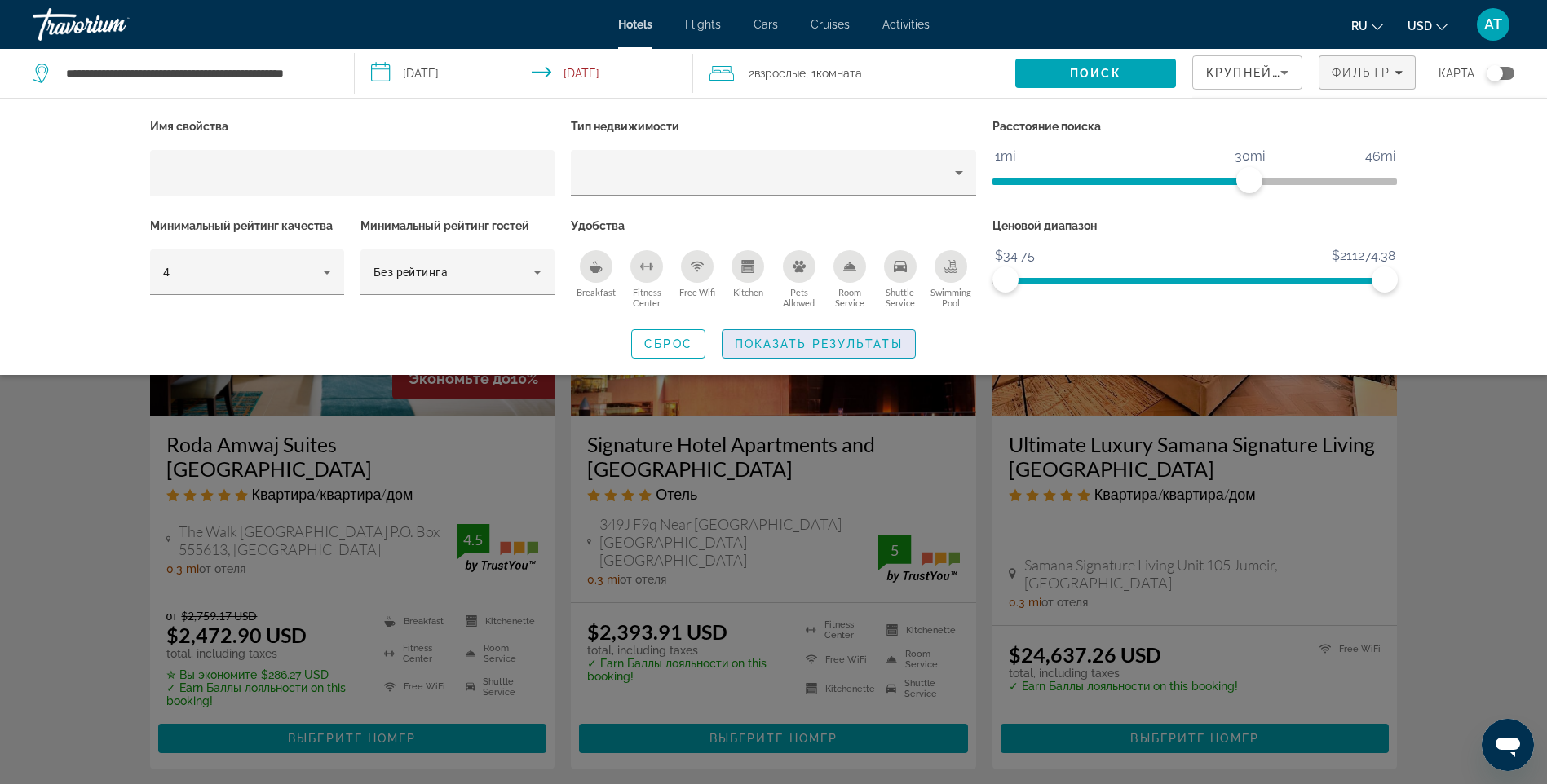
click at [799, 339] on span "Показать результаты" at bounding box center [819, 344] width 168 height 13
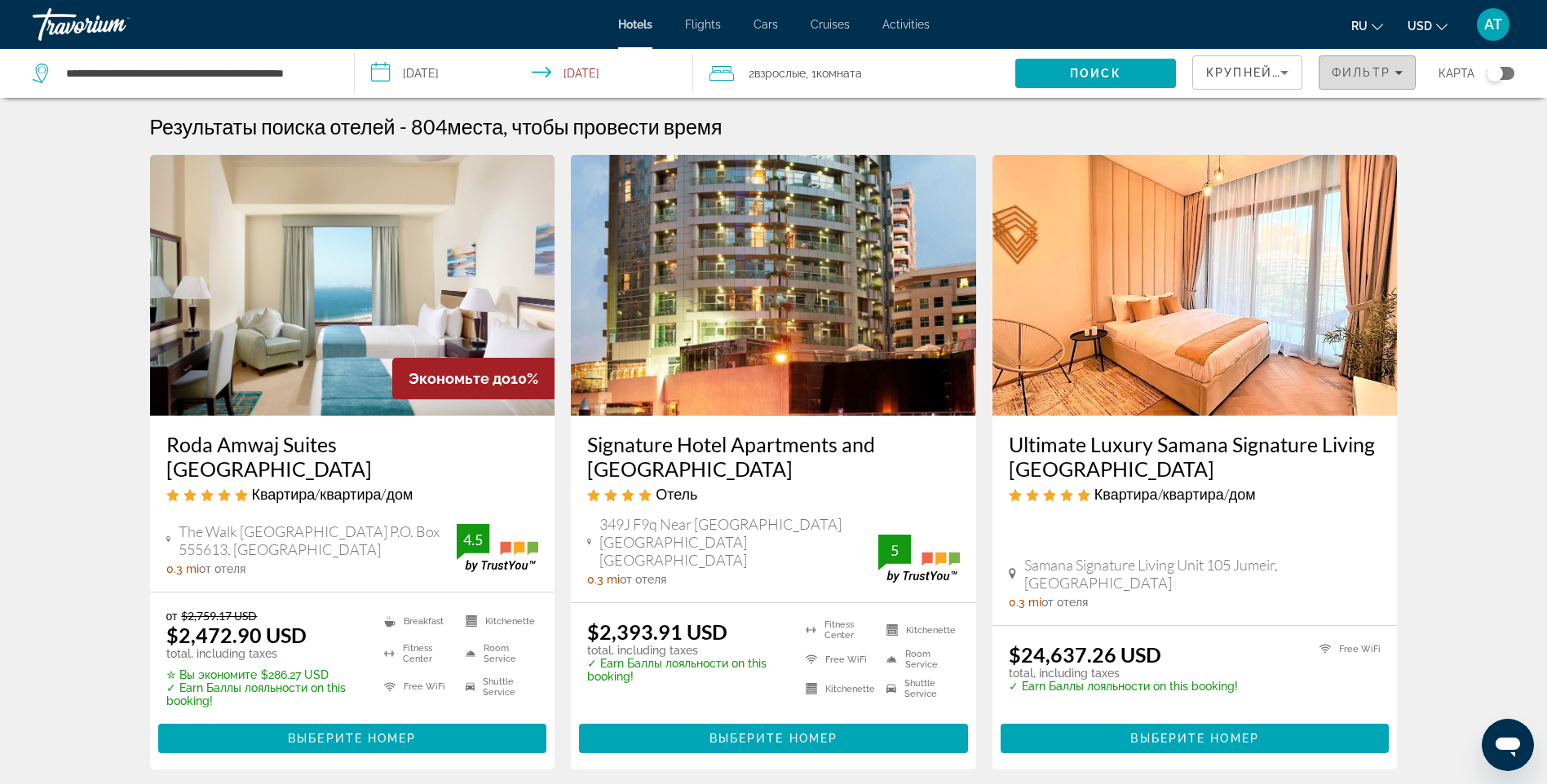
click at [1340, 65] on span "Filters" at bounding box center [1366, 72] width 95 height 39
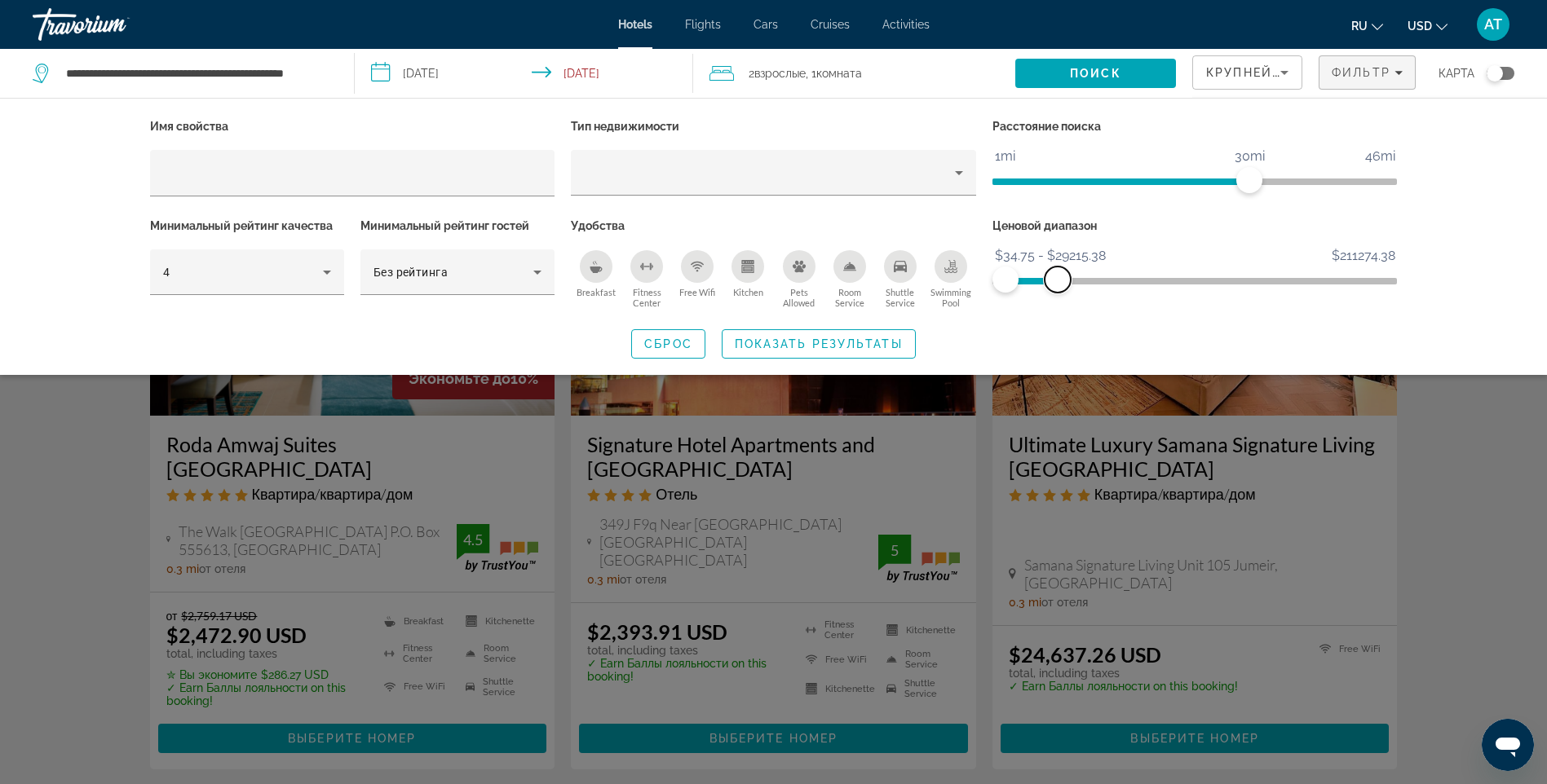
drag, startPoint x: 1382, startPoint y: 275, endPoint x: 1058, endPoint y: 277, distance: 324.0
click at [1058, 277] on span "ngx-slider-max" at bounding box center [1057, 279] width 26 height 26
drag, startPoint x: 1246, startPoint y: 178, endPoint x: 1119, endPoint y: 189, distance: 127.5
click at [1119, 189] on span "ngx-slider" at bounding box center [1123, 180] width 26 height 26
click at [1112, 68] on span "Поиск" at bounding box center [1094, 73] width 51 height 13
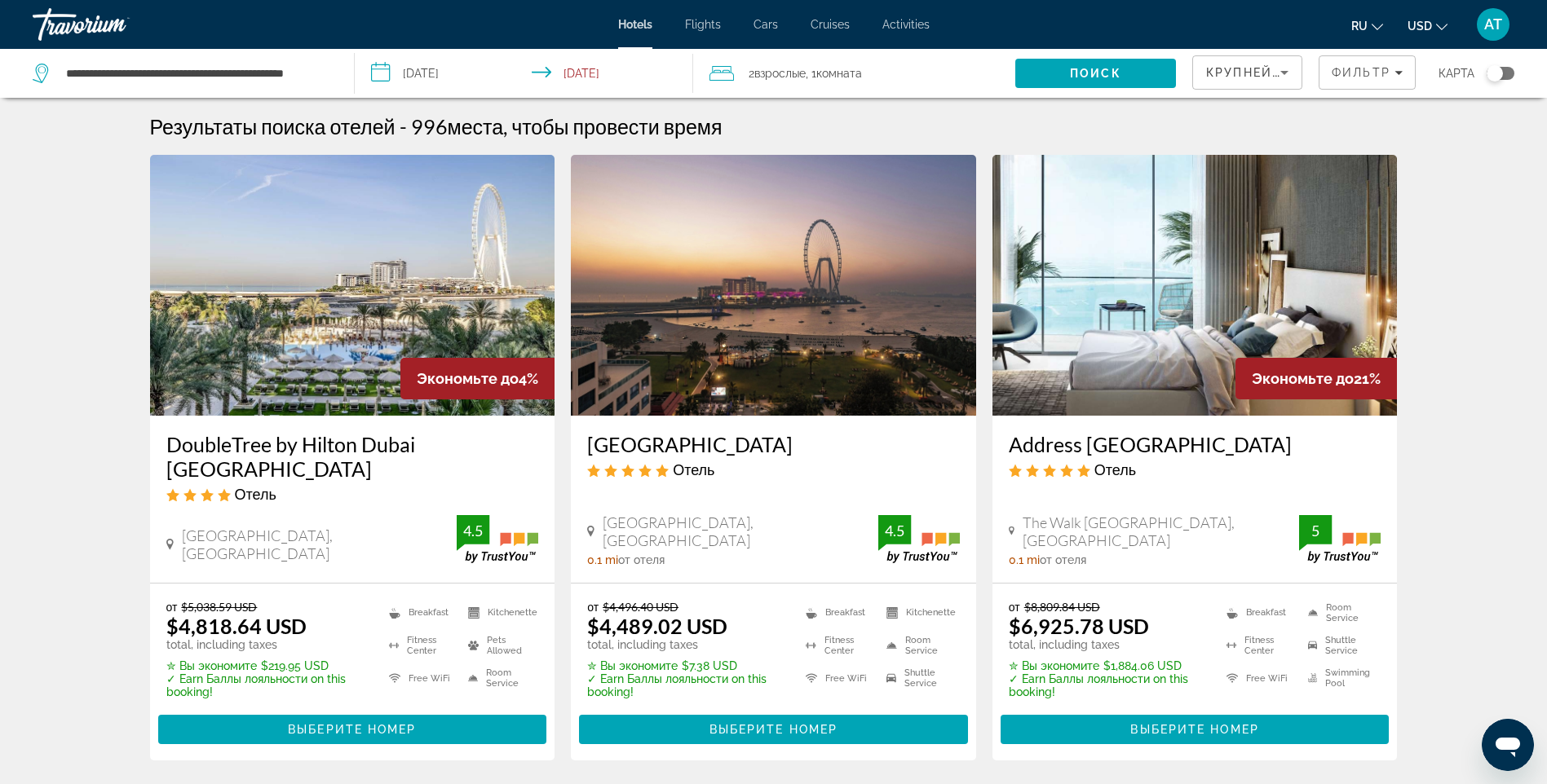
click at [335, 71] on div "**********" at bounding box center [185, 73] width 305 height 49
drag, startPoint x: 321, startPoint y: 71, endPoint x: 56, endPoint y: 74, distance: 265.0
click at [56, 74] on div "**********" at bounding box center [181, 72] width 297 height 24
type input "*"
paste input "**********"
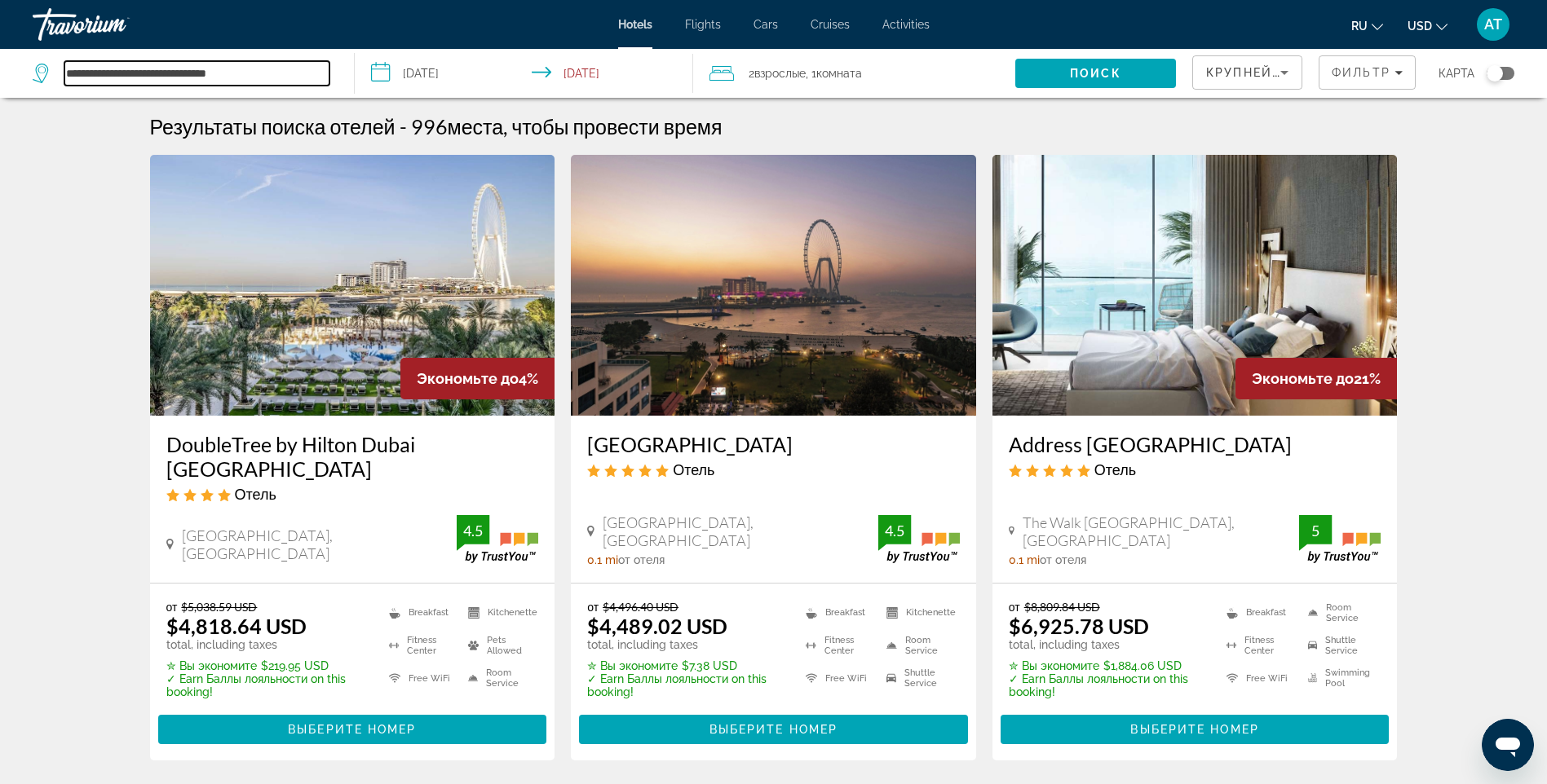
type input "**********"
click at [590, 71] on input "**********" at bounding box center [527, 76] width 345 height 54
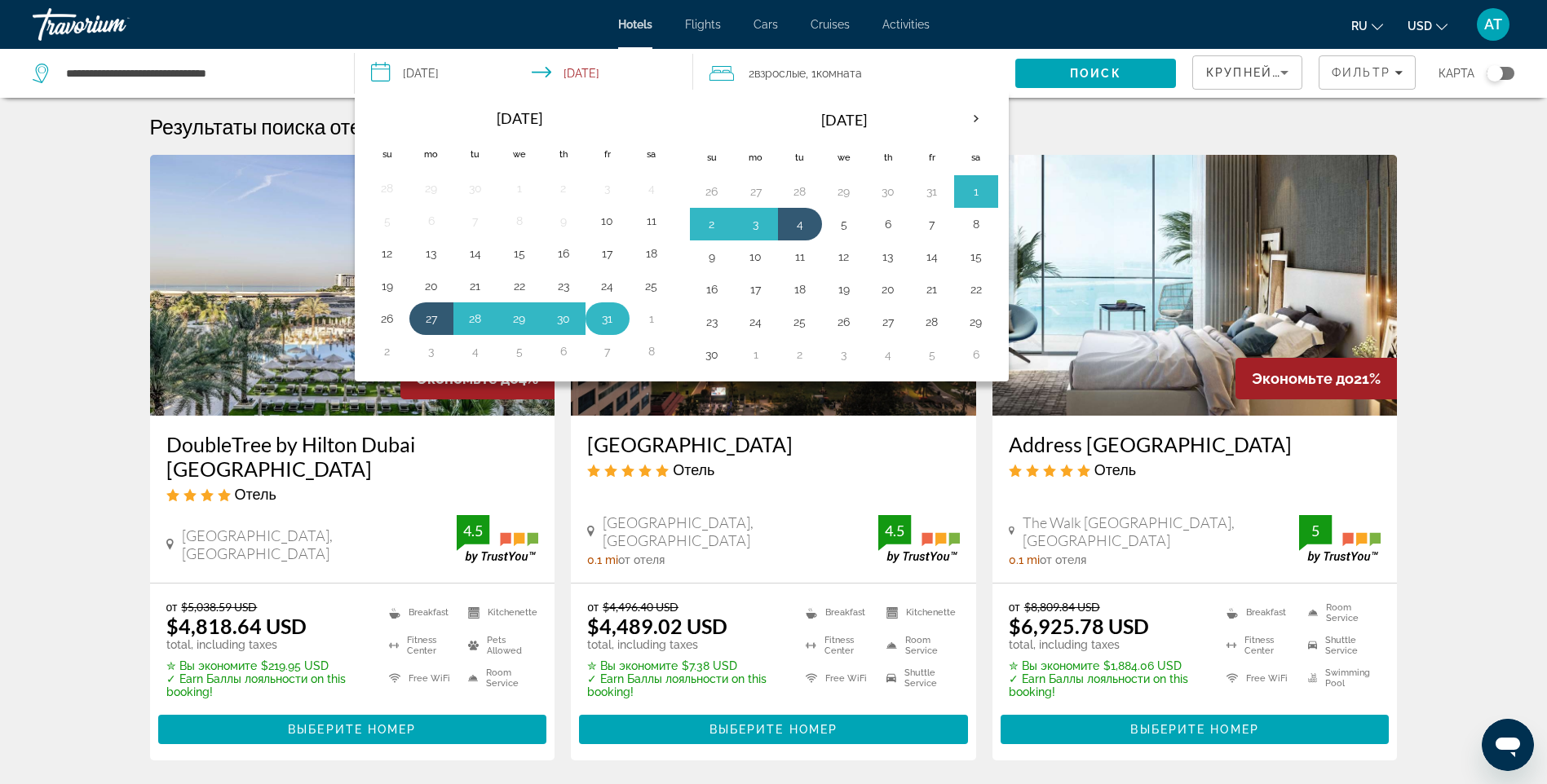
click at [607, 319] on button "31" at bounding box center [607, 319] width 26 height 23
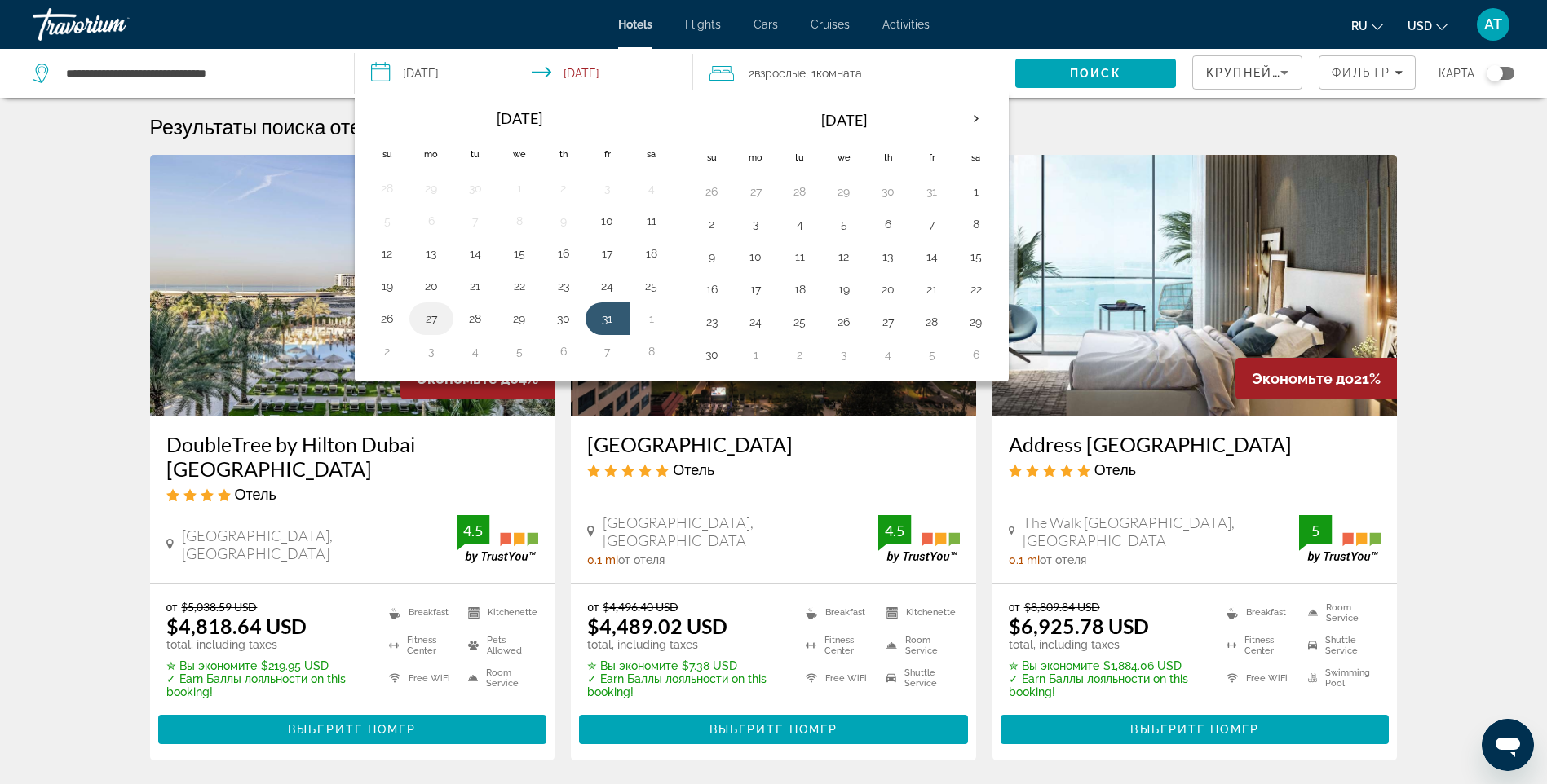
click at [432, 315] on button "27" at bounding box center [431, 319] width 26 height 23
type input "**********"
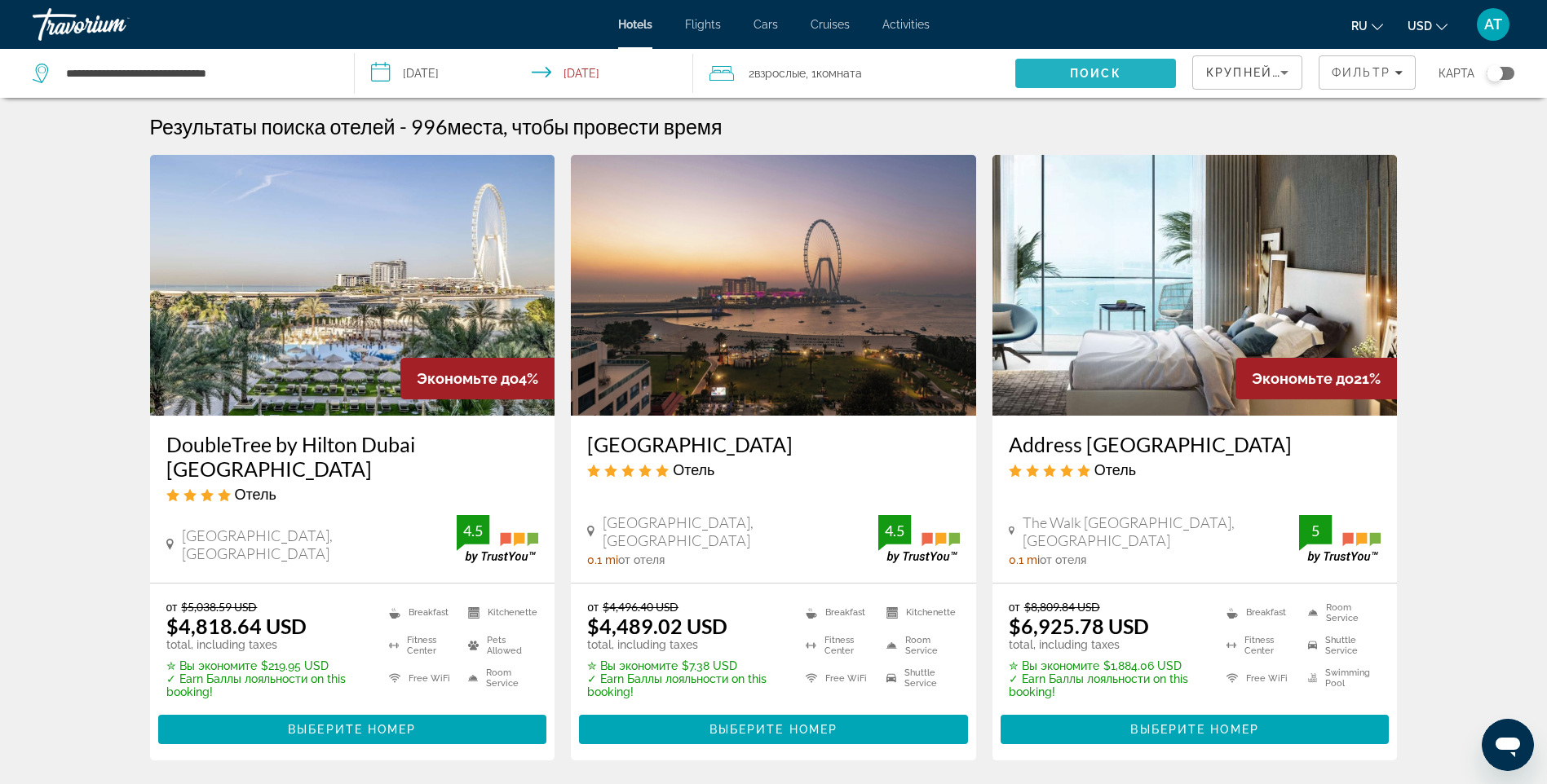
click at [1077, 71] on span "Поиск" at bounding box center [1094, 73] width 51 height 13
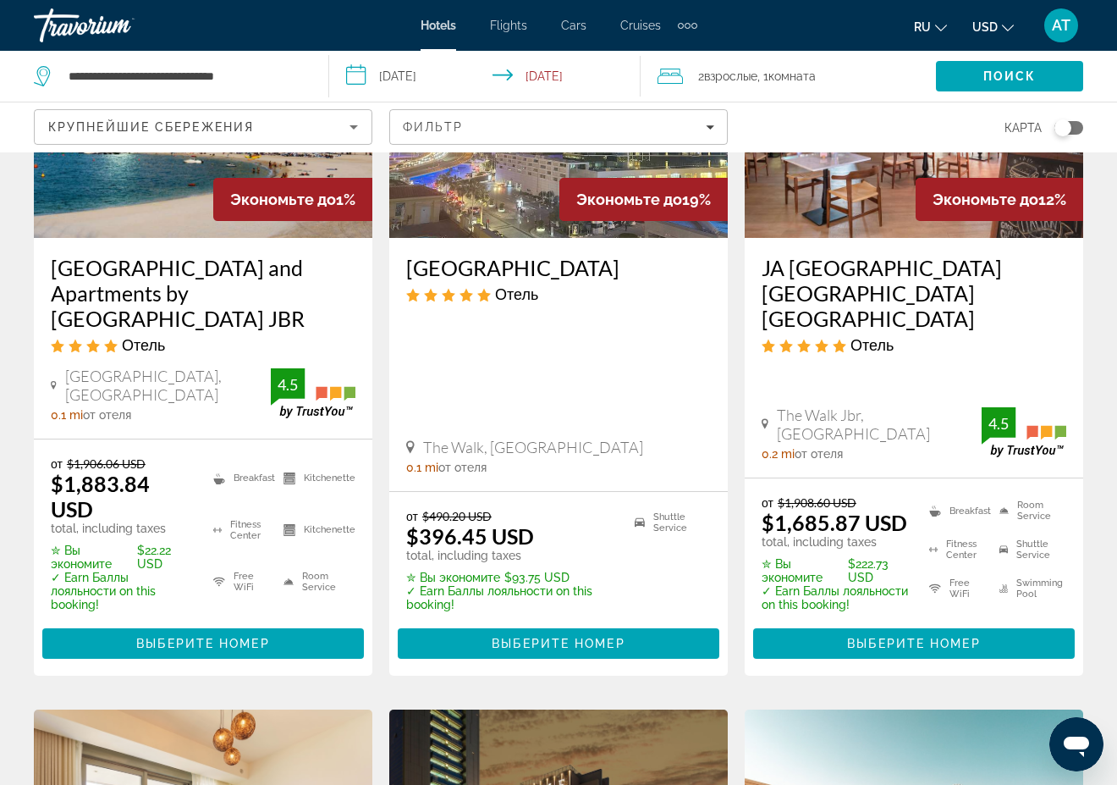
scroll to position [868, 0]
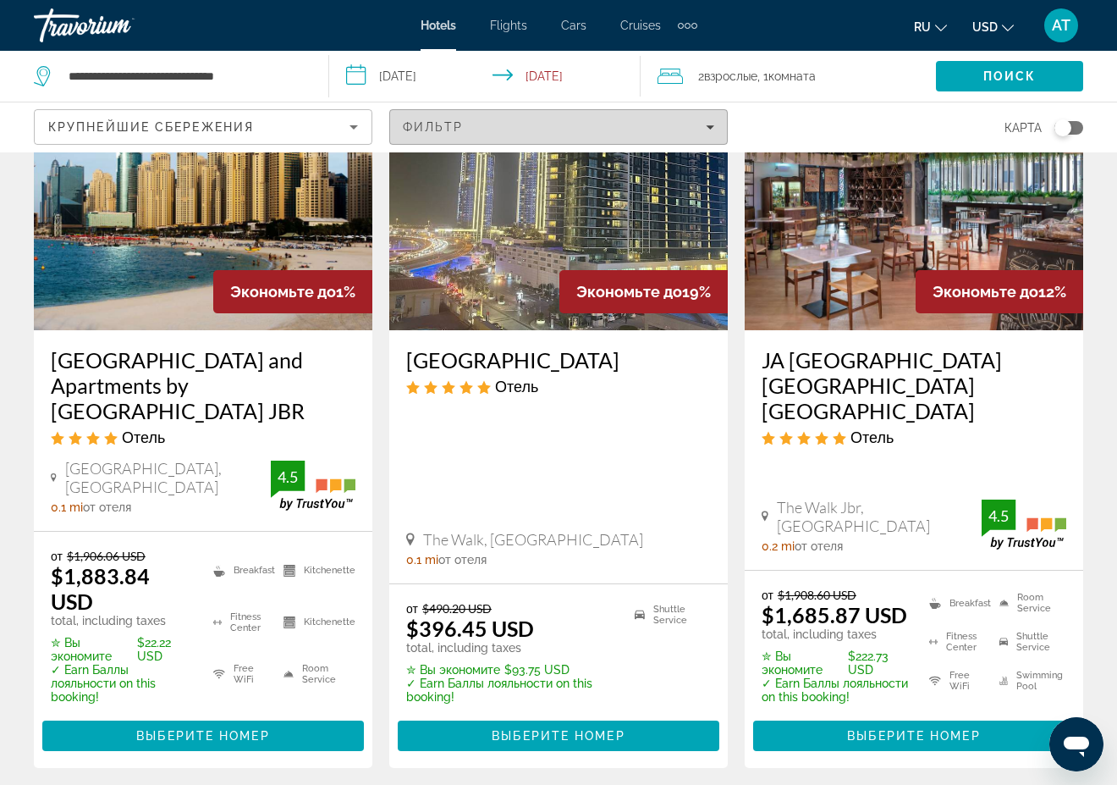
click at [513, 118] on span "Filters" at bounding box center [558, 127] width 337 height 41
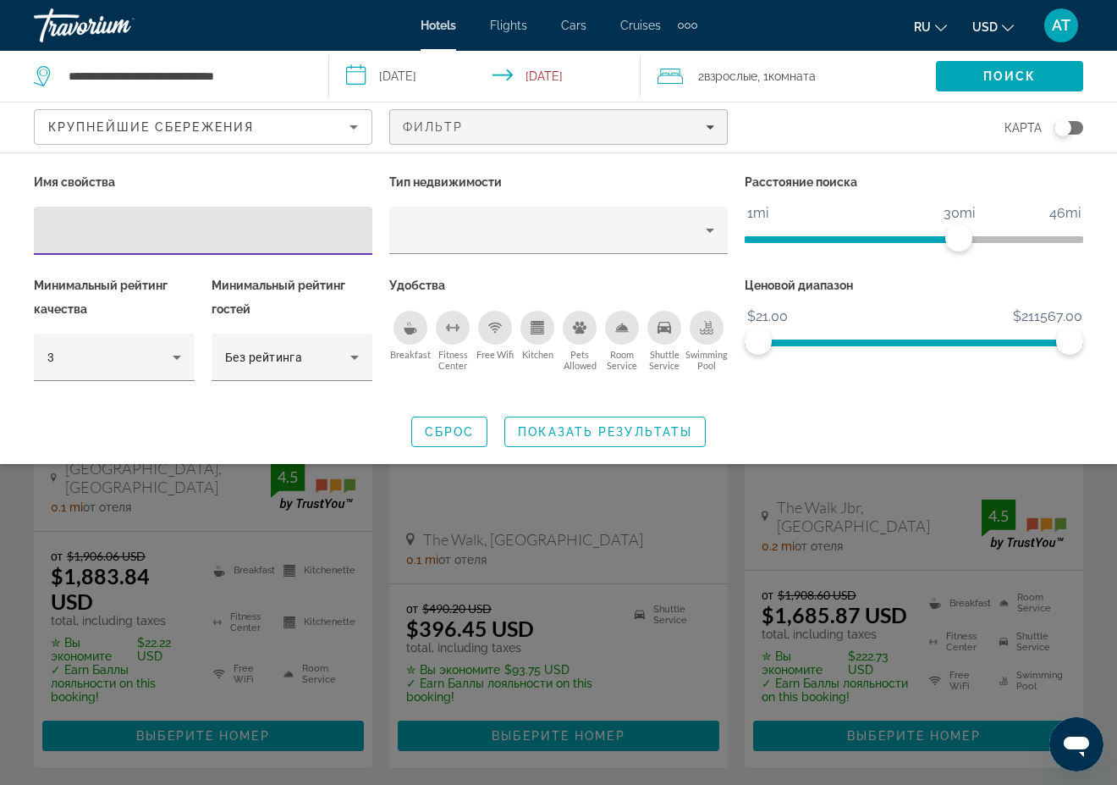
click at [269, 119] on div "Крупнейшие сбережения" at bounding box center [198, 127] width 301 height 20
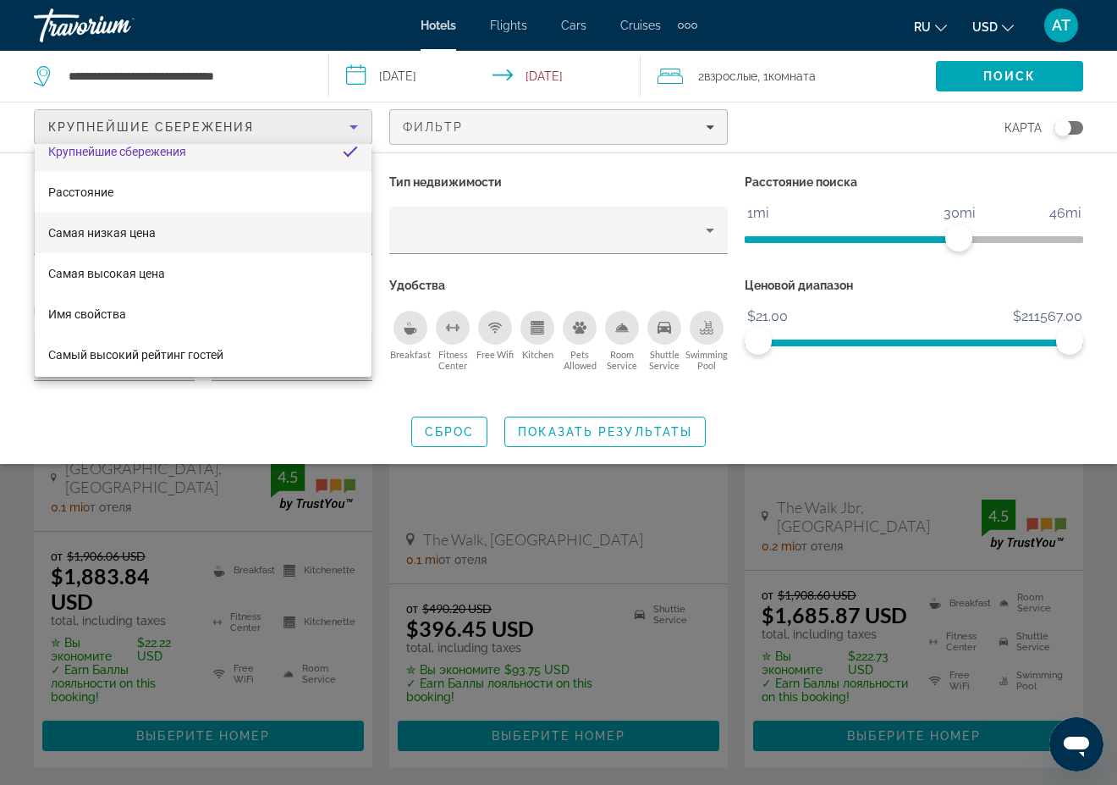
scroll to position [25, 0]
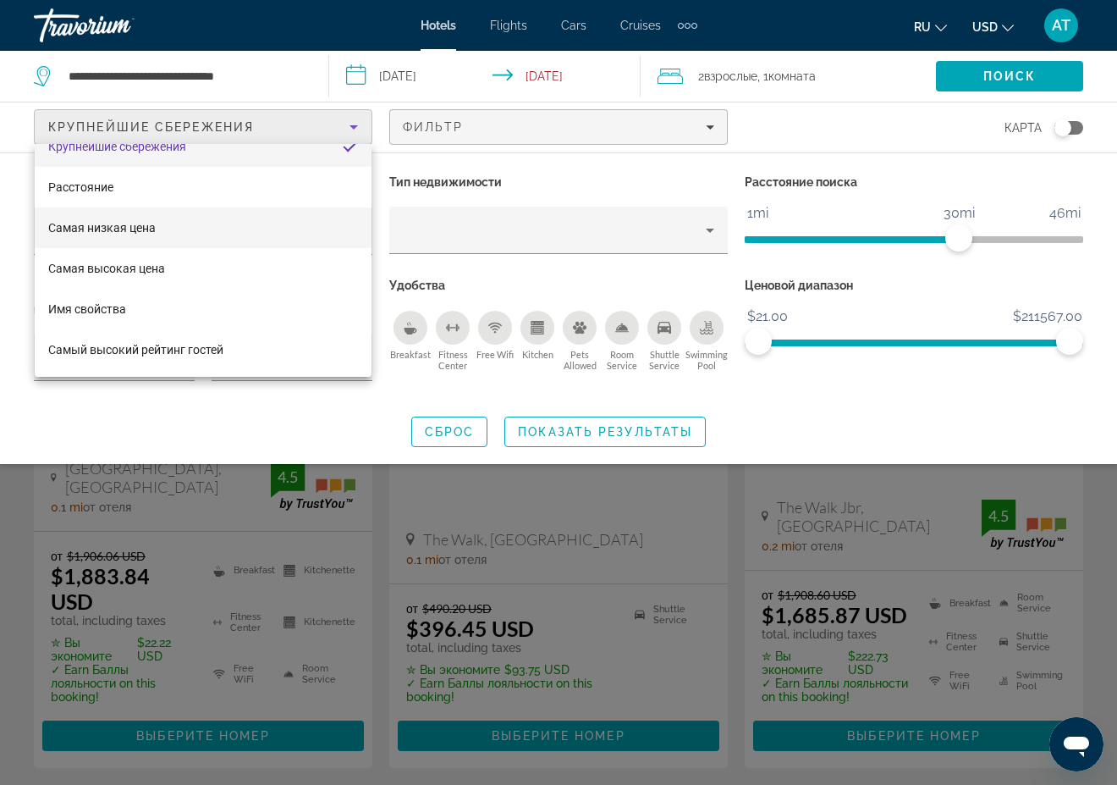
click at [116, 223] on span "Самая низкая цена" at bounding box center [101, 228] width 107 height 14
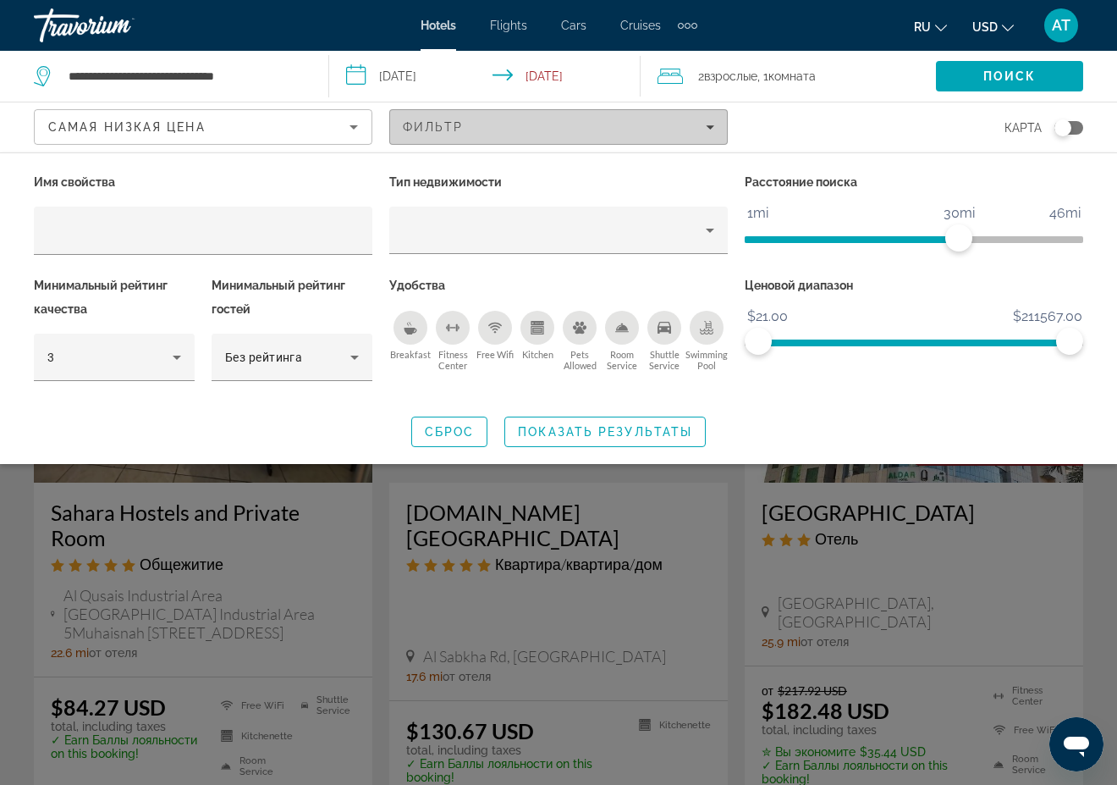
click at [623, 127] on div "Фильтр" at bounding box center [558, 127] width 311 height 14
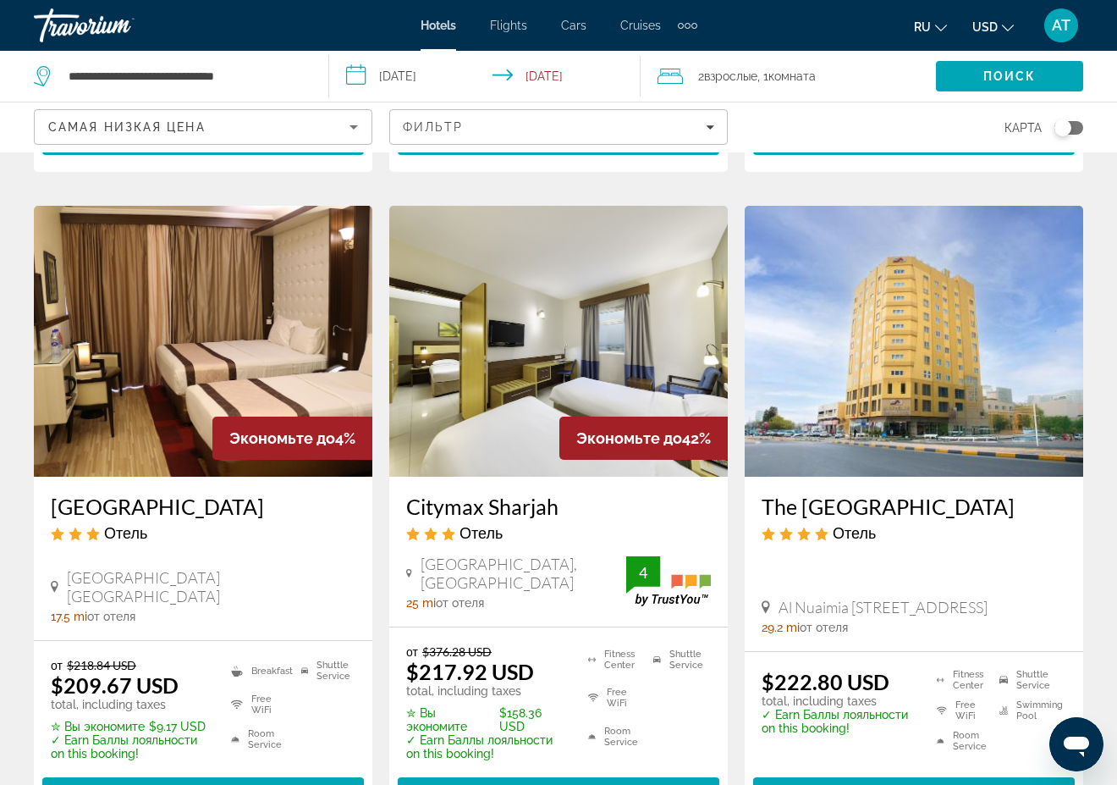
scroll to position [2059, 0]
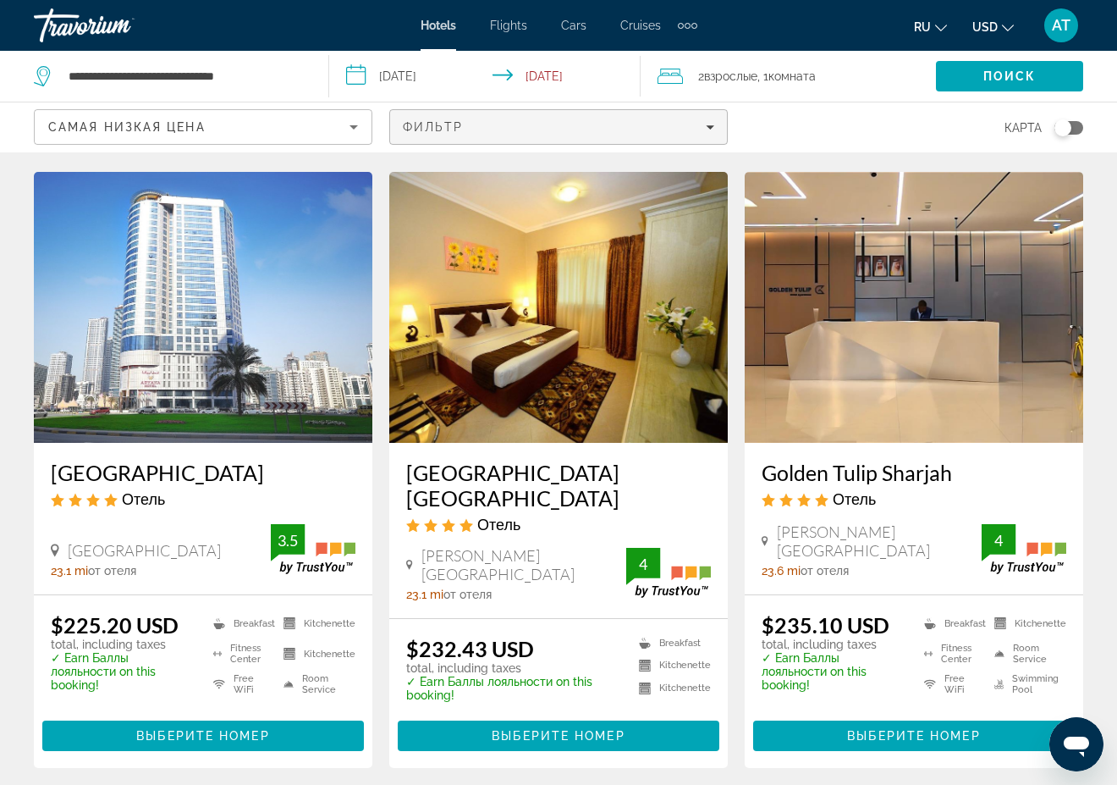
click at [483, 113] on span "Filters" at bounding box center [558, 127] width 337 height 41
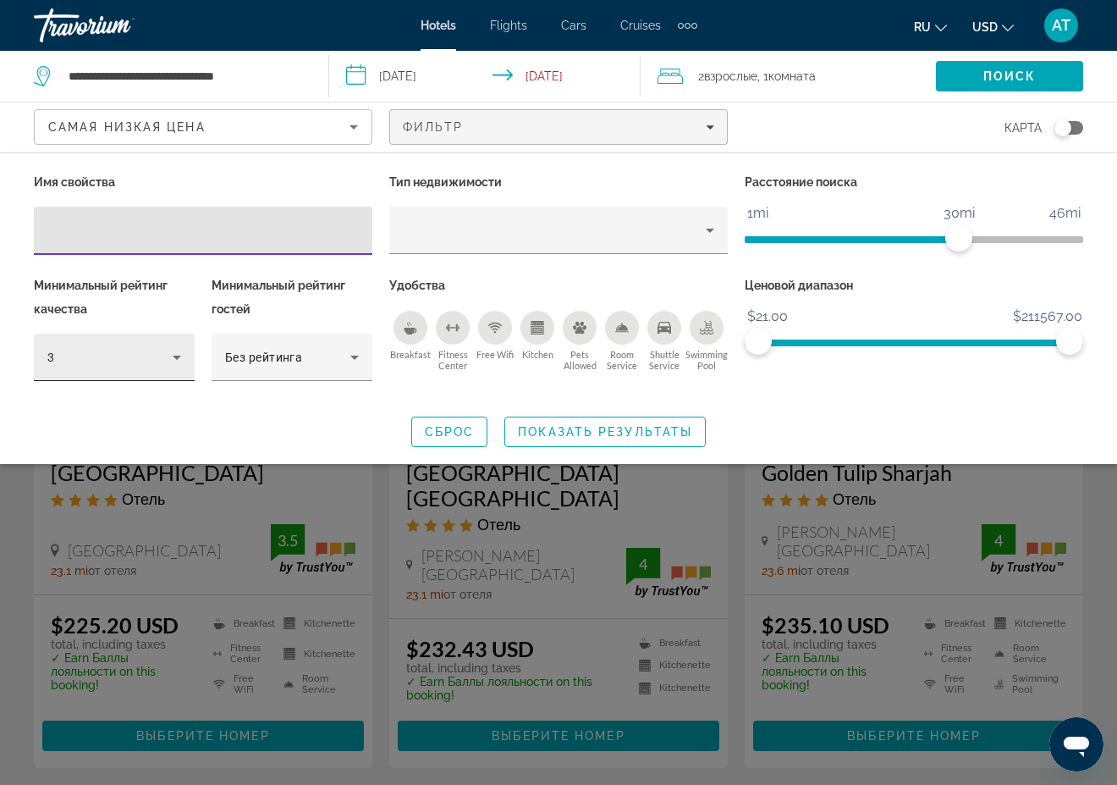
click at [175, 361] on icon "Hotel Filters" at bounding box center [177, 357] width 20 height 20
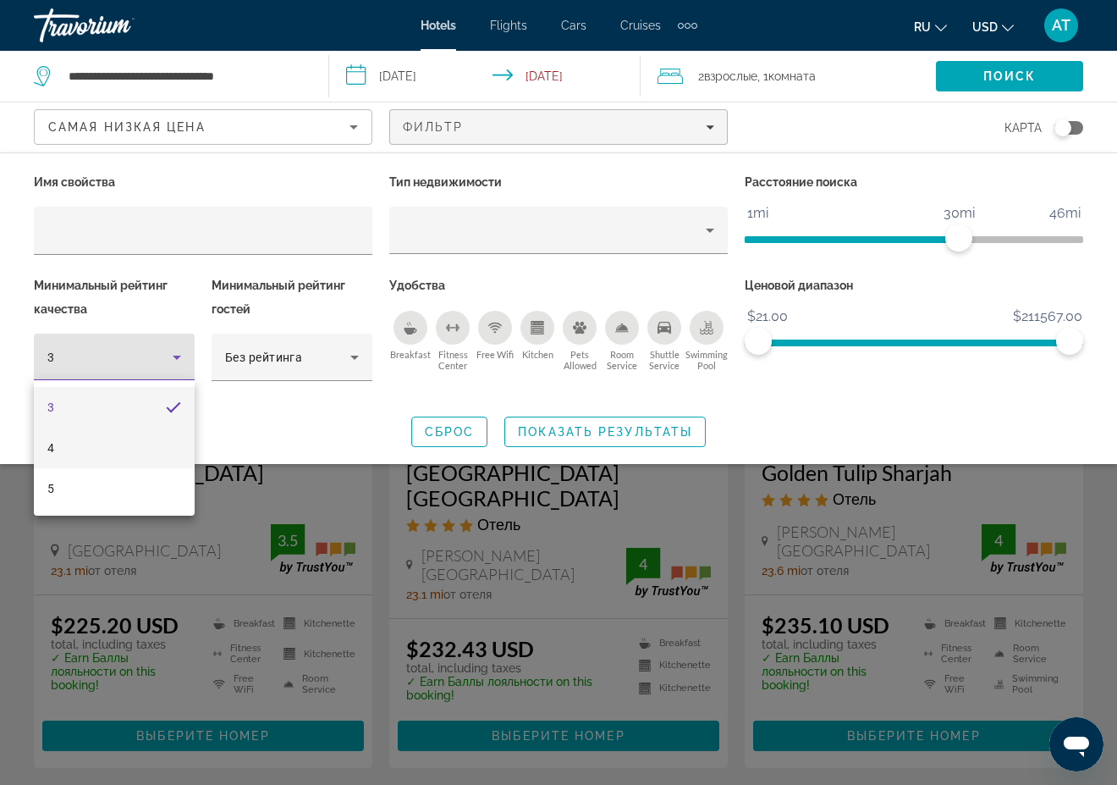
click at [103, 449] on mat-option "4" at bounding box center [114, 447] width 161 height 41
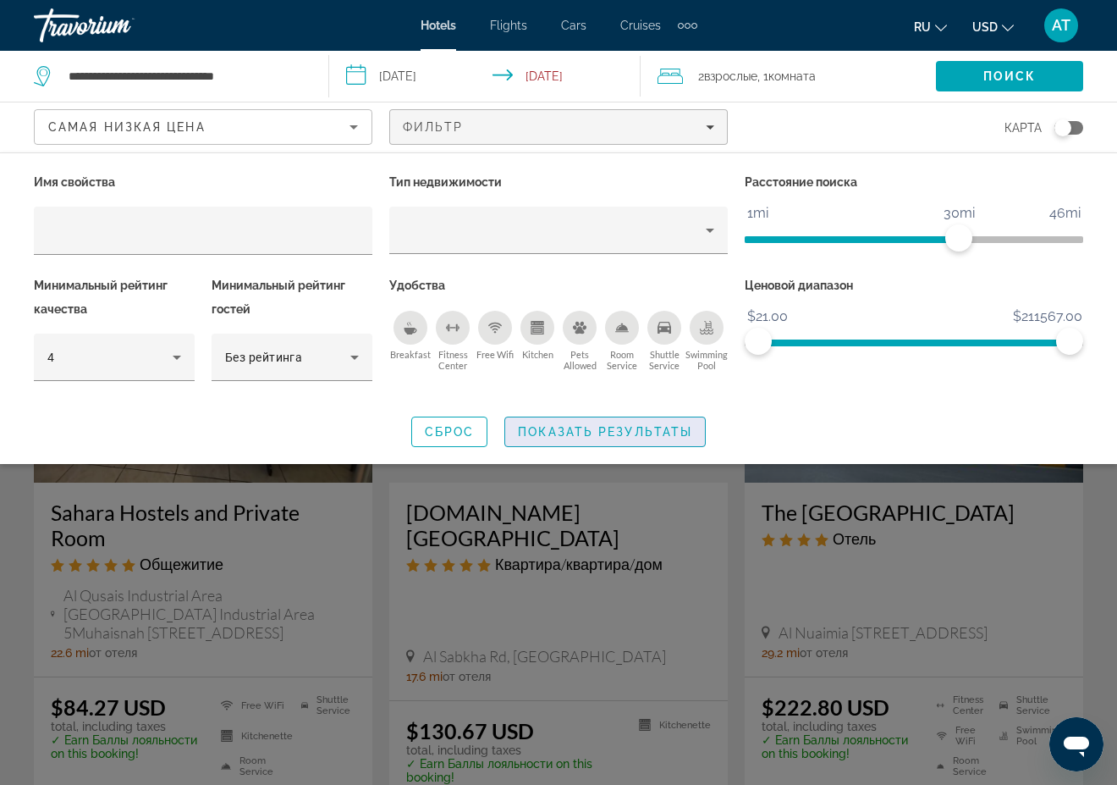
click at [593, 425] on span "Показать результаты" at bounding box center [605, 432] width 174 height 14
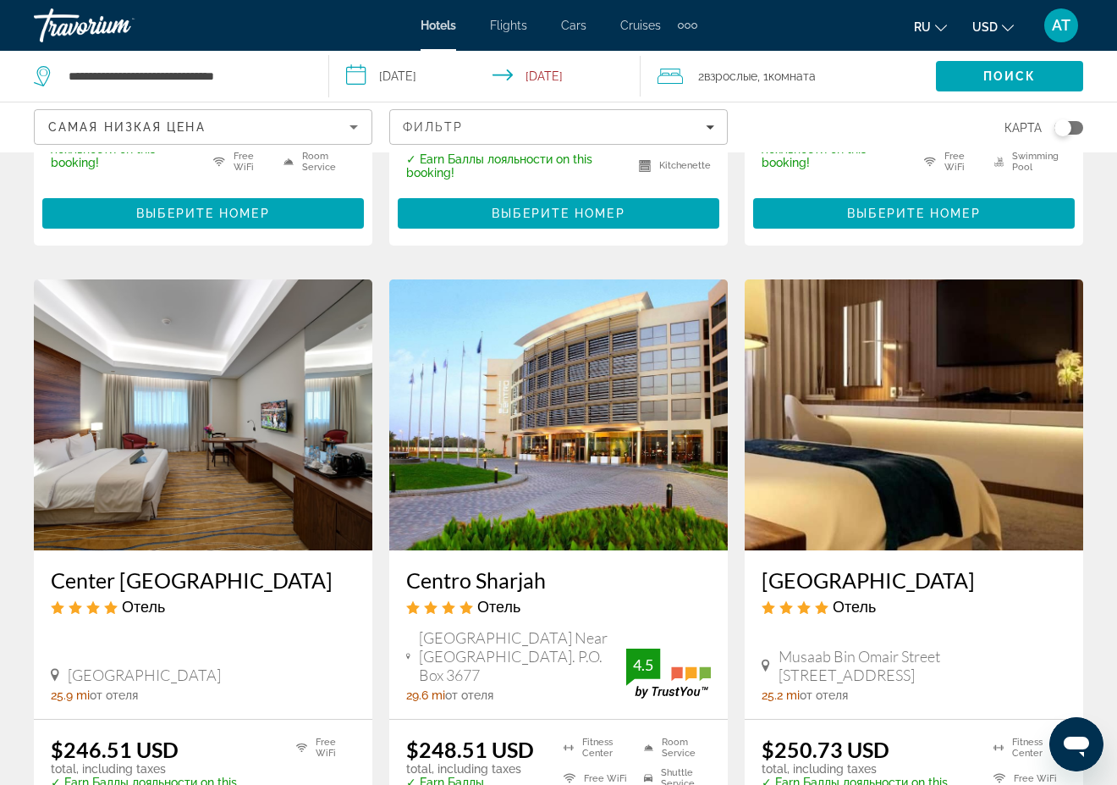
scroll to position [1178, 0]
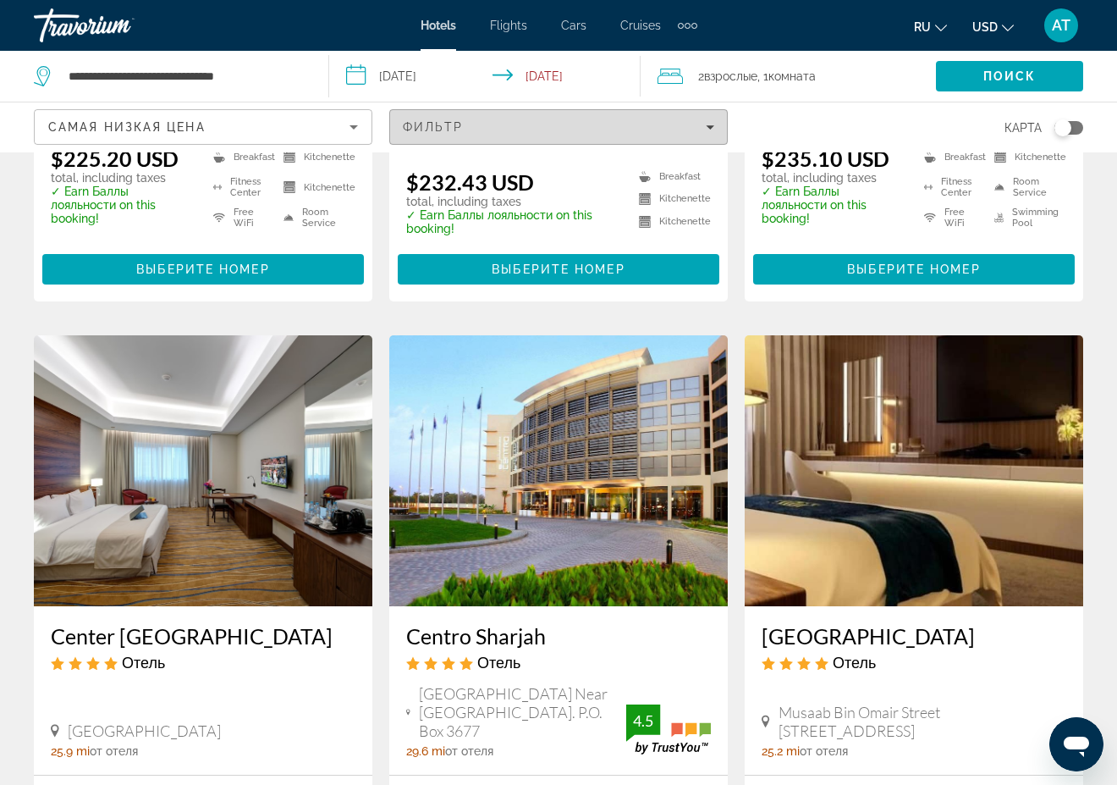
click at [536, 129] on div "Фильтр" at bounding box center [558, 127] width 311 height 14
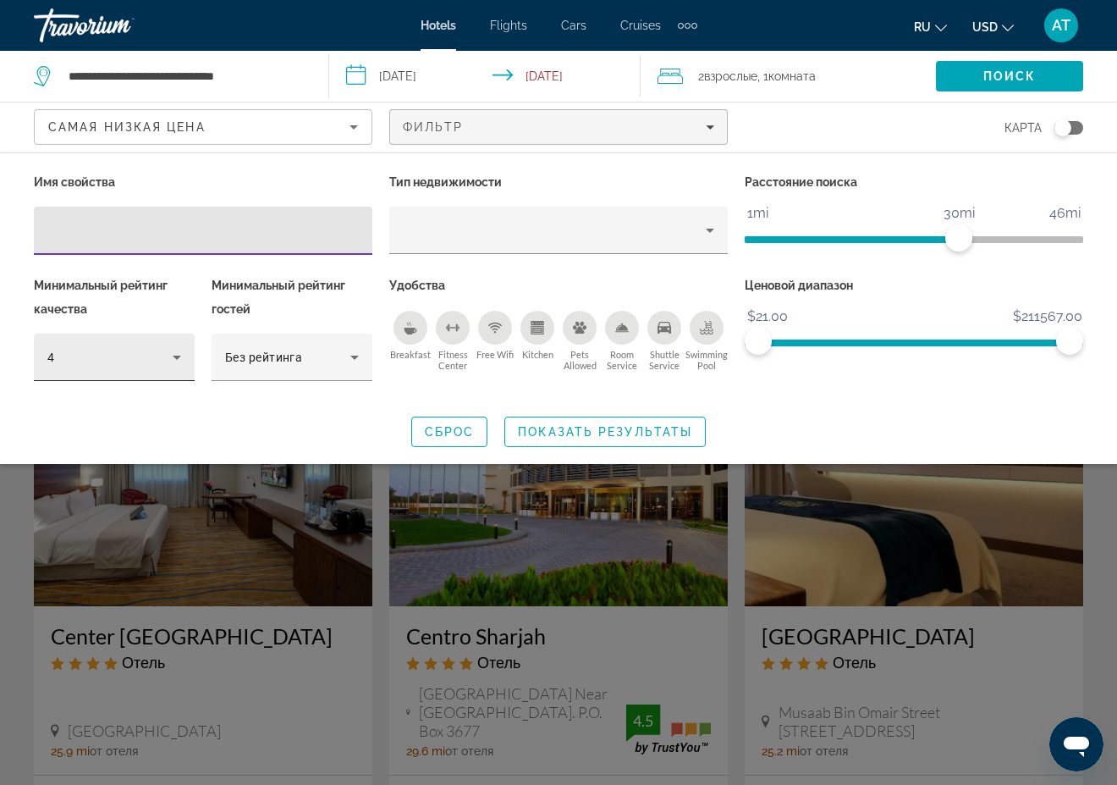
click at [177, 353] on icon "Hotel Filters" at bounding box center [177, 357] width 20 height 20
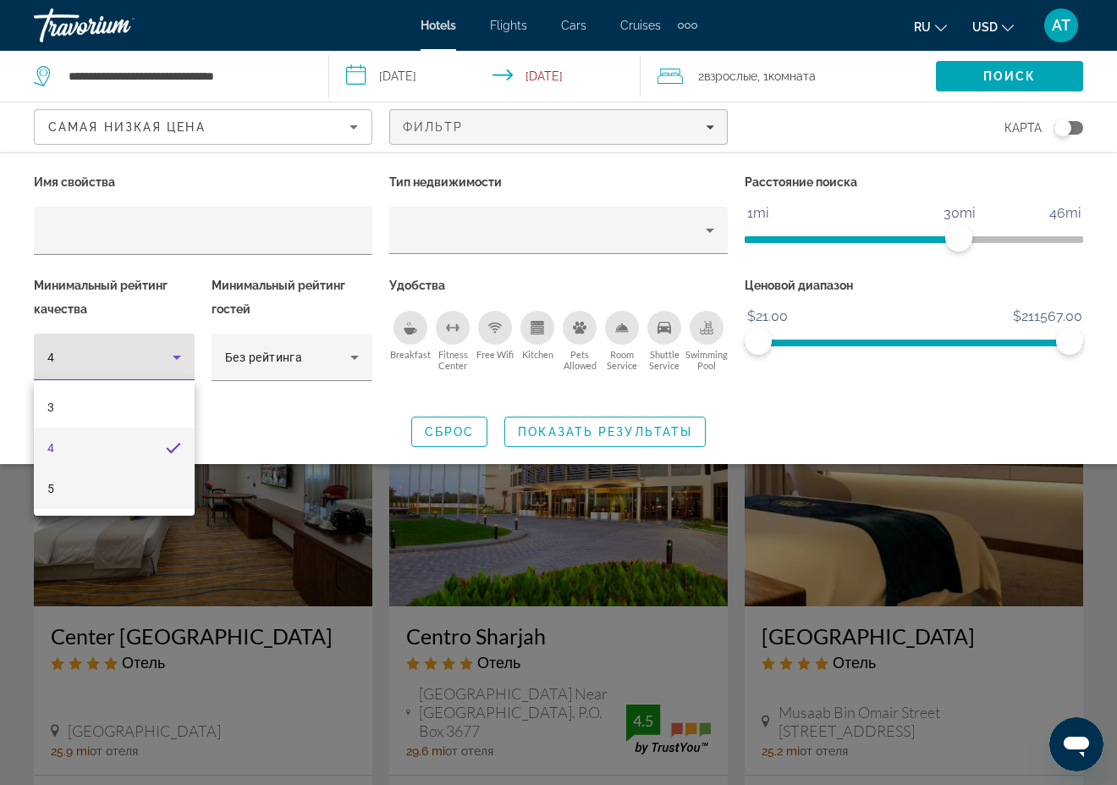
click at [68, 487] on mat-option "5" at bounding box center [114, 488] width 161 height 41
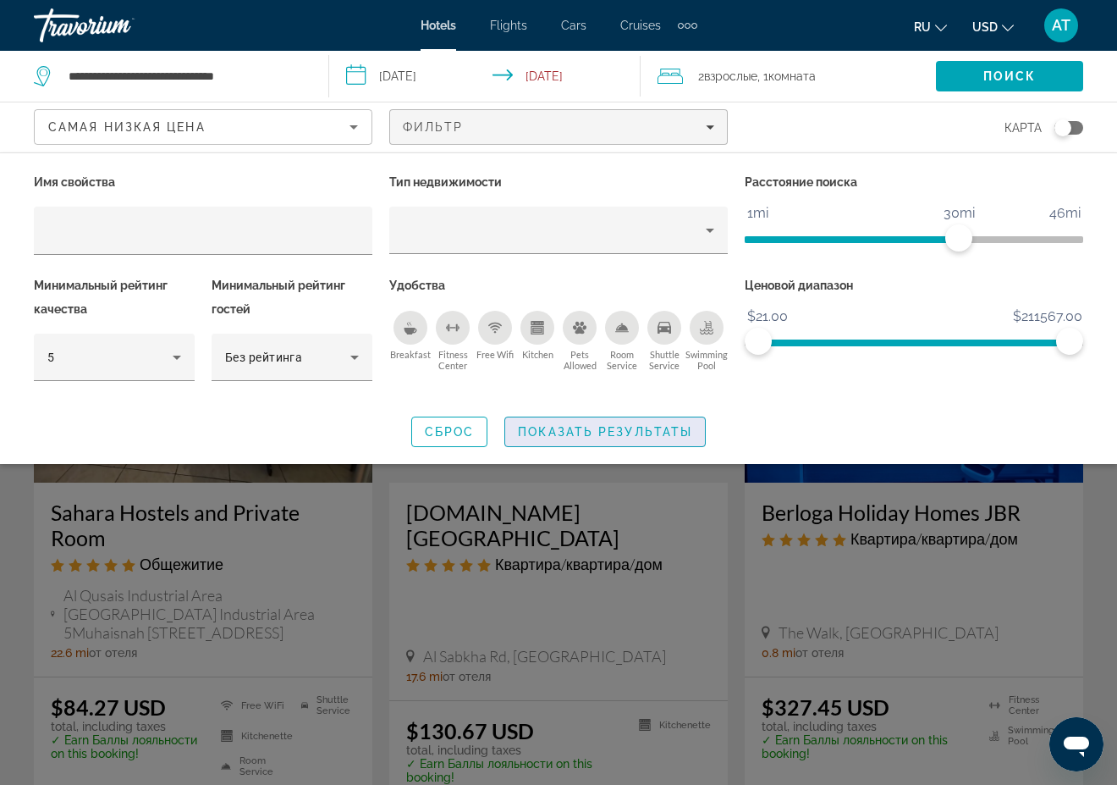
click at [576, 428] on span "Показать результаты" at bounding box center [605, 432] width 174 height 14
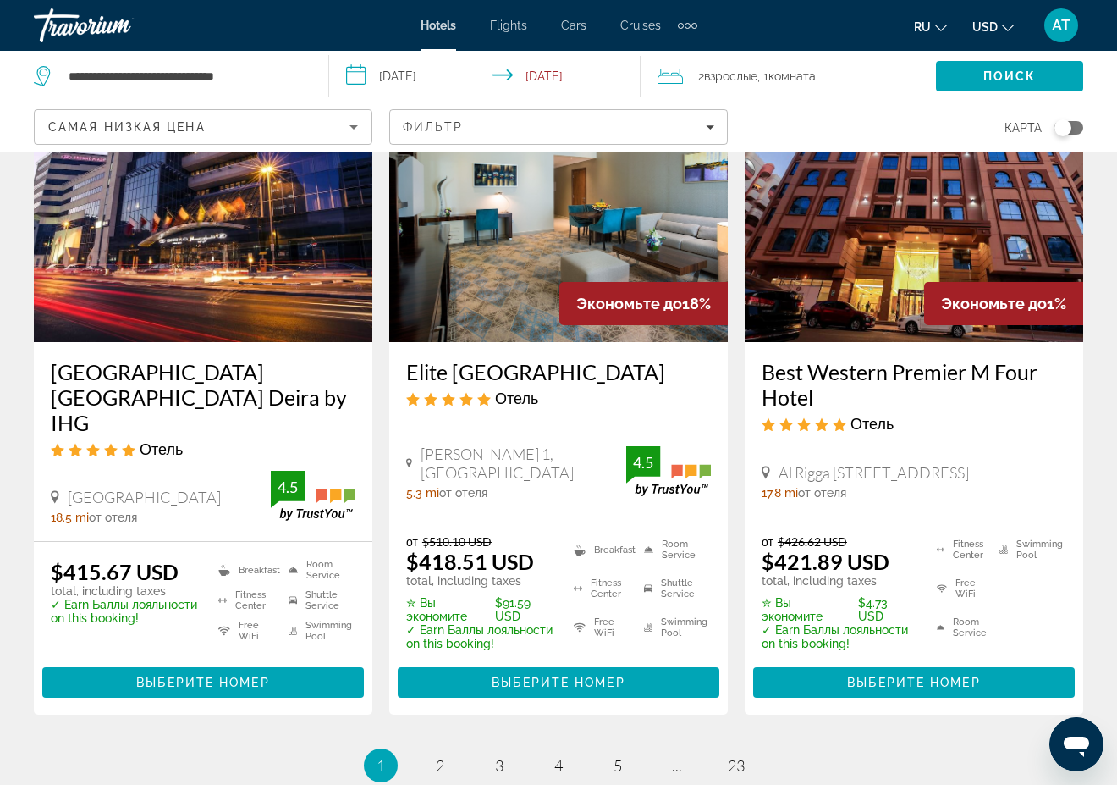
scroll to position [2200, 0]
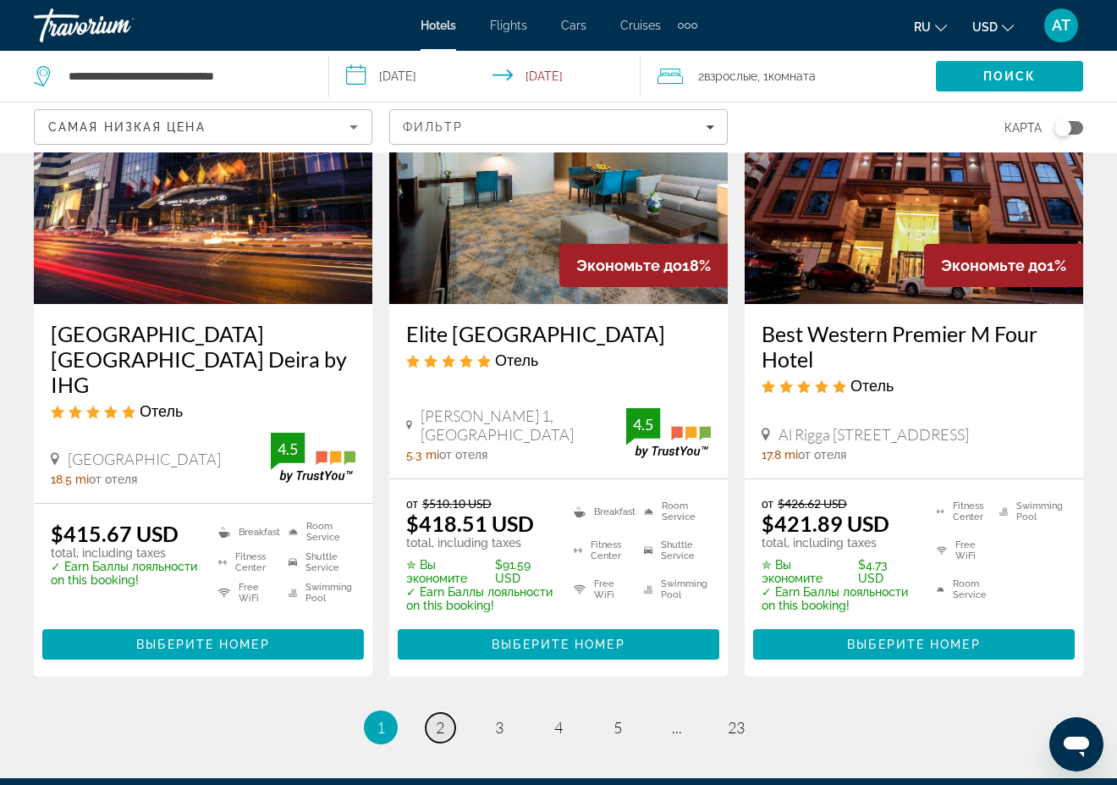
click at [442, 718] on span "2" at bounding box center [440, 727] width 8 height 19
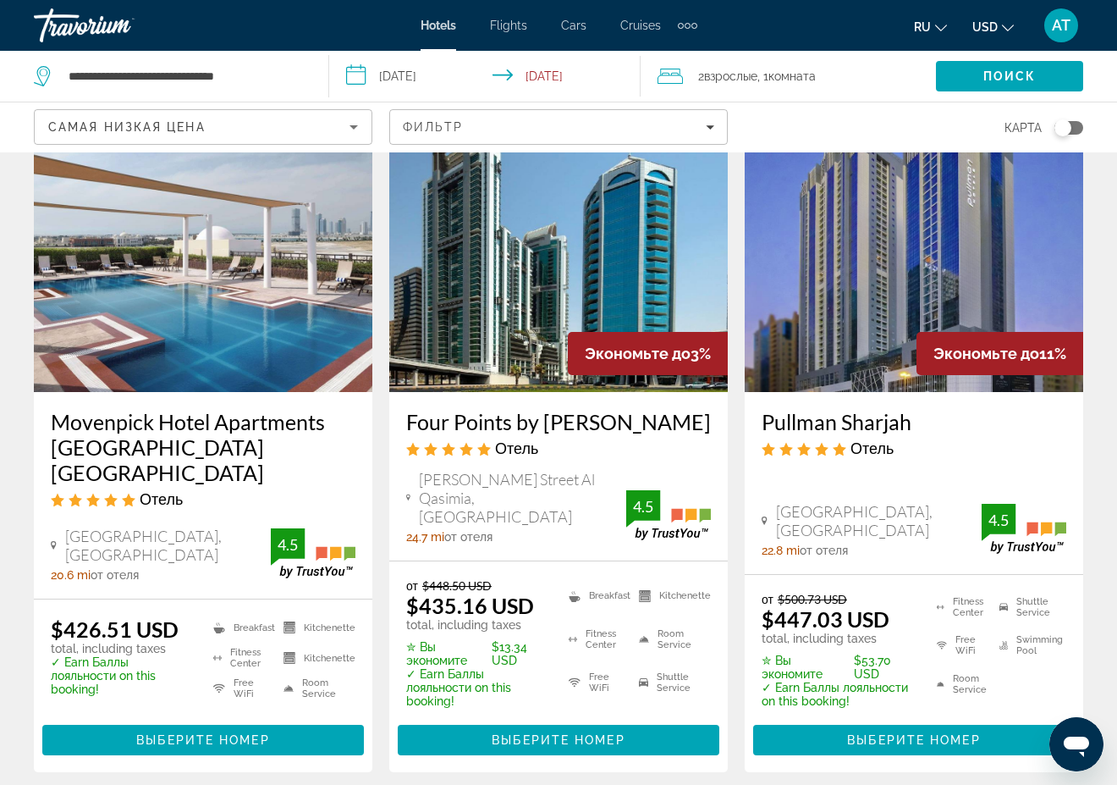
scroll to position [85, 0]
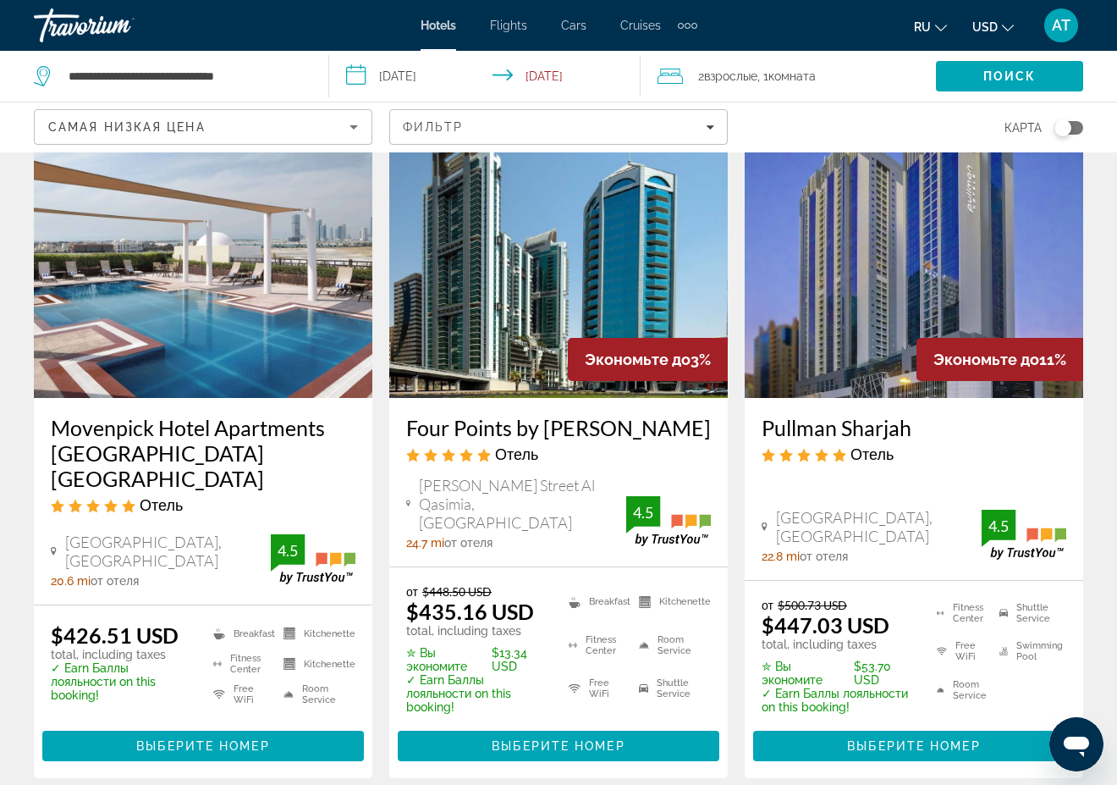
click at [548, 269] on img "Main content" at bounding box center [558, 262] width 339 height 271
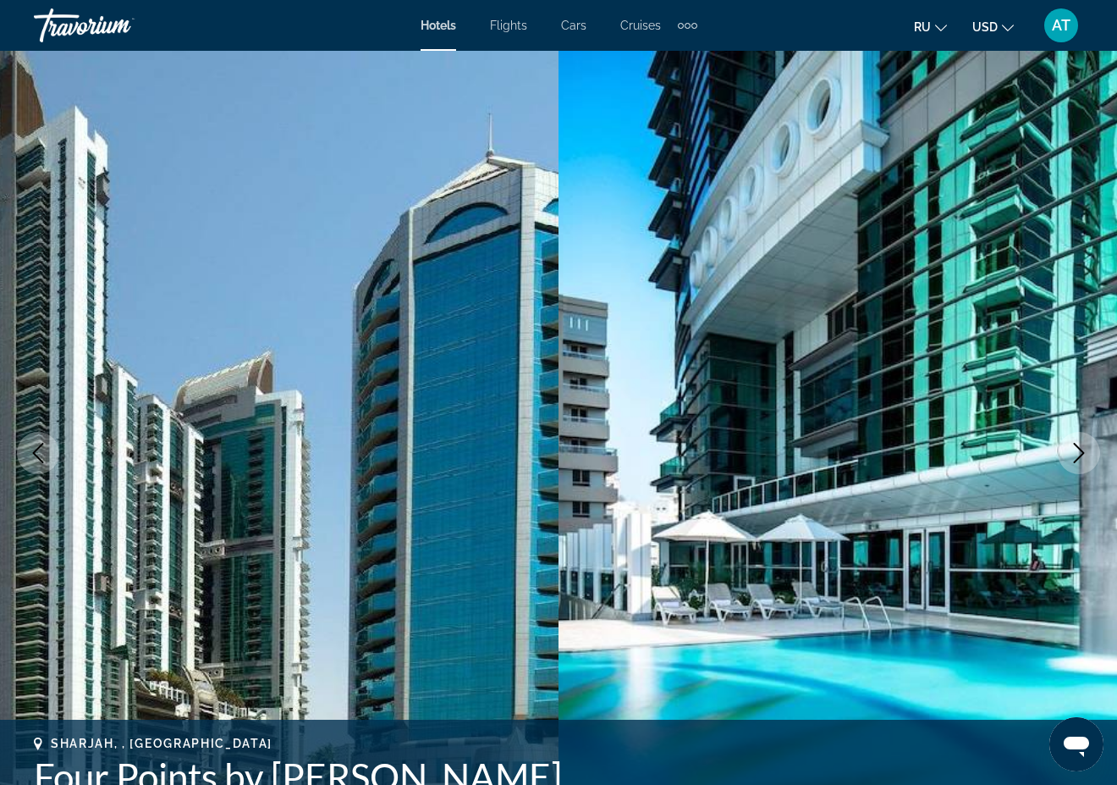
click at [1080, 448] on icon "Next image" at bounding box center [1079, 453] width 20 height 20
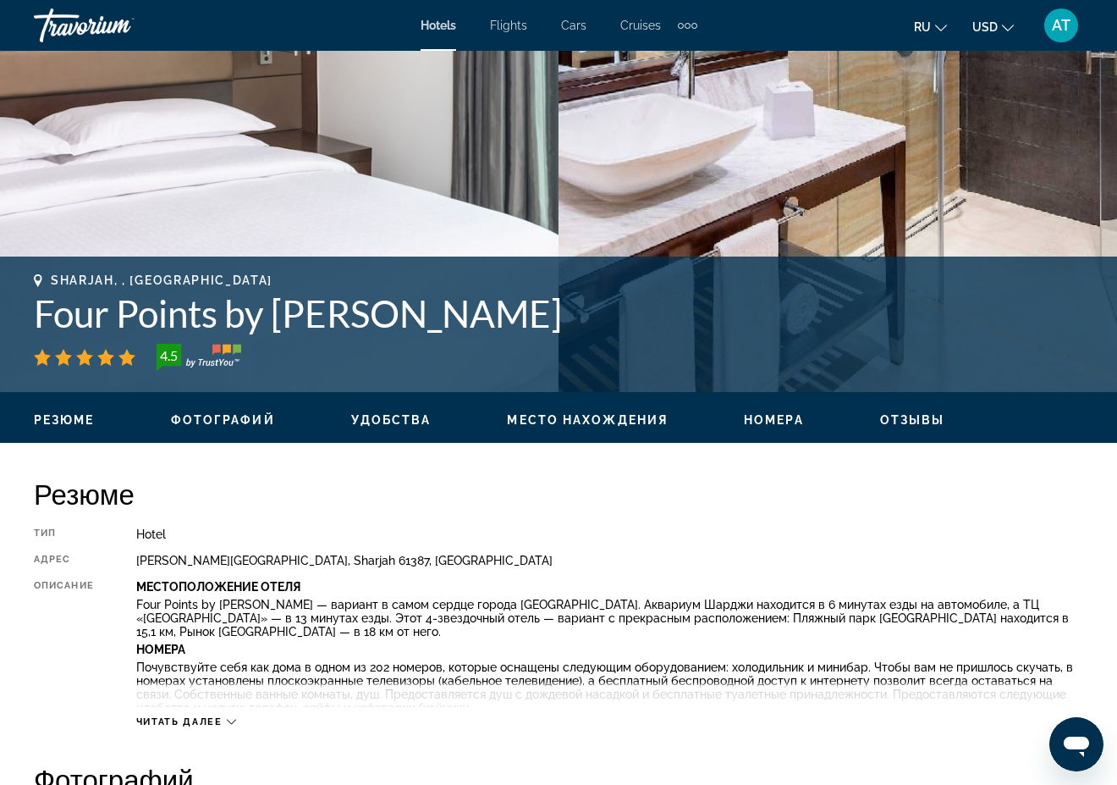
scroll to position [508, 0]
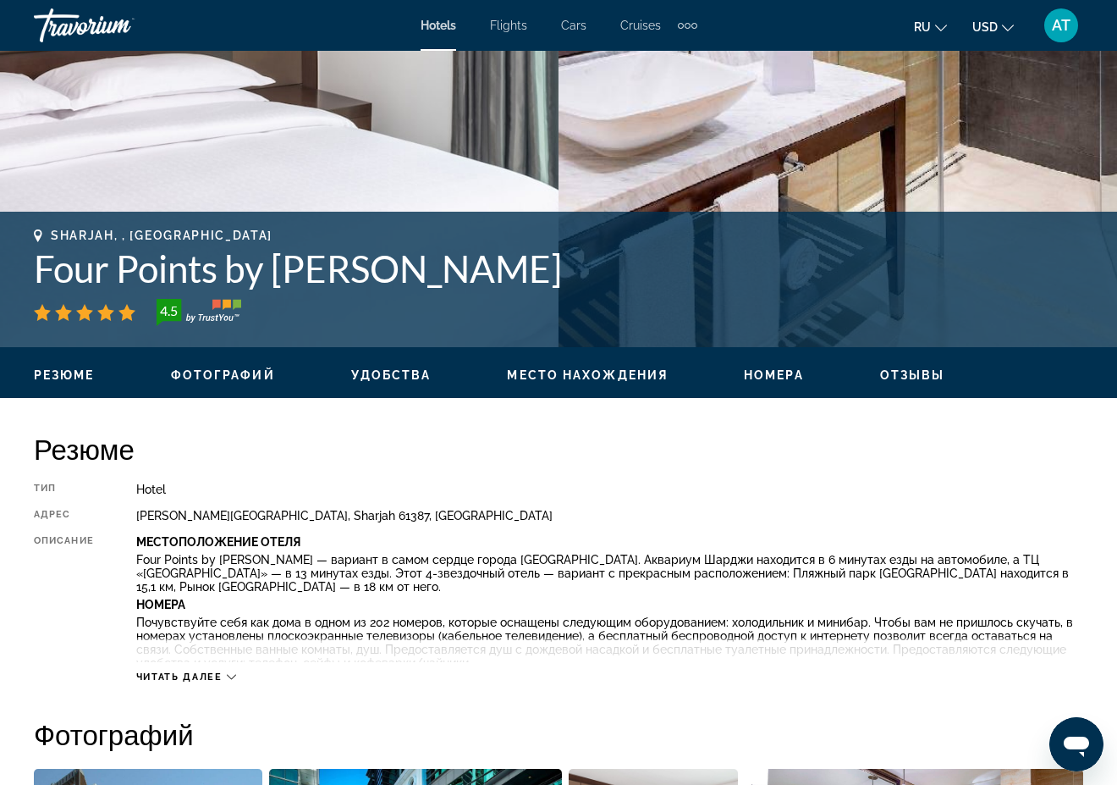
click at [641, 370] on span "Место нахождения" at bounding box center [587, 375] width 161 height 14
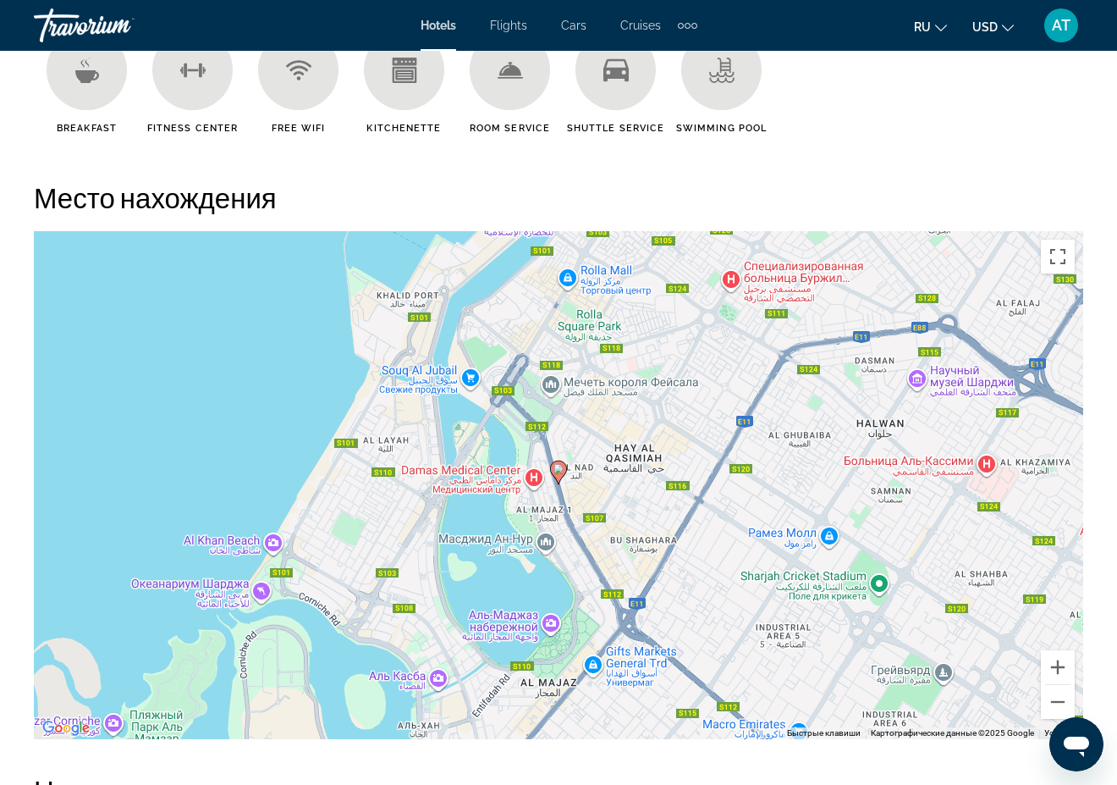
scroll to position [1846, 0]
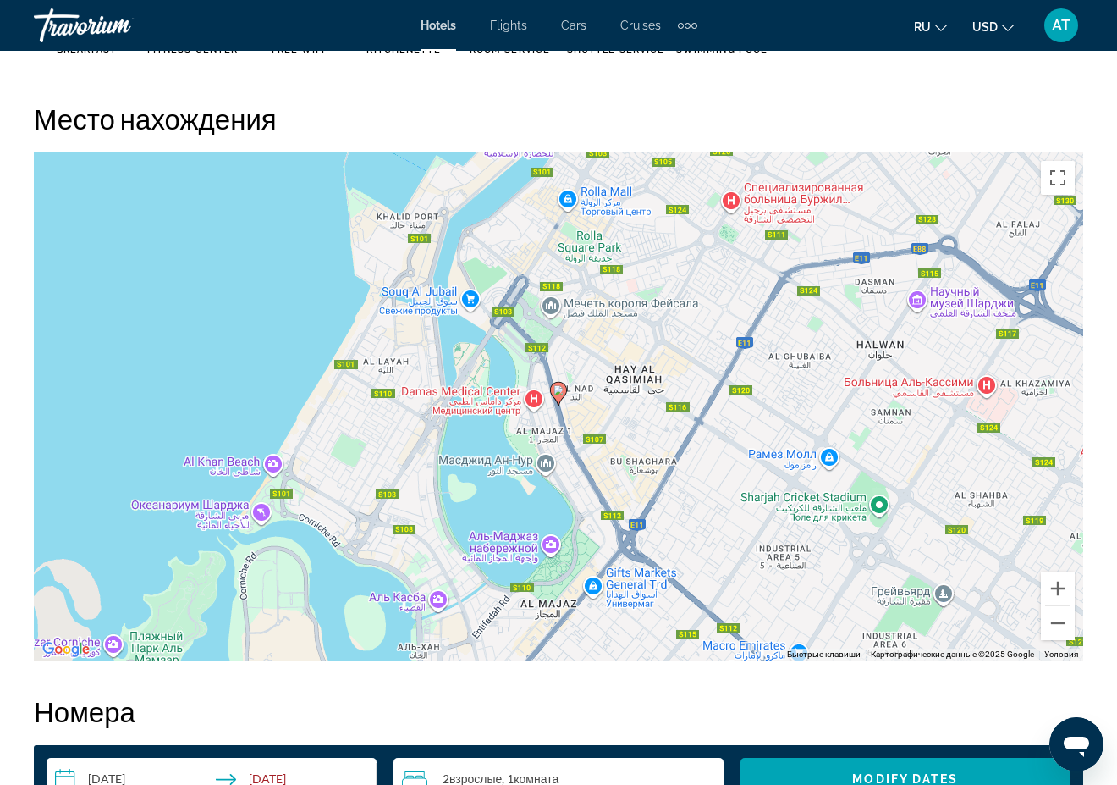
click at [554, 391] on image "Main content" at bounding box center [559, 390] width 10 height 10
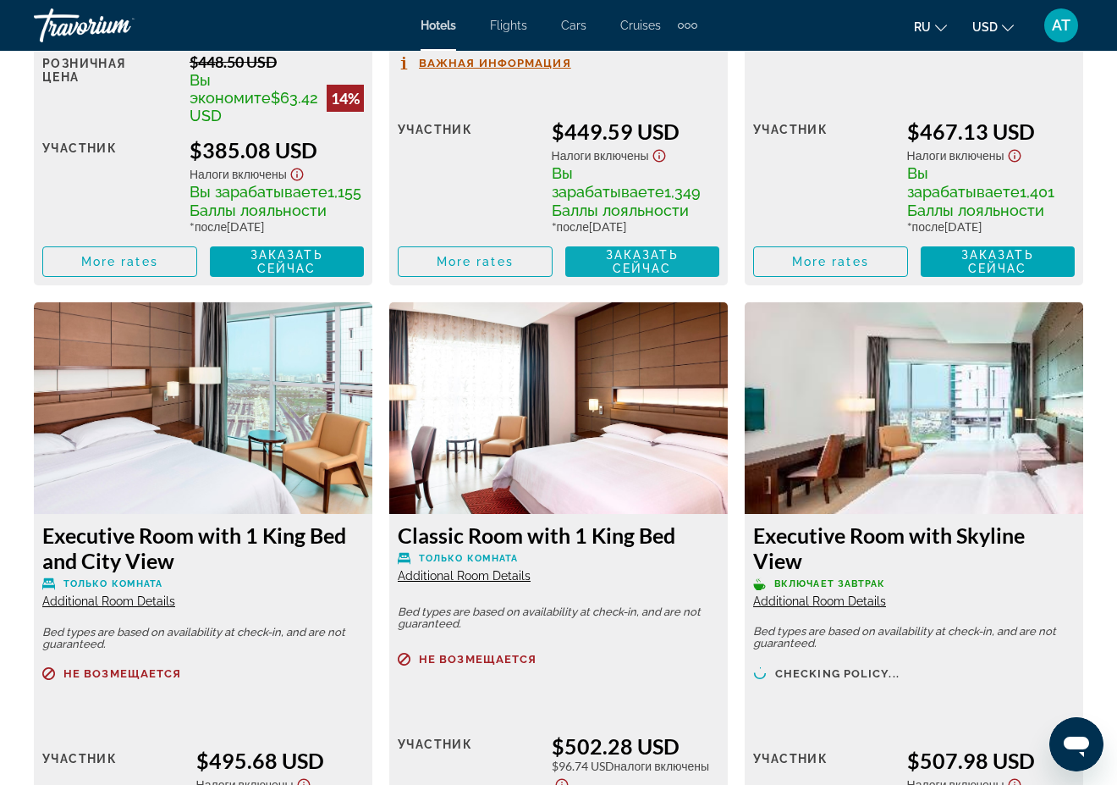
scroll to position [2608, 0]
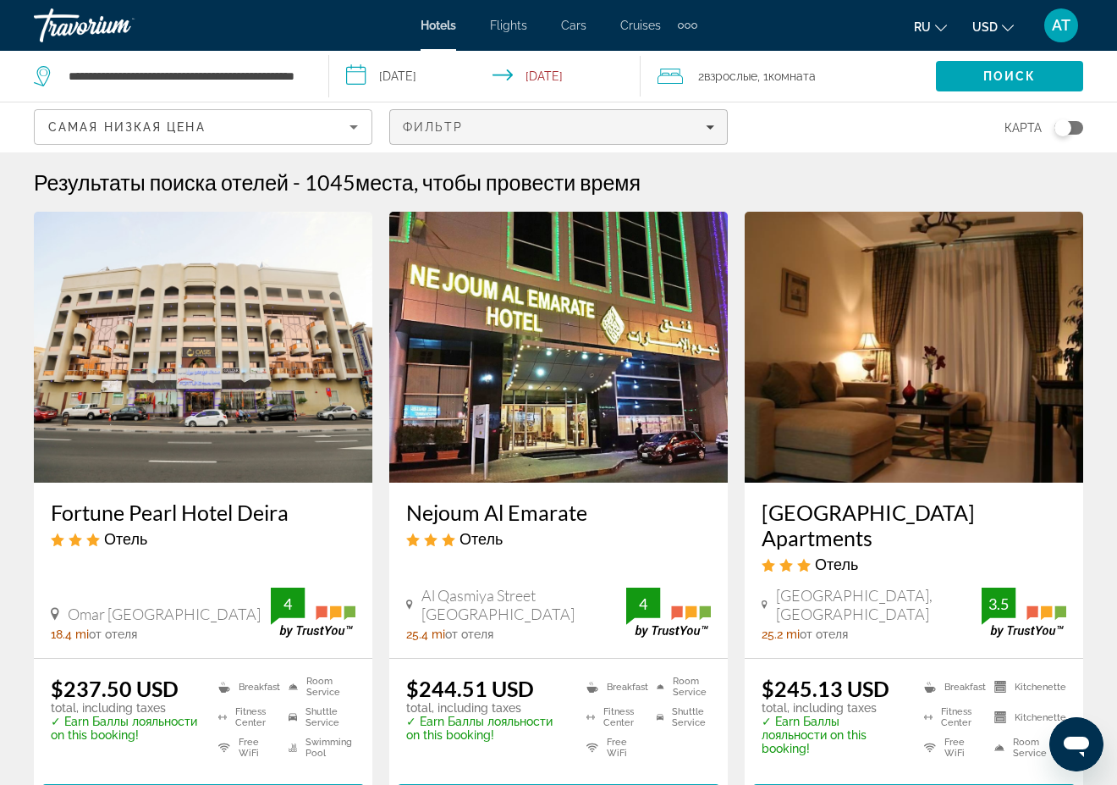
click at [572, 123] on div "Фильтр" at bounding box center [558, 127] width 311 height 14
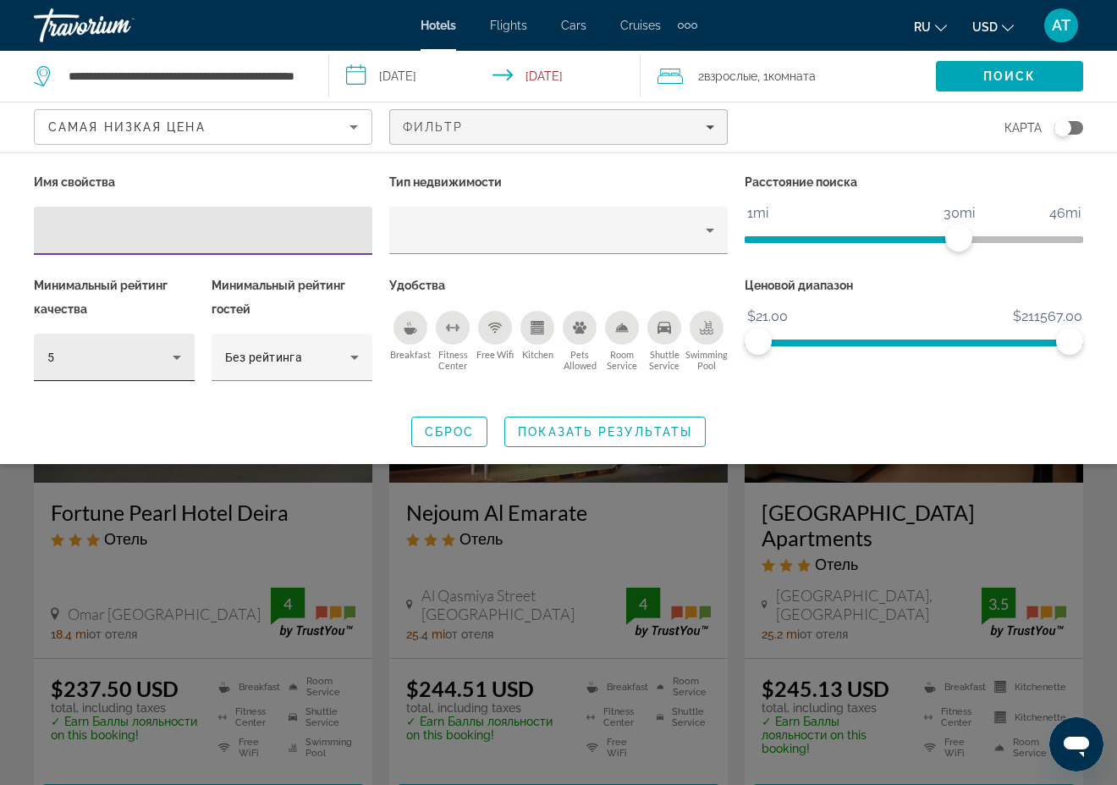
click at [169, 356] on icon "Hotel Filters" at bounding box center [177, 357] width 20 height 20
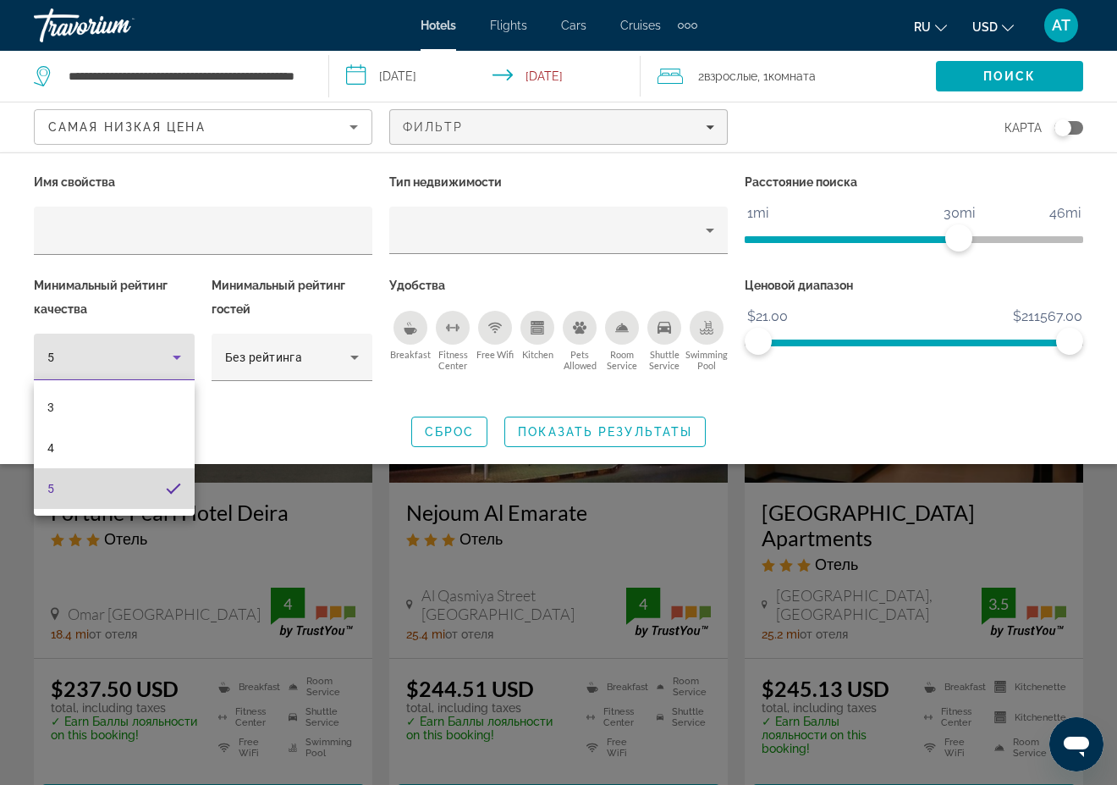
click at [122, 492] on mat-option "5" at bounding box center [114, 488] width 161 height 41
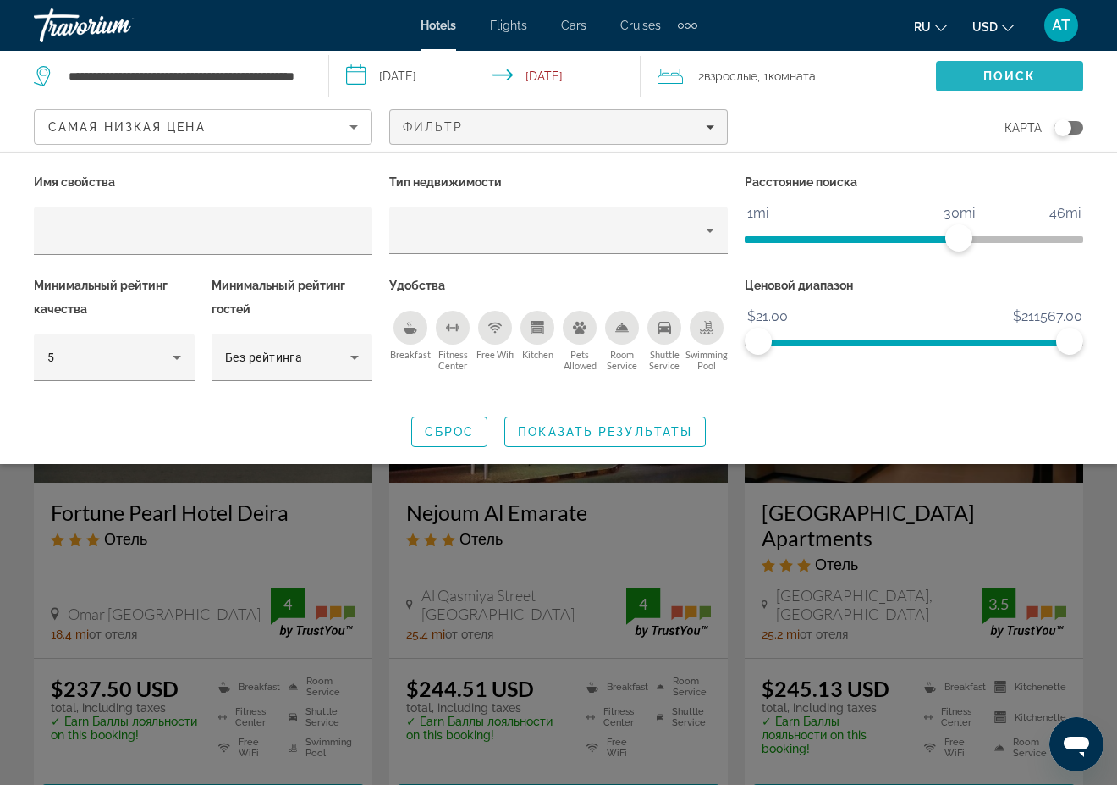
click at [1024, 71] on span "Поиск" at bounding box center [1009, 76] width 53 height 14
click at [653, 567] on div "Search widget" at bounding box center [558, 519] width 1117 height 531
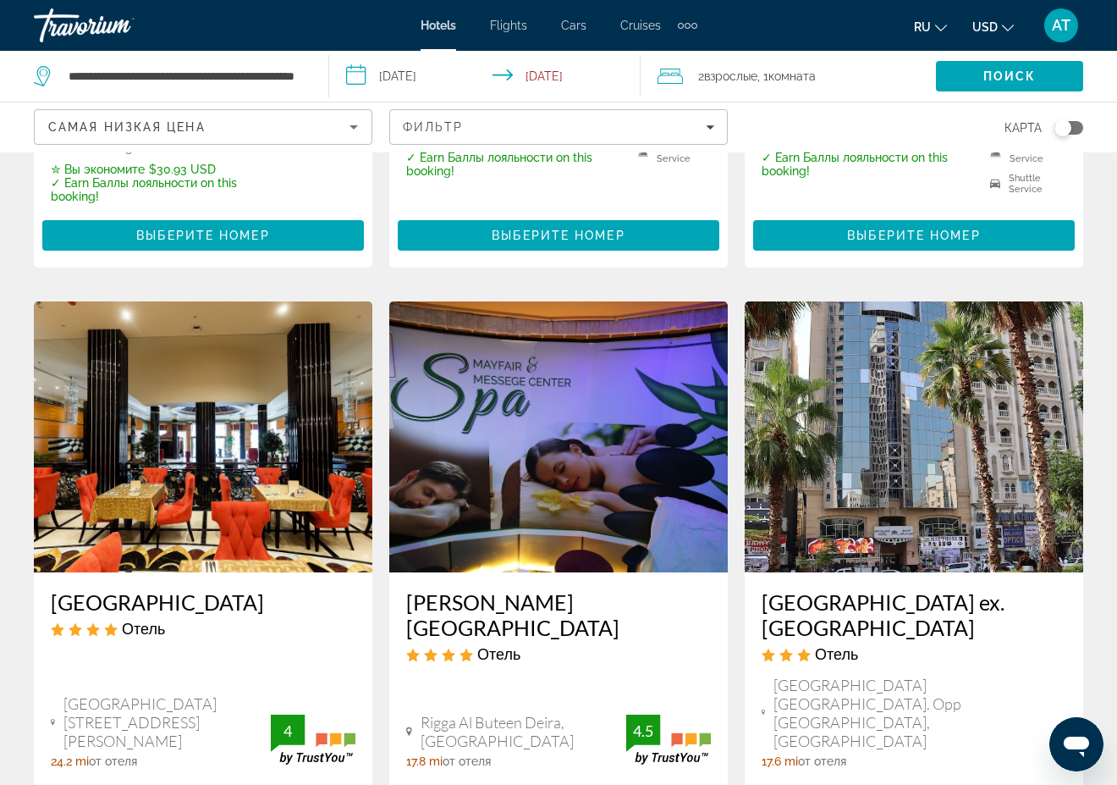
scroll to position [2267, 0]
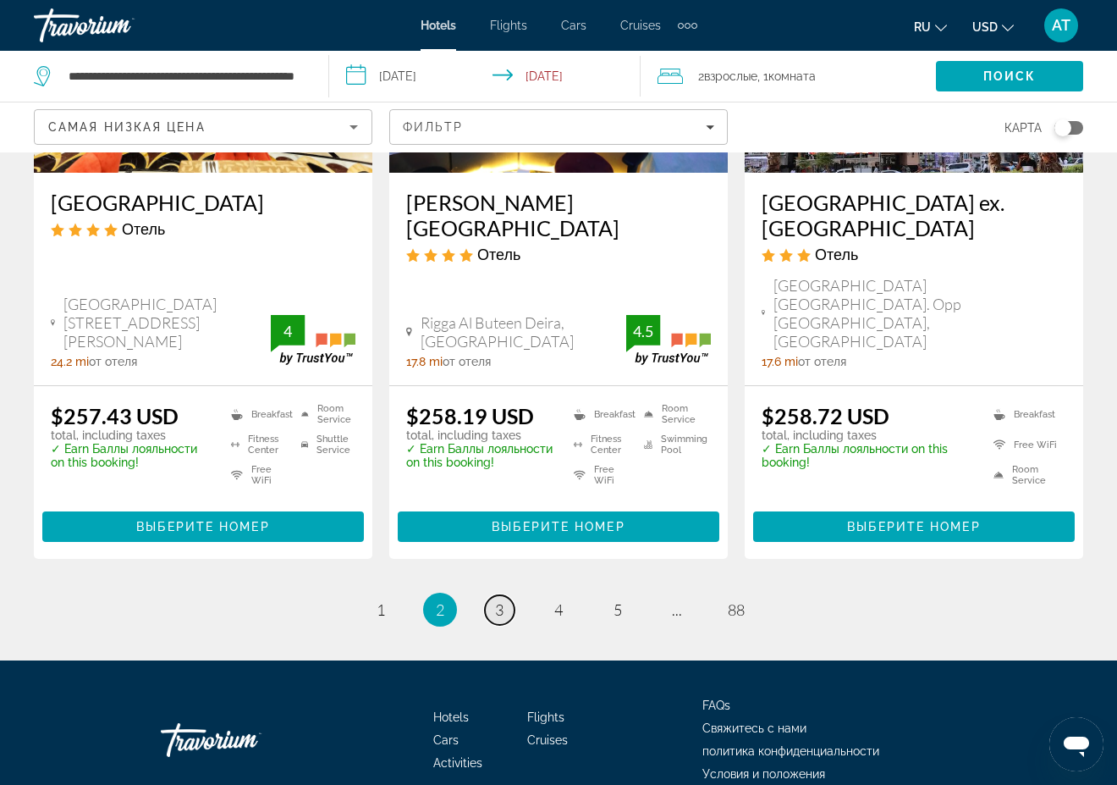
click at [496, 600] on span "3" at bounding box center [499, 609] width 8 height 19
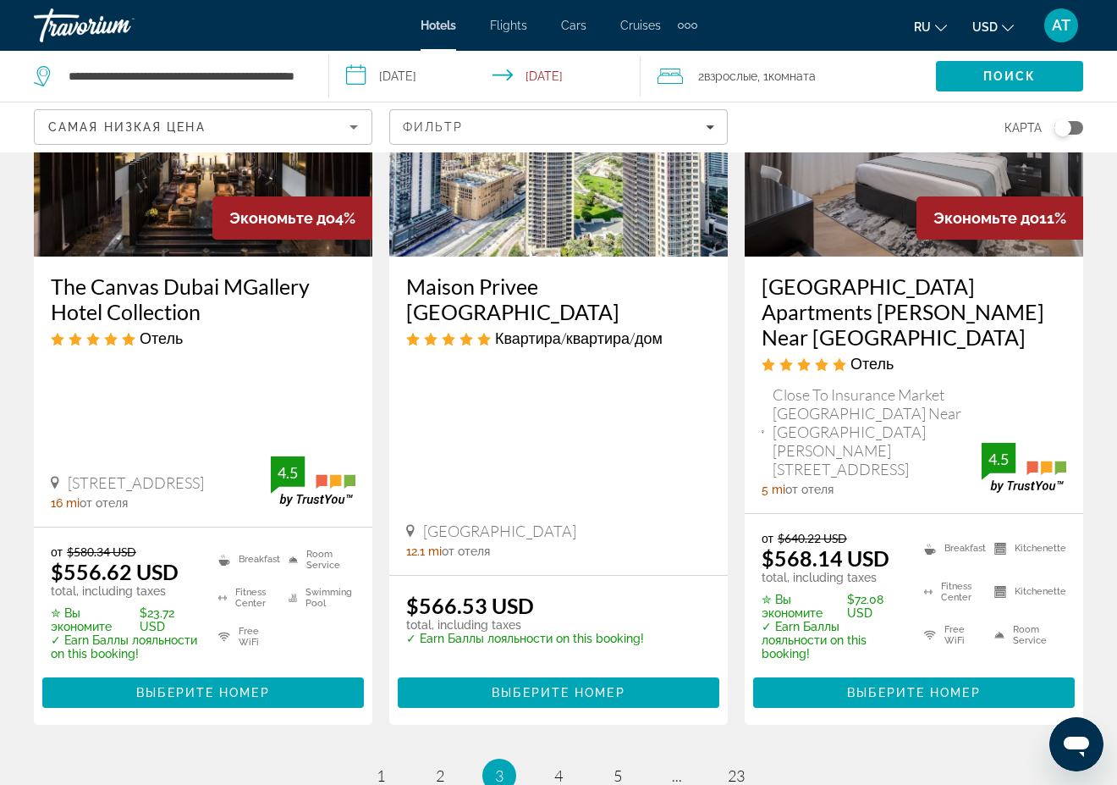
scroll to position [2421, 0]
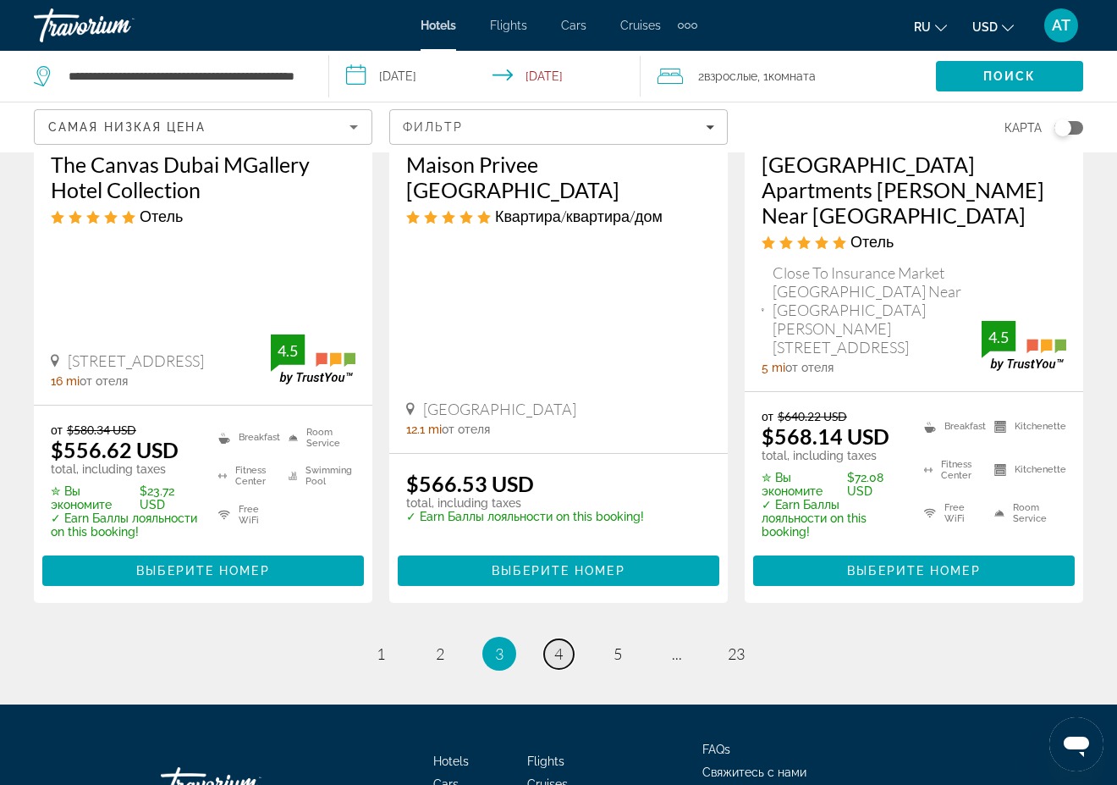
click at [552, 639] on link "page 4" at bounding box center [559, 654] width 30 height 30
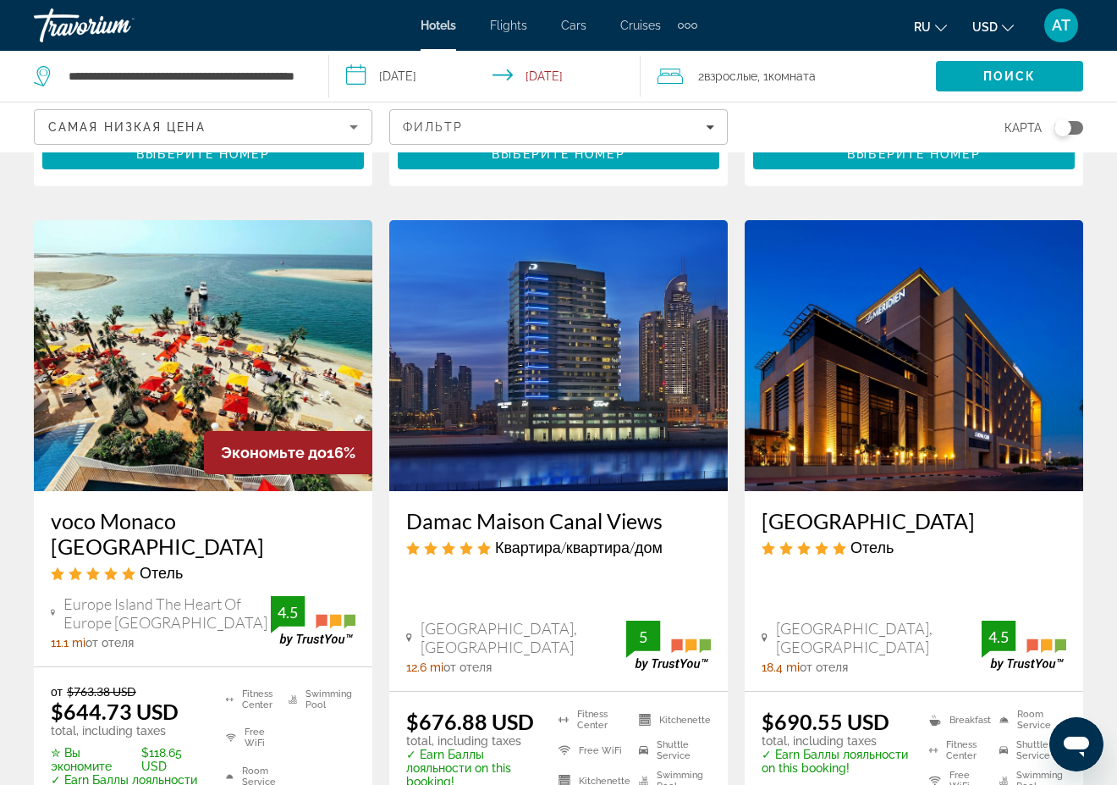
scroll to position [2285, 0]
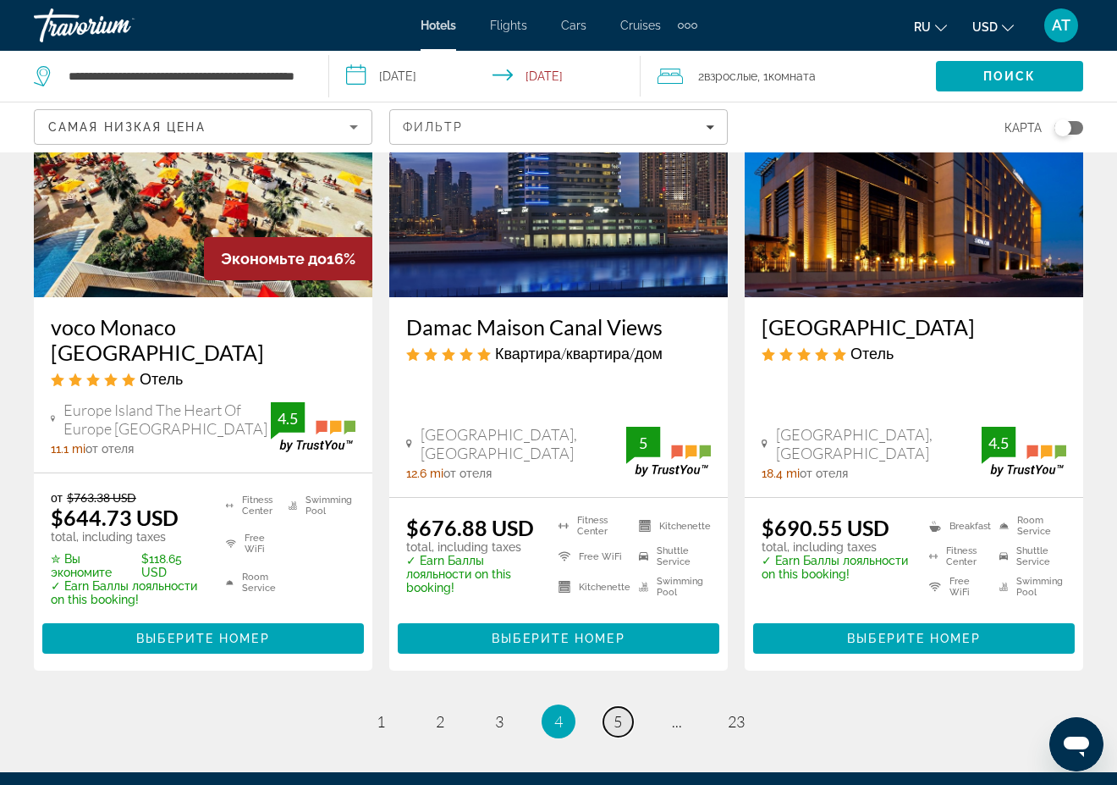
click at [618, 712] on span "5" at bounding box center [618, 721] width 8 height 19
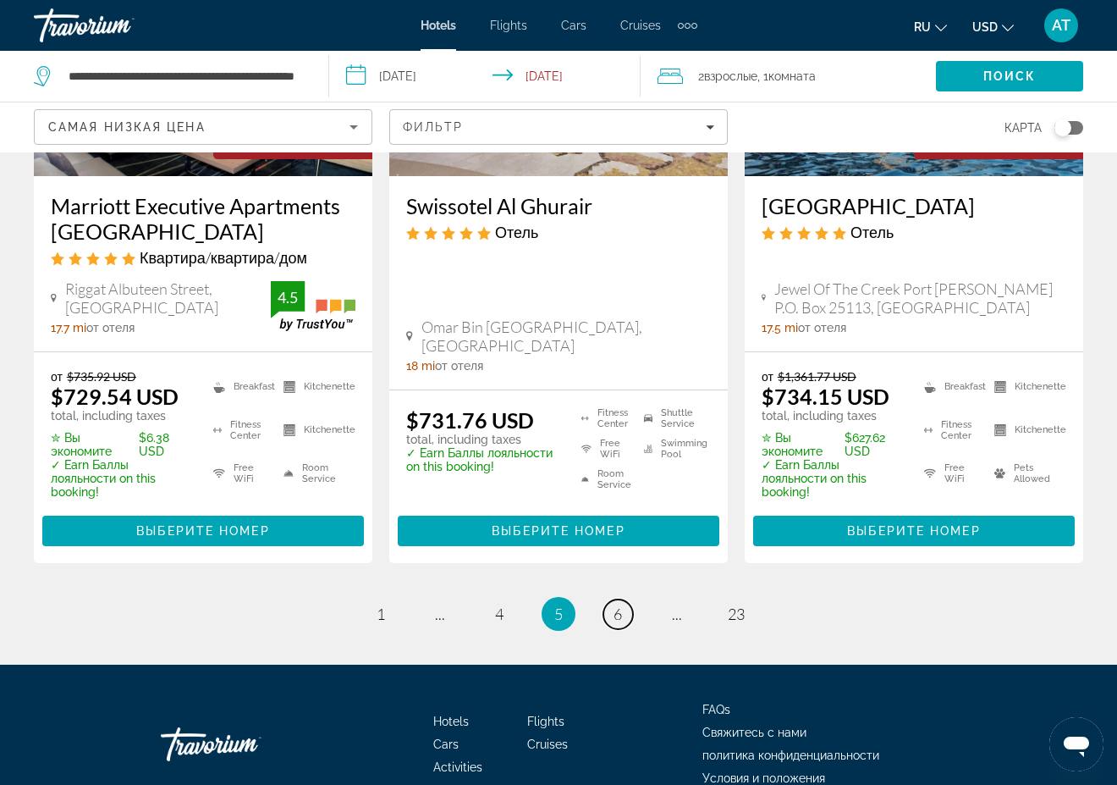
scroll to position [2453, 0]
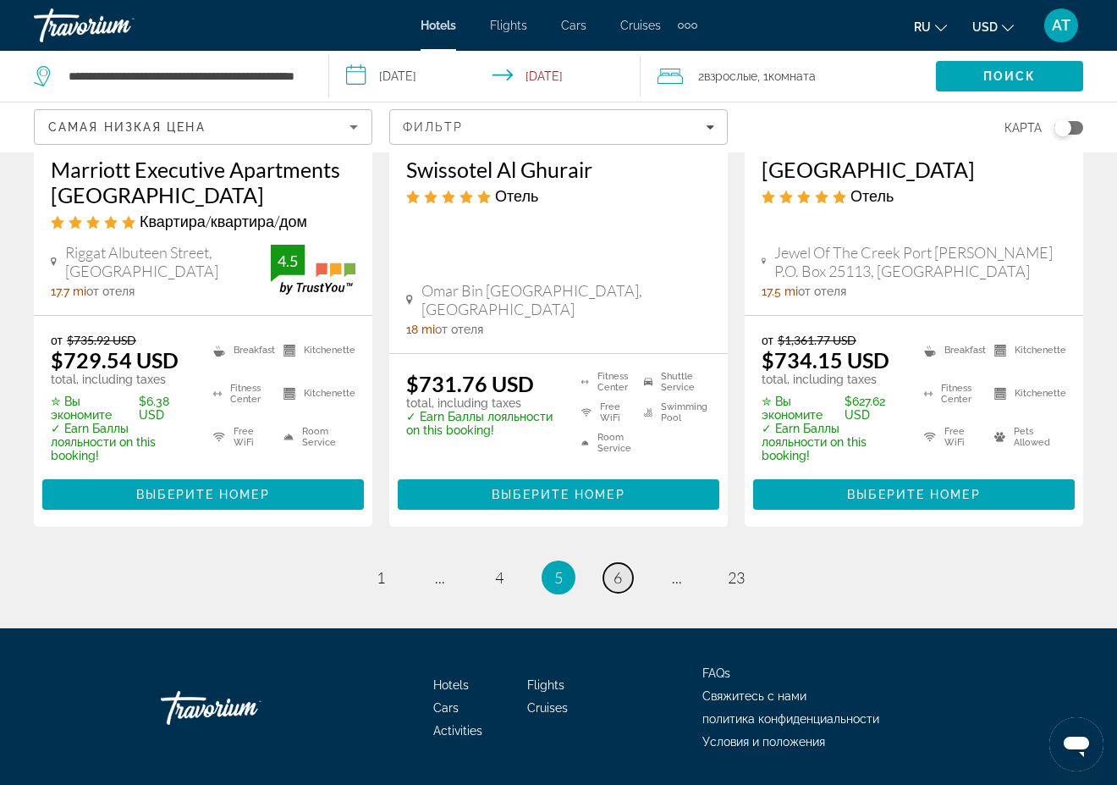
click at [623, 563] on link "page 6" at bounding box center [618, 578] width 30 height 30
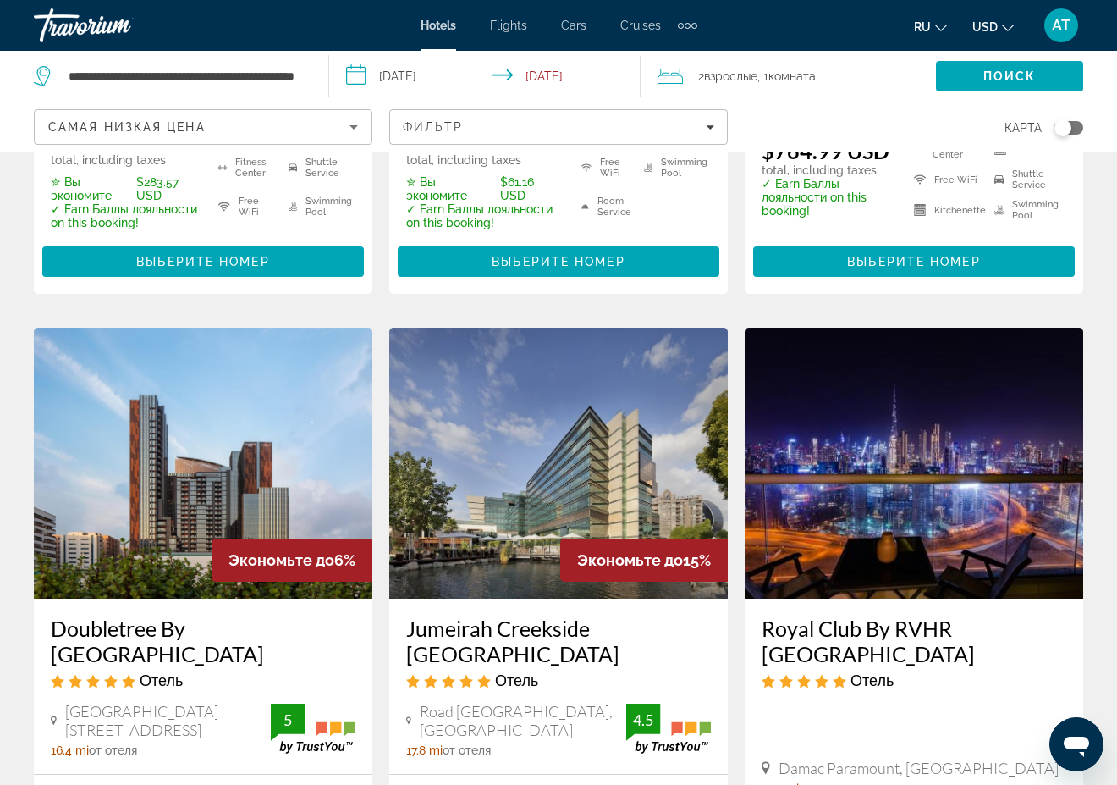
scroll to position [2116, 0]
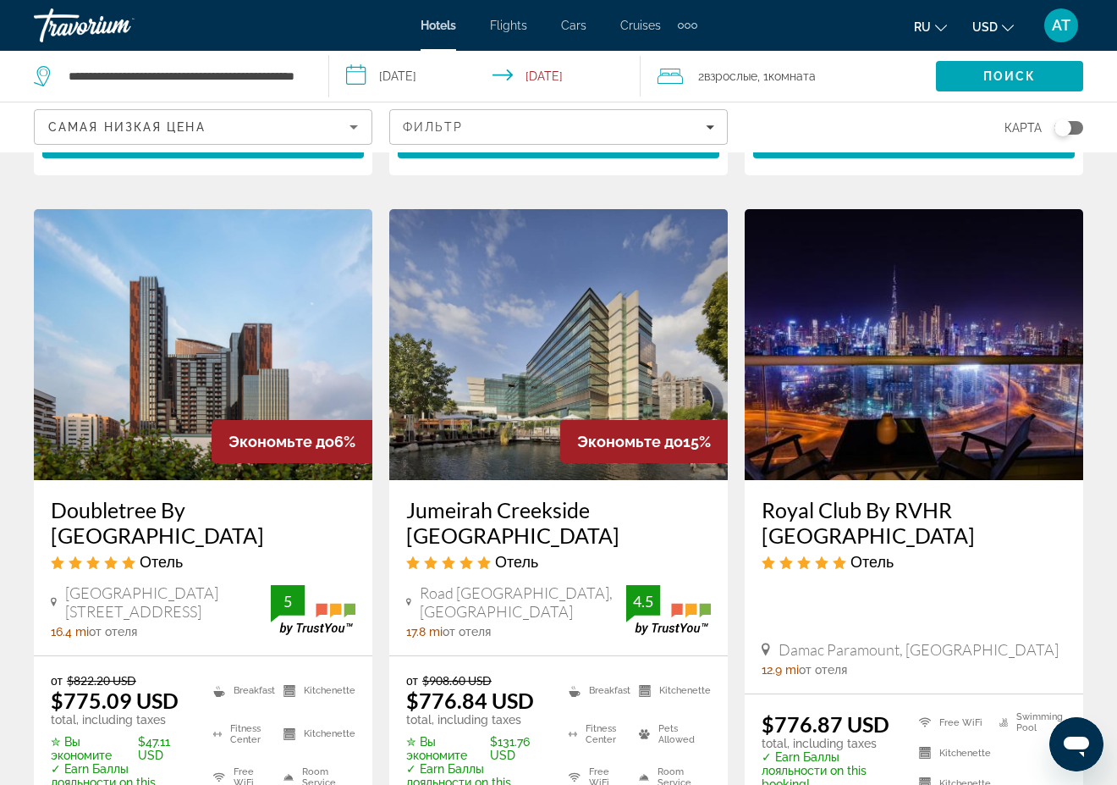
click at [196, 366] on img "Main content" at bounding box center [203, 344] width 339 height 271
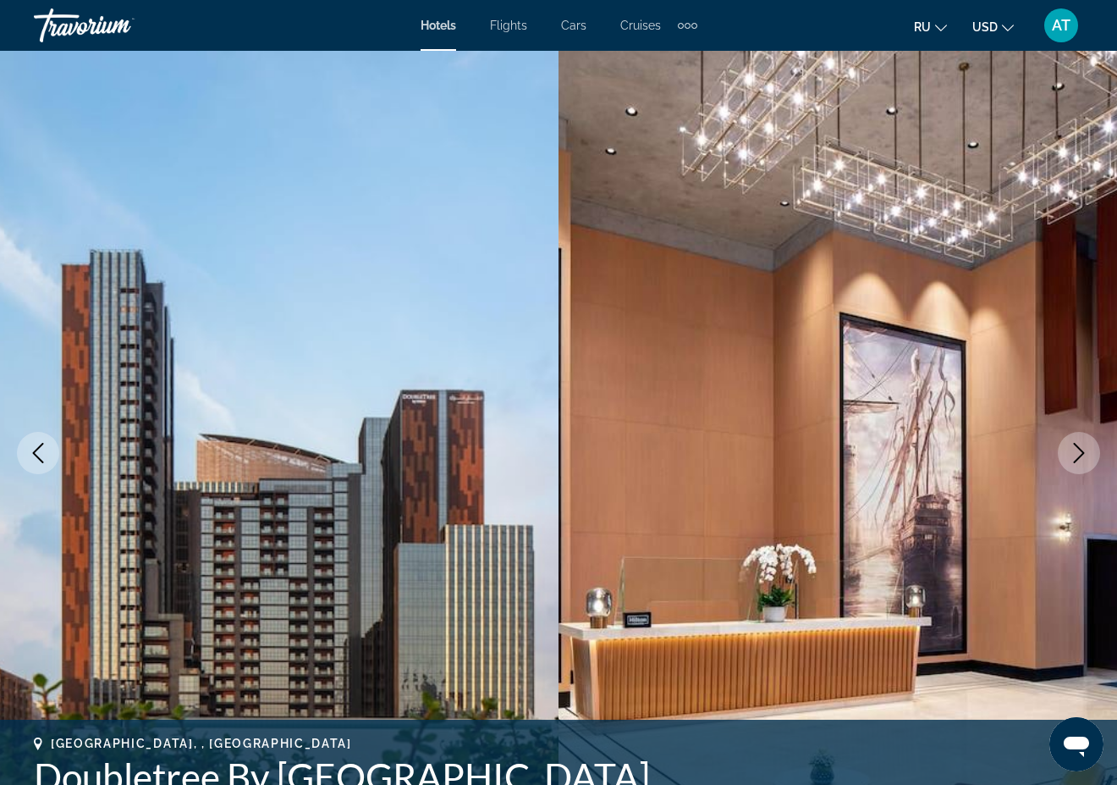
click at [1074, 450] on icon "Next image" at bounding box center [1079, 453] width 20 height 20
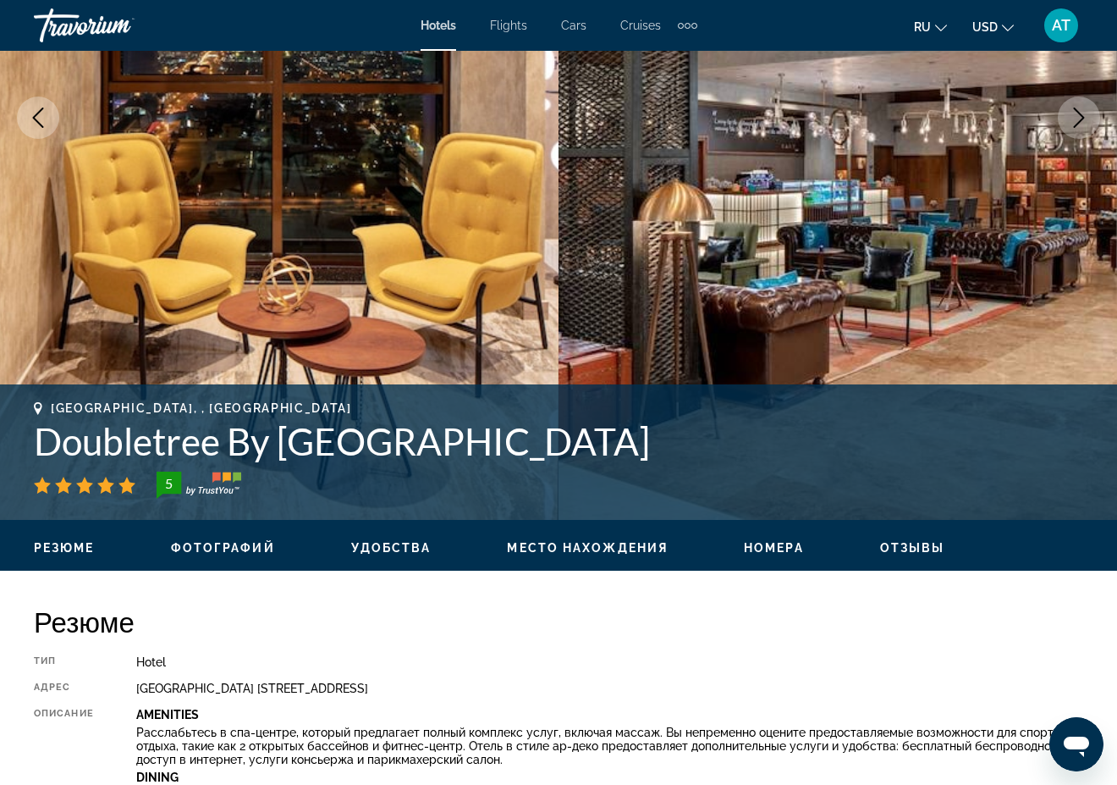
scroll to position [339, 0]
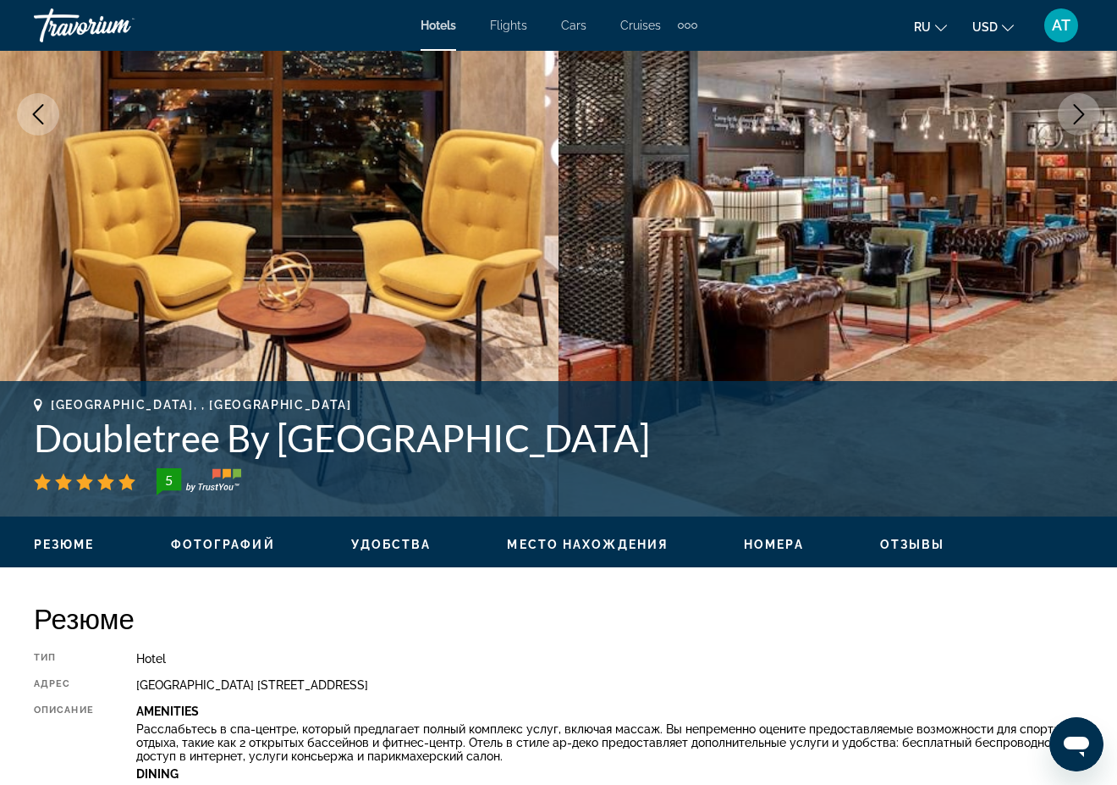
click at [630, 540] on span "Место нахождения" at bounding box center [587, 544] width 161 height 14
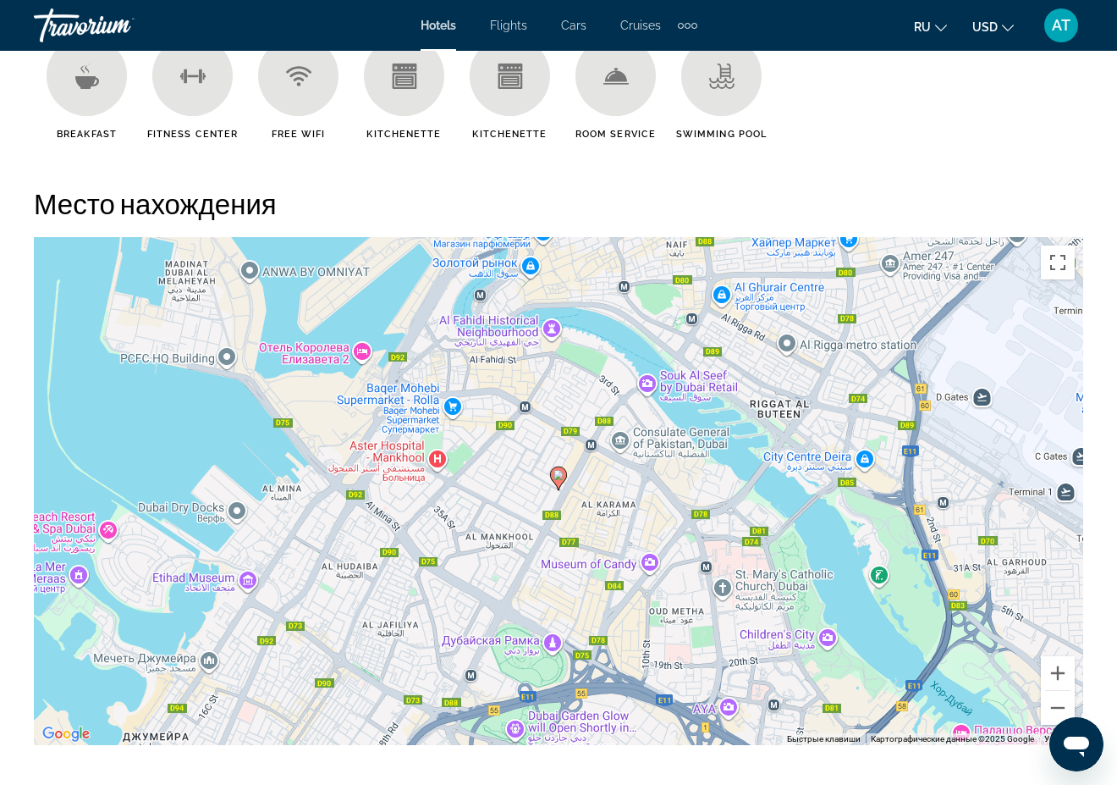
scroll to position [1846, 0]
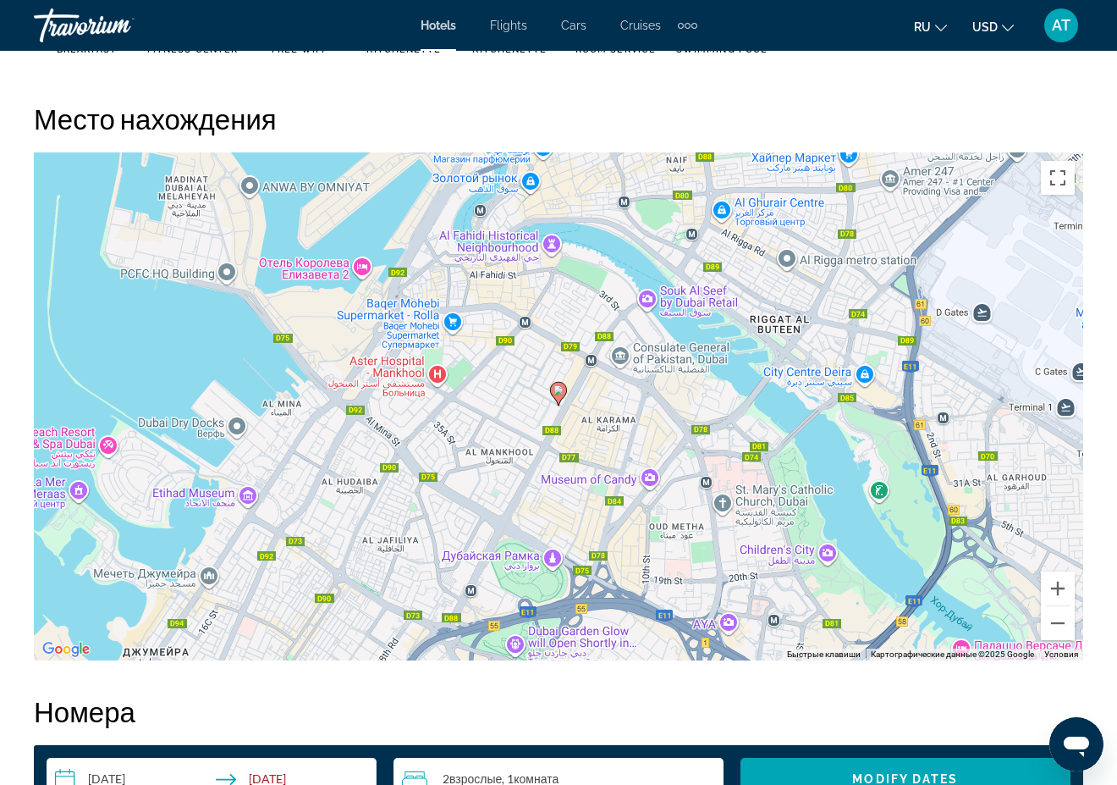
click at [561, 394] on image "Main content" at bounding box center [559, 390] width 10 height 10
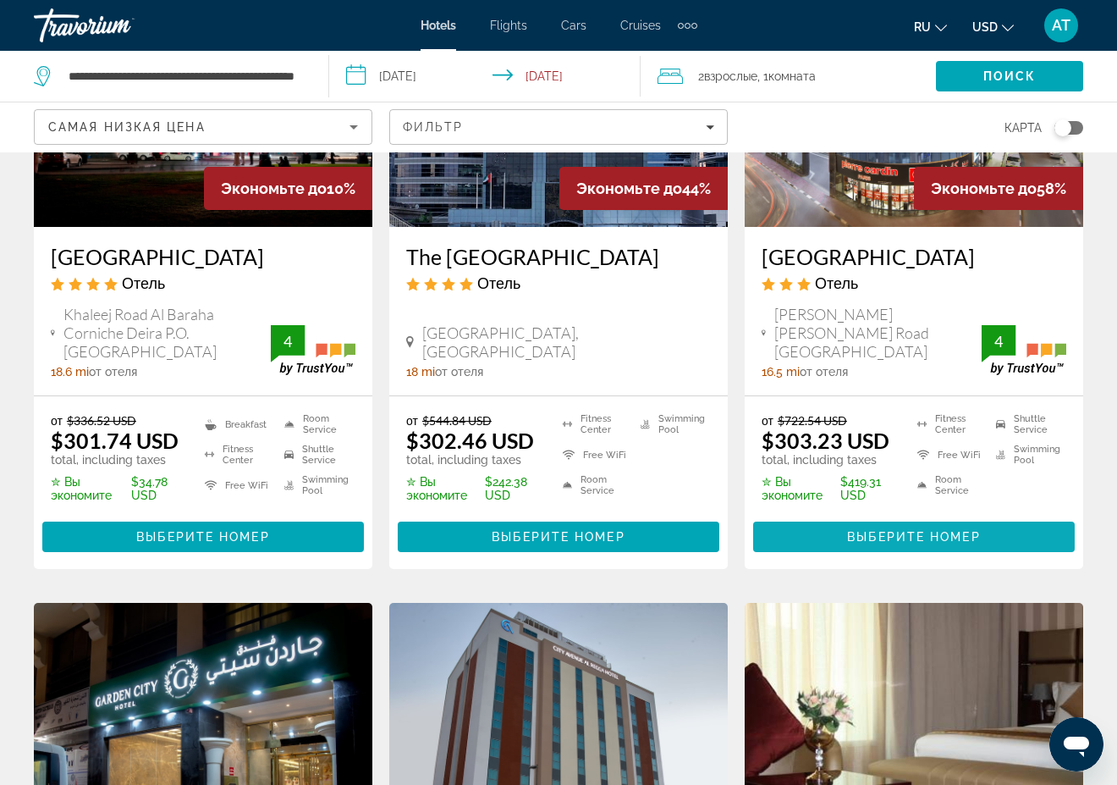
scroll to position [1016, 0]
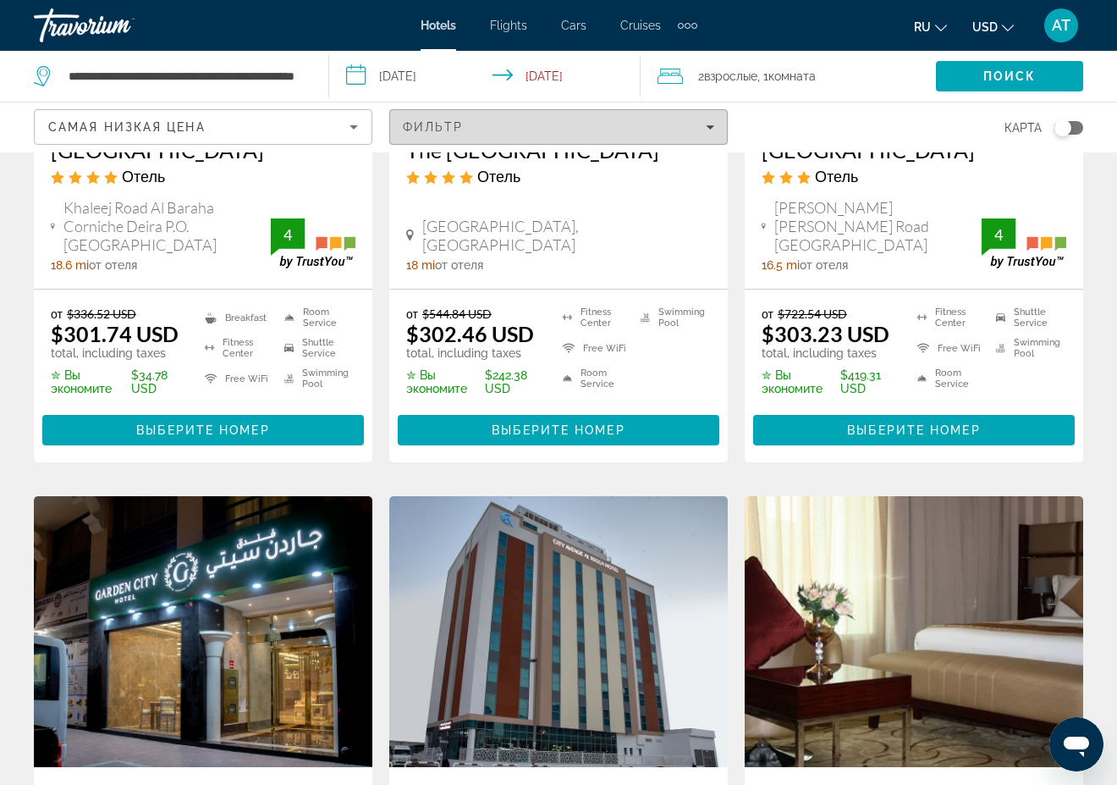
click at [481, 118] on span "Filters" at bounding box center [558, 127] width 337 height 41
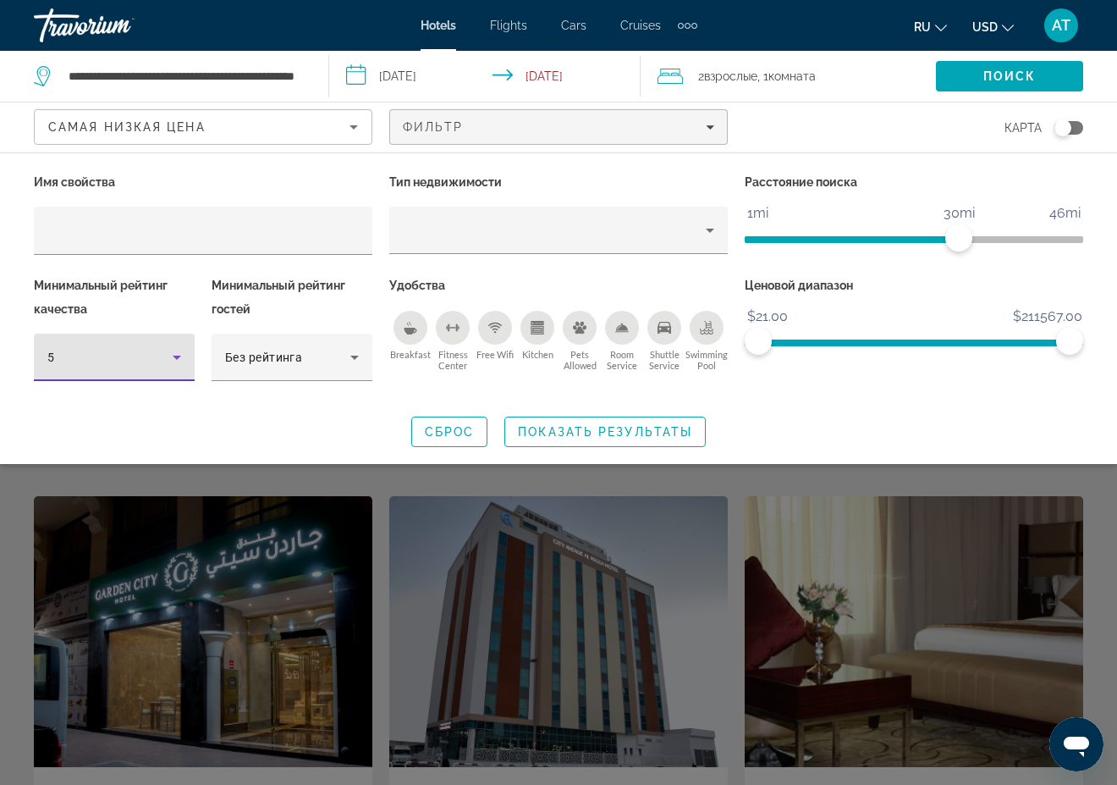
click at [174, 357] on icon "Hotel Filters" at bounding box center [177, 357] width 20 height 20
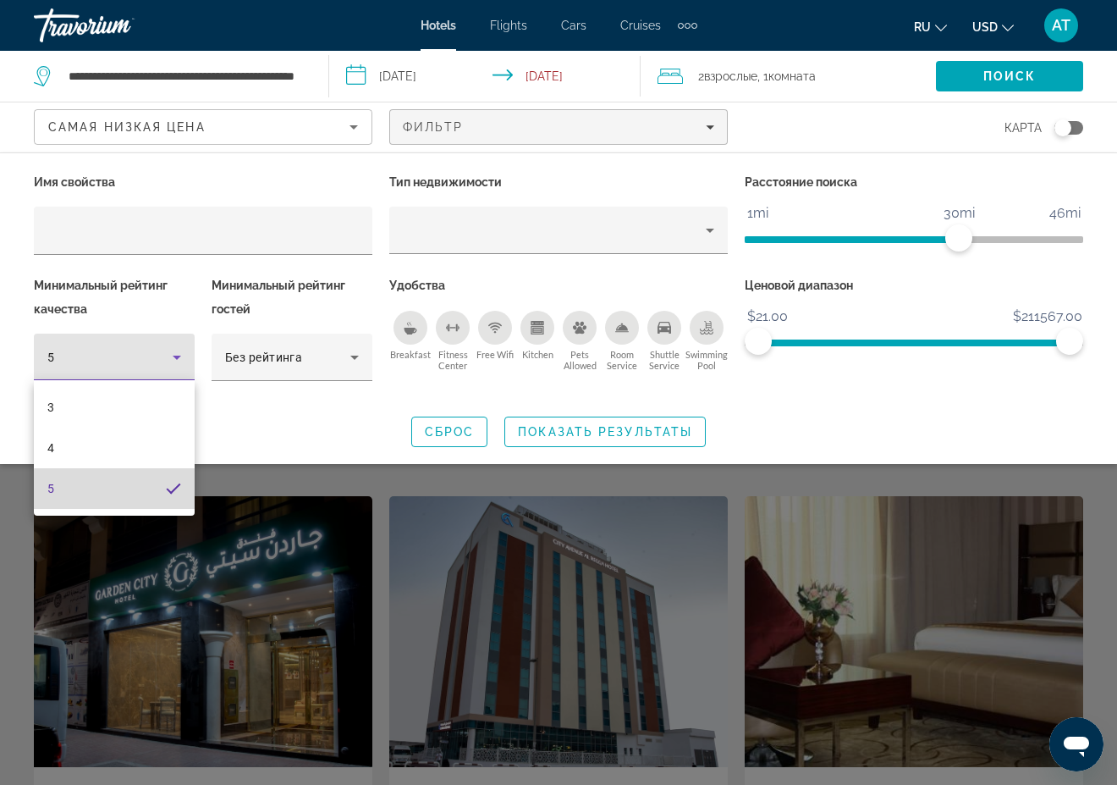
click at [152, 490] on mat-option "5" at bounding box center [114, 488] width 161 height 41
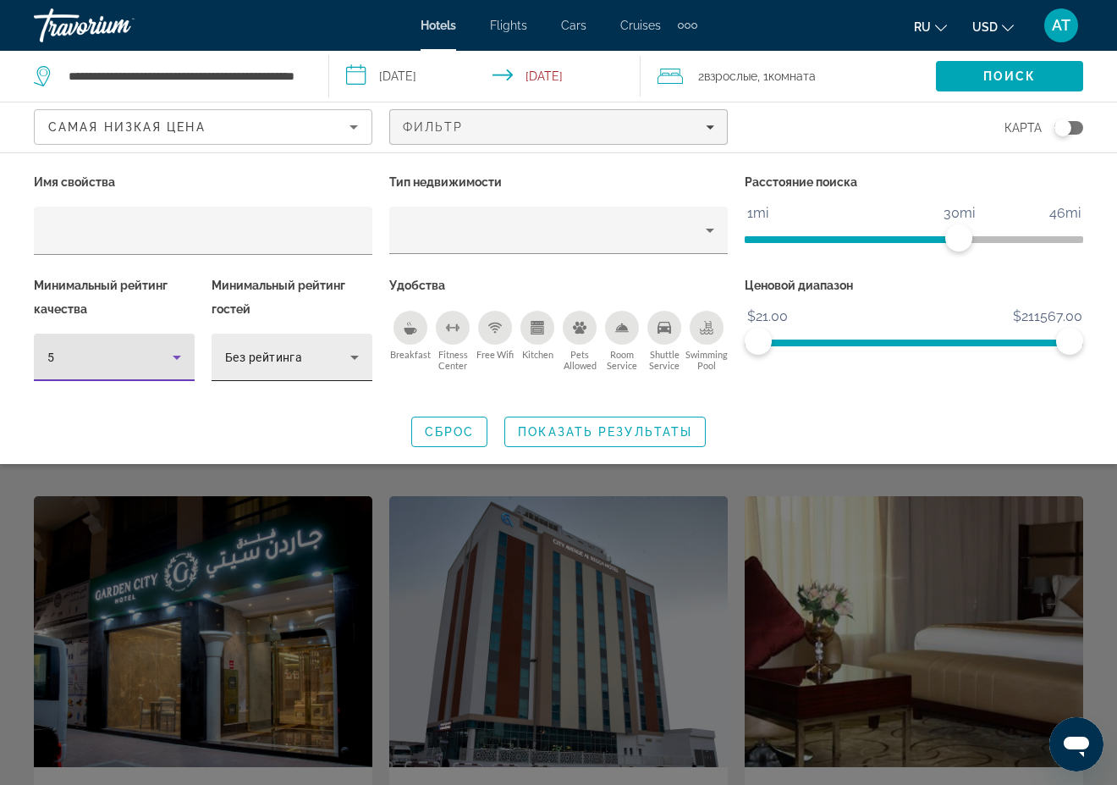
click at [352, 350] on icon "Hotel Filters" at bounding box center [354, 357] width 20 height 20
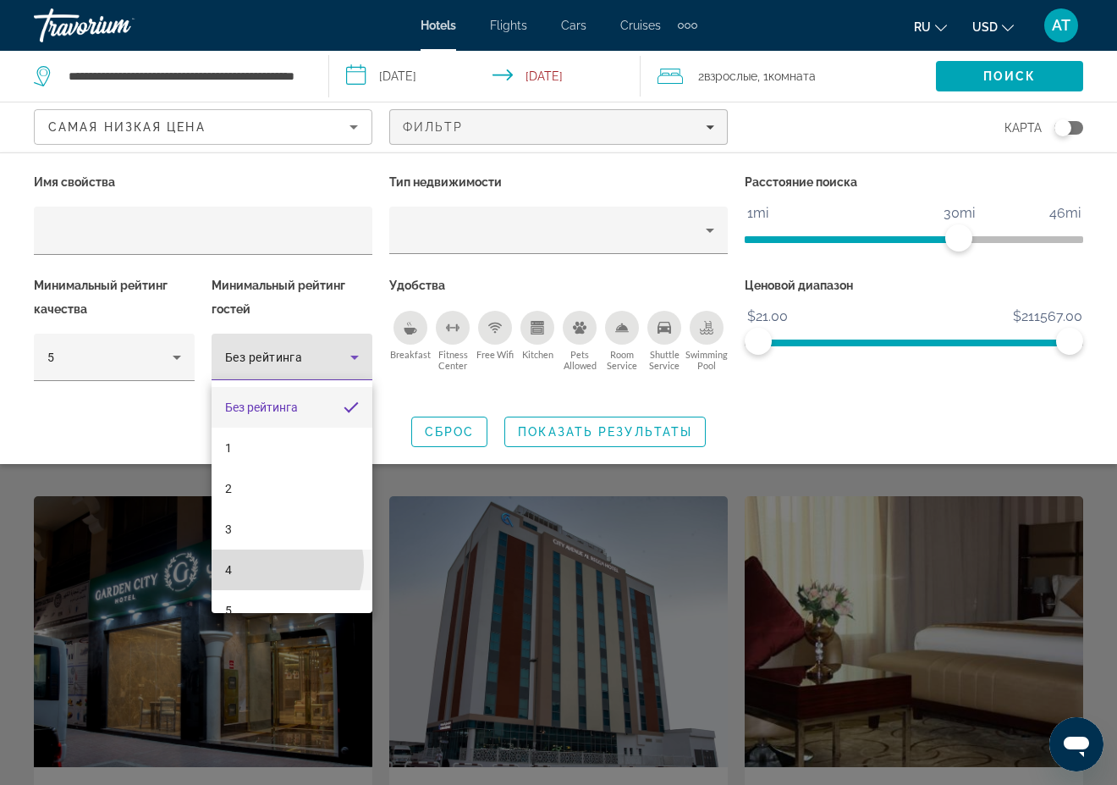
click at [283, 565] on mat-option "4" at bounding box center [292, 569] width 161 height 41
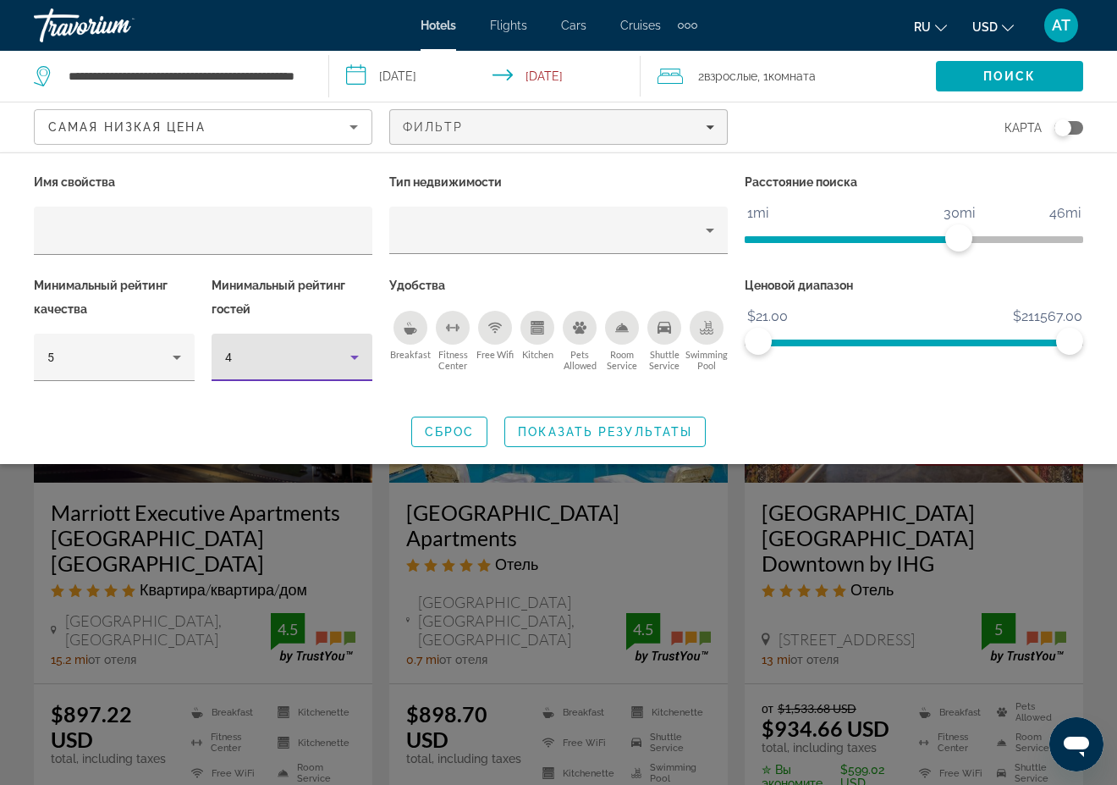
click at [353, 352] on icon "Hotel Filters" at bounding box center [354, 357] width 20 height 20
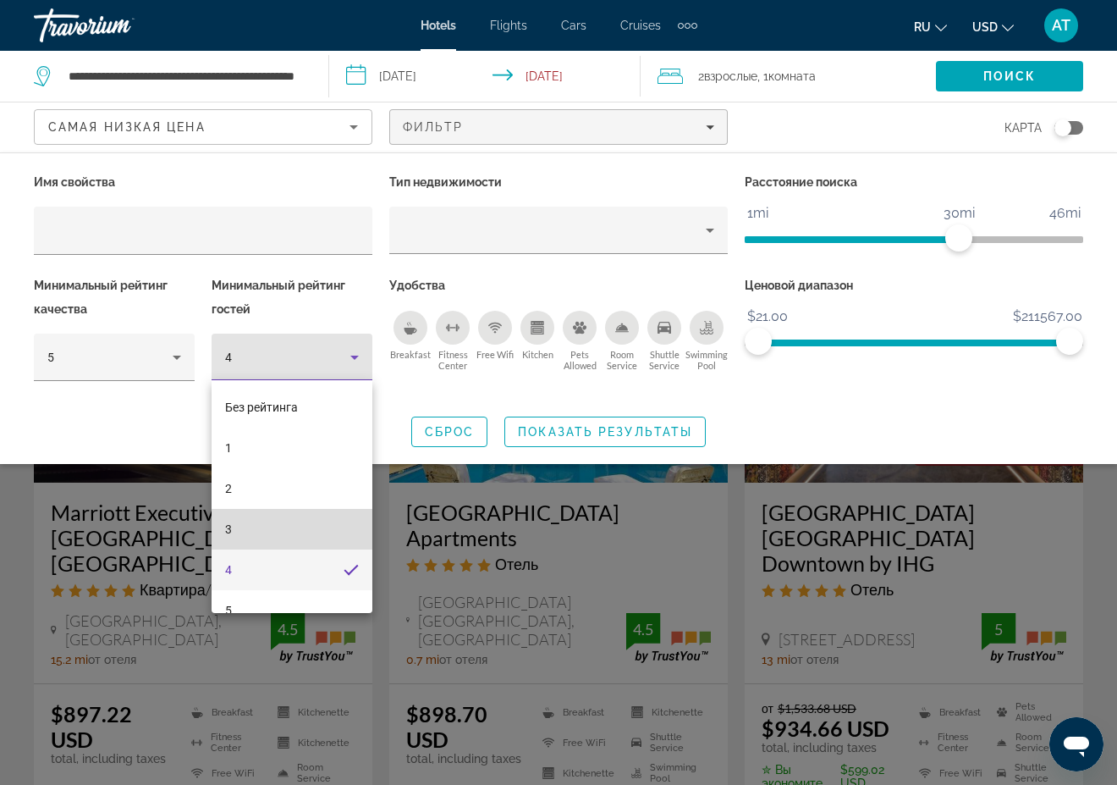
click at [298, 537] on mat-option "3" at bounding box center [292, 529] width 161 height 41
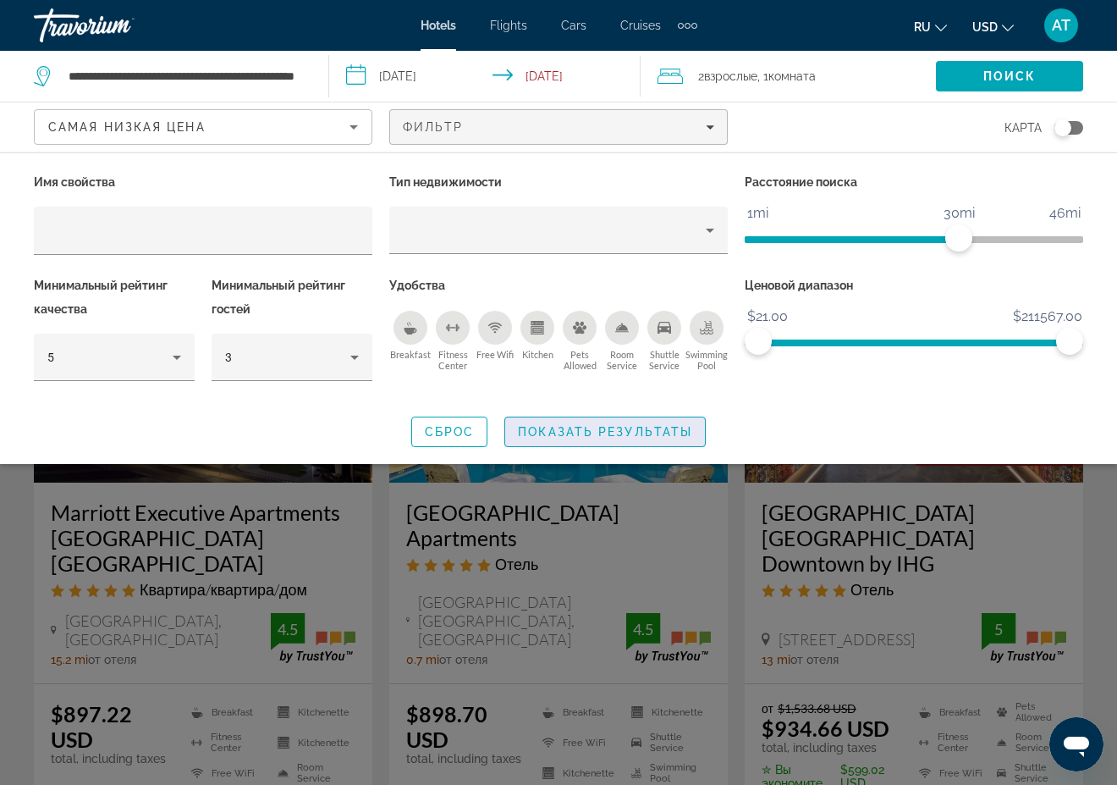
click at [583, 428] on span "Показать результаты" at bounding box center [605, 432] width 174 height 14
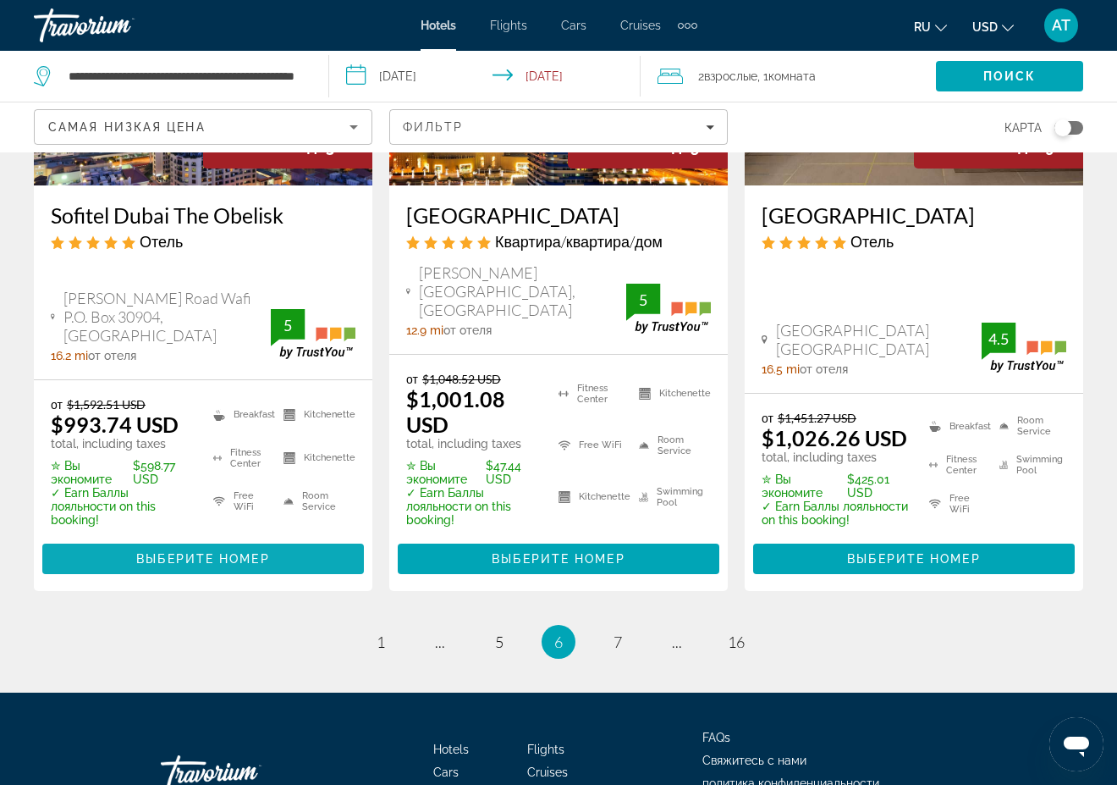
scroll to position [2414, 0]
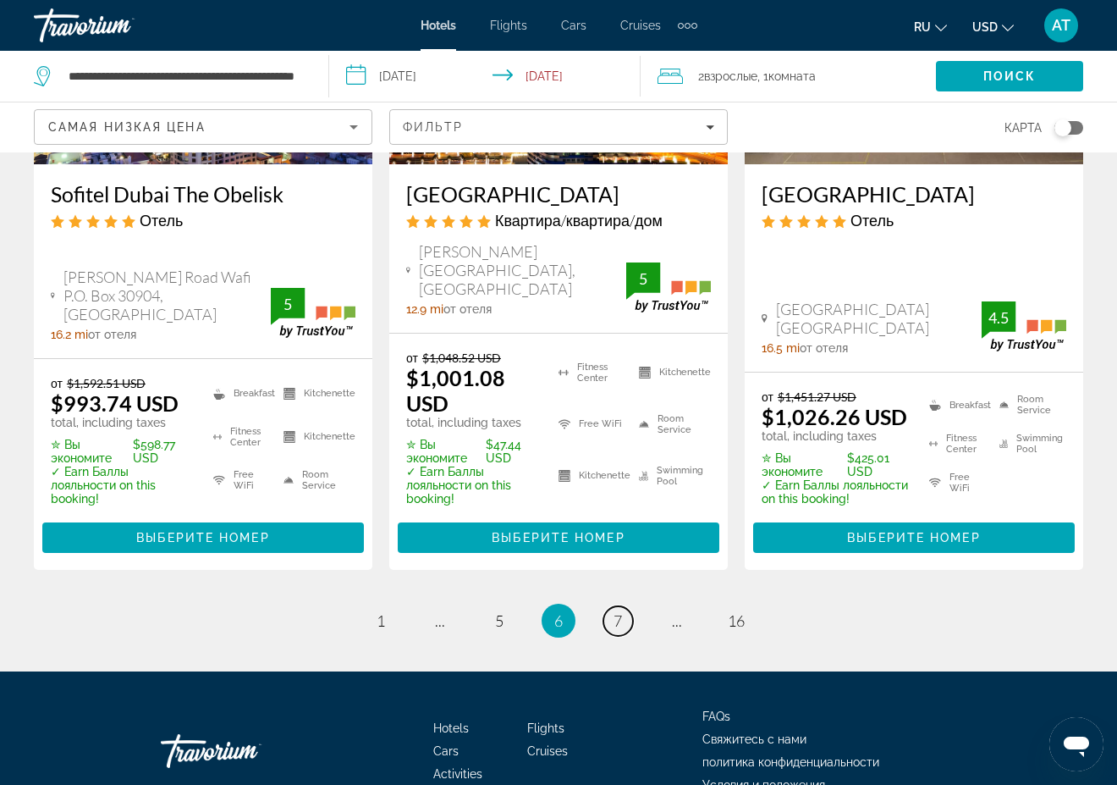
click at [614, 611] on span "7" at bounding box center [618, 620] width 8 height 19
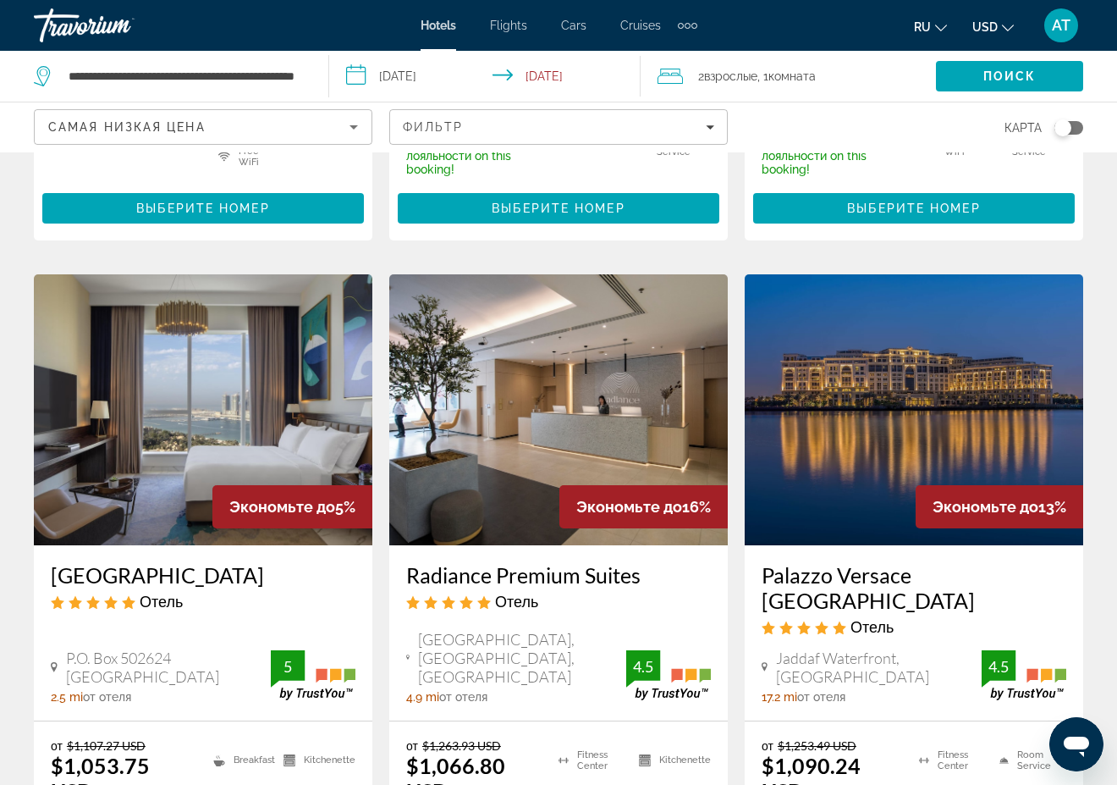
scroll to position [762, 0]
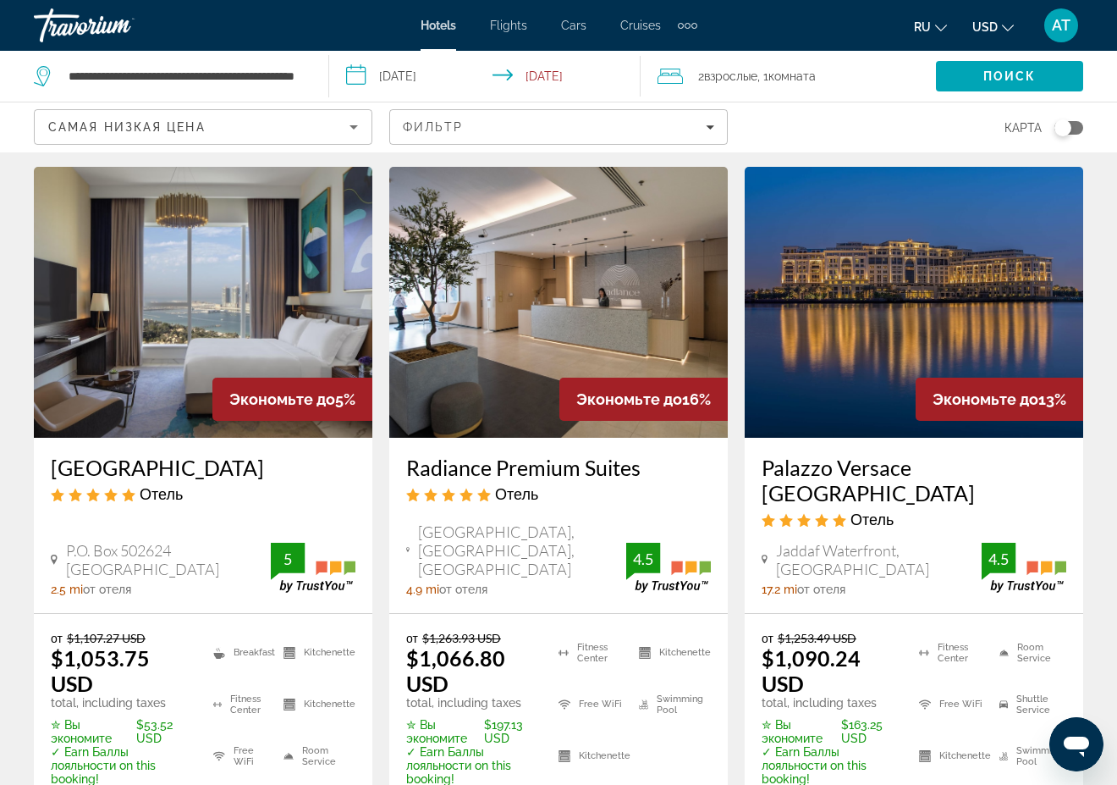
click at [202, 299] on img "Main content" at bounding box center [203, 302] width 339 height 271
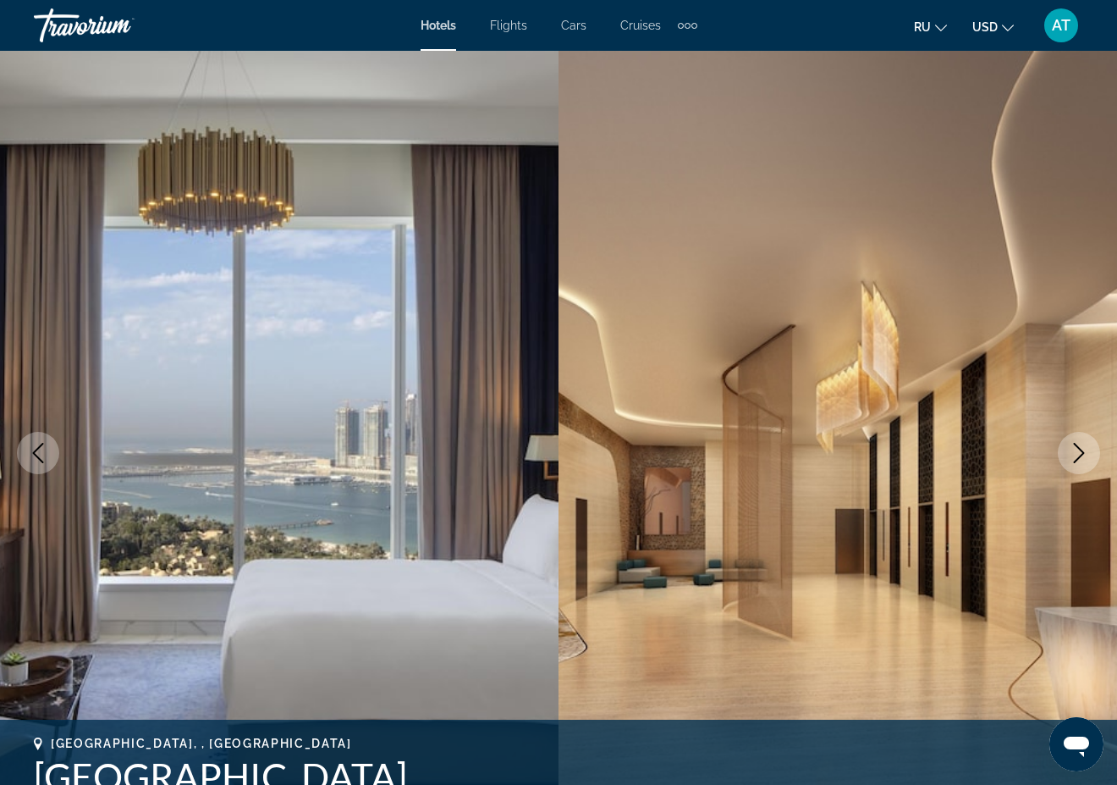
click at [1069, 443] on icon "Next image" at bounding box center [1079, 453] width 20 height 20
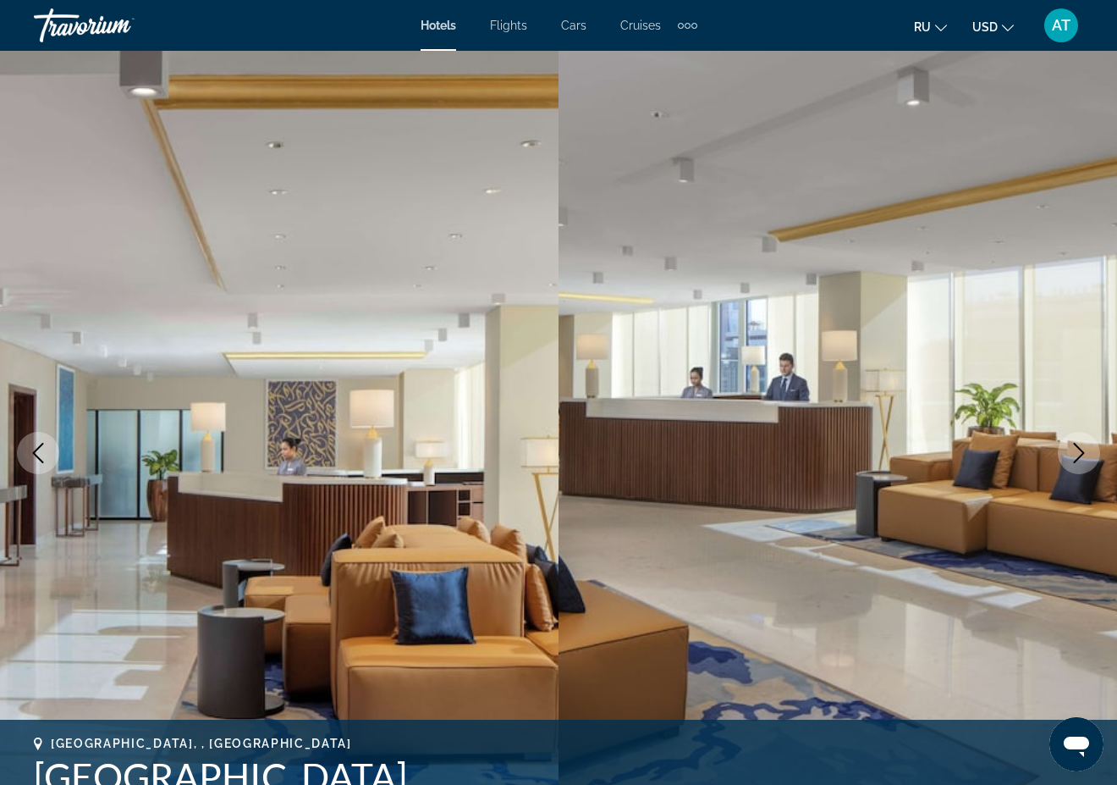
click at [1069, 443] on icon "Next image" at bounding box center [1079, 453] width 20 height 20
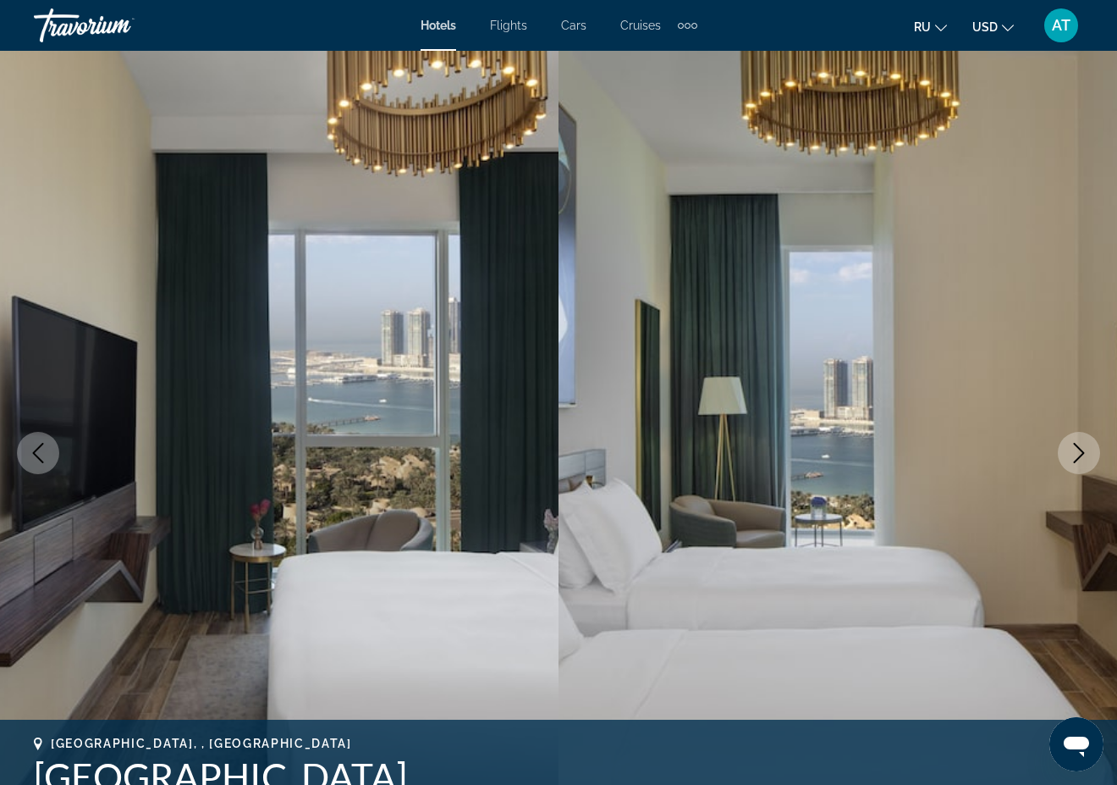
click at [1069, 443] on icon "Next image" at bounding box center [1079, 453] width 20 height 20
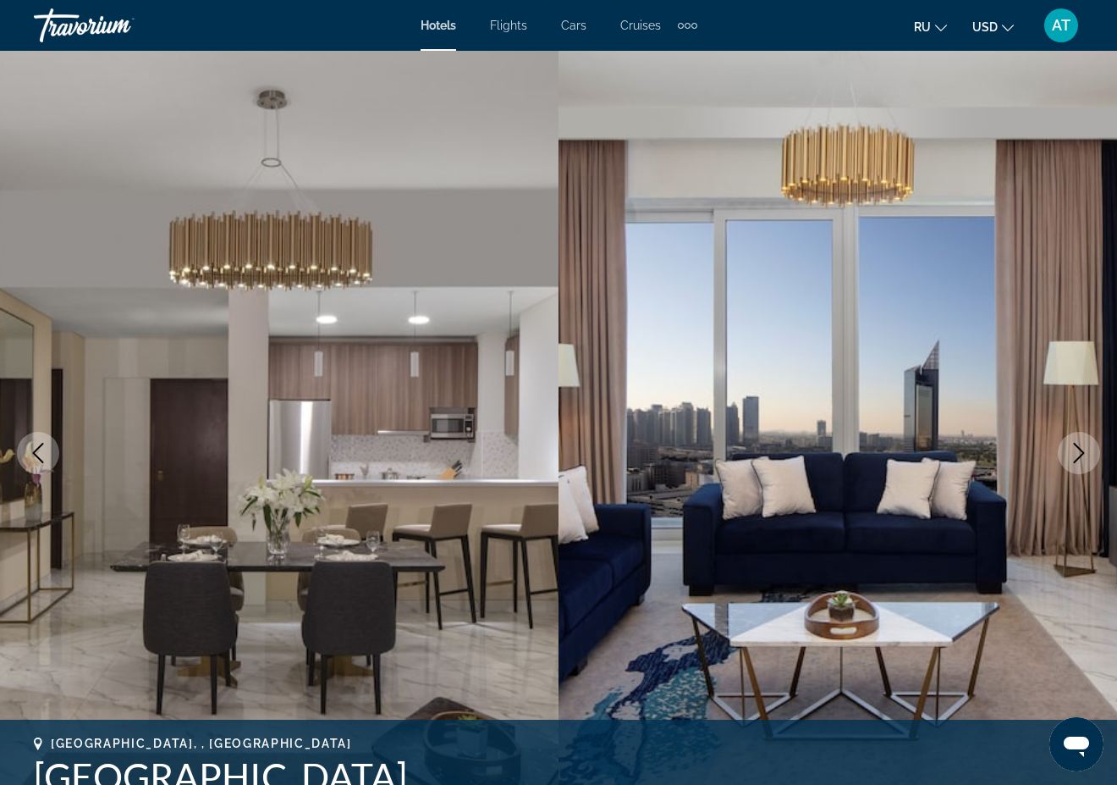
click at [1069, 443] on icon "Next image" at bounding box center [1079, 453] width 20 height 20
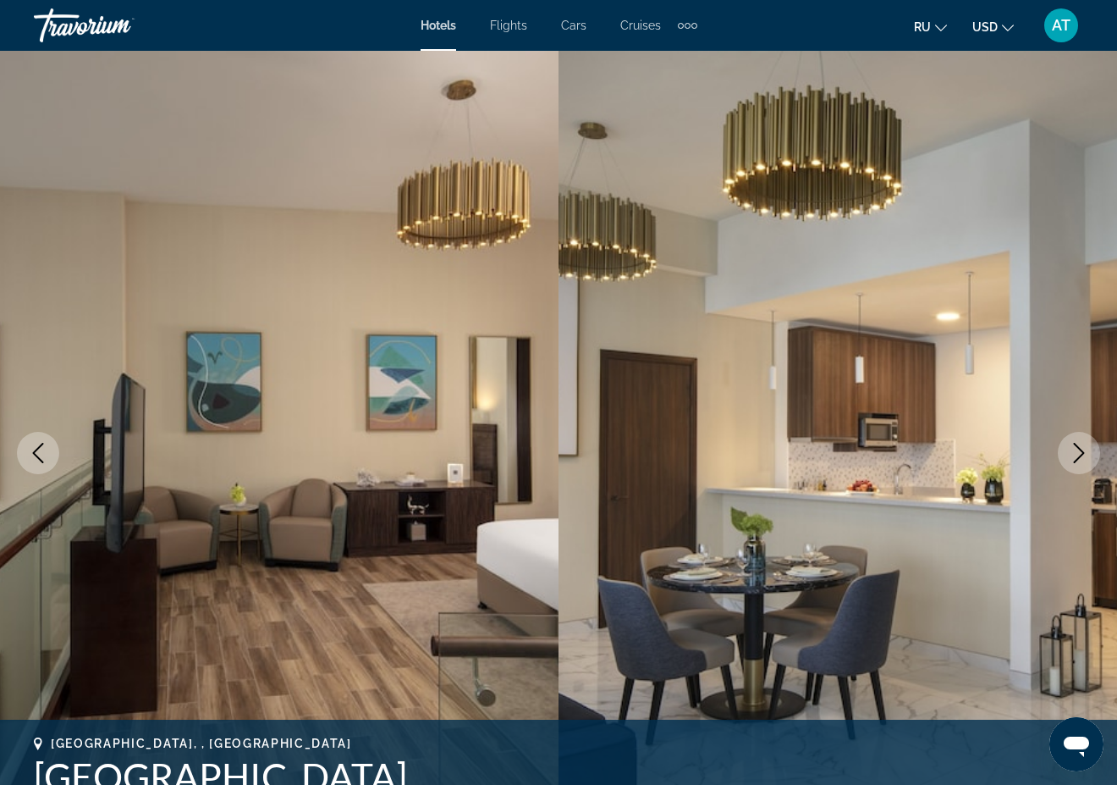
click at [1069, 443] on icon "Next image" at bounding box center [1079, 453] width 20 height 20
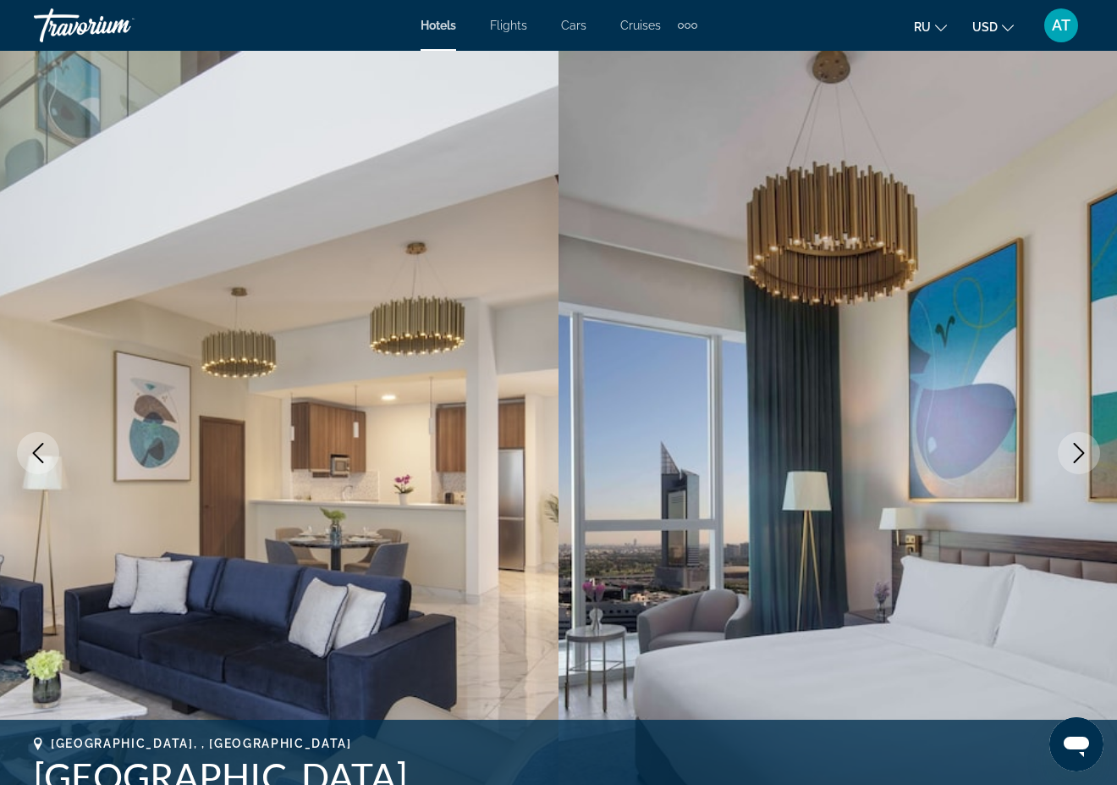
scroll to position [169, 0]
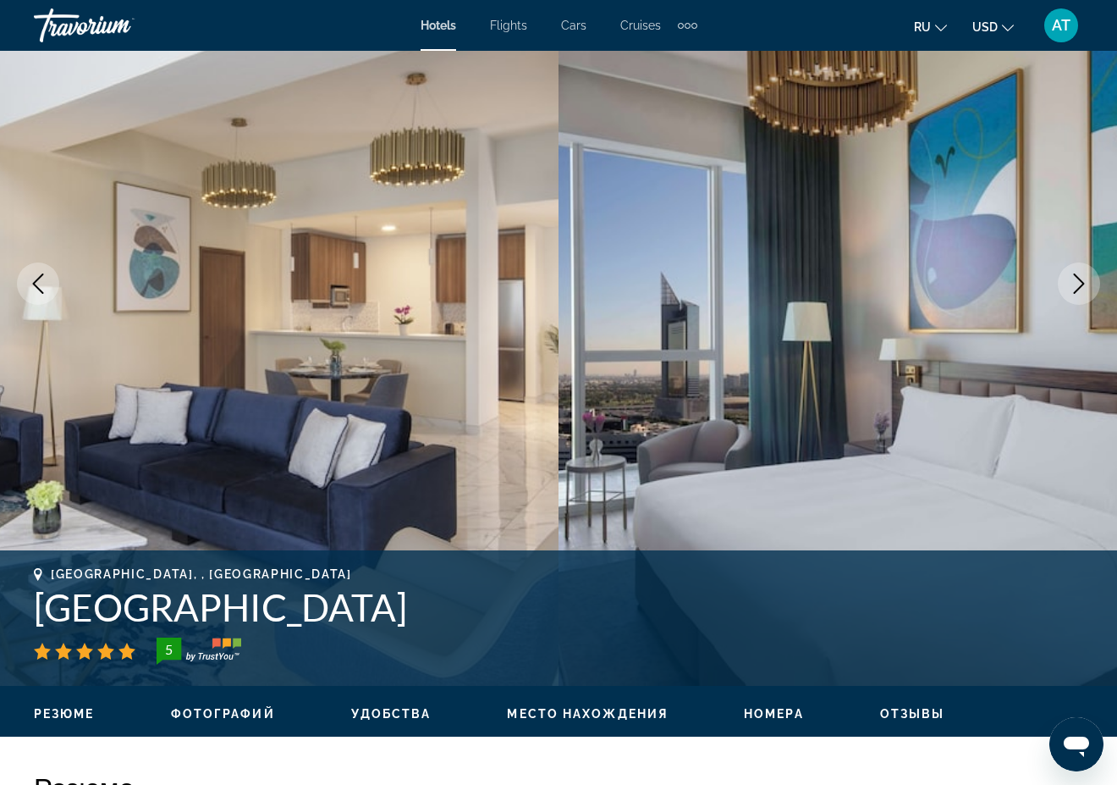
click at [1082, 277] on icon "Next image" at bounding box center [1079, 283] width 20 height 20
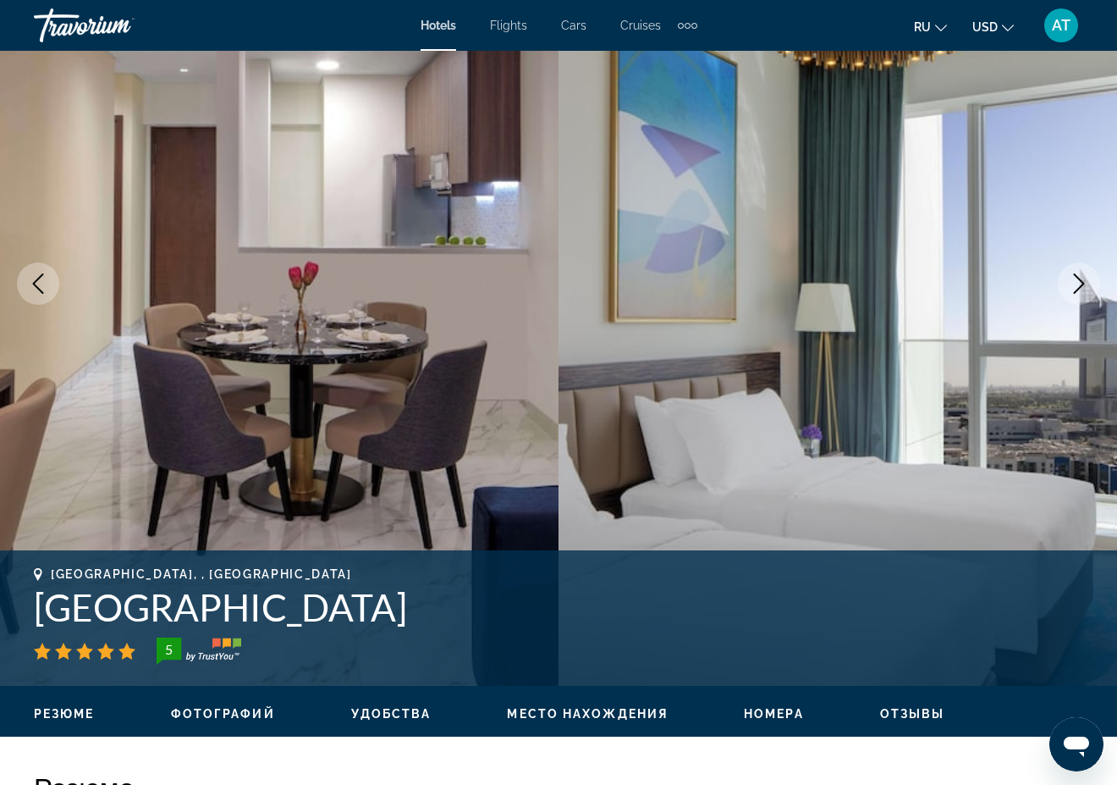
click at [1080, 278] on icon "Next image" at bounding box center [1079, 283] width 20 height 20
